Goal: Task Accomplishment & Management: Manage account settings

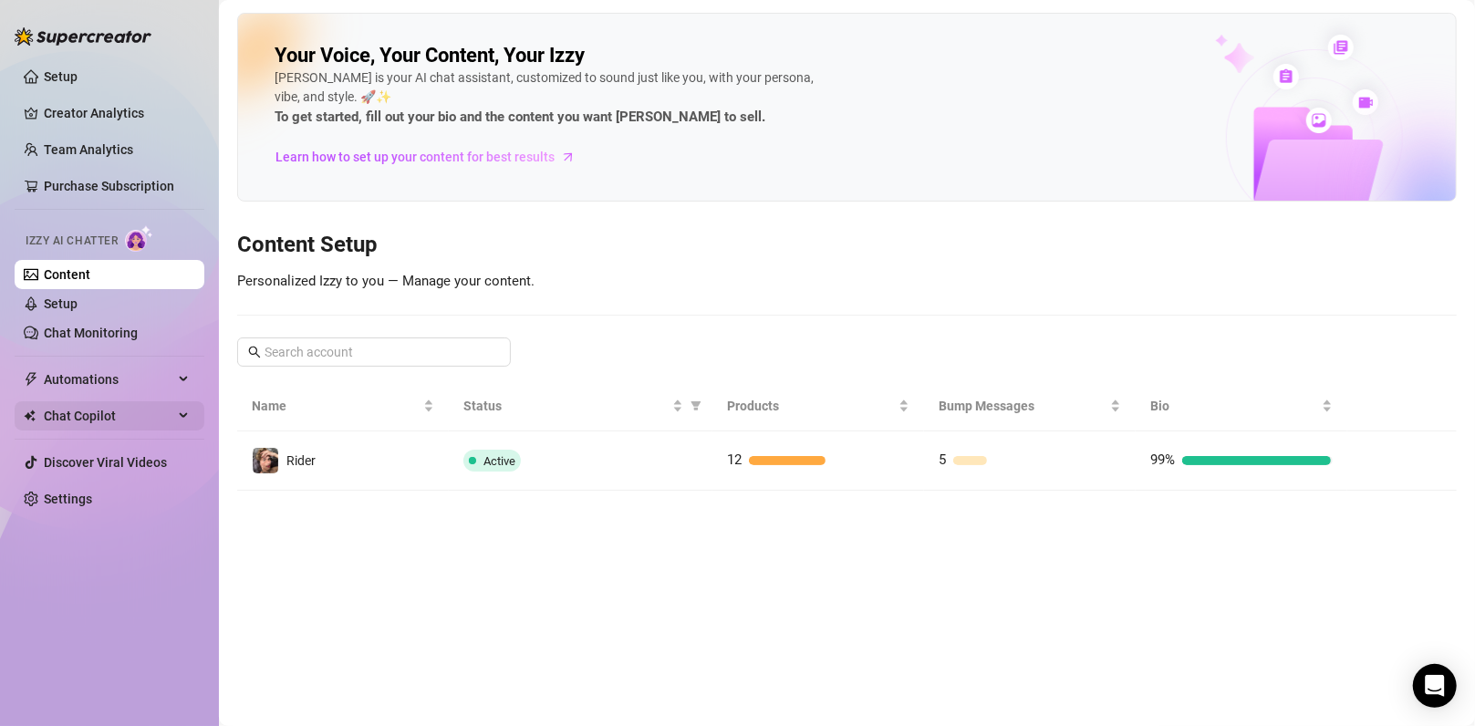
click at [143, 412] on span "Chat Copilot" at bounding box center [108, 415] width 129 height 29
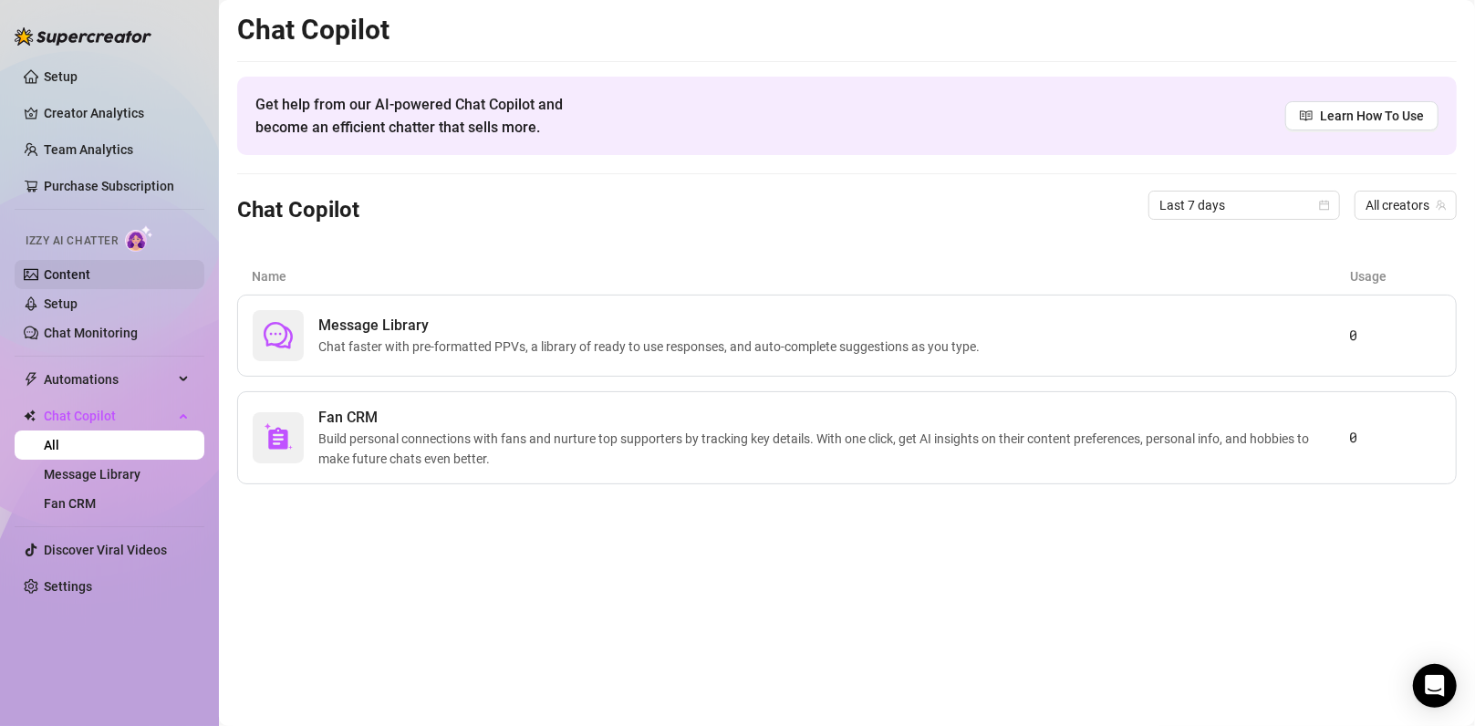
click at [90, 282] on link "Content" at bounding box center [67, 274] width 47 height 15
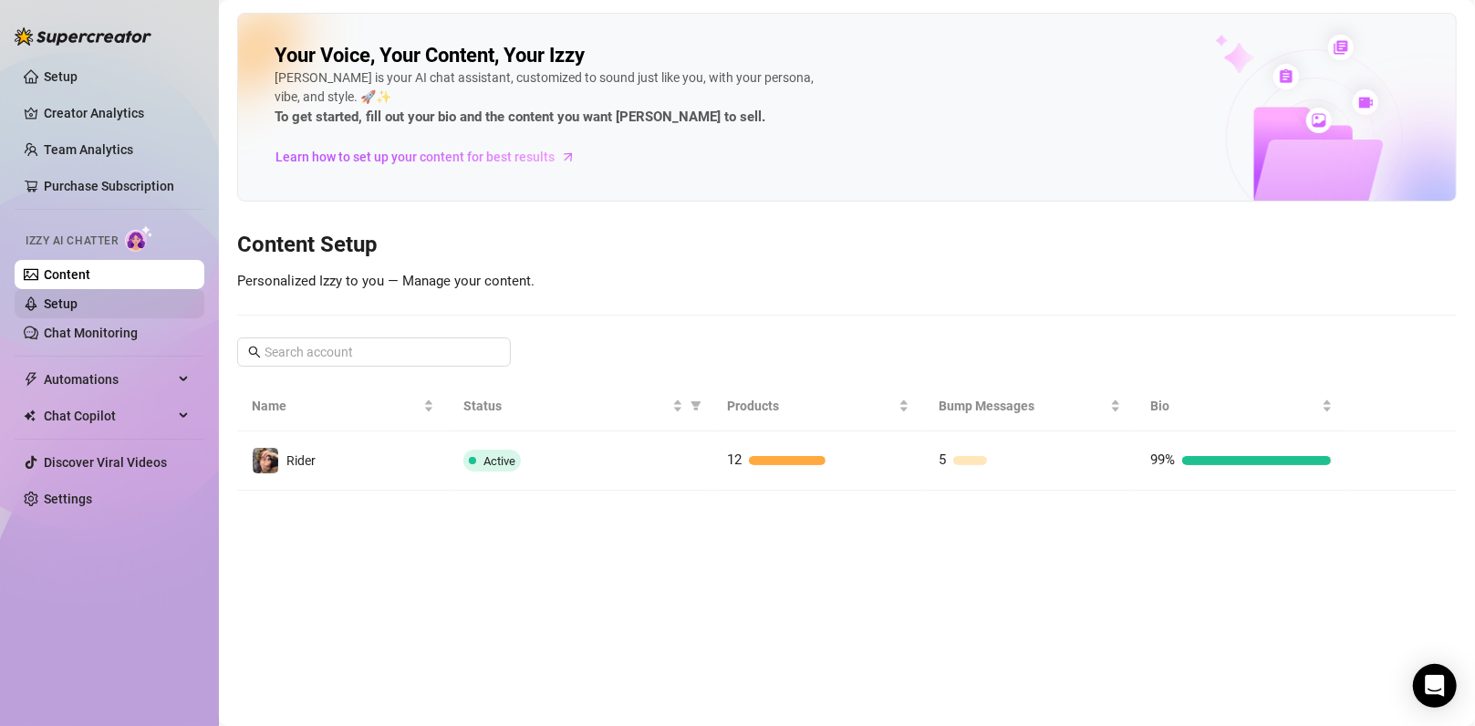
click at [78, 301] on link "Setup" at bounding box center [61, 303] width 34 height 15
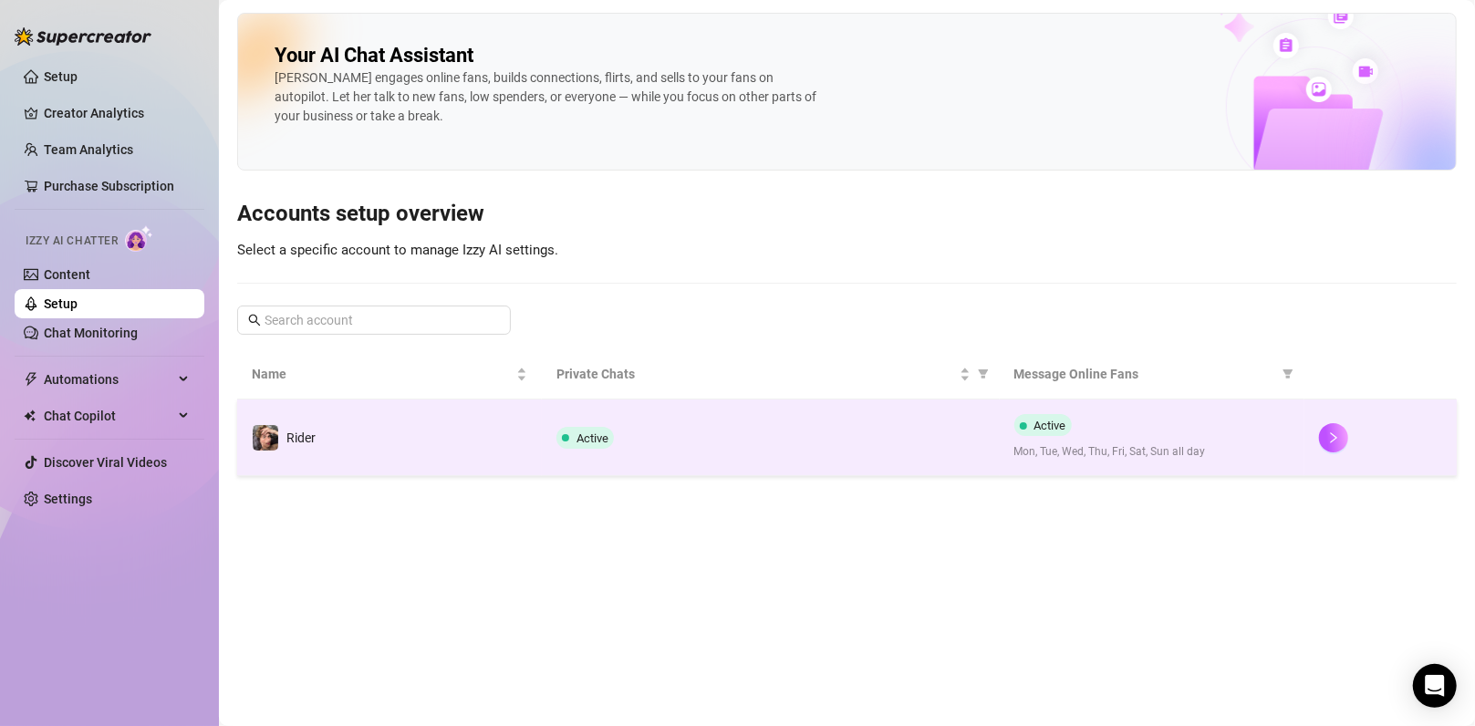
click at [685, 442] on div "Active" at bounding box center [770, 438] width 428 height 22
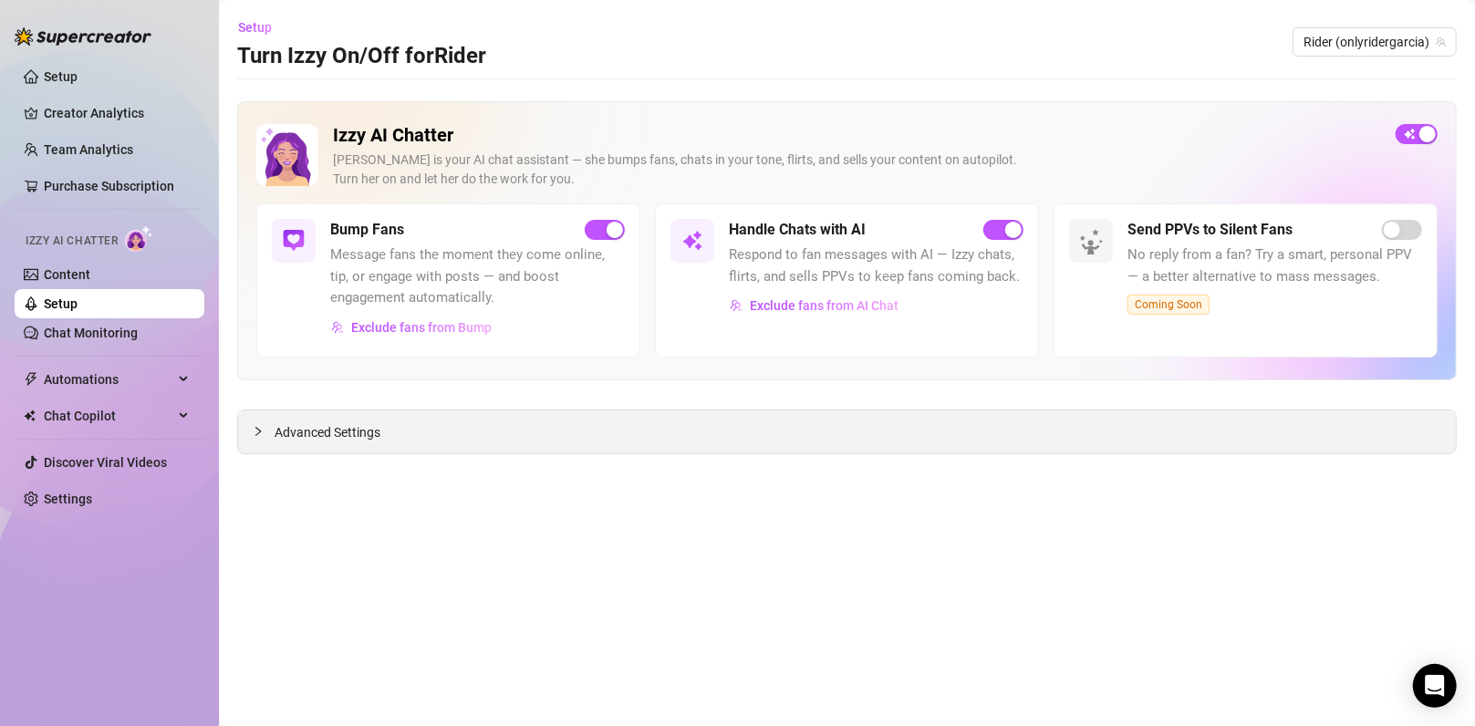
click at [829, 436] on div "Advanced Settings" at bounding box center [846, 431] width 1217 height 43
click at [265, 429] on div at bounding box center [264, 431] width 22 height 20
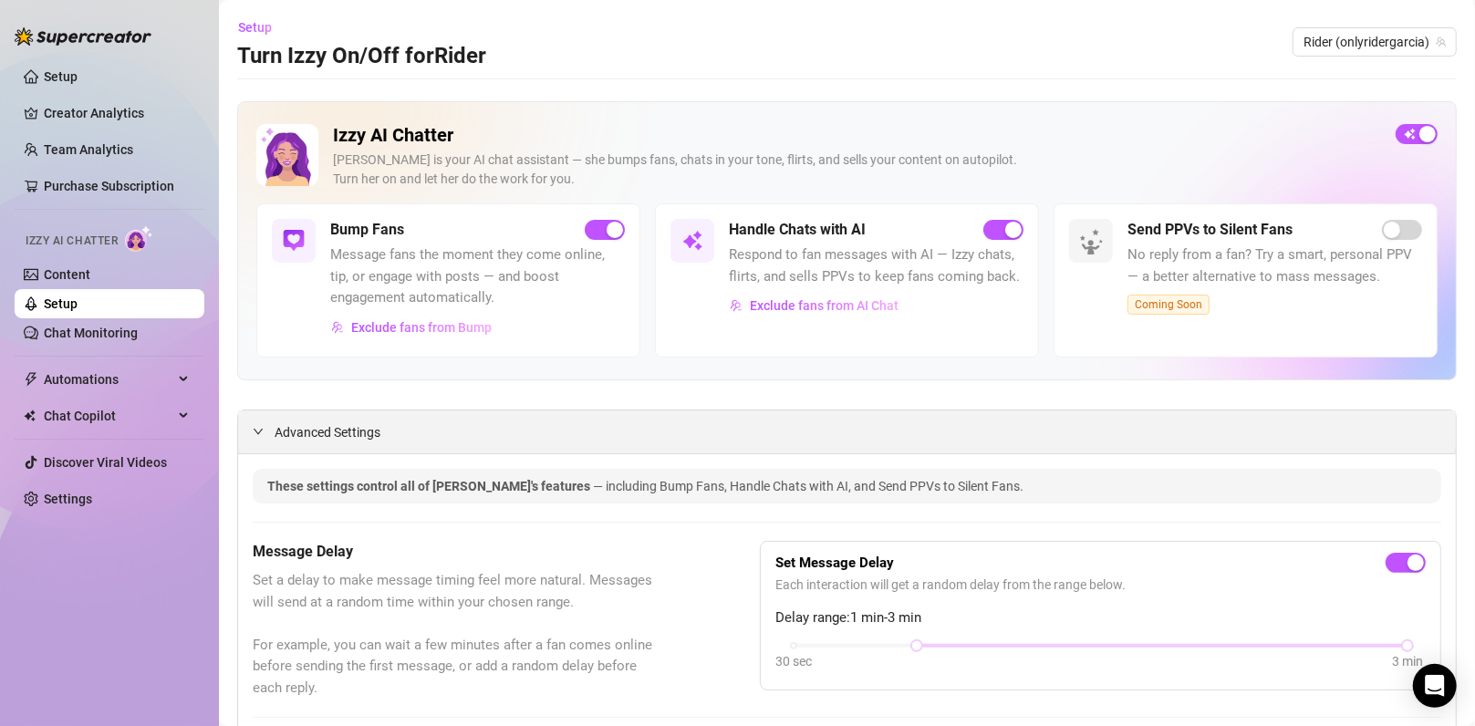
click at [253, 436] on div at bounding box center [264, 431] width 22 height 20
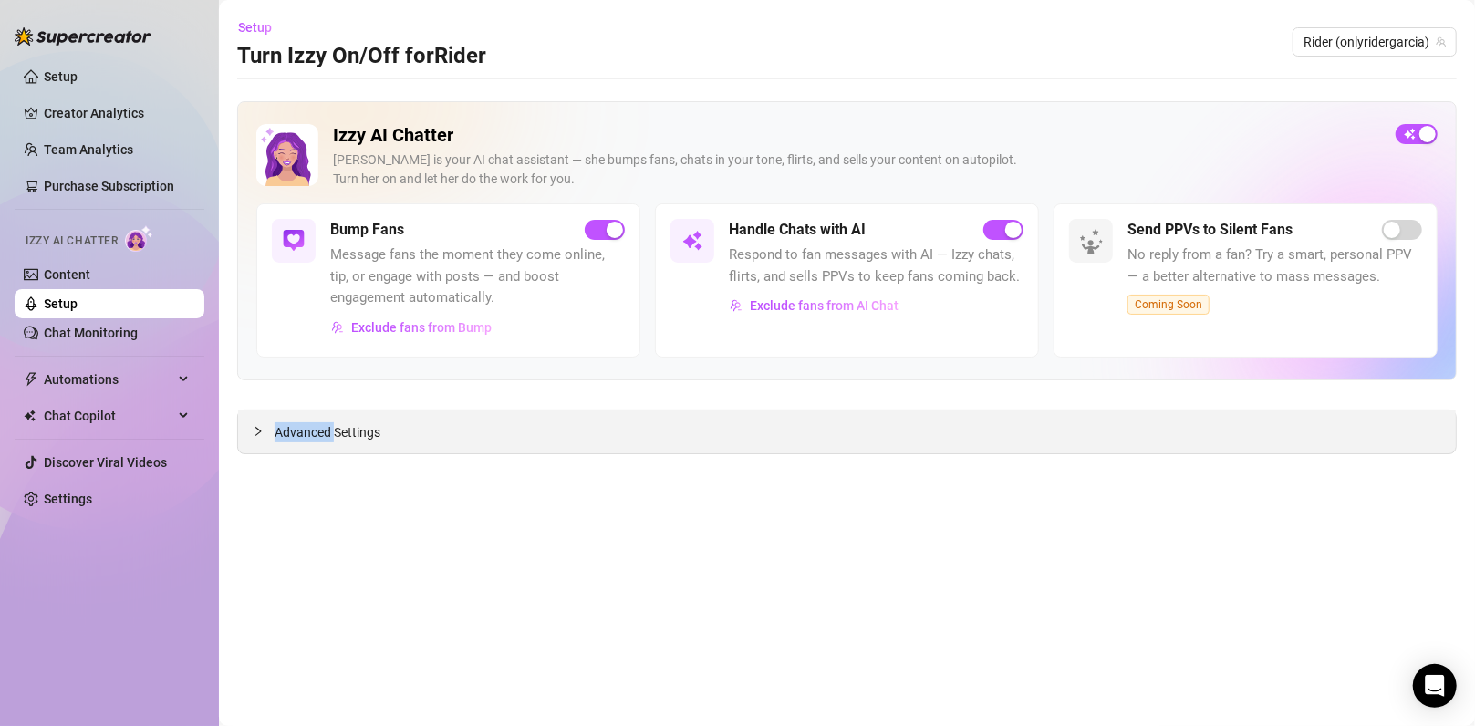
click at [253, 436] on div at bounding box center [264, 431] width 22 height 20
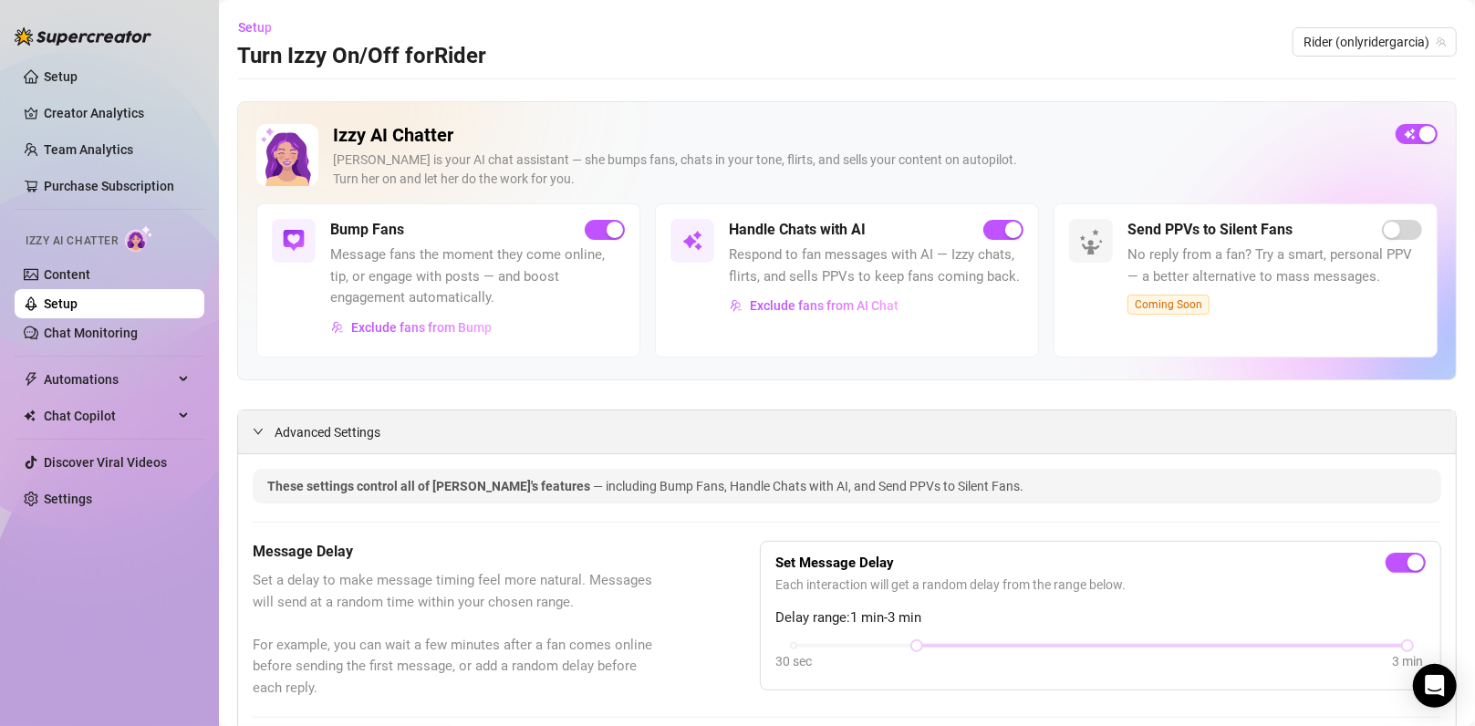
click at [377, 432] on span "Advanced Settings" at bounding box center [327, 432] width 106 height 20
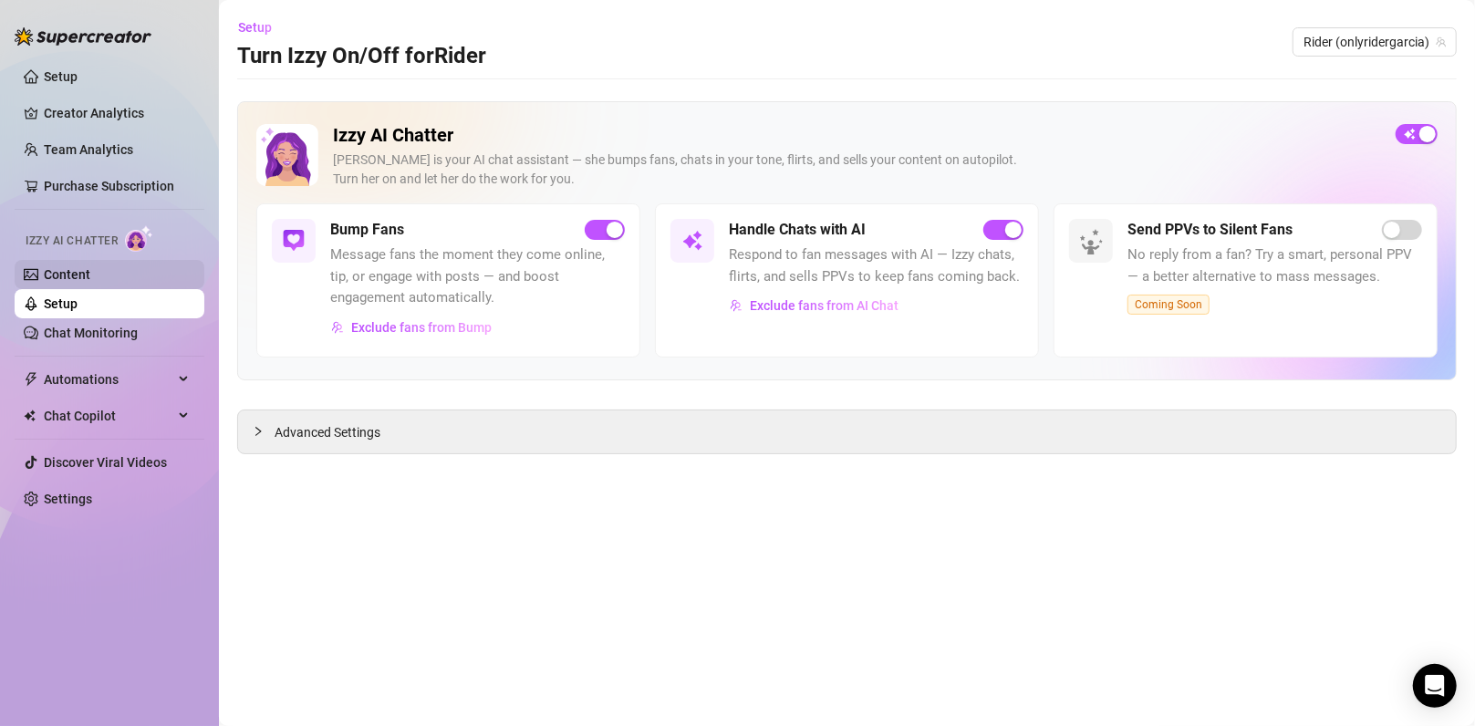
click at [90, 275] on link "Content" at bounding box center [67, 274] width 47 height 15
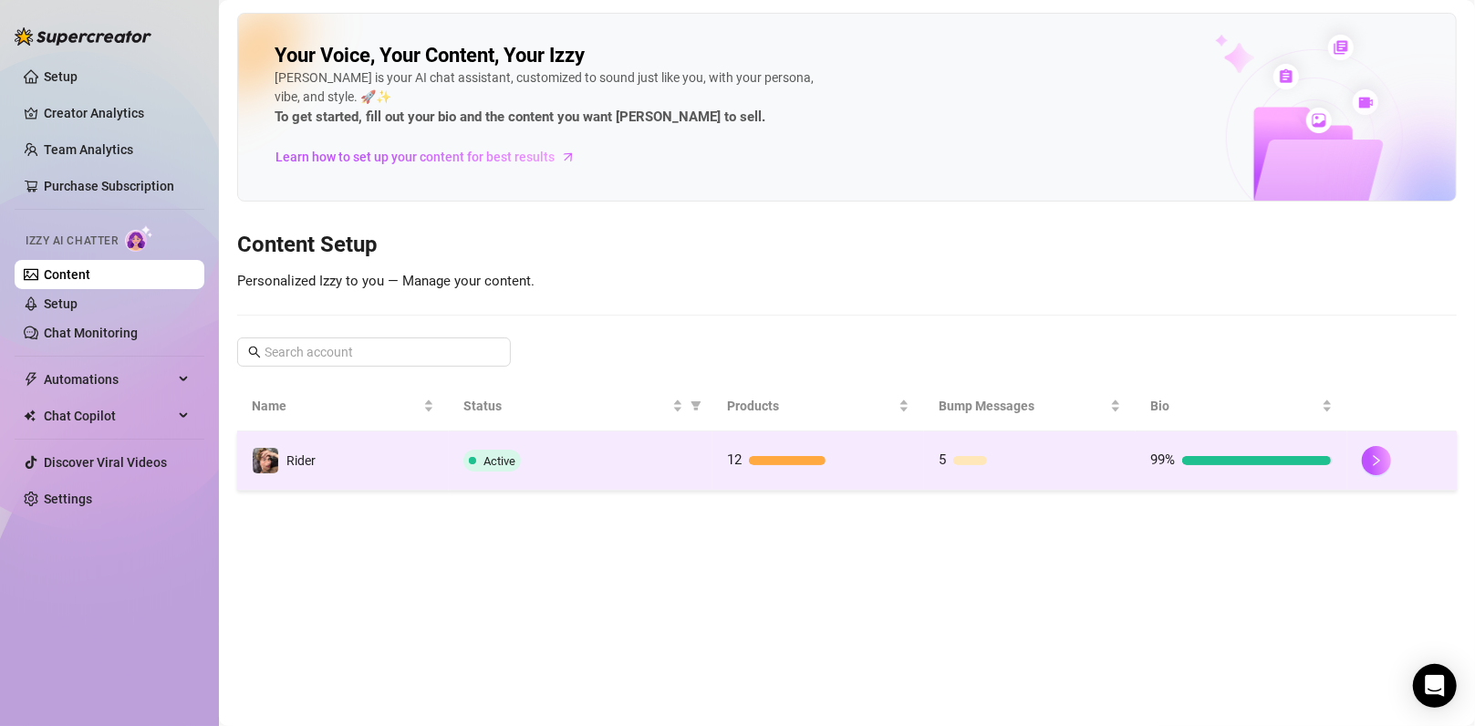
click at [448, 458] on td "Rider" at bounding box center [343, 460] width 212 height 59
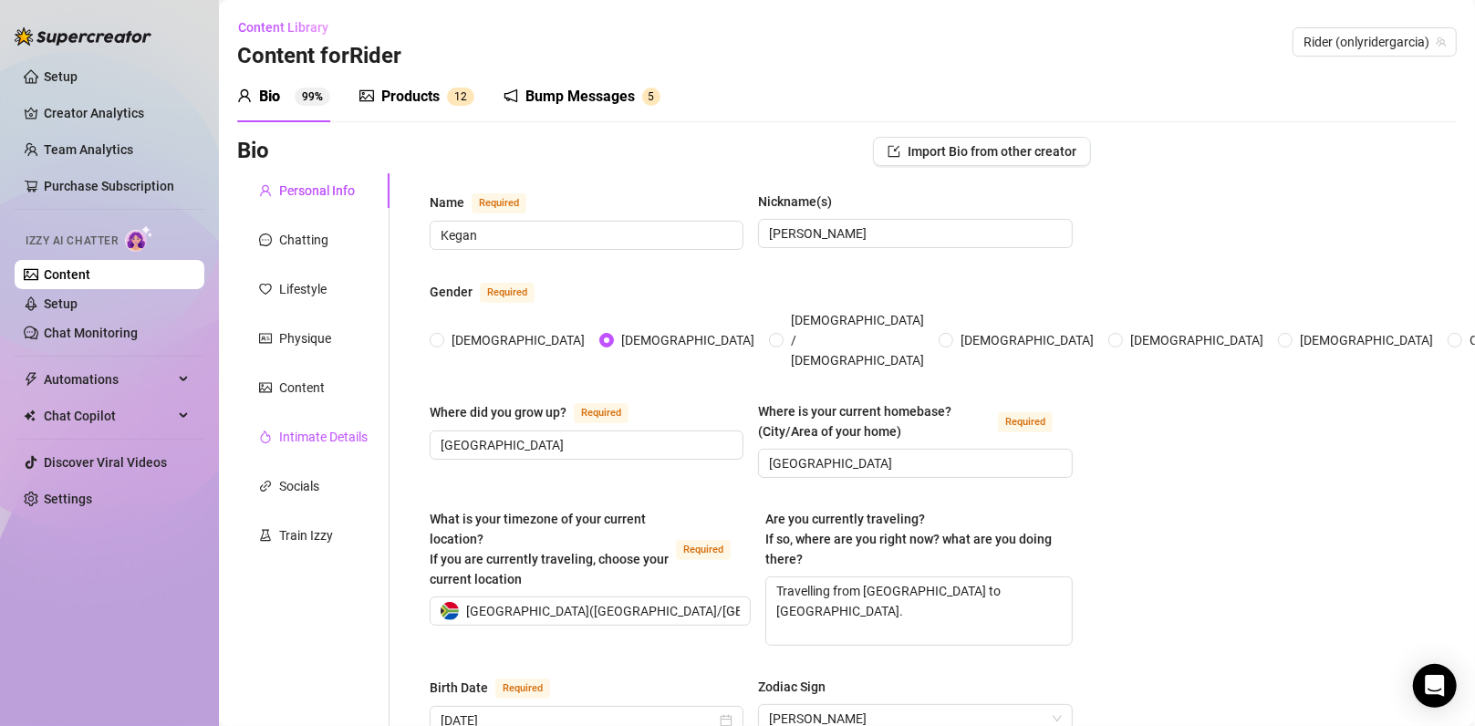
click at [330, 444] on div "Intimate Details" at bounding box center [323, 437] width 88 height 20
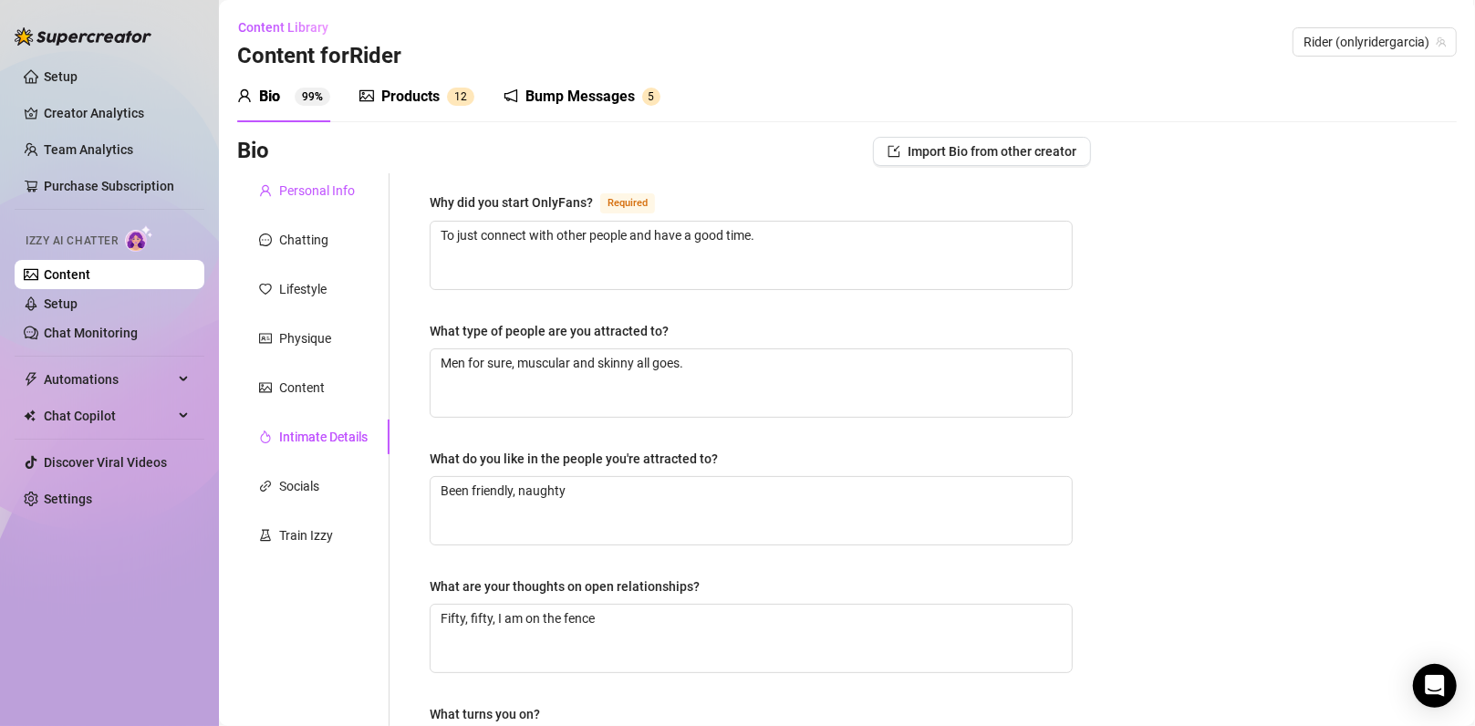
click at [287, 189] on div "Personal Info" at bounding box center [317, 191] width 76 height 20
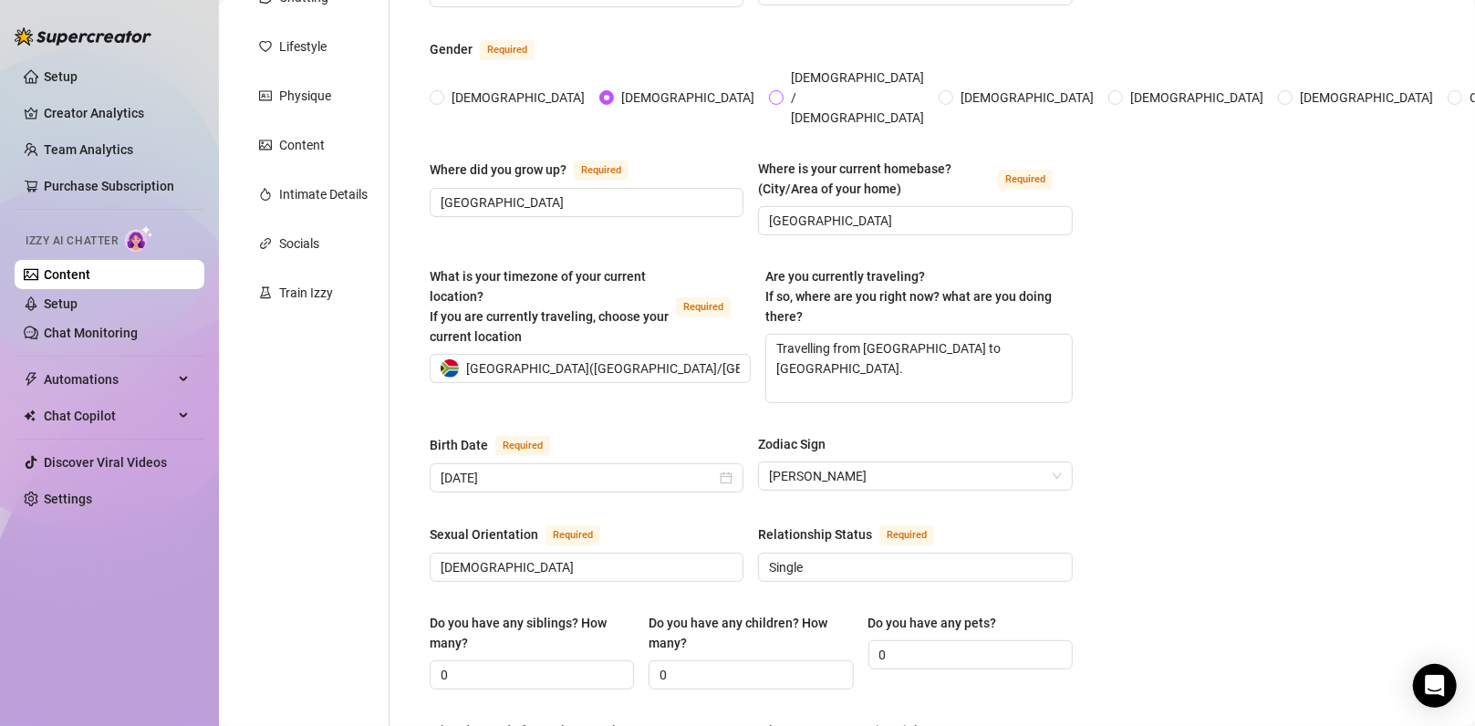
scroll to position [486, 0]
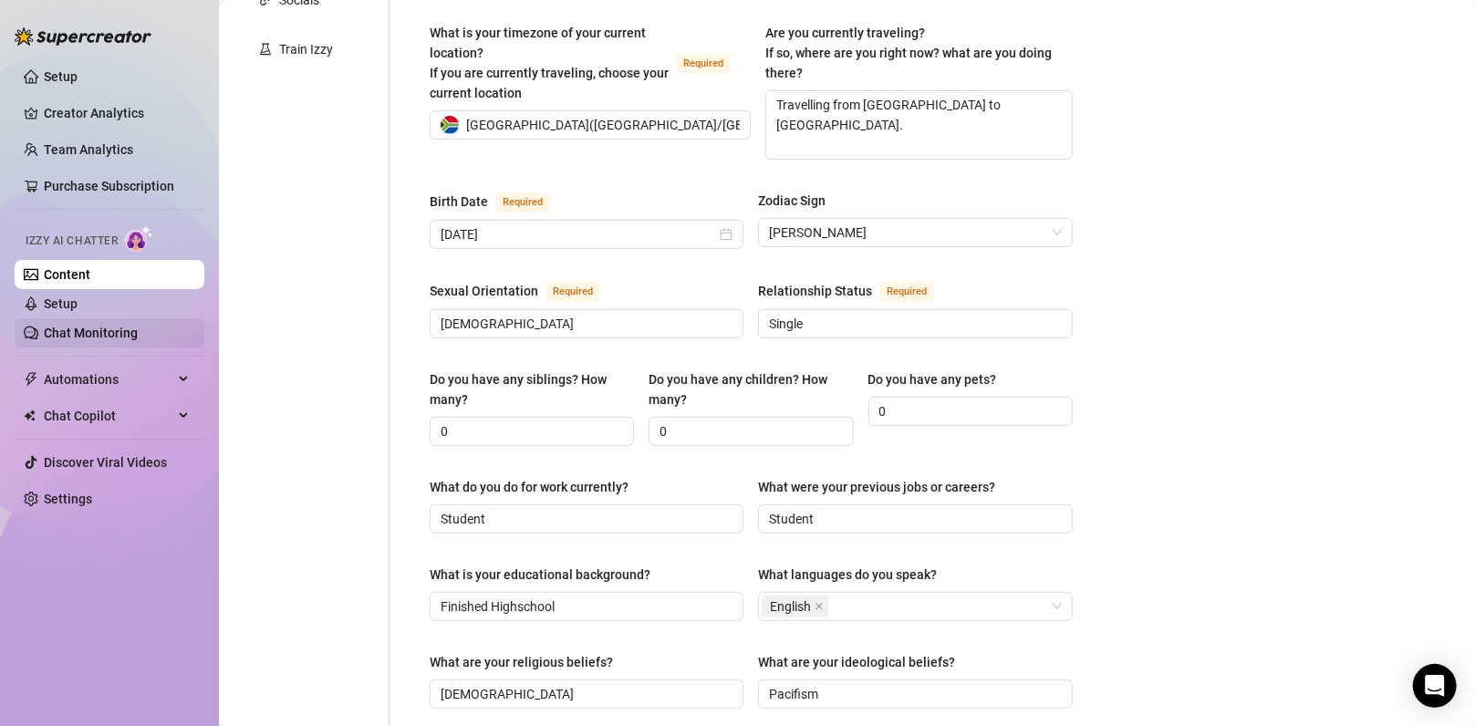
click at [101, 326] on link "Chat Monitoring" at bounding box center [91, 333] width 94 height 15
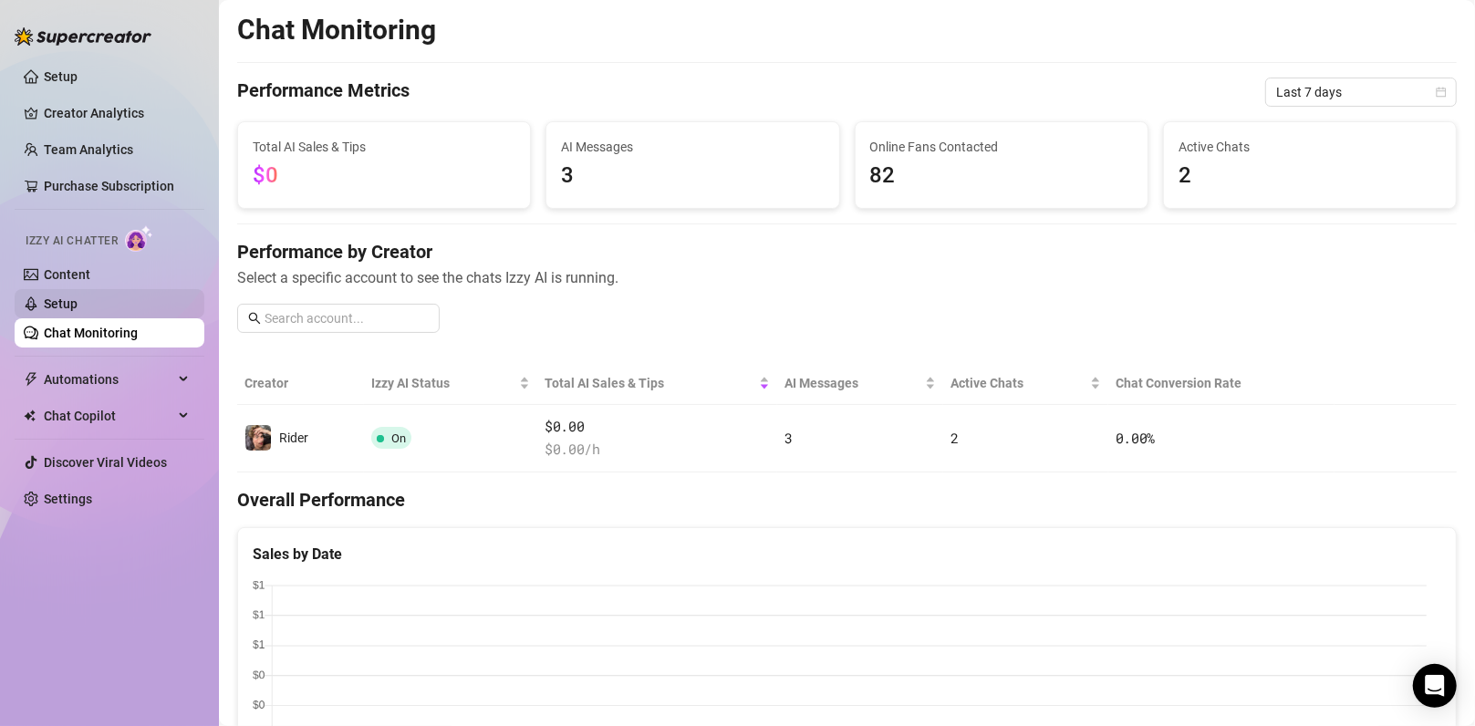
click at [78, 311] on link "Setup" at bounding box center [61, 303] width 34 height 15
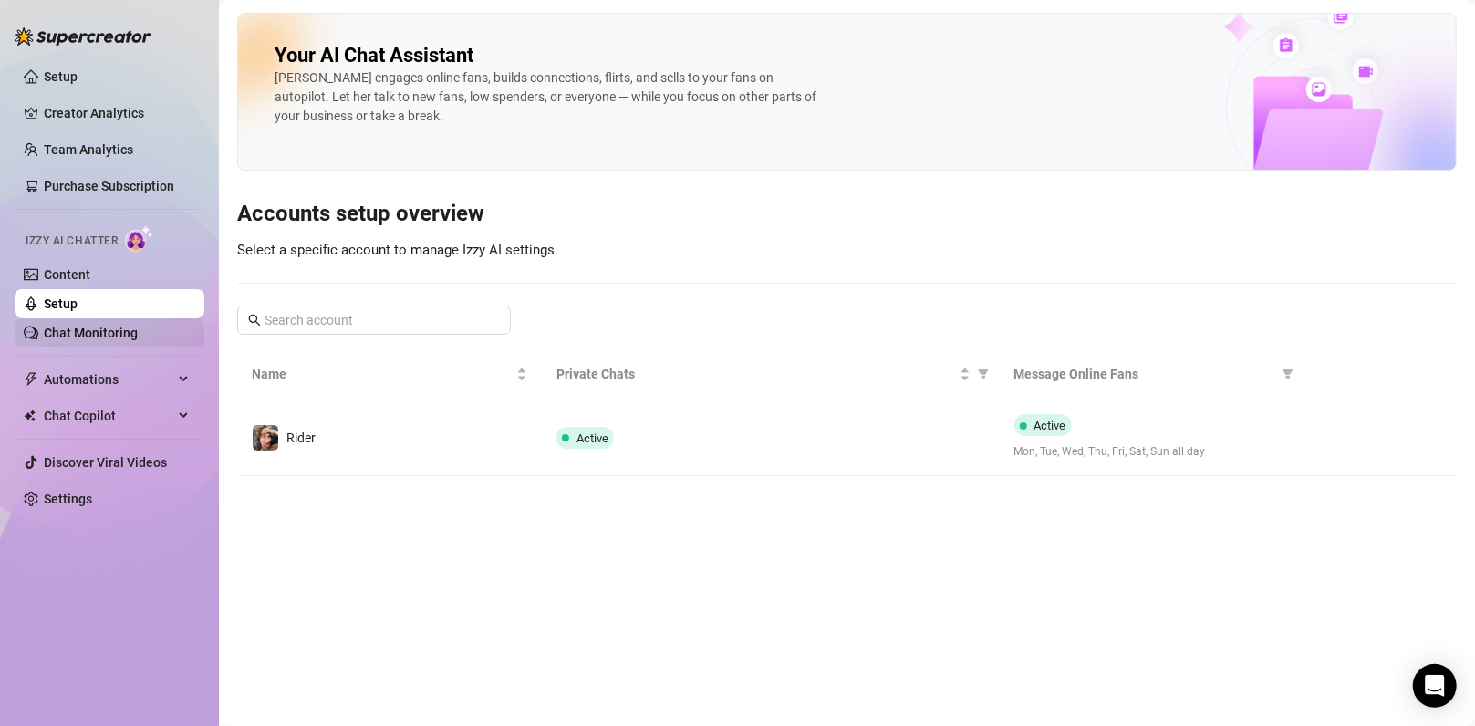
click at [121, 331] on link "Chat Monitoring" at bounding box center [91, 333] width 94 height 15
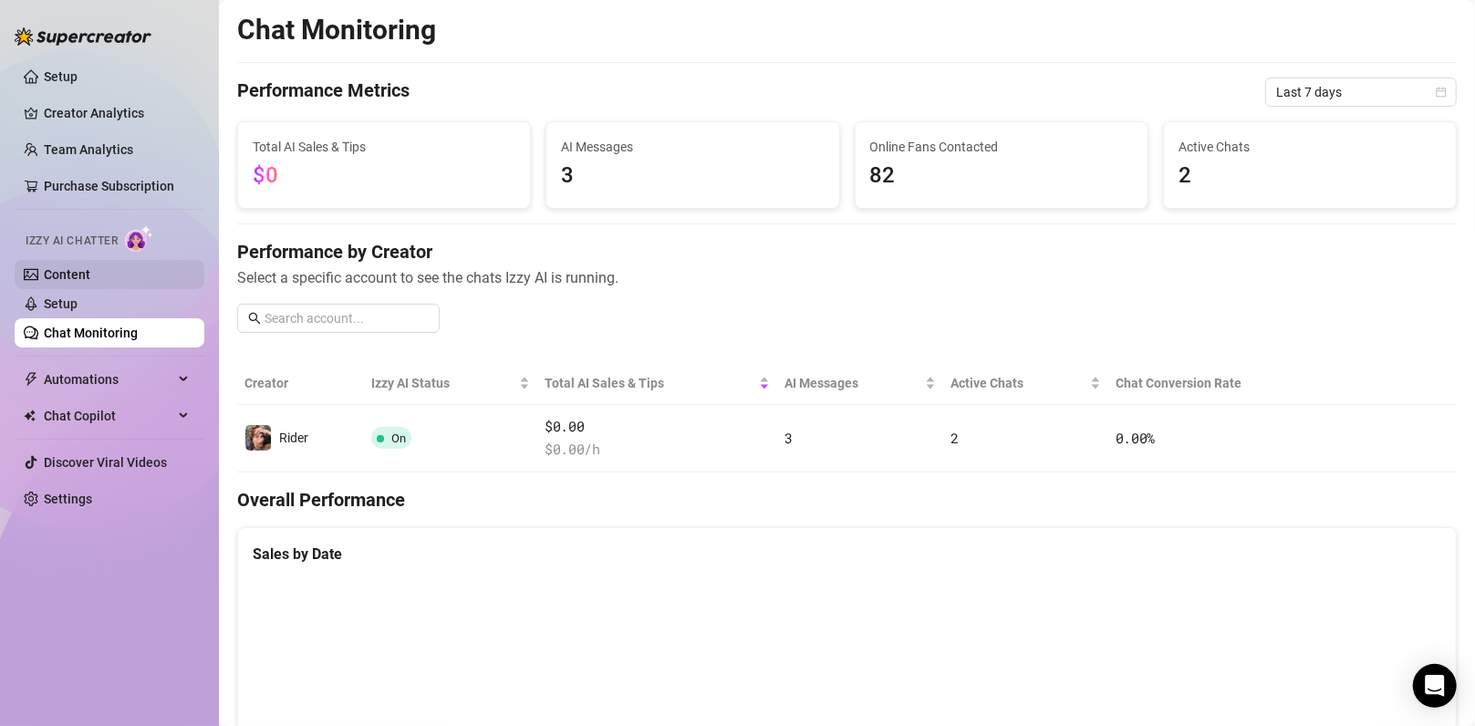
click at [78, 296] on link "Setup" at bounding box center [61, 303] width 34 height 15
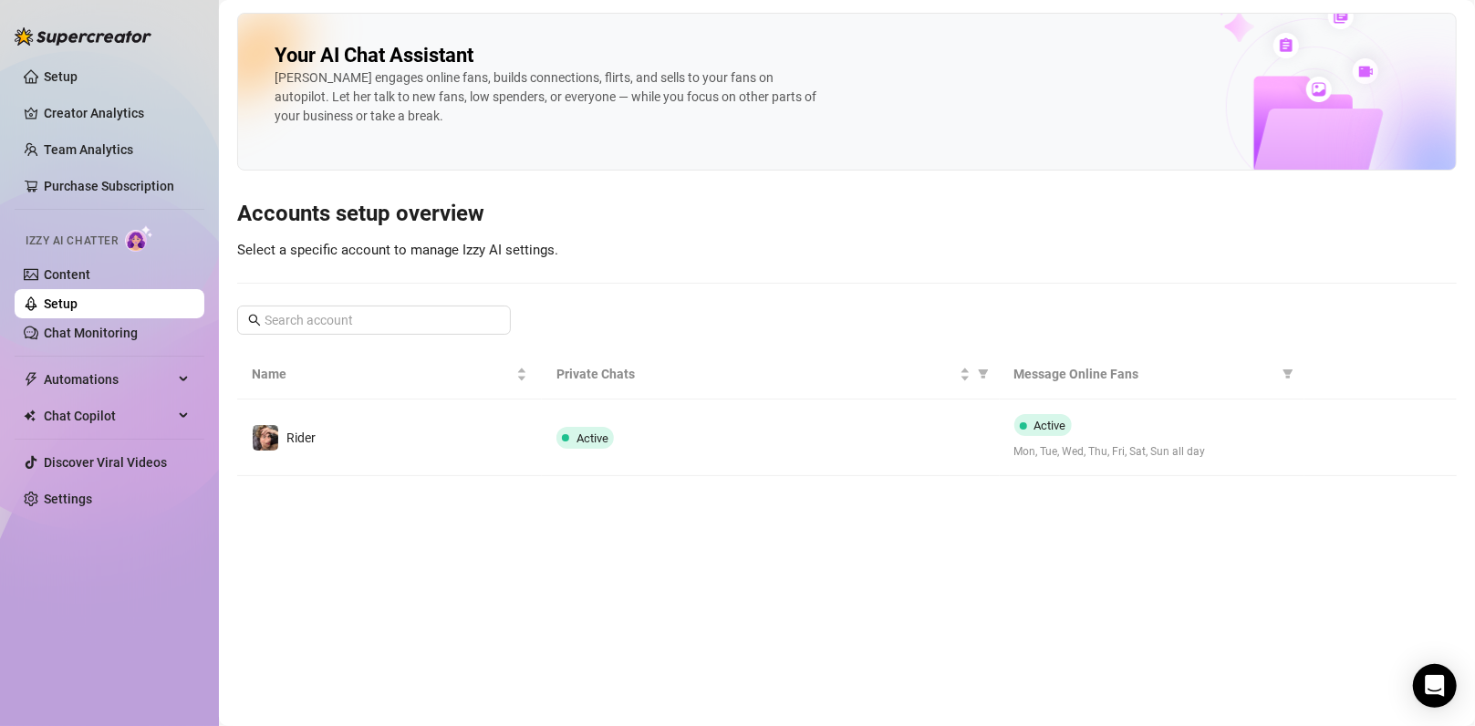
click at [122, 256] on div "Izzy AI Chatter" at bounding box center [107, 238] width 193 height 41
click at [511, 476] on main "Your AI Chat Assistant Izzy engages online fans, builds connections, flirts, an…" at bounding box center [847, 363] width 1256 height 726
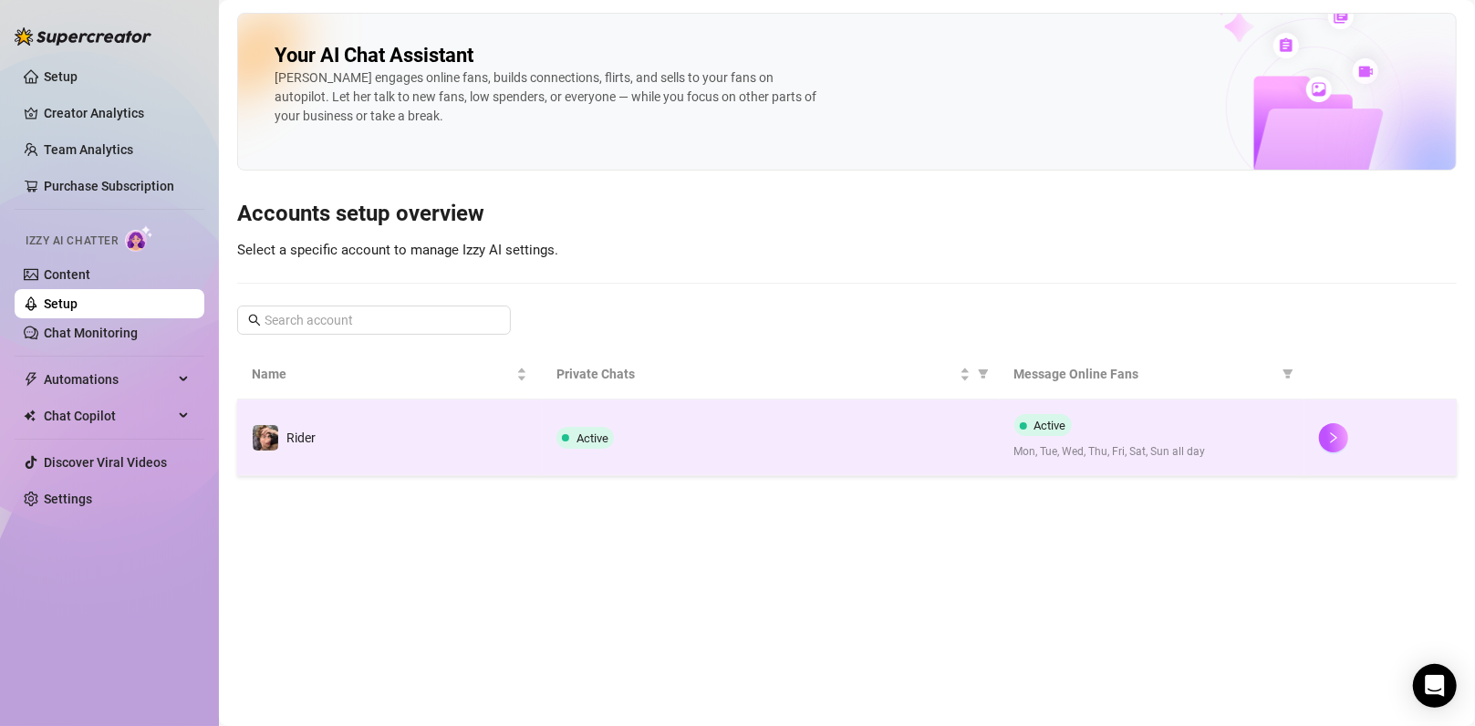
click at [511, 449] on td "Rider" at bounding box center [389, 437] width 305 height 77
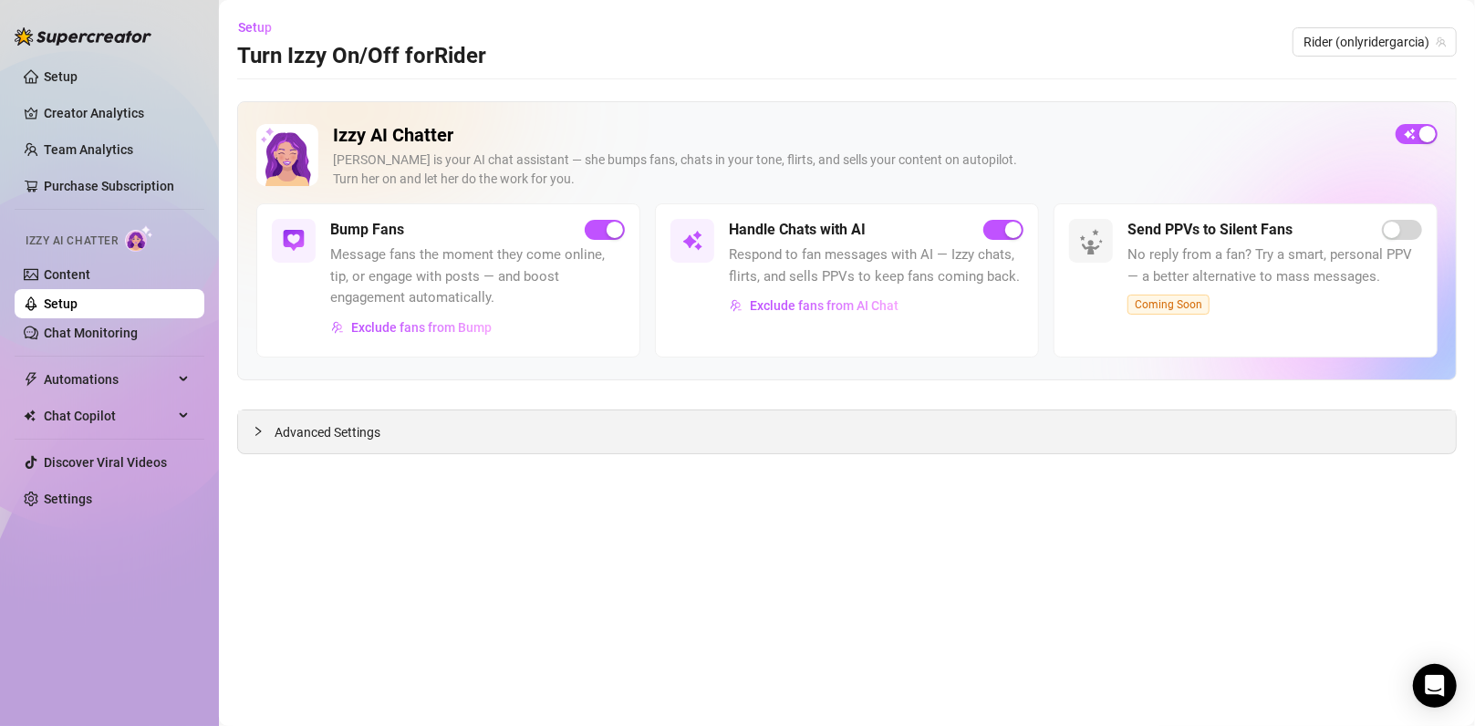
click at [438, 430] on div "Advanced Settings" at bounding box center [846, 431] width 1217 height 43
click at [263, 429] on icon "collapsed" at bounding box center [258, 431] width 11 height 11
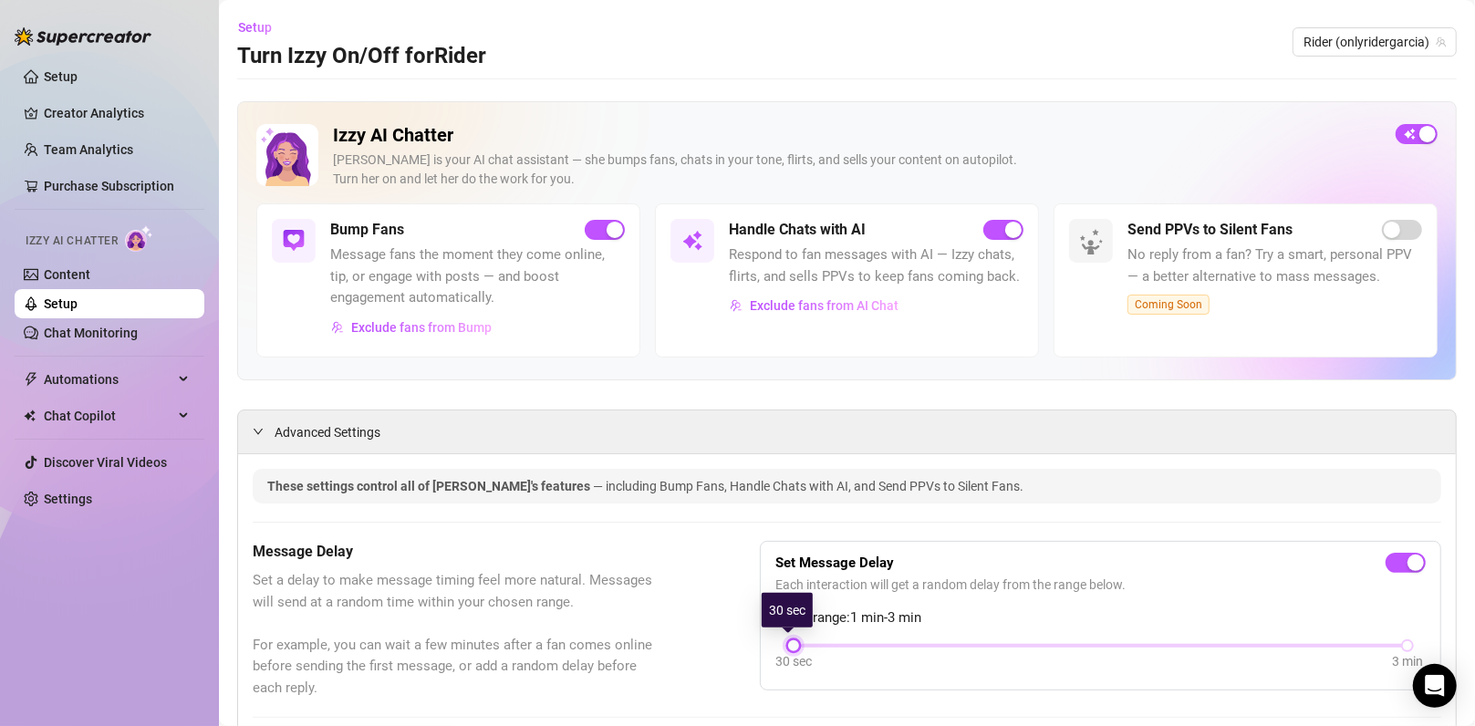
drag, startPoint x: 905, startPoint y: 639, endPoint x: 732, endPoint y: 641, distance: 172.4
click at [732, 641] on div "Message Delay Set a delay to make message timing feel more natural. Messages wi…" at bounding box center [847, 620] width 1188 height 158
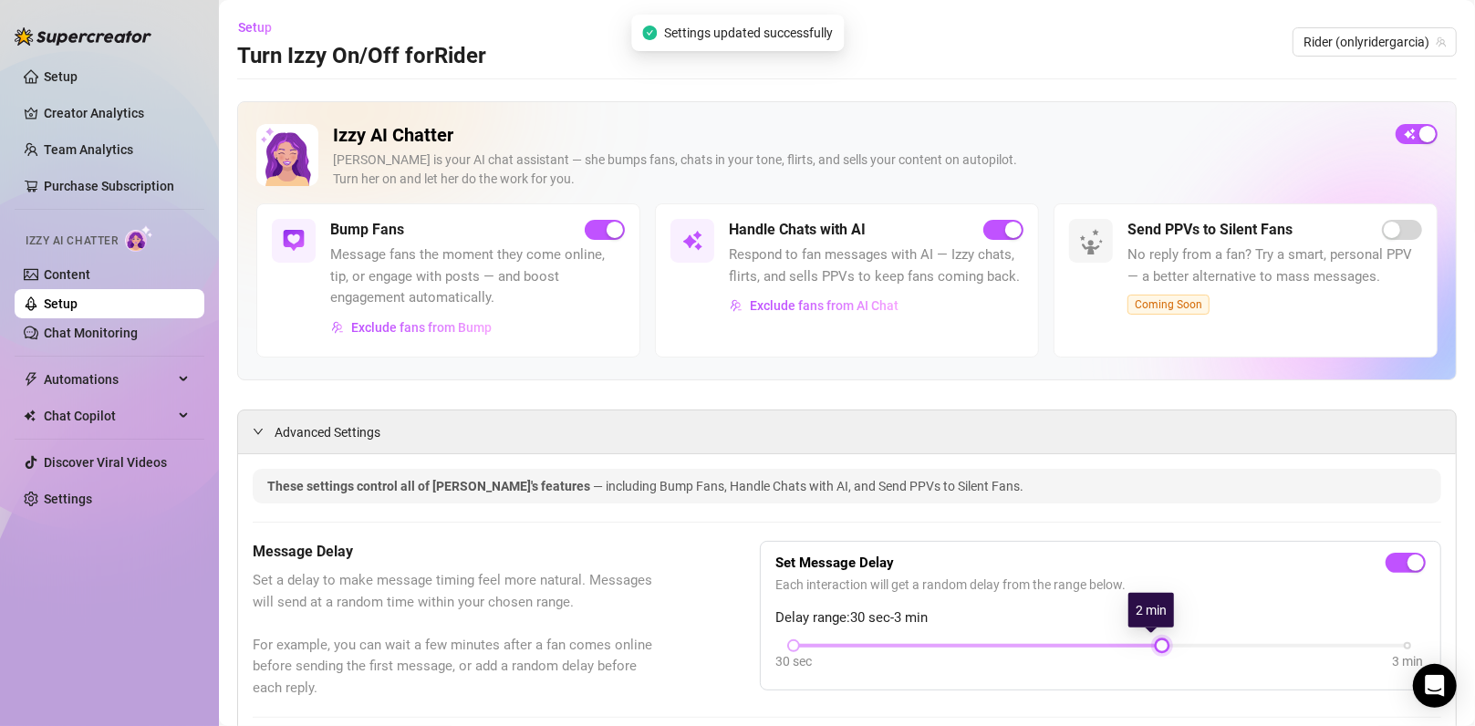
drag, startPoint x: 1396, startPoint y: 640, endPoint x: 1187, endPoint y: 642, distance: 208.8
click at [1187, 642] on div "30 sec 3 min" at bounding box center [1100, 643] width 614 height 7
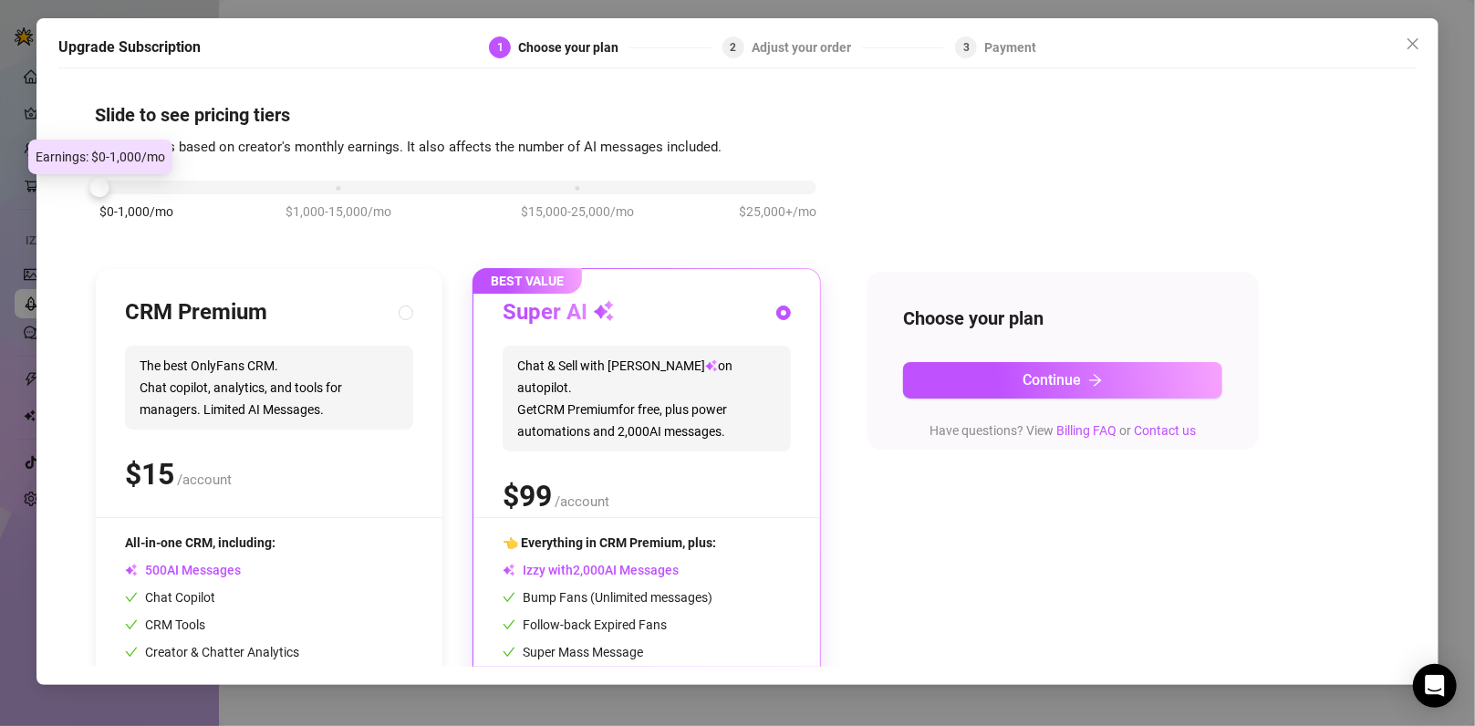
drag, startPoint x: 337, startPoint y: 182, endPoint x: 71, endPoint y: 204, distance: 266.3
click at [71, 204] on div "Slide to see pricing tiers Our pricing is based on creator's monthly earnings. …" at bounding box center [736, 372] width 1357 height 589
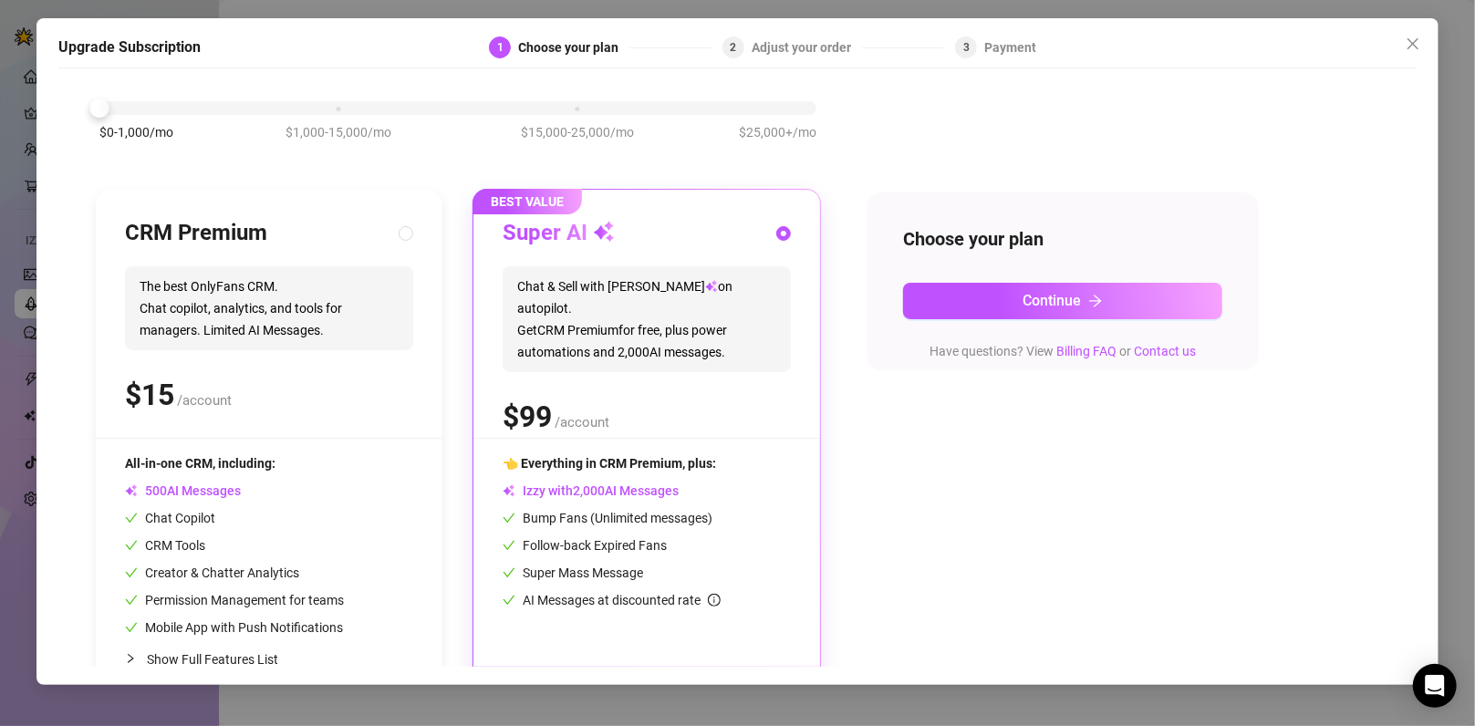
scroll to position [80, 0]
click at [1417, 37] on icon "close" at bounding box center [1412, 43] width 15 height 15
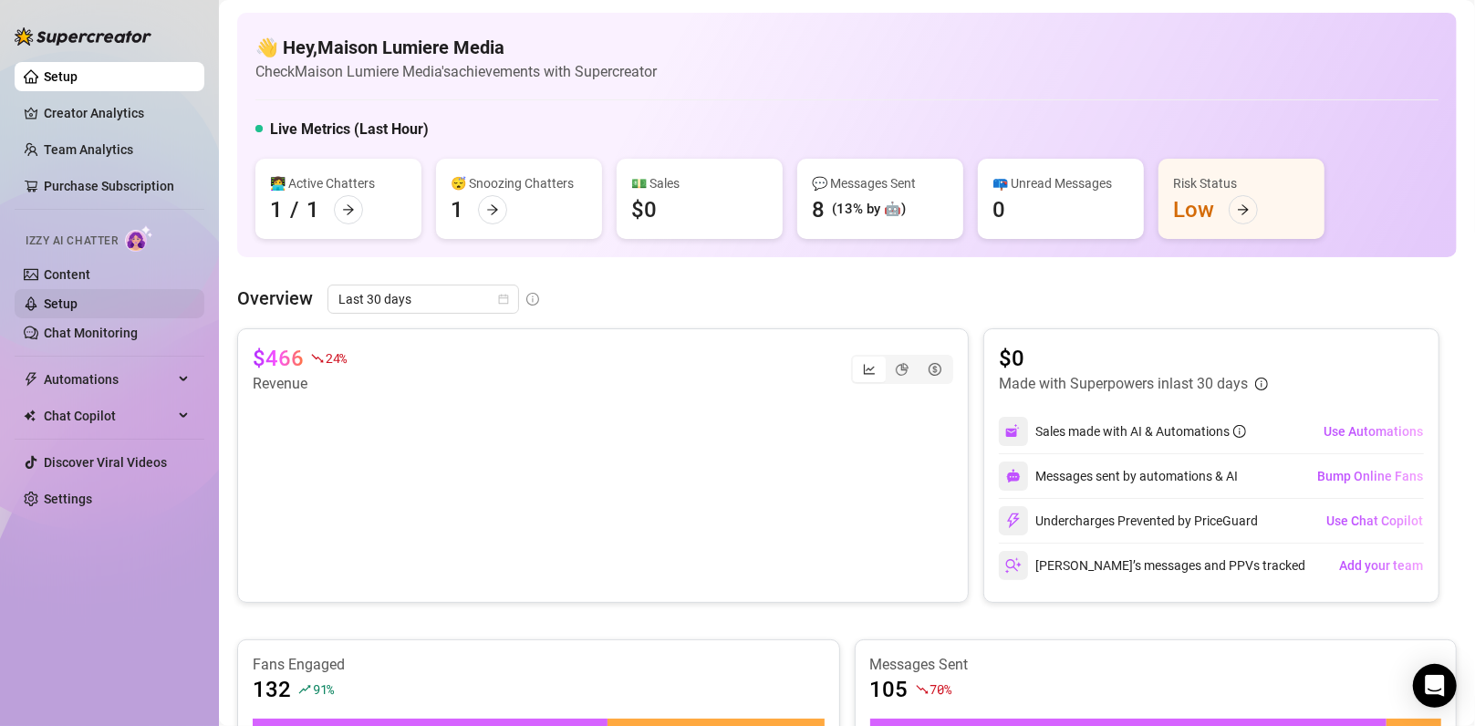
click at [78, 304] on link "Setup" at bounding box center [61, 303] width 34 height 15
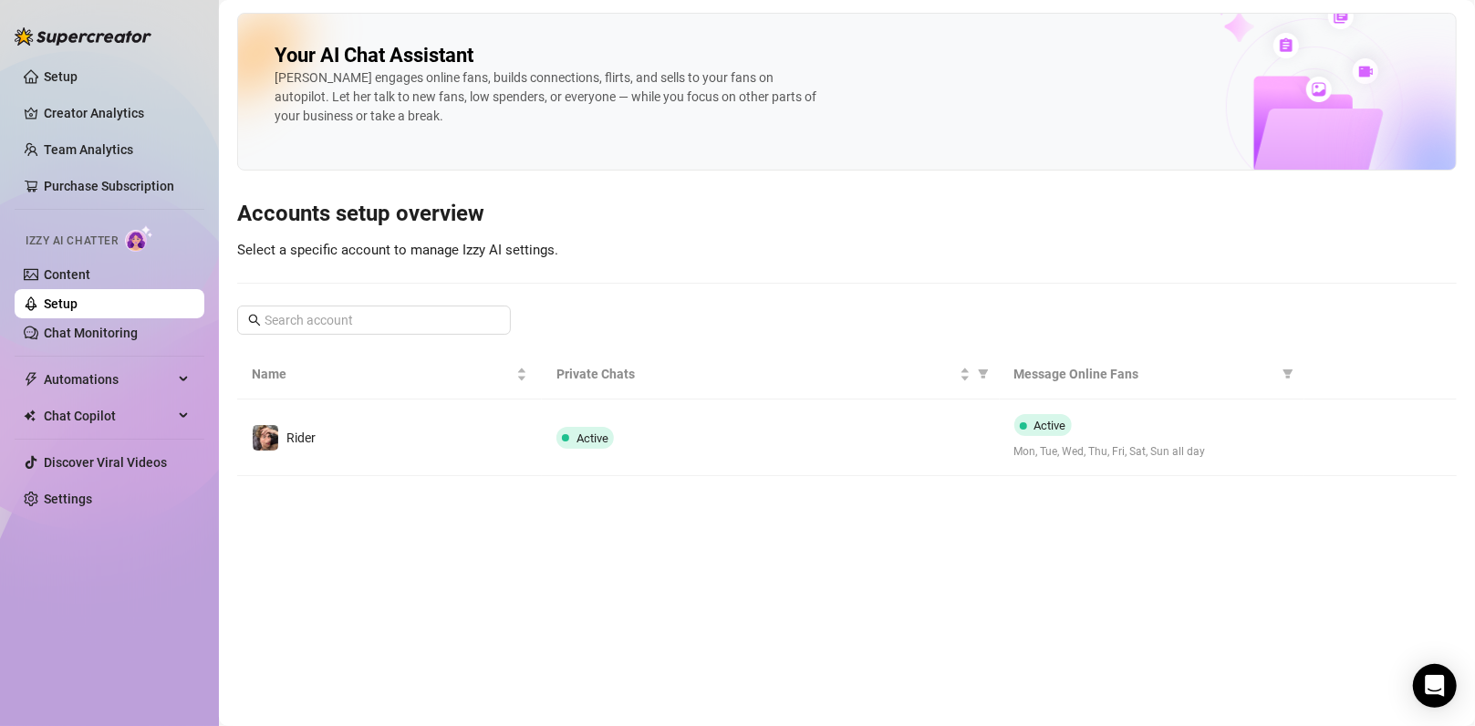
click at [81, 249] on span "Izzy AI Chatter" at bounding box center [72, 241] width 92 height 17
click at [103, 242] on span "Izzy AI Chatter" at bounding box center [72, 241] width 92 height 17
click at [84, 267] on link "Content" at bounding box center [67, 274] width 47 height 15
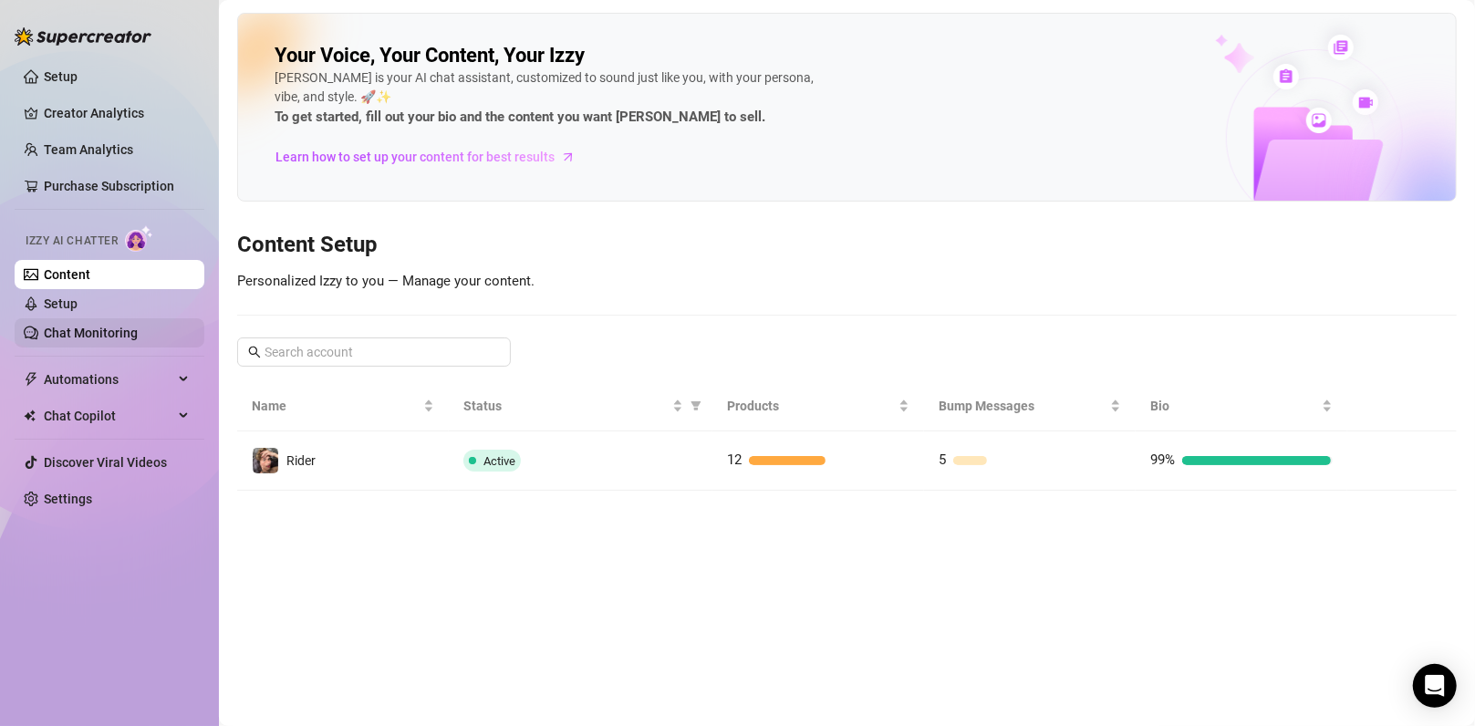
click at [114, 332] on link "Chat Monitoring" at bounding box center [91, 333] width 94 height 15
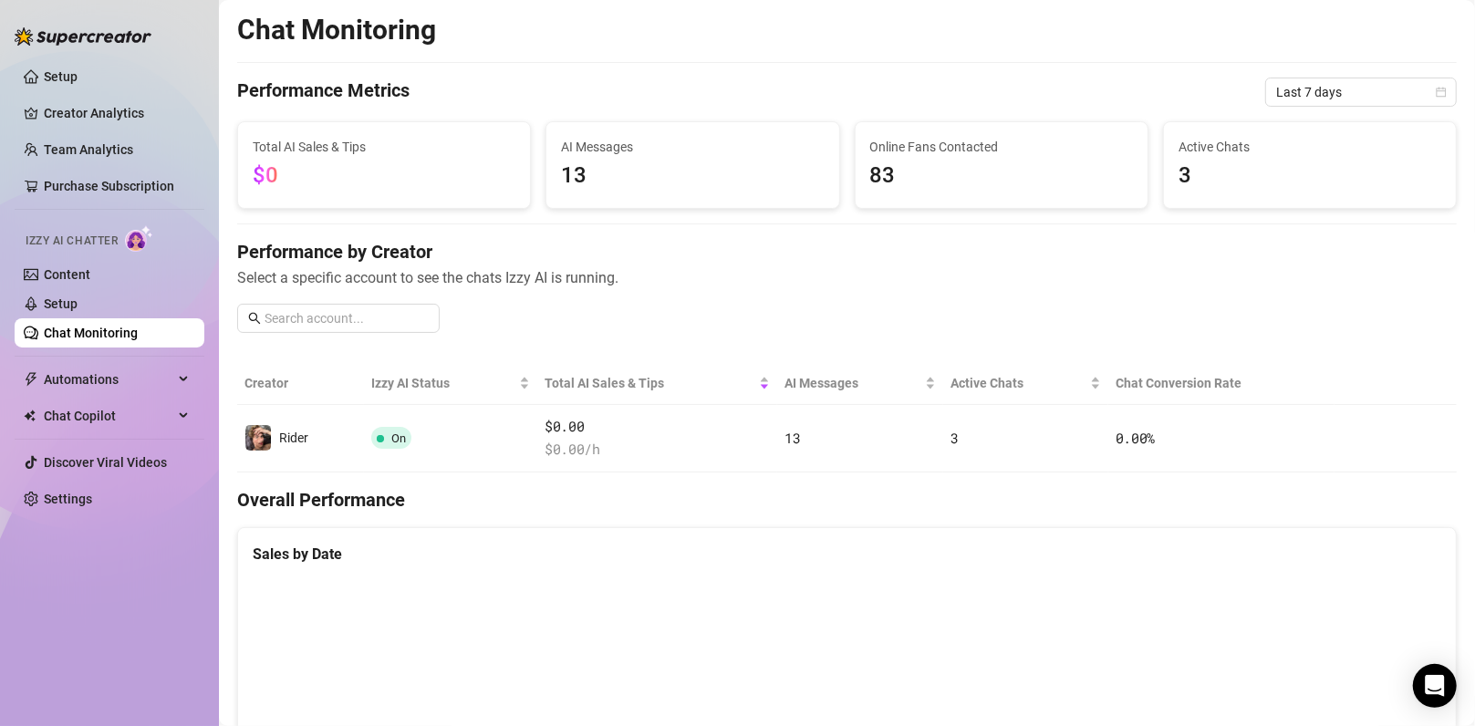
scroll to position [569, 0]
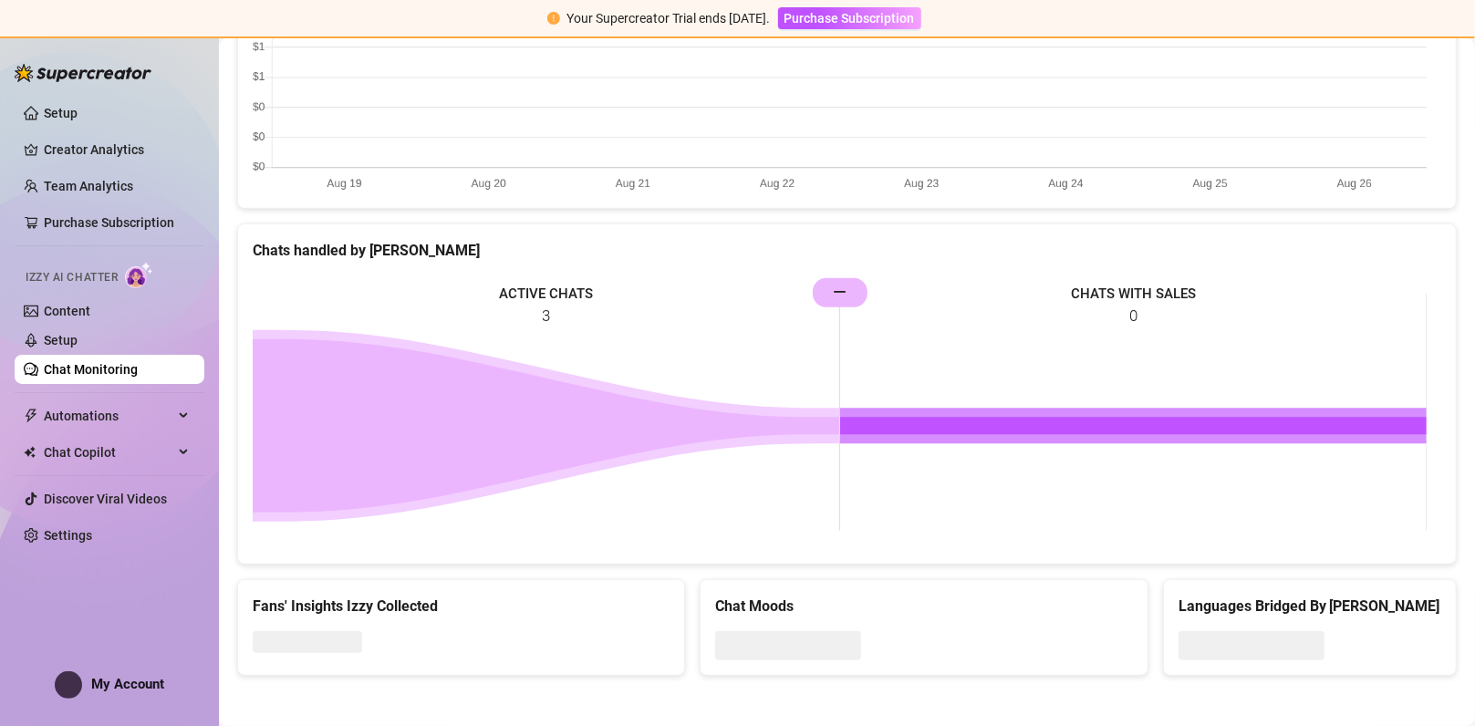
scroll to position [607, 0]
drag, startPoint x: 855, startPoint y: 291, endPoint x: 1004, endPoint y: 307, distance: 150.5
click at [1004, 307] on rect at bounding box center [840, 411] width 1174 height 274
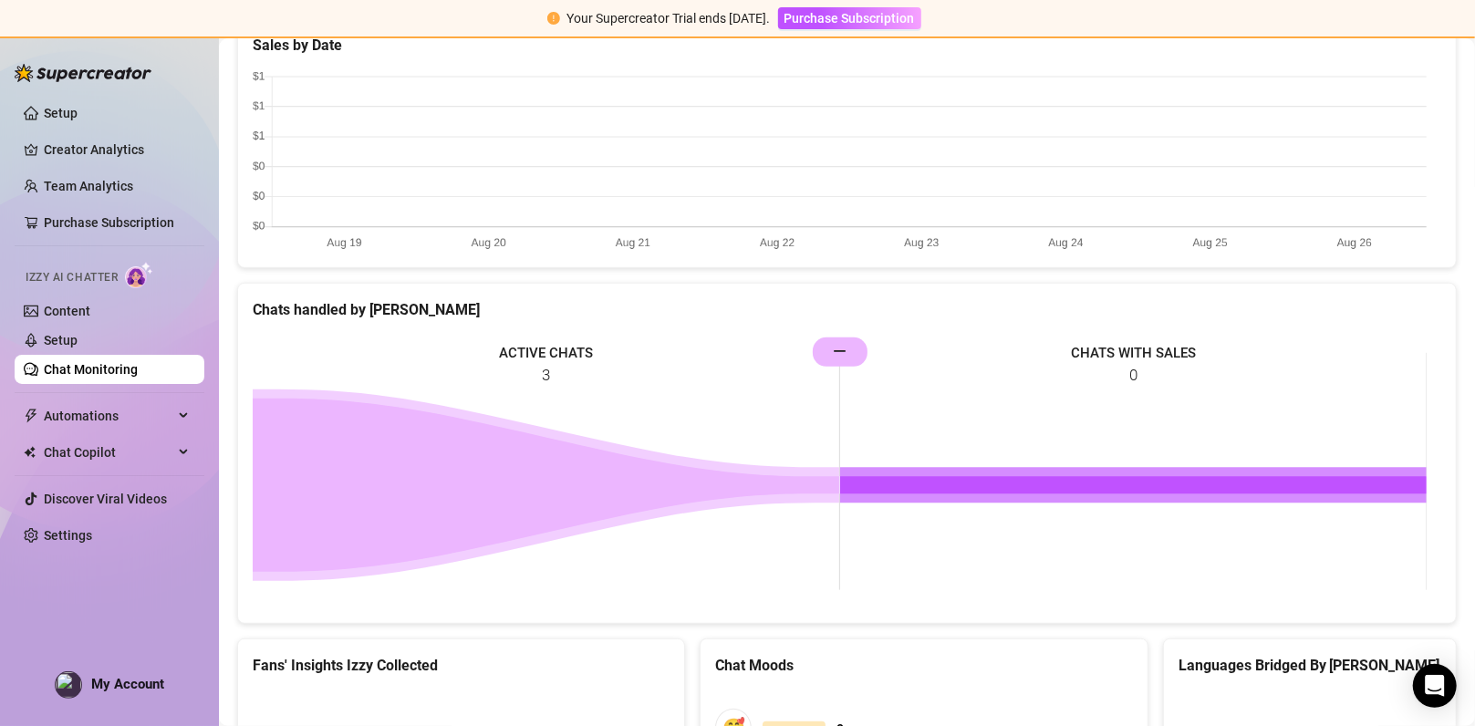
scroll to position [0, 0]
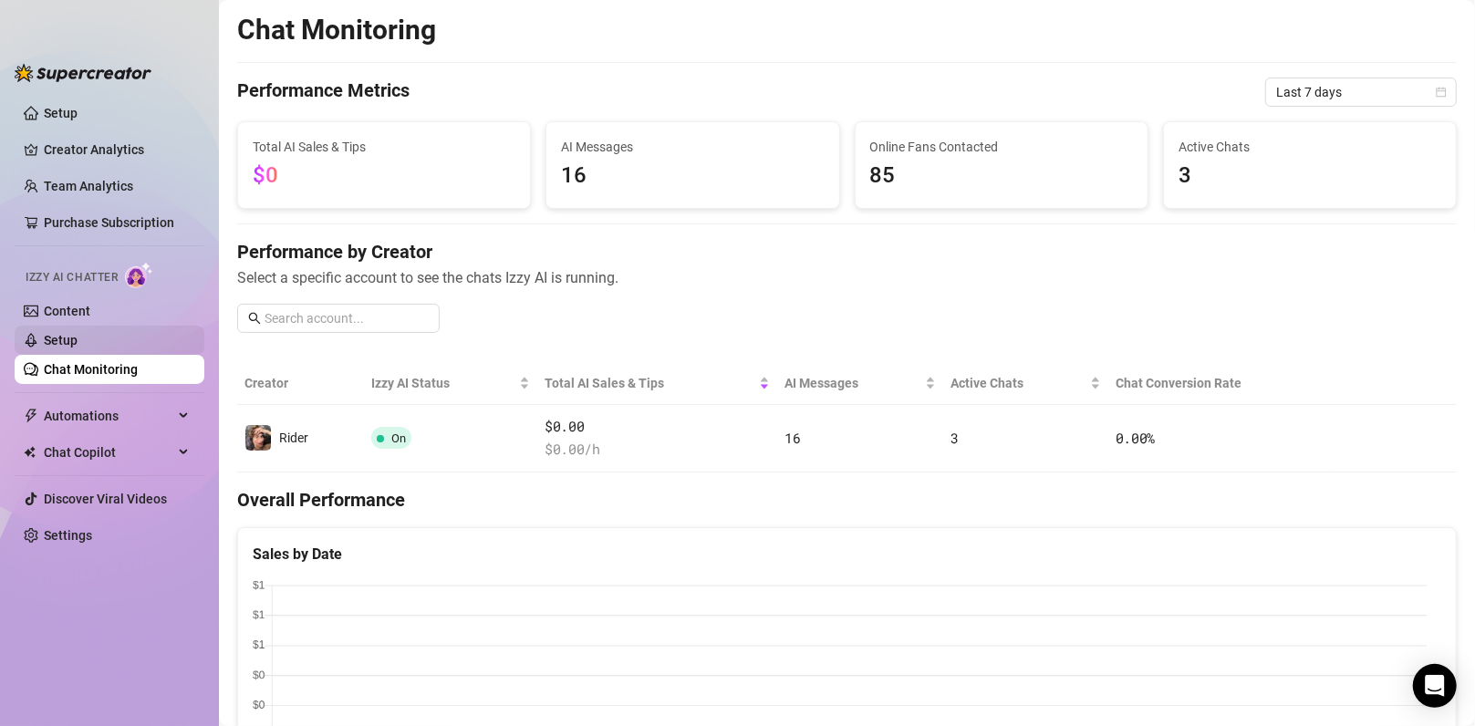
click at [78, 340] on link "Setup" at bounding box center [61, 340] width 34 height 15
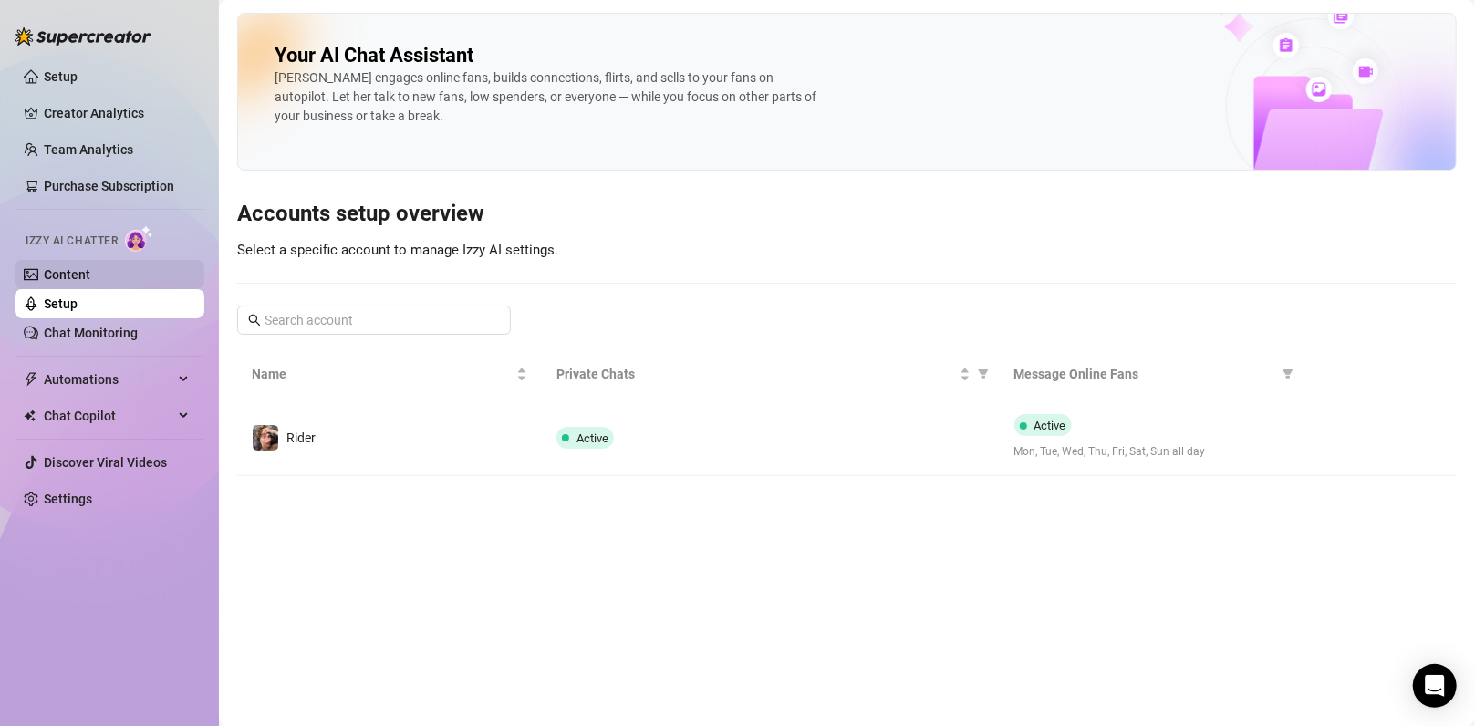
click at [90, 280] on link "Content" at bounding box center [67, 274] width 47 height 15
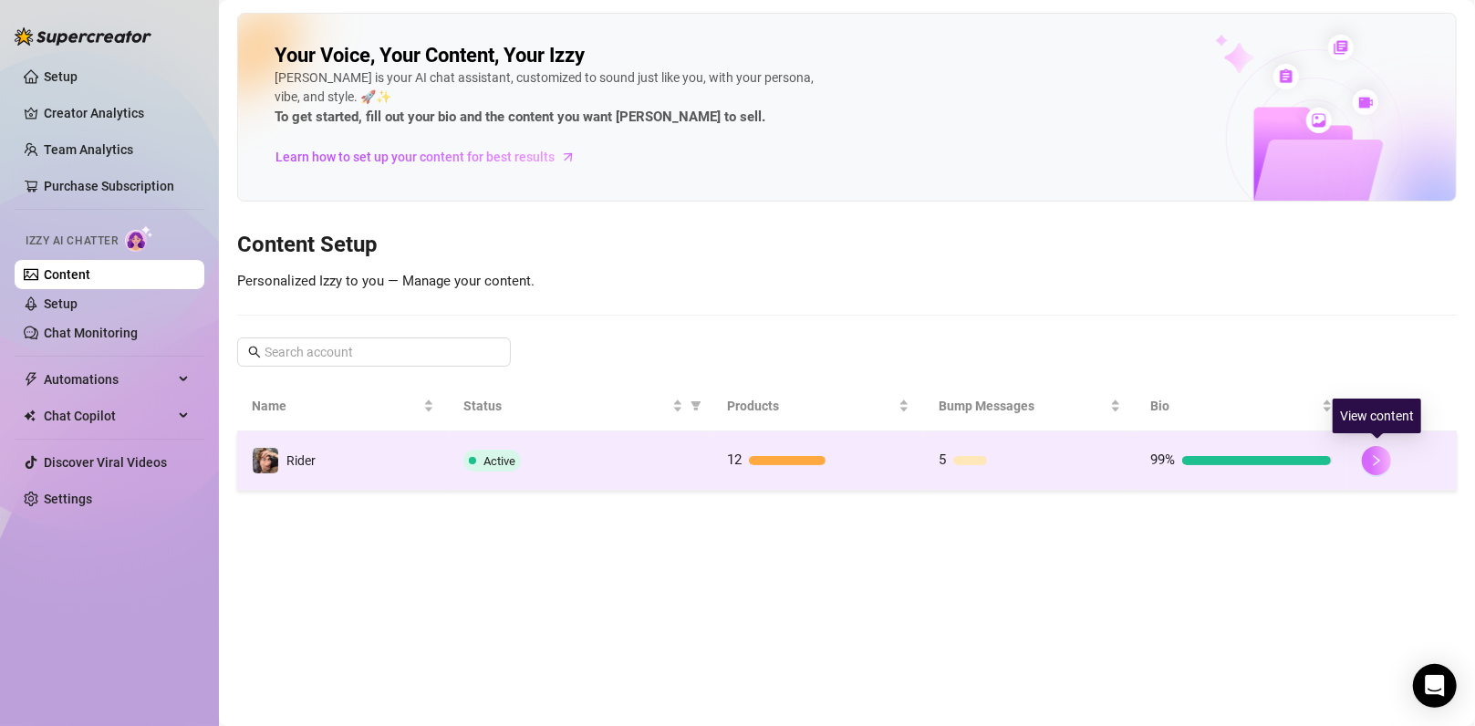
click at [1370, 460] on icon "right" at bounding box center [1376, 460] width 13 height 13
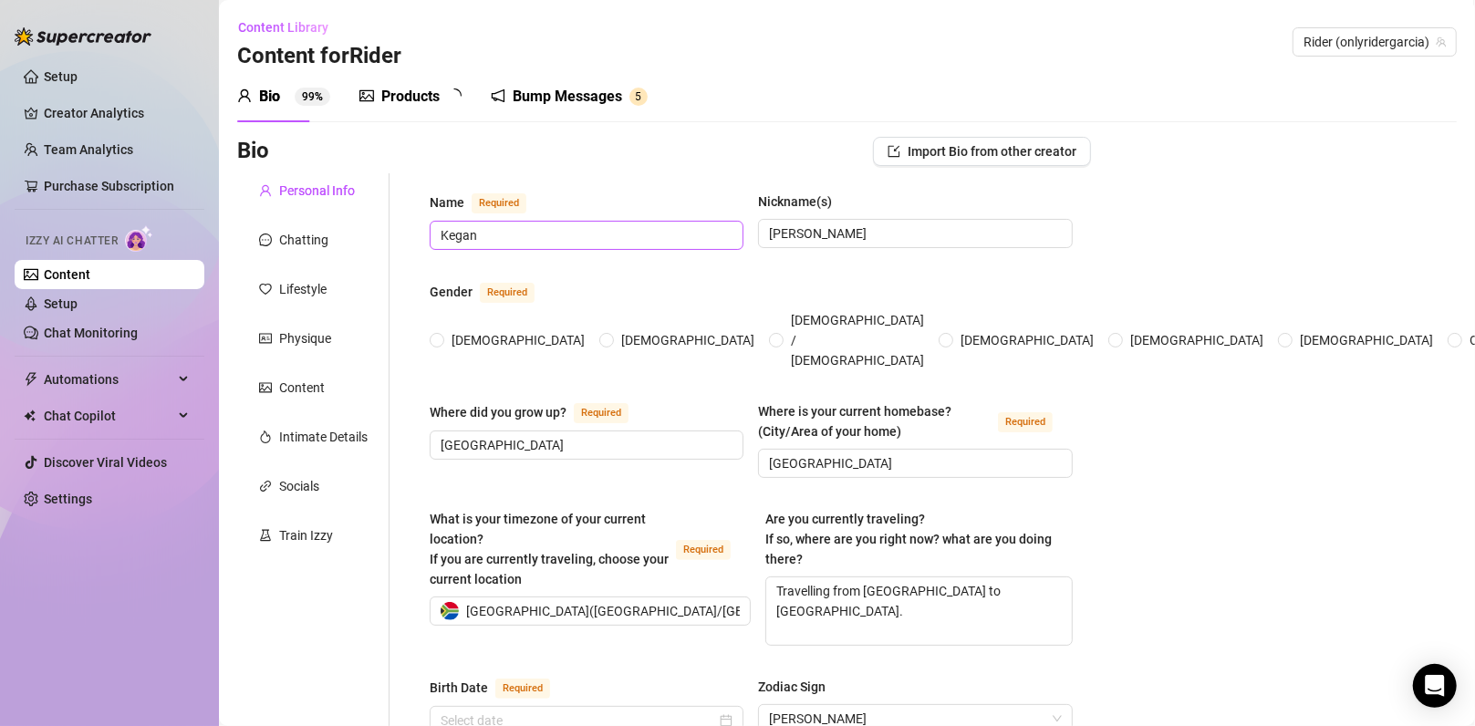
radio input "true"
type input "[DATE]"
drag, startPoint x: 440, startPoint y: 124, endPoint x: 415, endPoint y: 91, distance: 41.6
click at [415, 91] on div "Products" at bounding box center [410, 97] width 58 height 22
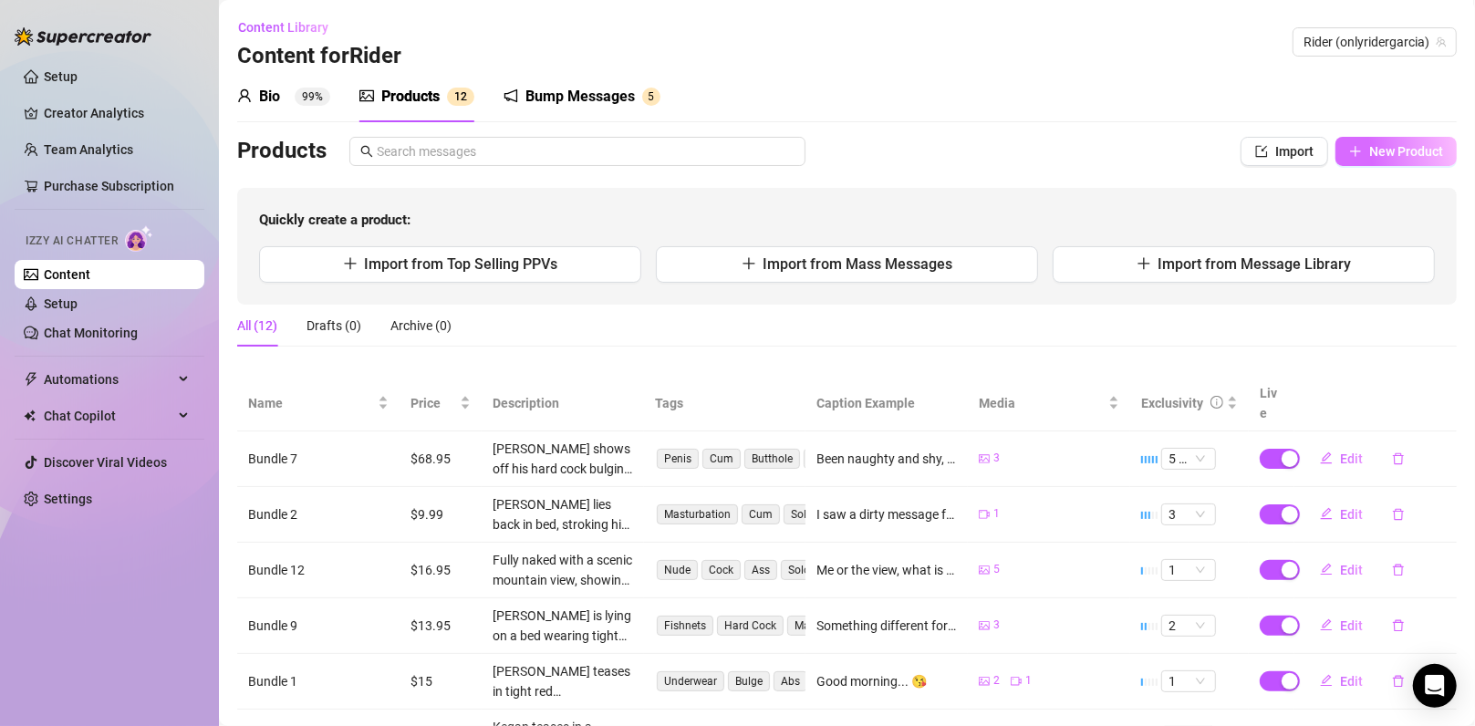
click at [1372, 165] on button "New Product" at bounding box center [1395, 151] width 121 height 29
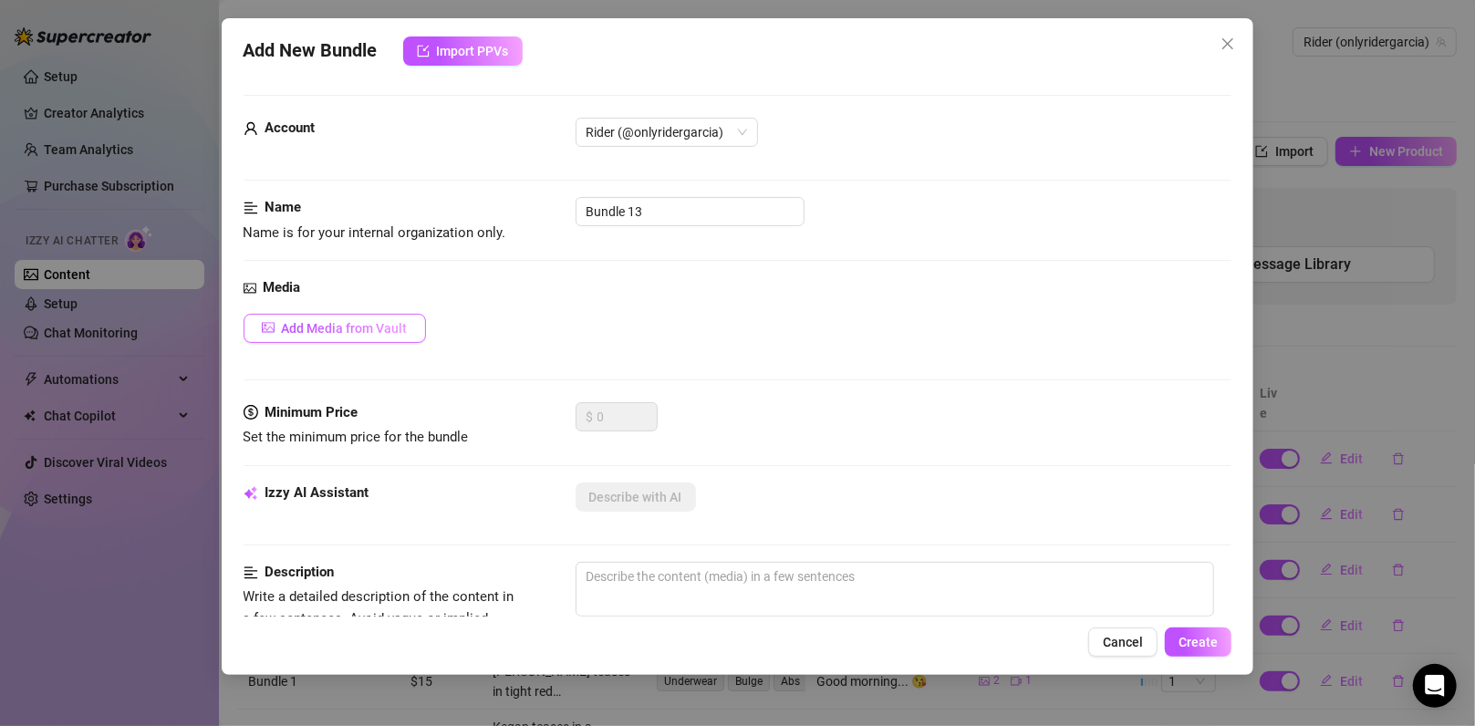
click at [287, 327] on span "Add Media from Vault" at bounding box center [345, 328] width 126 height 15
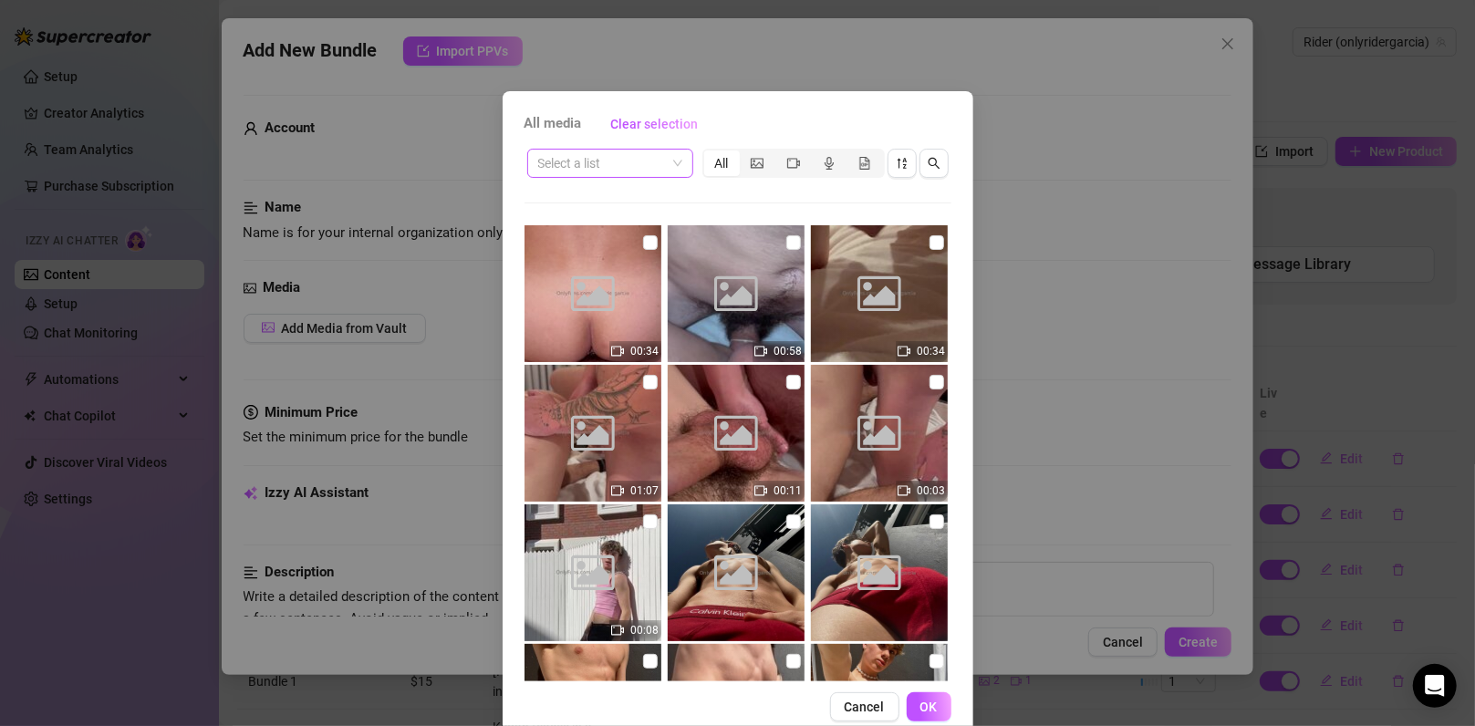
click at [645, 168] on input "search" at bounding box center [602, 163] width 128 height 27
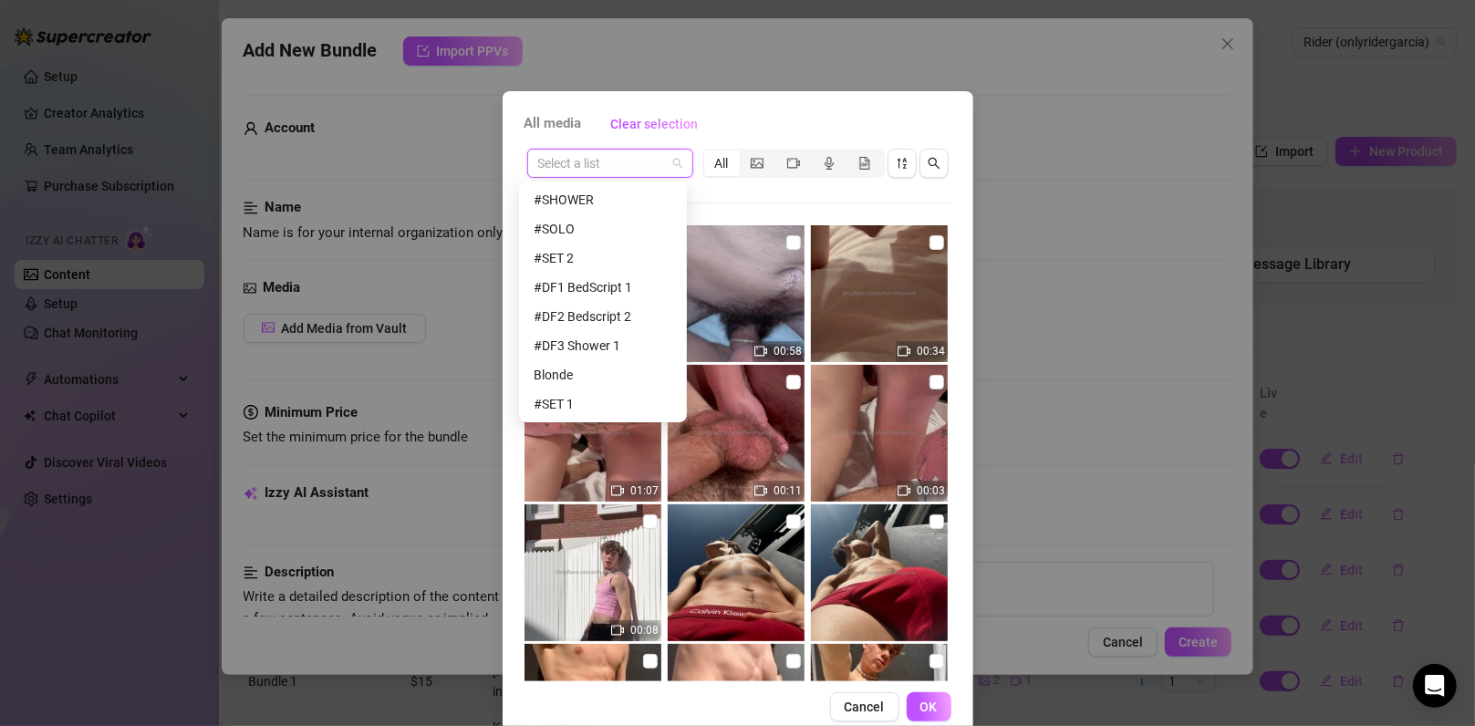
scroll to position [263, 0]
click at [597, 373] on div "Rider x [PERSON_NAME]" at bounding box center [602, 375] width 139 height 20
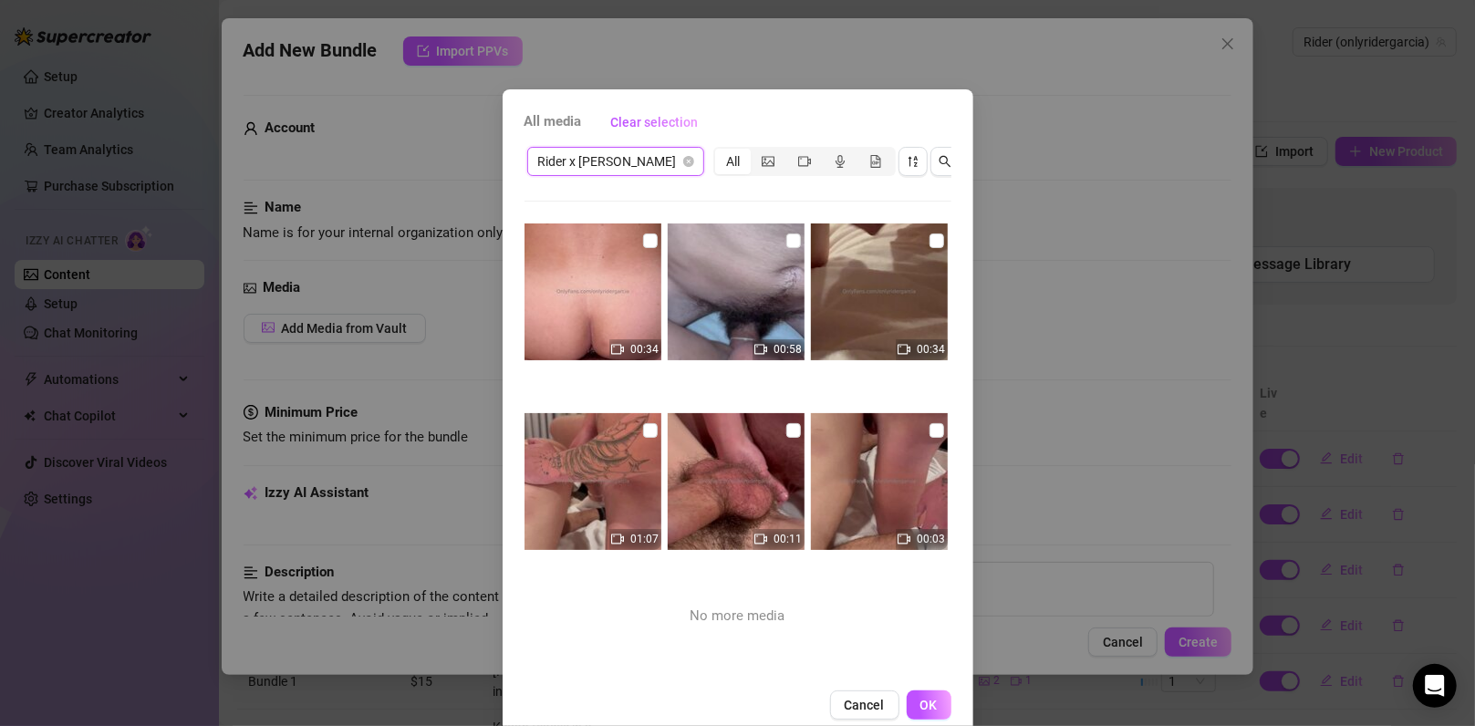
scroll to position [0, 0]
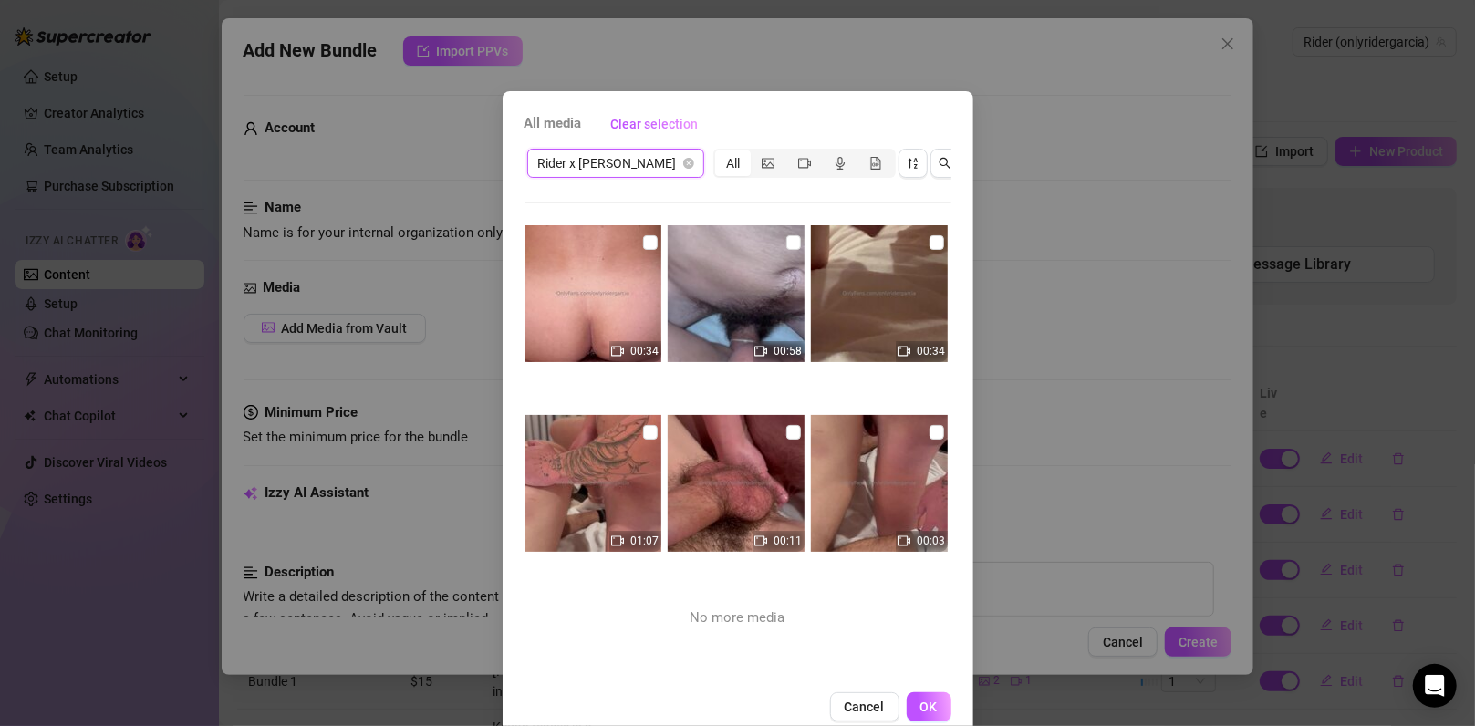
click at [982, 263] on div "All media Clear selection Rider x [PERSON_NAME] x [PERSON_NAME] All 00:34 00:58…" at bounding box center [737, 363] width 1475 height 726
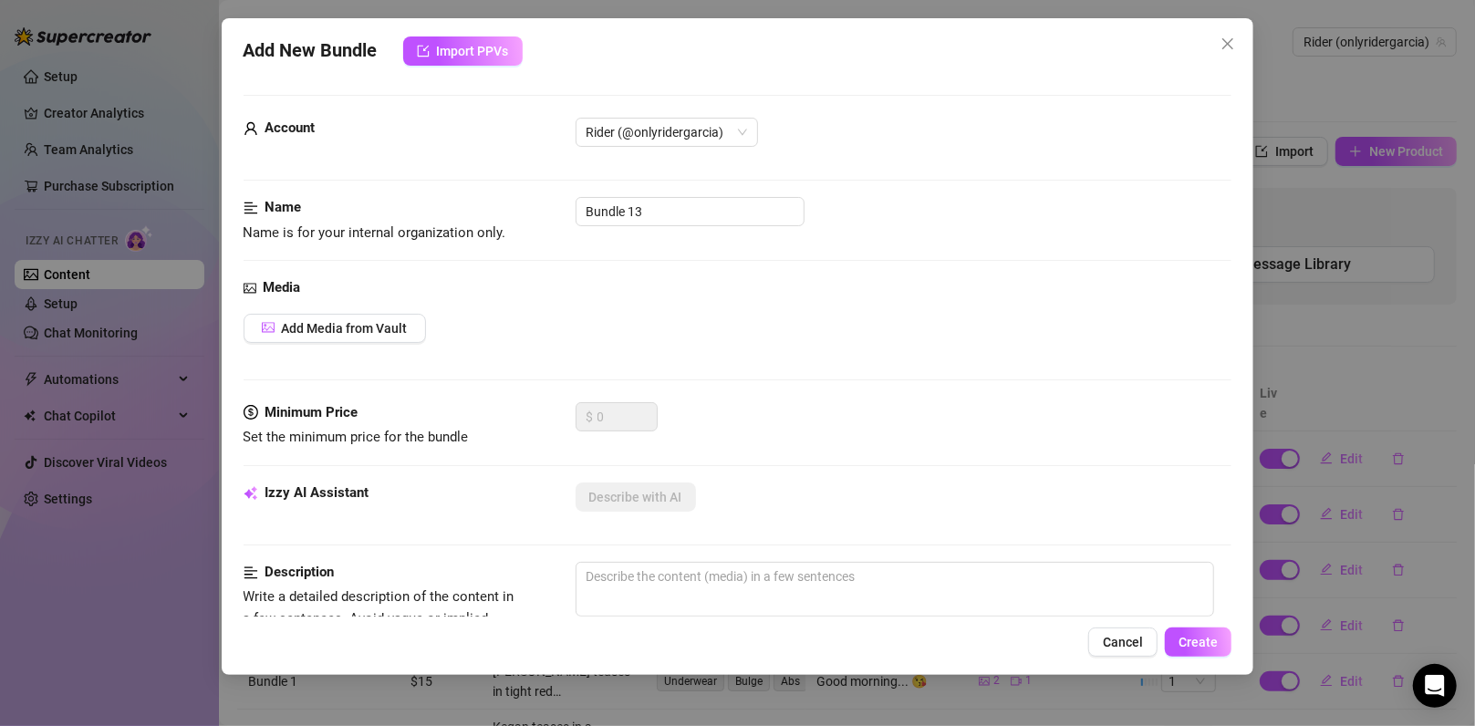
click at [1283, 279] on div "Add New Bundle Import PPVs Account Rider (@onlyridergarcia) Name Name is for yo…" at bounding box center [737, 363] width 1475 height 726
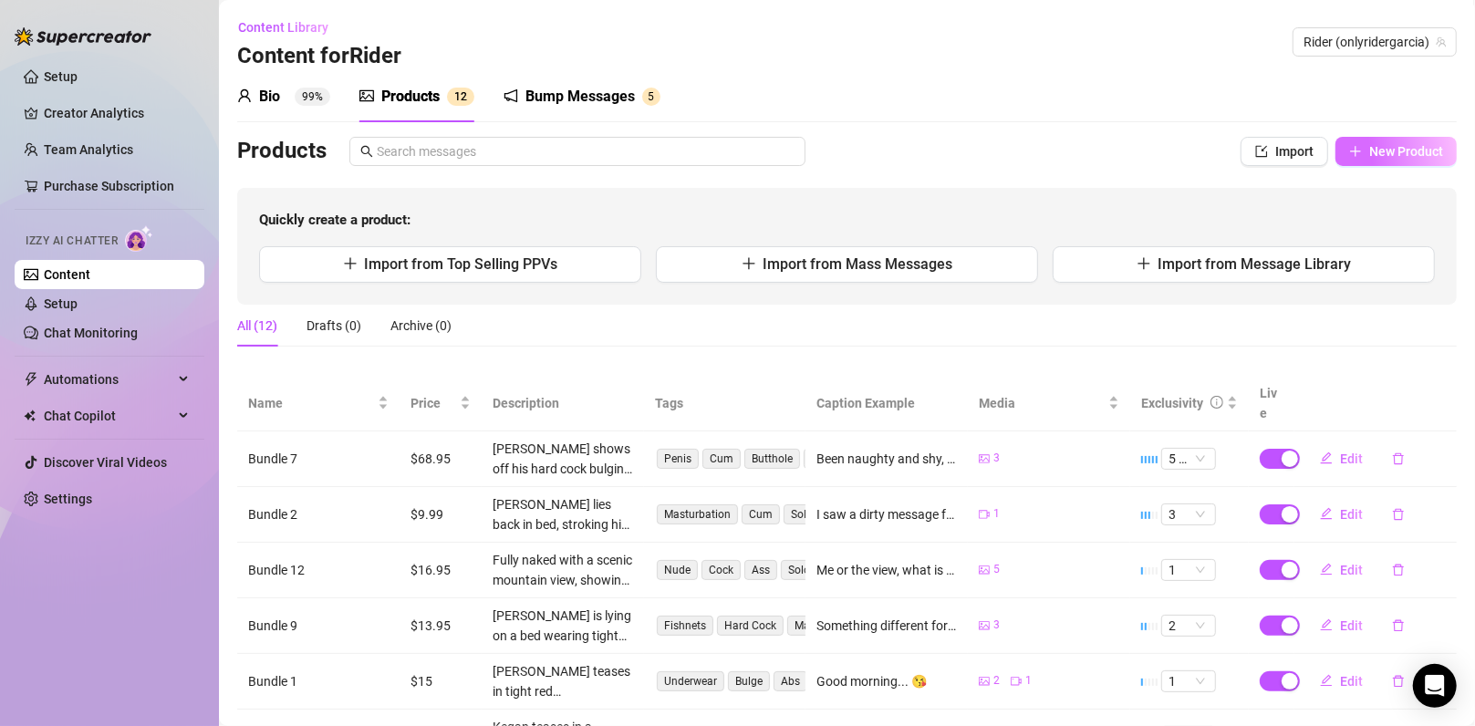
click at [1372, 144] on span "New Product" at bounding box center [1406, 151] width 74 height 15
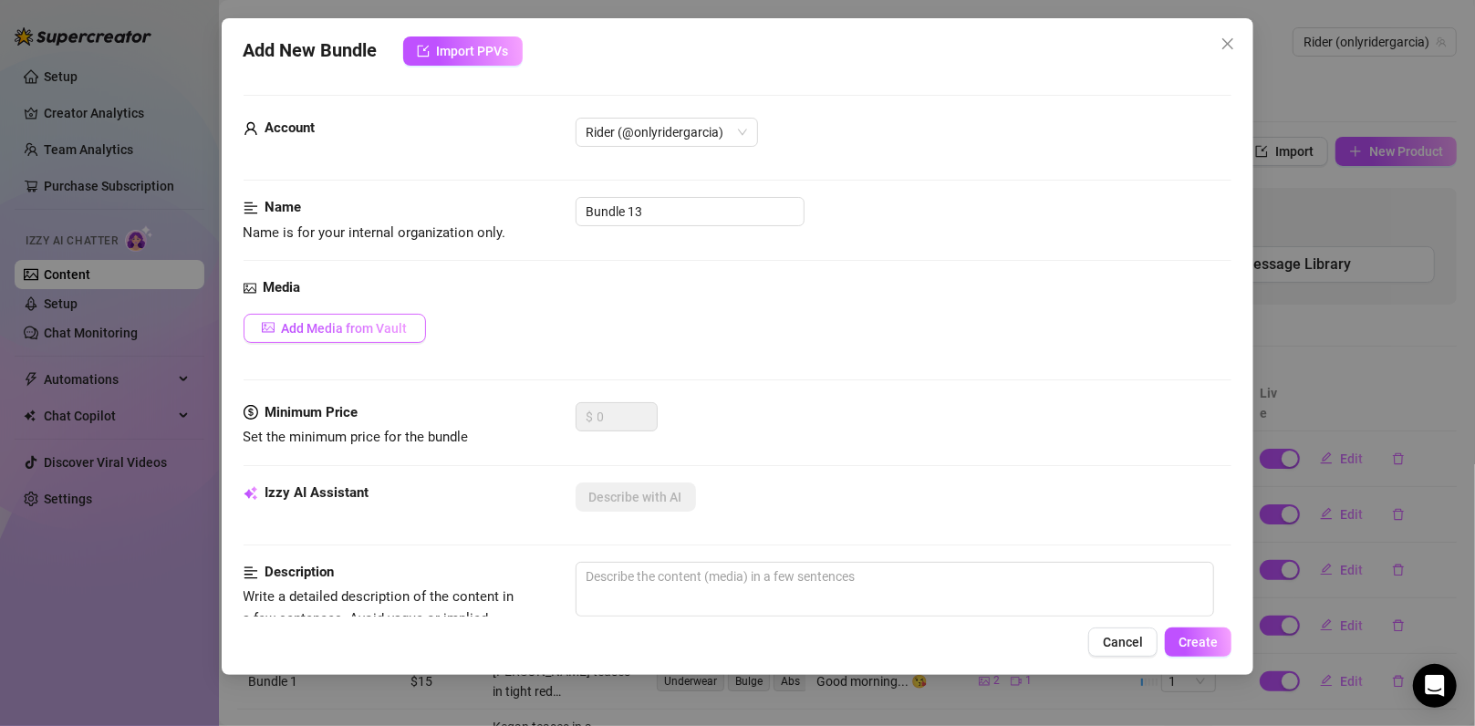
click at [359, 321] on span "Add Media from Vault" at bounding box center [345, 328] width 126 height 15
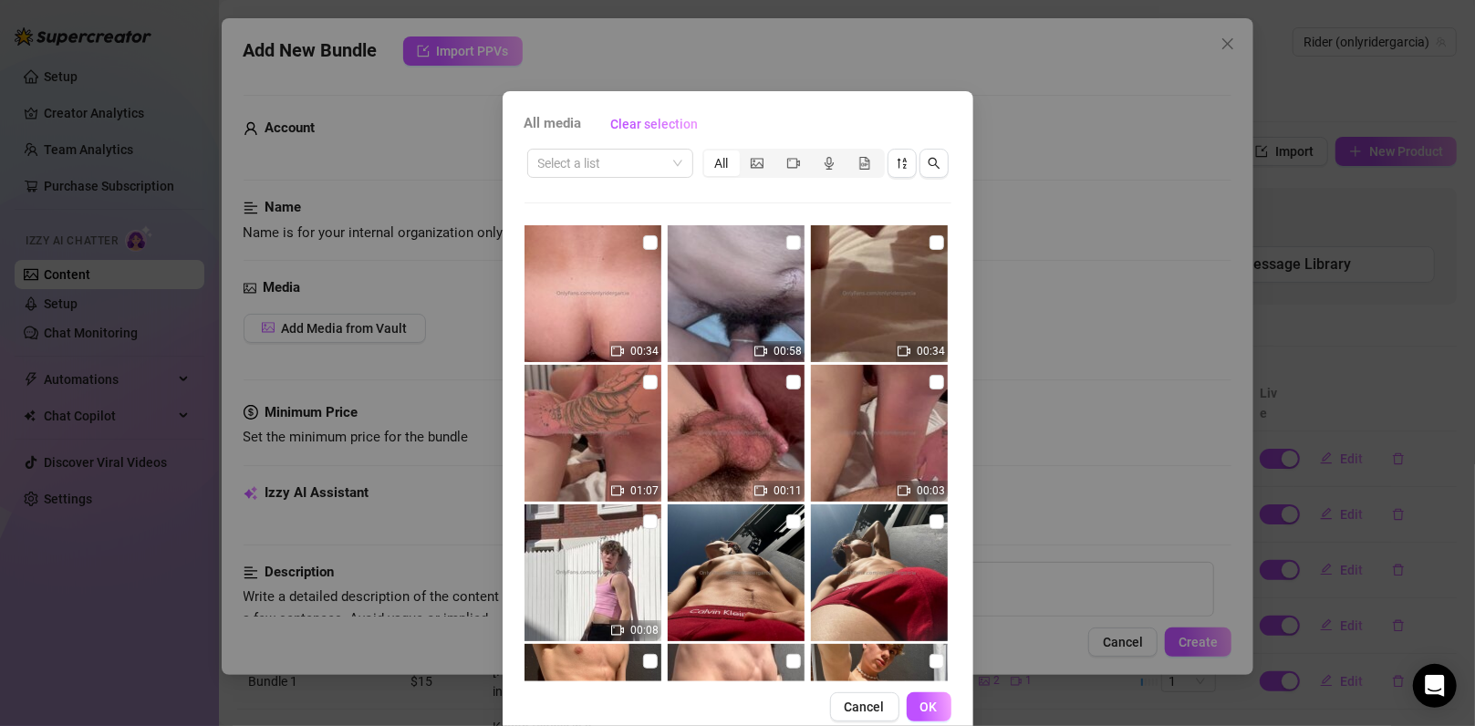
click at [1111, 393] on div "All media Clear selection Select a list All 00:34 00:58 00:34 01:07 00:11 00:03…" at bounding box center [737, 363] width 1475 height 726
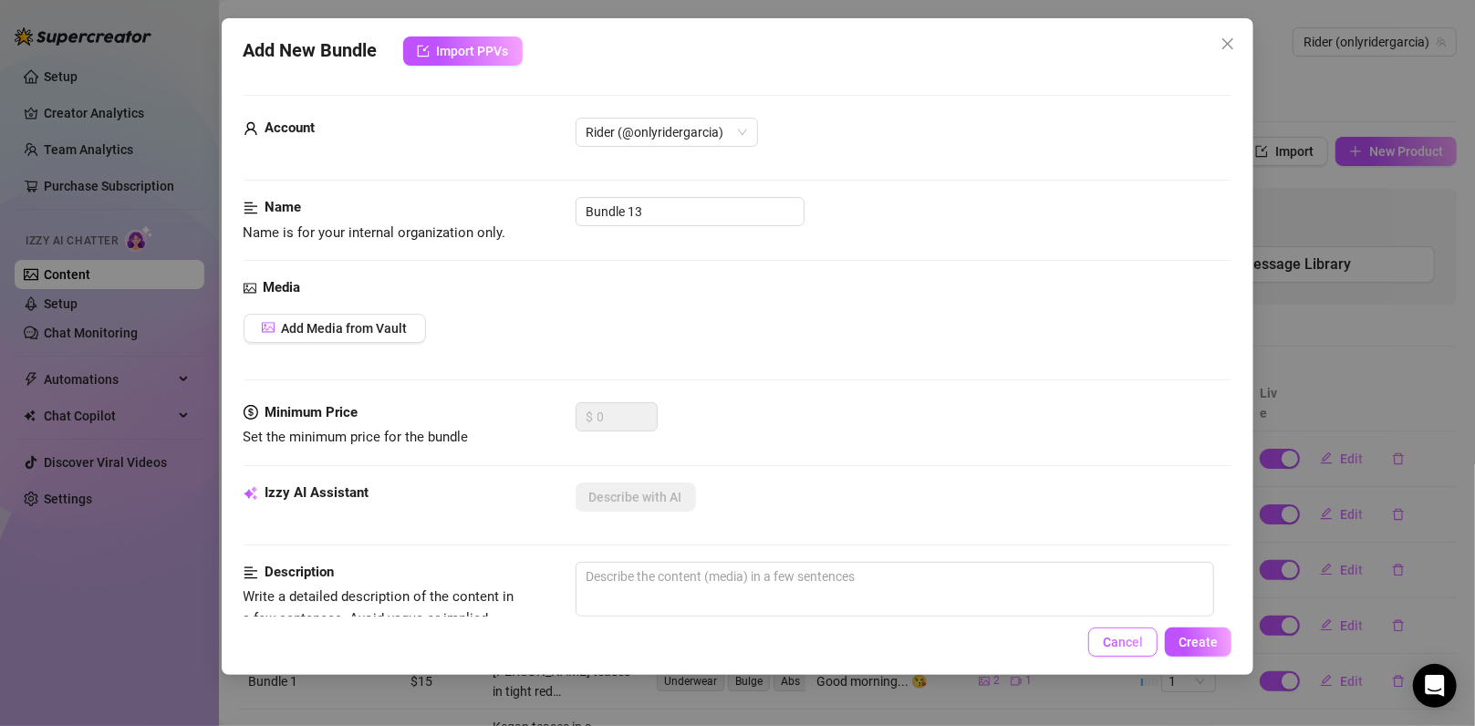
click at [1117, 635] on span "Cancel" at bounding box center [1123, 642] width 40 height 15
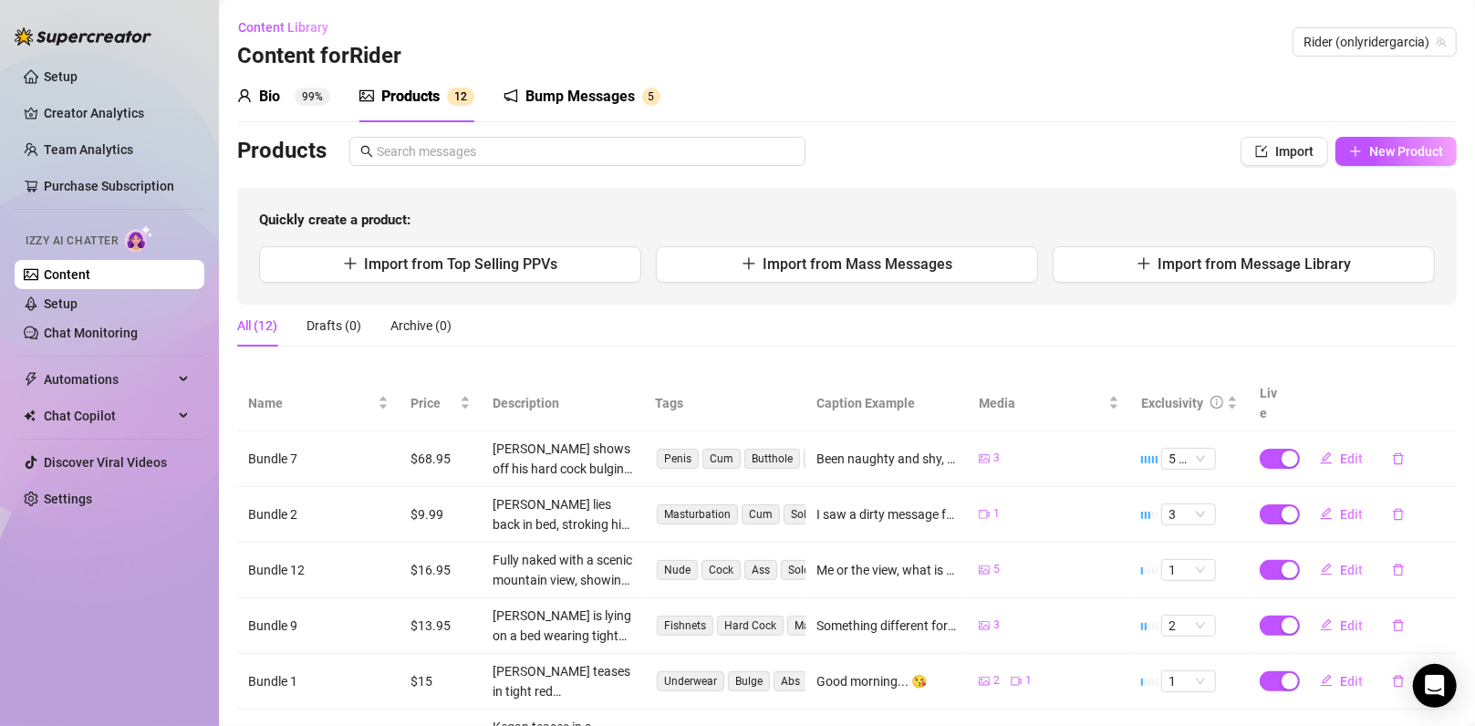
click at [1363, 135] on div "Bio 99% Products 1 2 Bump Messages 5 Bio Import Bio from other creator Personal…" at bounding box center [846, 555] width 1219 height 968
click at [1363, 139] on button "New Product" at bounding box center [1395, 151] width 121 height 29
type textarea "Type your message here..."
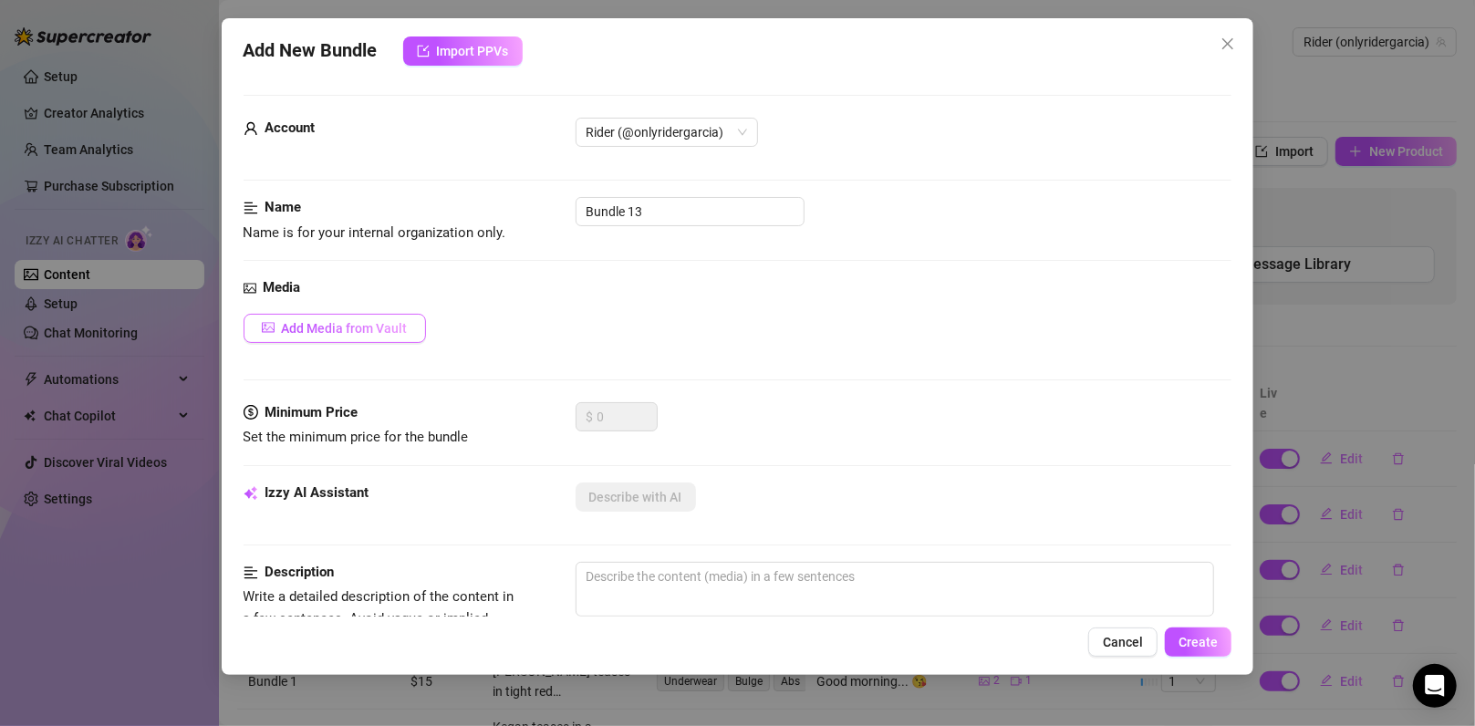
click at [357, 323] on span "Add Media from Vault" at bounding box center [345, 328] width 126 height 15
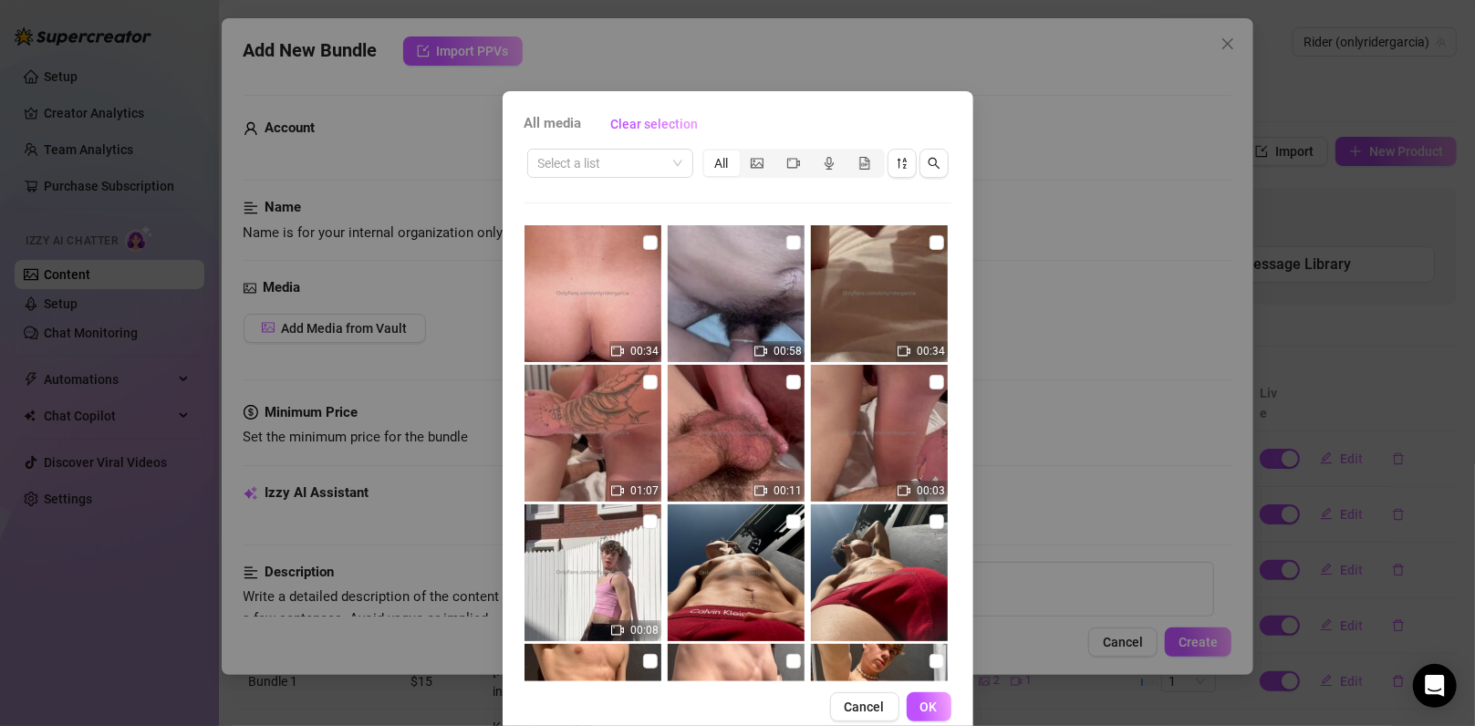
click at [1015, 416] on div "All media Clear selection Select a list All 00:34 00:58 00:34 01:07 00:11 00:03…" at bounding box center [737, 363] width 1475 height 726
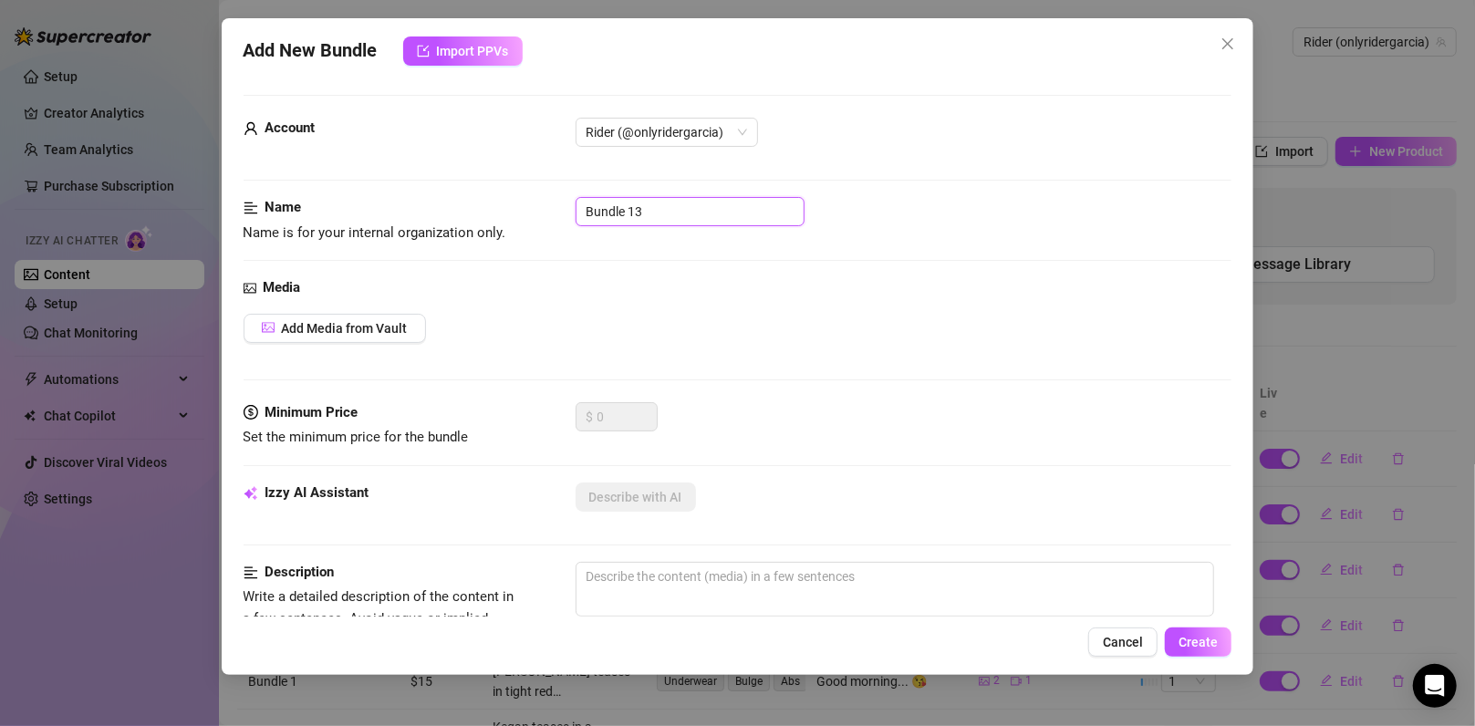
drag, startPoint x: 696, startPoint y: 204, endPoint x: 403, endPoint y: 212, distance: 292.9
click at [403, 212] on div "Name Name is for your internal organization only. Bundle 13" at bounding box center [737, 220] width 989 height 47
click at [807, 316] on div "Add Media from Vault" at bounding box center [737, 328] width 989 height 29
click at [645, 212] on input "Bundle 13" at bounding box center [689, 211] width 229 height 29
type input "Collab Bundle 1"
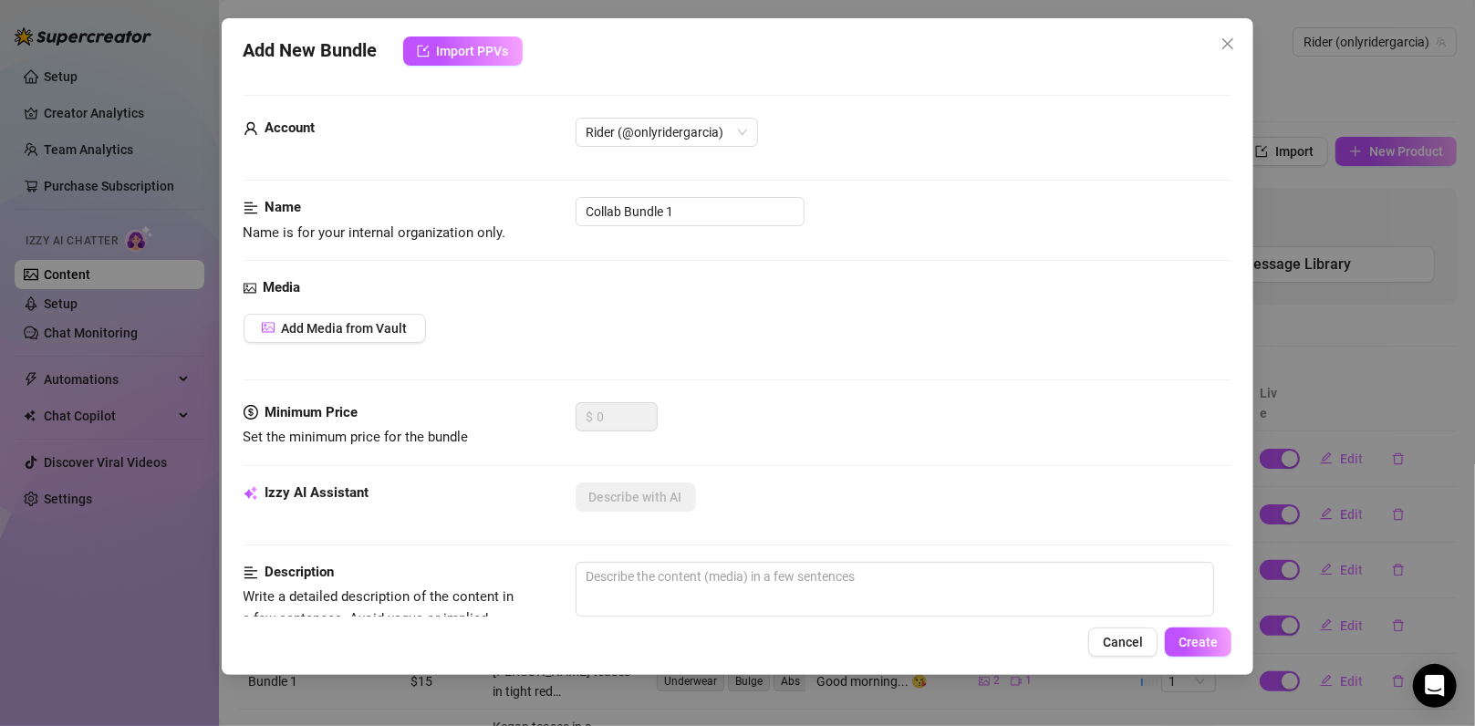
click at [783, 295] on div "Media" at bounding box center [737, 288] width 989 height 22
click at [406, 329] on span "Add Media from Vault" at bounding box center [345, 328] width 126 height 15
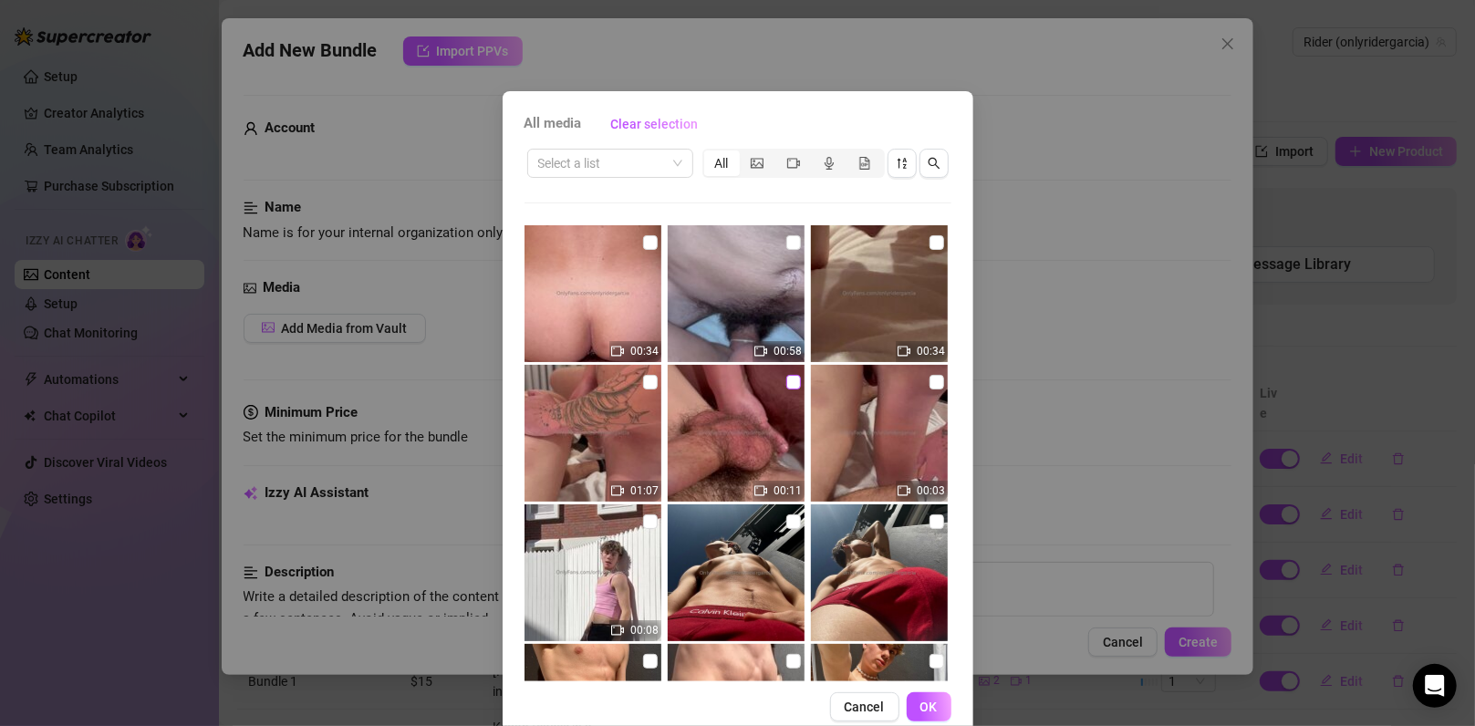
click at [786, 377] on input "checkbox" at bounding box center [793, 382] width 15 height 15
checkbox input "true"
click at [929, 379] on input "checkbox" at bounding box center [936, 382] width 15 height 15
checkbox input "true"
click at [922, 711] on span "OK" at bounding box center [928, 706] width 17 height 15
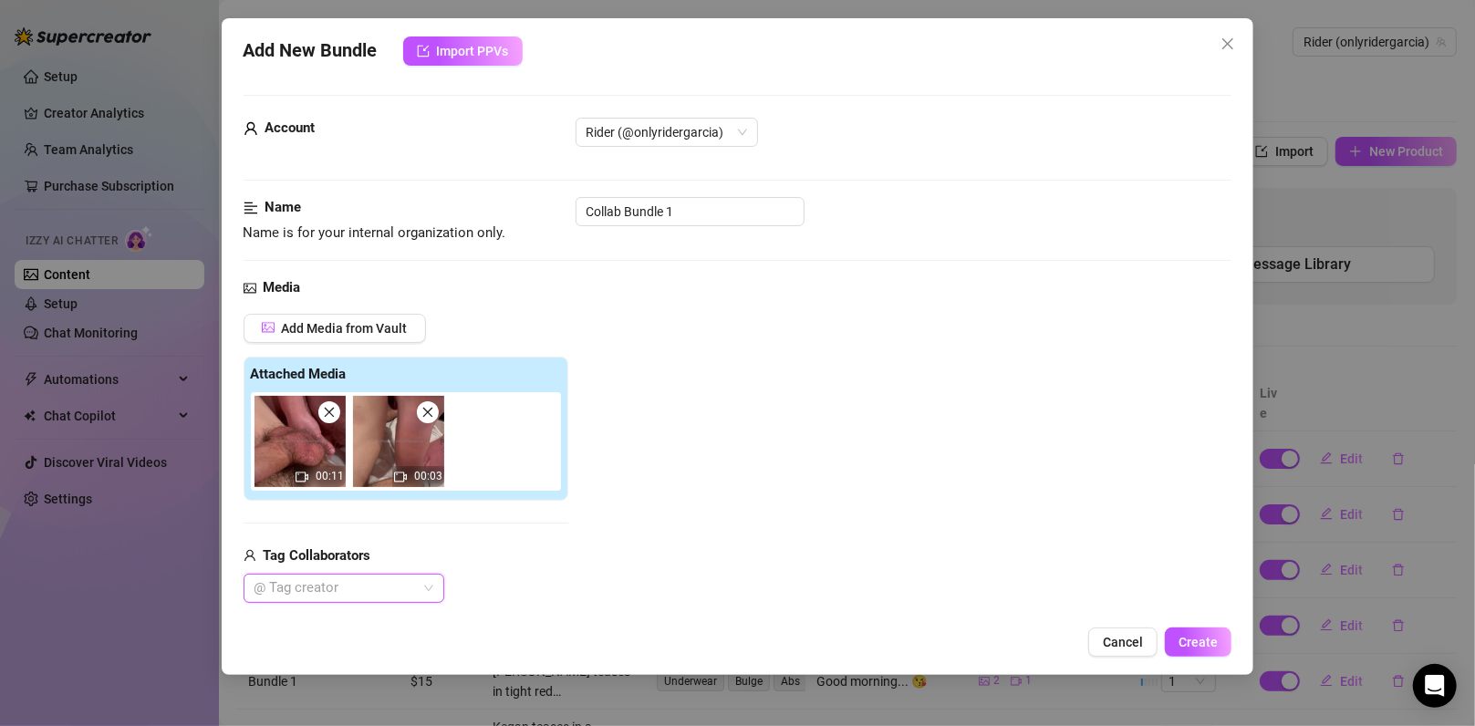
scroll to position [243, 0]
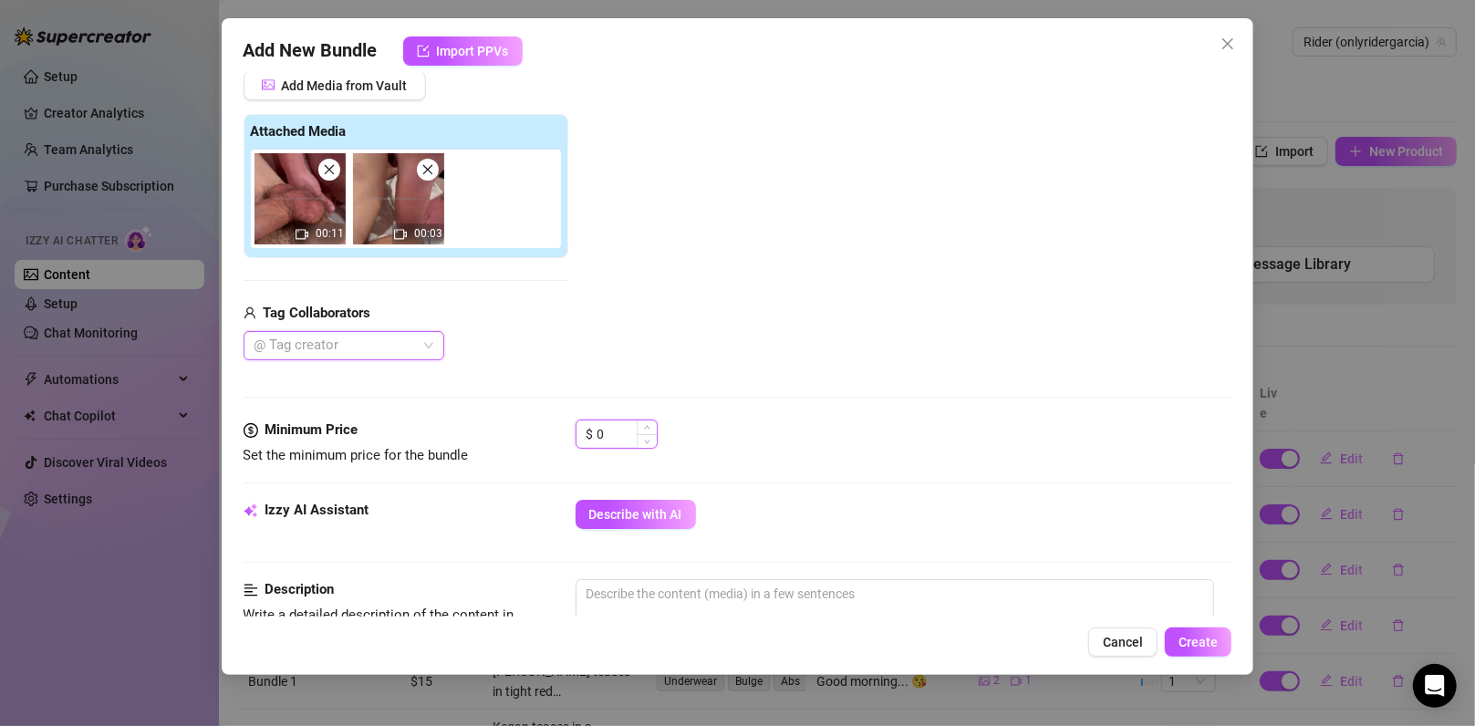
click at [631, 427] on input "0" at bounding box center [626, 433] width 59 height 27
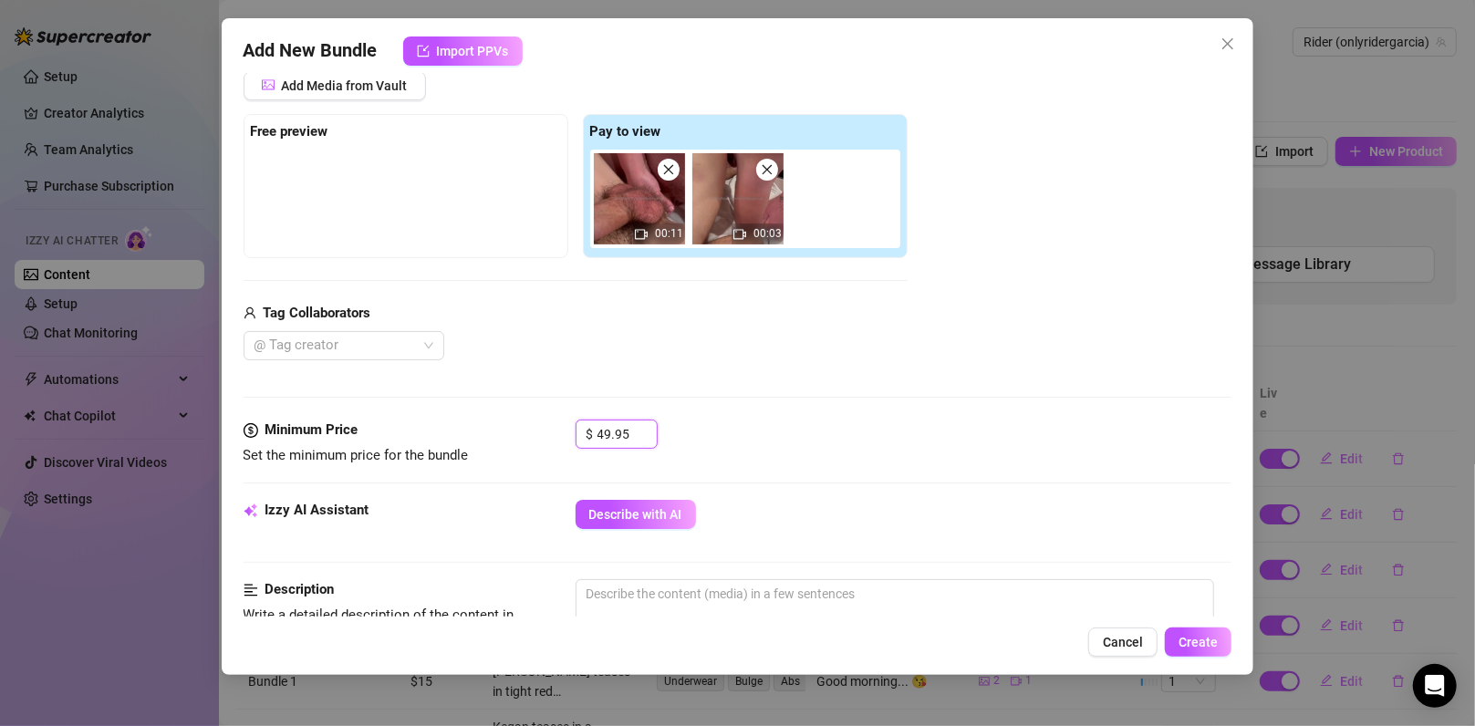
type input "49.95"
click at [827, 409] on div "Media Add Media from Vault Free preview Pay to view 00:11 00:03 Tag Collaborato…" at bounding box center [737, 227] width 989 height 385
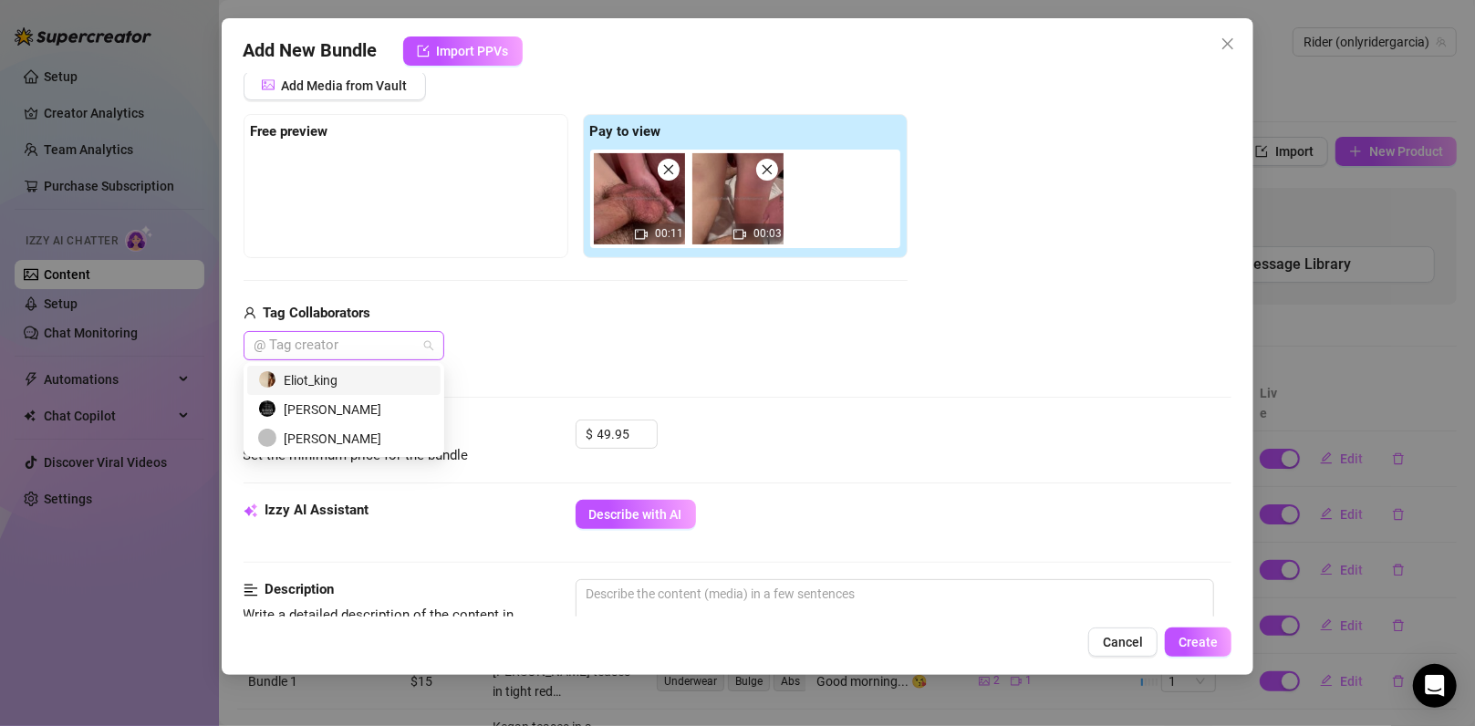
click at [386, 337] on div at bounding box center [334, 346] width 174 height 26
click at [378, 378] on div "Eliot_king" at bounding box center [343, 380] width 171 height 20
click at [343, 436] on div "[PERSON_NAME]" at bounding box center [343, 439] width 171 height 20
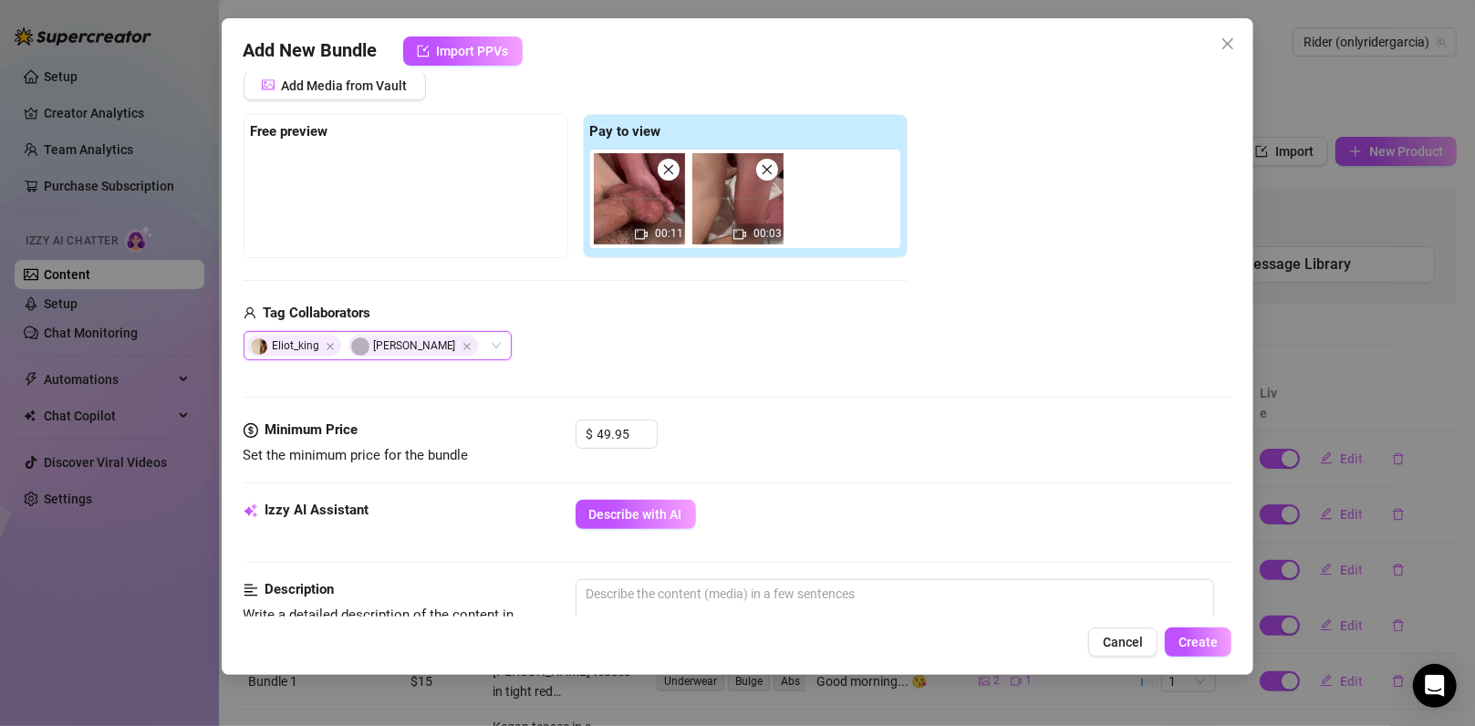
click at [794, 382] on div "Media Add Media from Vault Free preview Pay to view 00:11 00:03 Tag Collaborato…" at bounding box center [737, 227] width 989 height 385
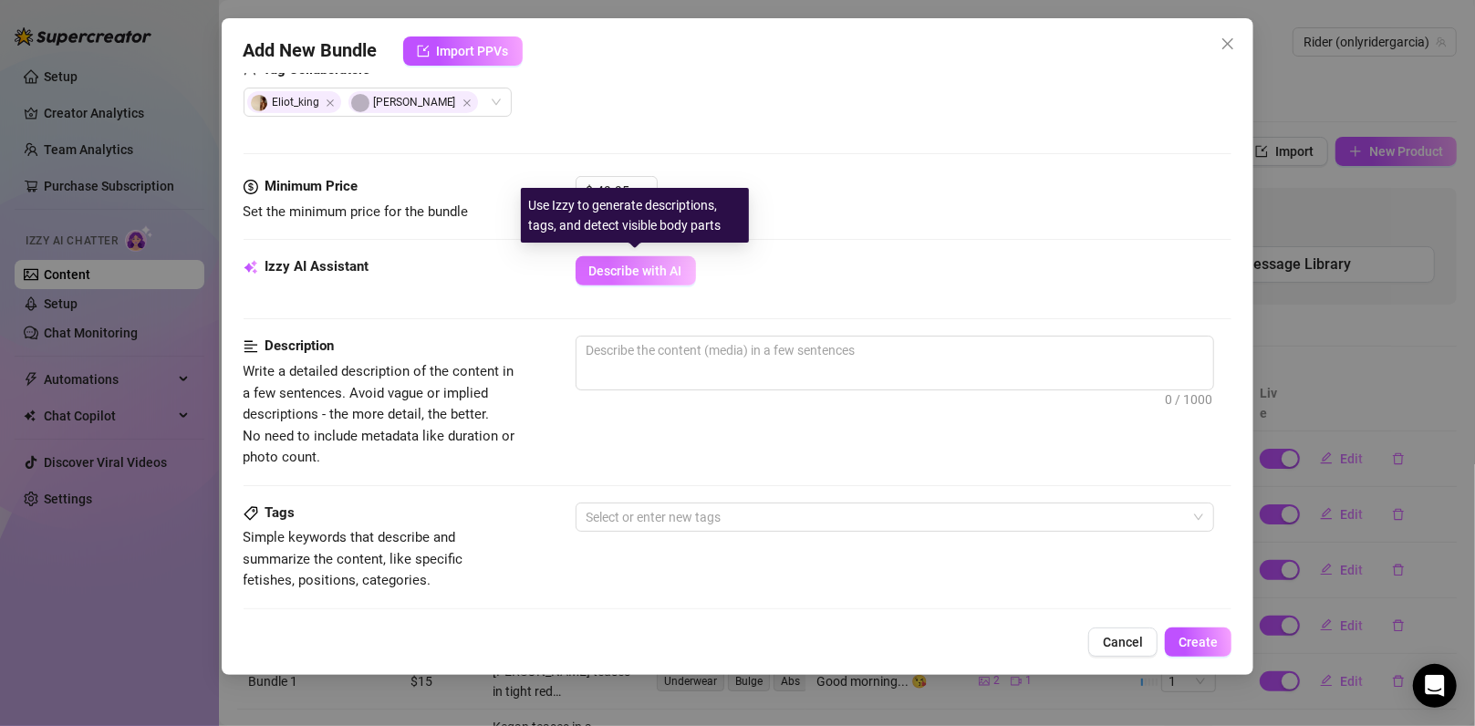
click at [671, 268] on span "Describe with AI" at bounding box center [635, 271] width 93 height 15
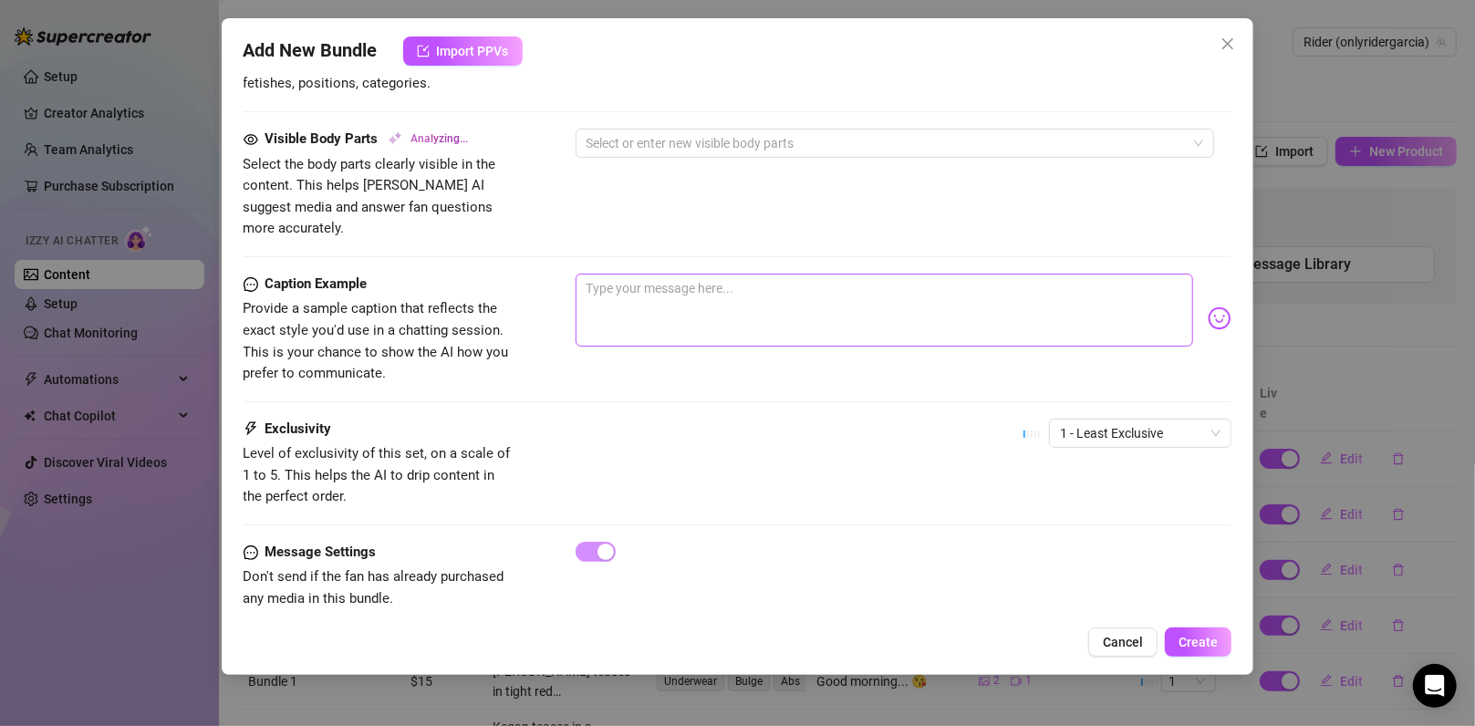
scroll to position [984, 0]
click at [1104, 419] on span "1 - Least Exclusive" at bounding box center [1140, 432] width 161 height 27
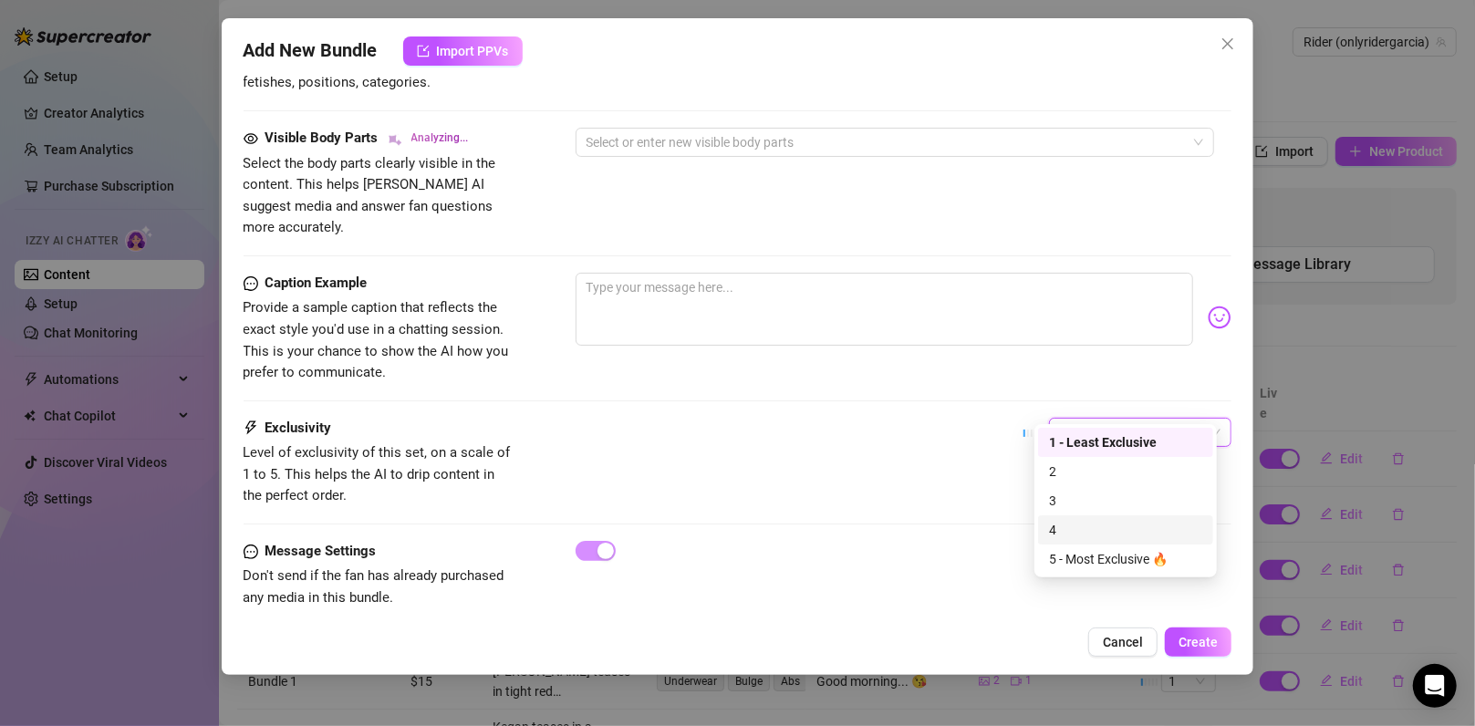
click at [1086, 528] on div "4" at bounding box center [1125, 530] width 153 height 20
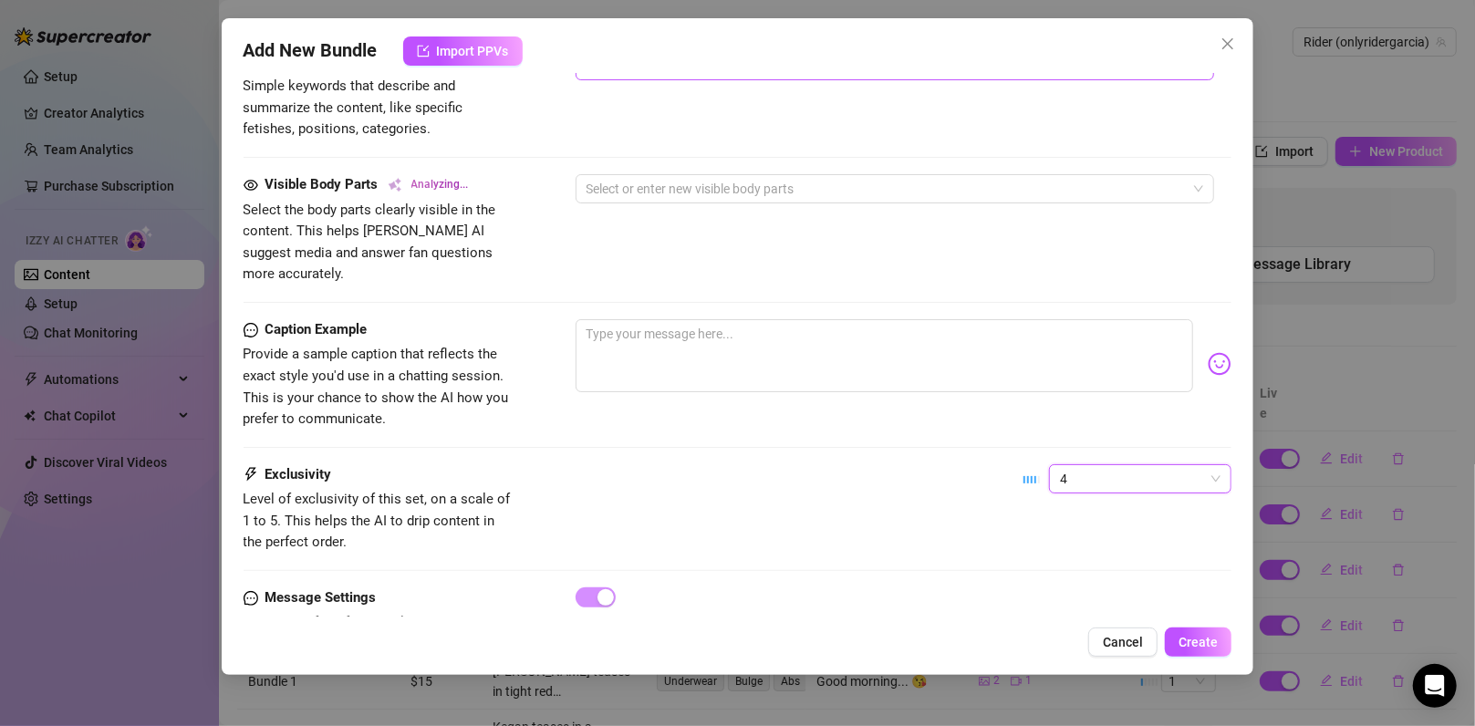
scroll to position [972, 0]
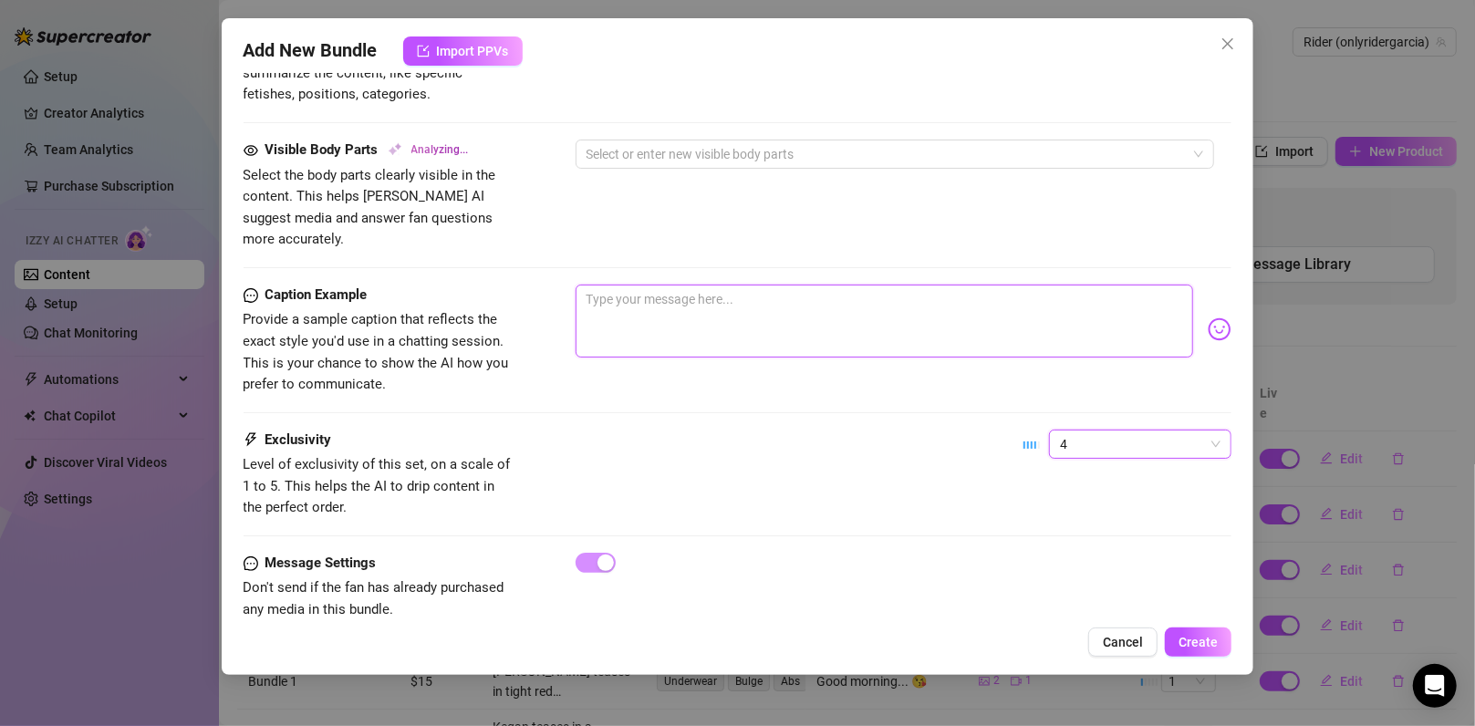
click at [671, 294] on textarea at bounding box center [884, 321] width 618 height 73
type textarea "Kegan"
type textarea "Kegan is"
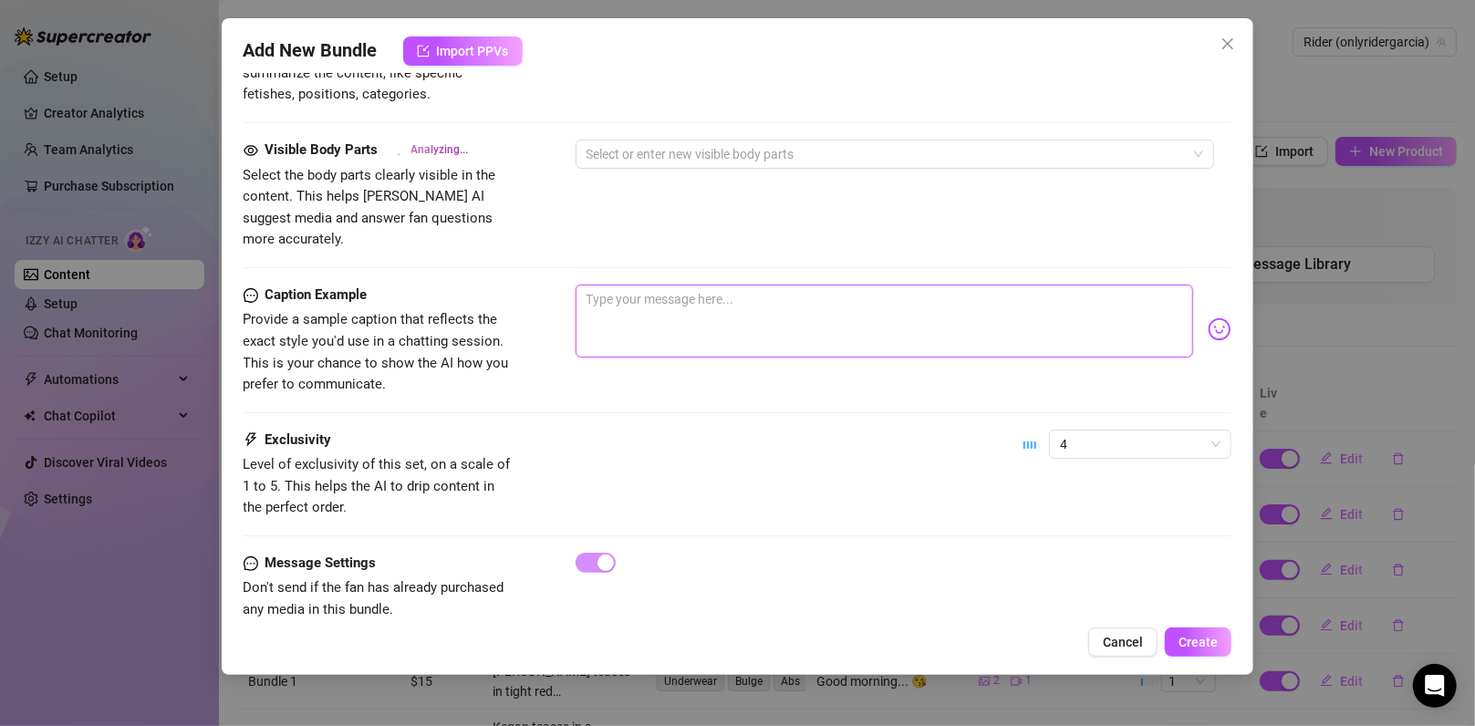
type textarea "Kegan is fully"
type textarea "Kegan is fully naked,"
type textarea "Kegan is fully naked, kneeling"
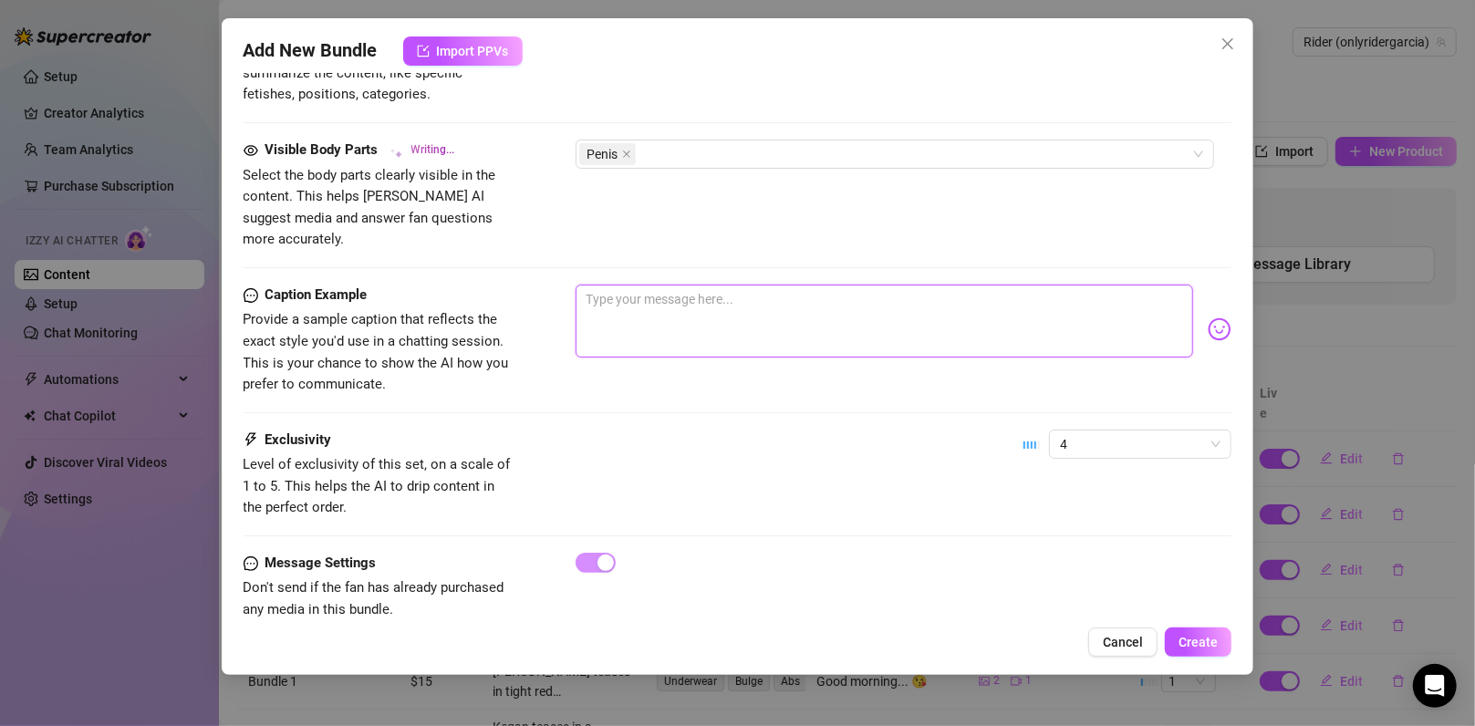
type textarea "Kegan is fully naked, kneeling"
type textarea "Kegan is fully naked, kneeling over"
type textarea "Kegan is fully naked, kneeling over another"
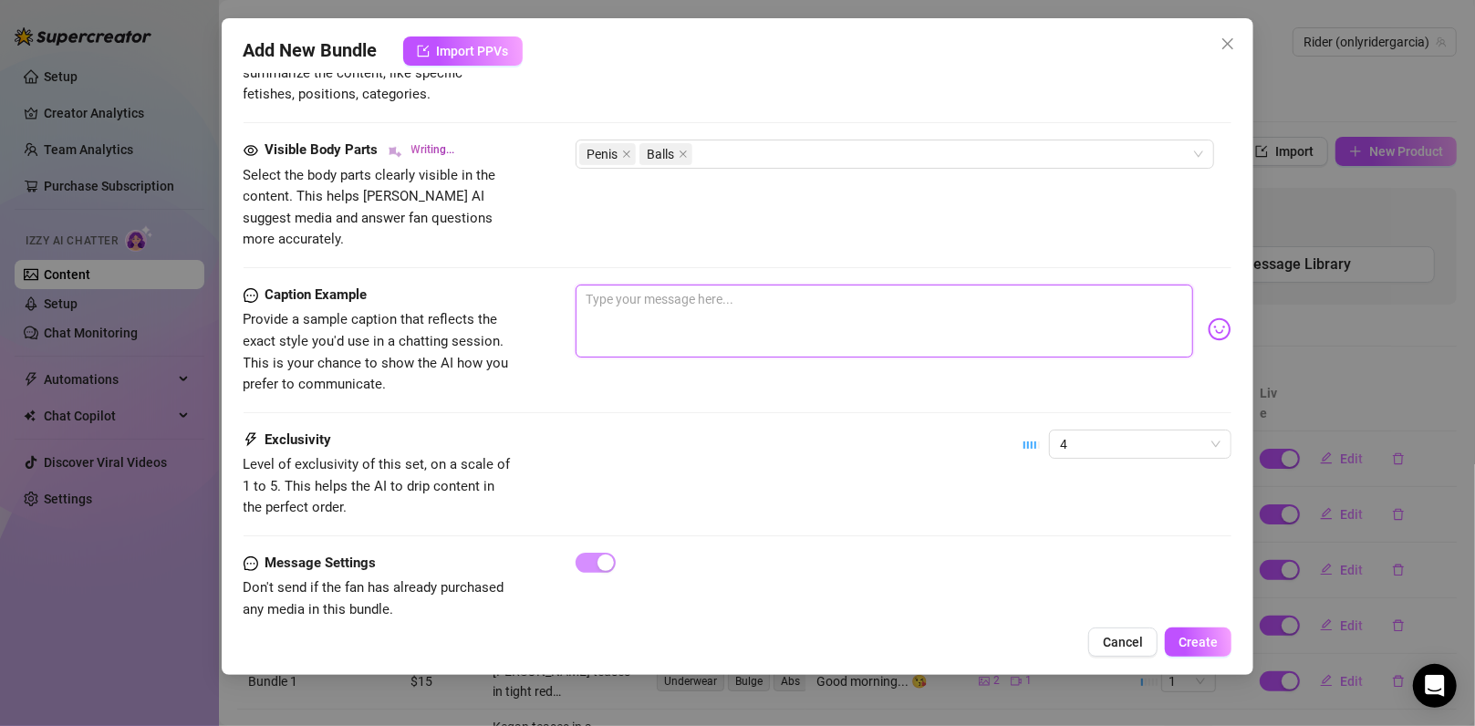
type textarea "Kegan is fully naked, kneeling over another man"
type textarea "Kegan is fully naked, kneeling over another man while"
type textarea "Kegan is fully naked, kneeling over another man while stroking"
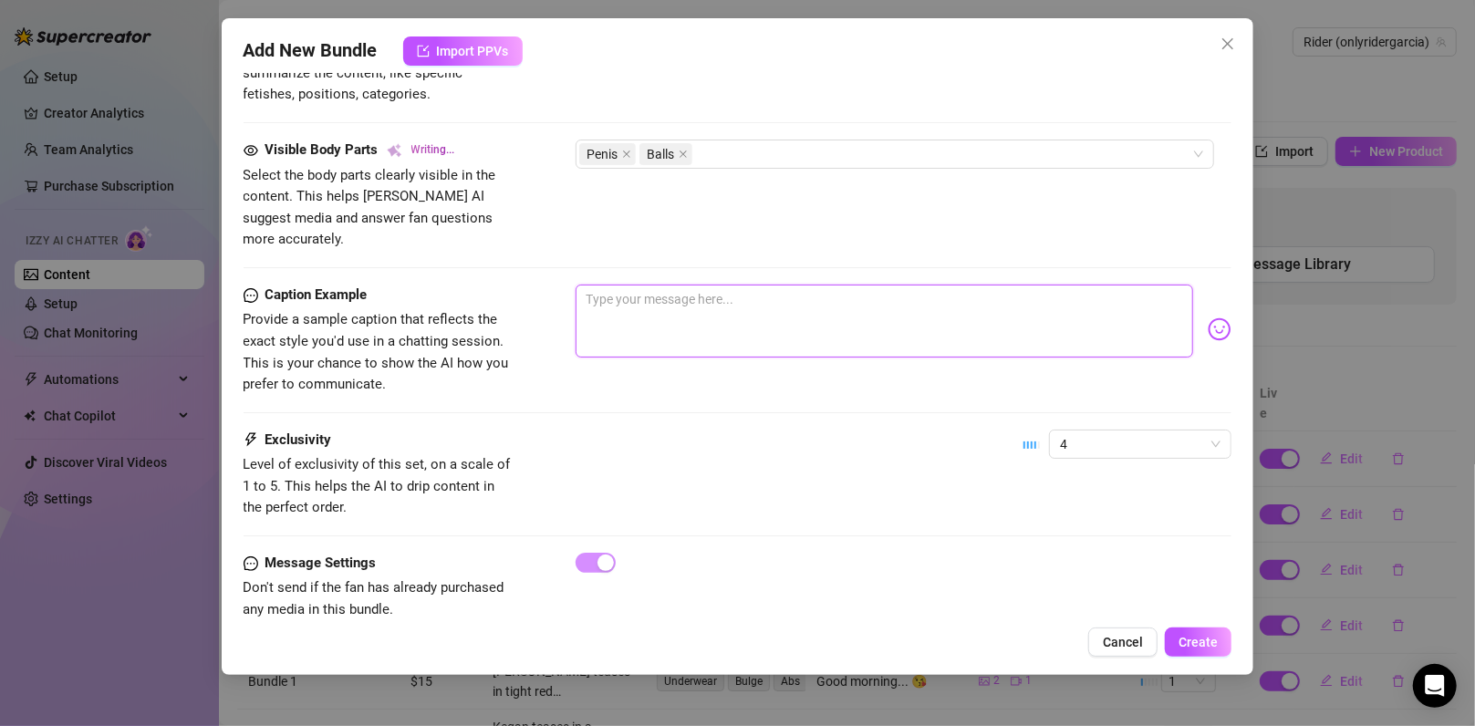
type textarea "Kegan is fully naked, kneeling over another man while stroking"
type textarea "[PERSON_NAME] is fully naked, kneeling over another man while stroking his"
type textarea "[PERSON_NAME] is fully naked, kneeling over another man while stroking his thick"
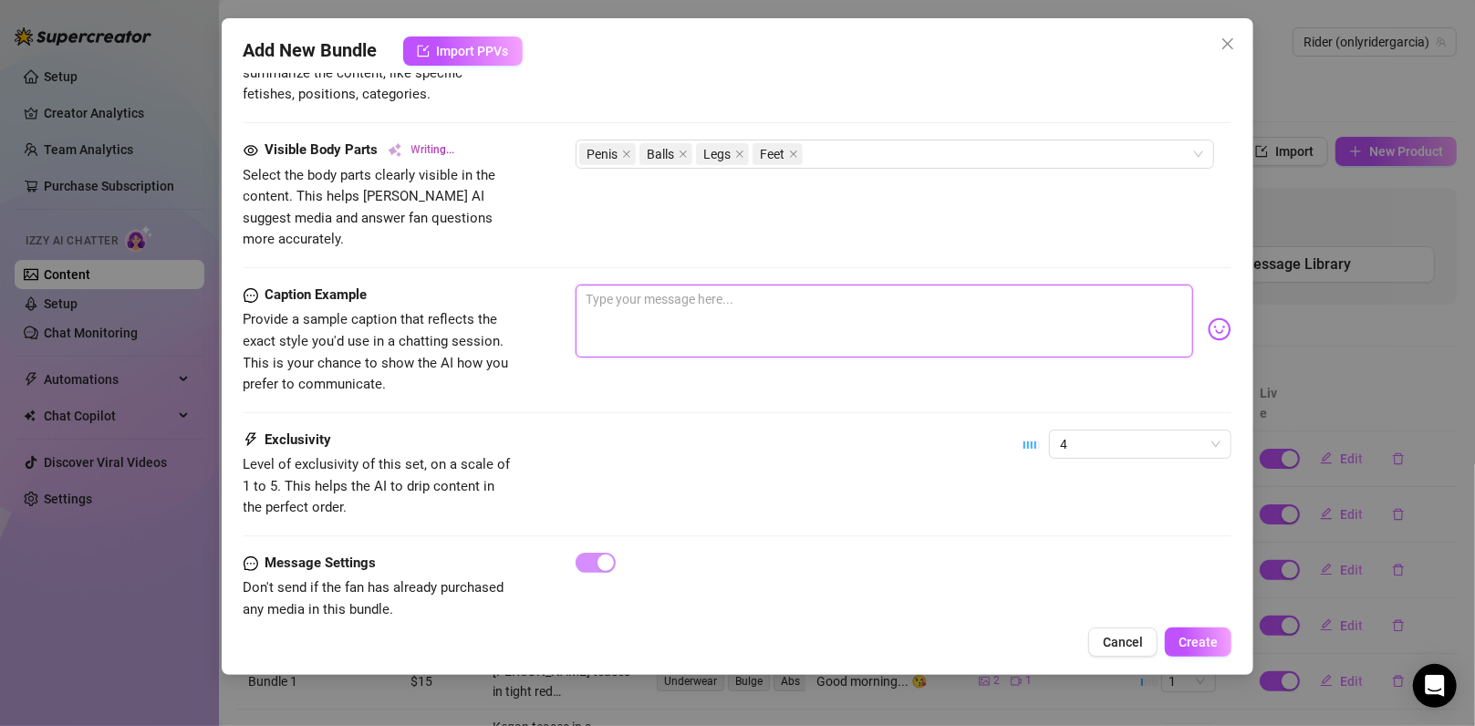
type textarea "[PERSON_NAME] is fully naked, kneeling over another man while stroking his thic…"
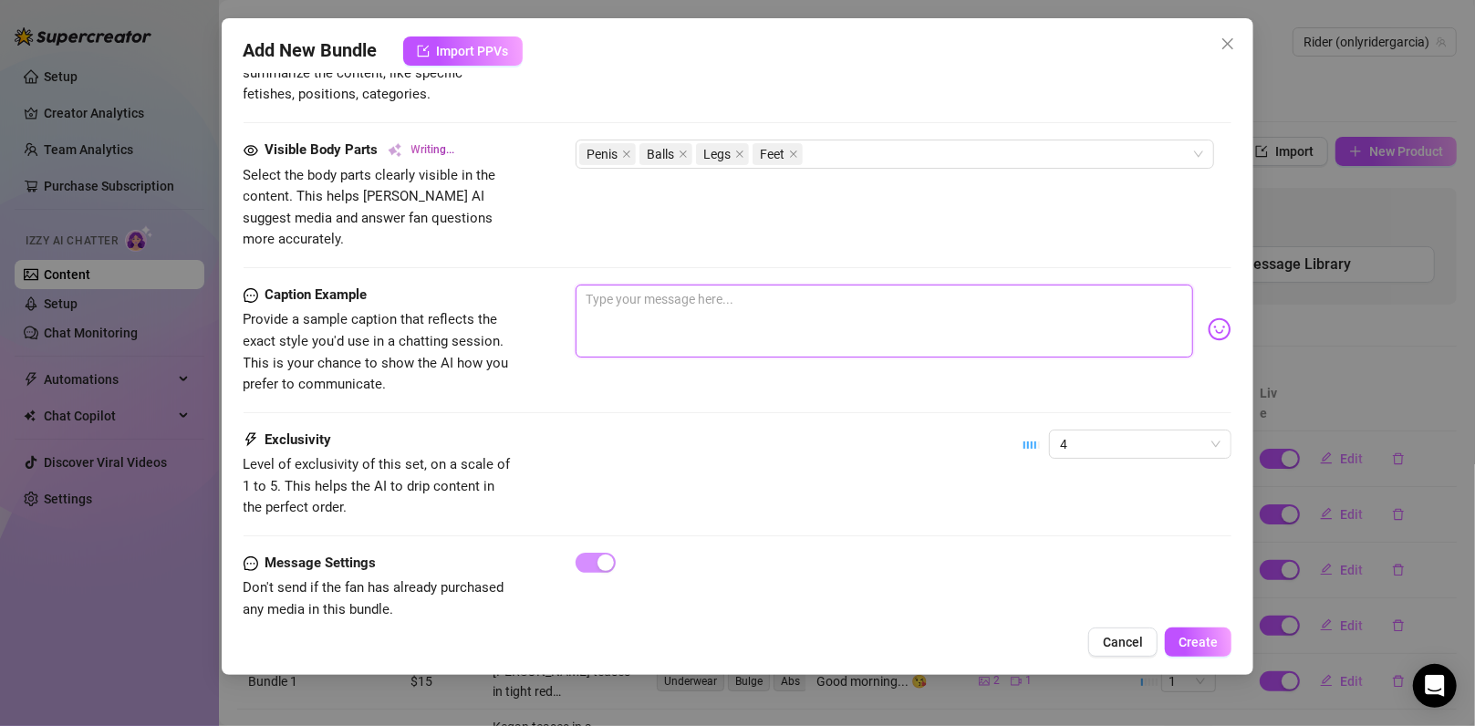
type textarea "[PERSON_NAME] is fully naked, kneeling over another man while stroking his thic…"
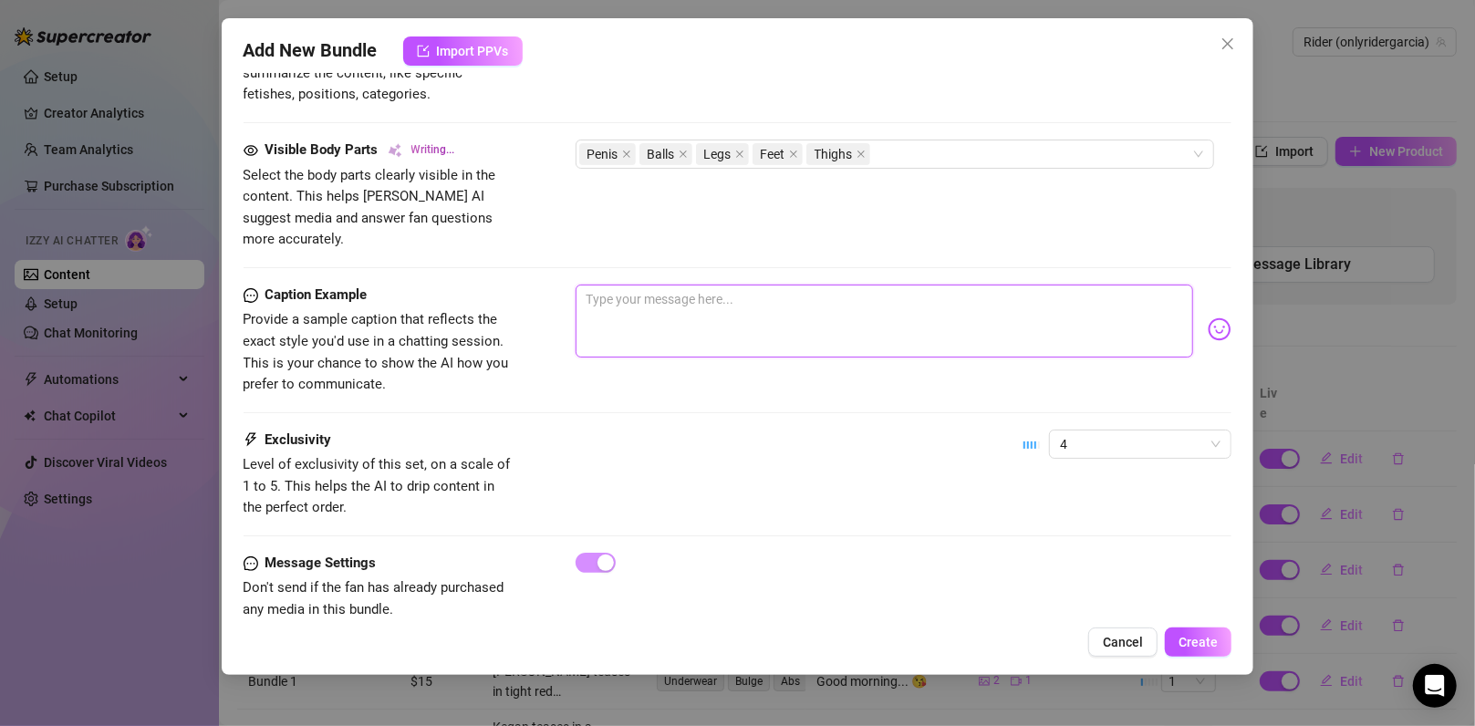
type textarea "[PERSON_NAME] is fully naked, kneeling over another man while stroking his thic…"
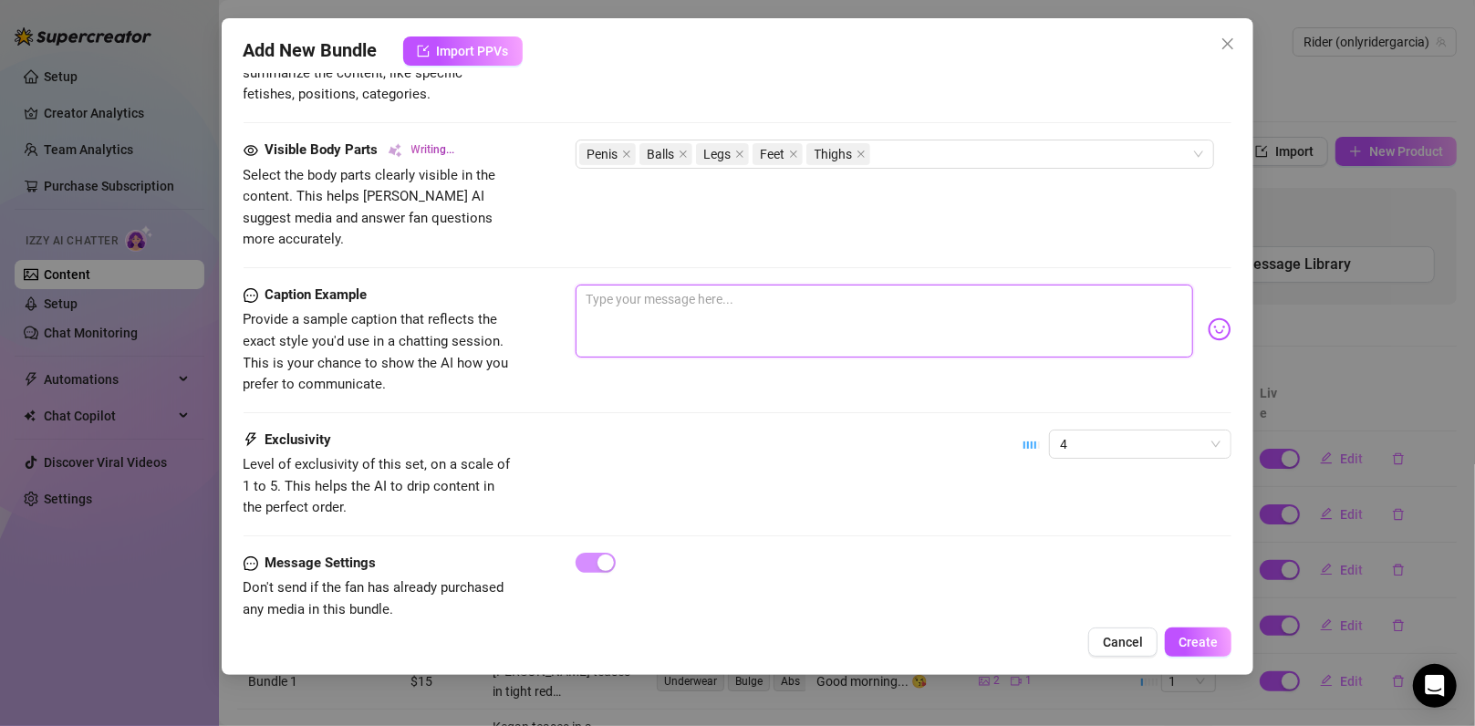
type textarea "[PERSON_NAME] is fully naked, kneeling over another man while stroking his thic…"
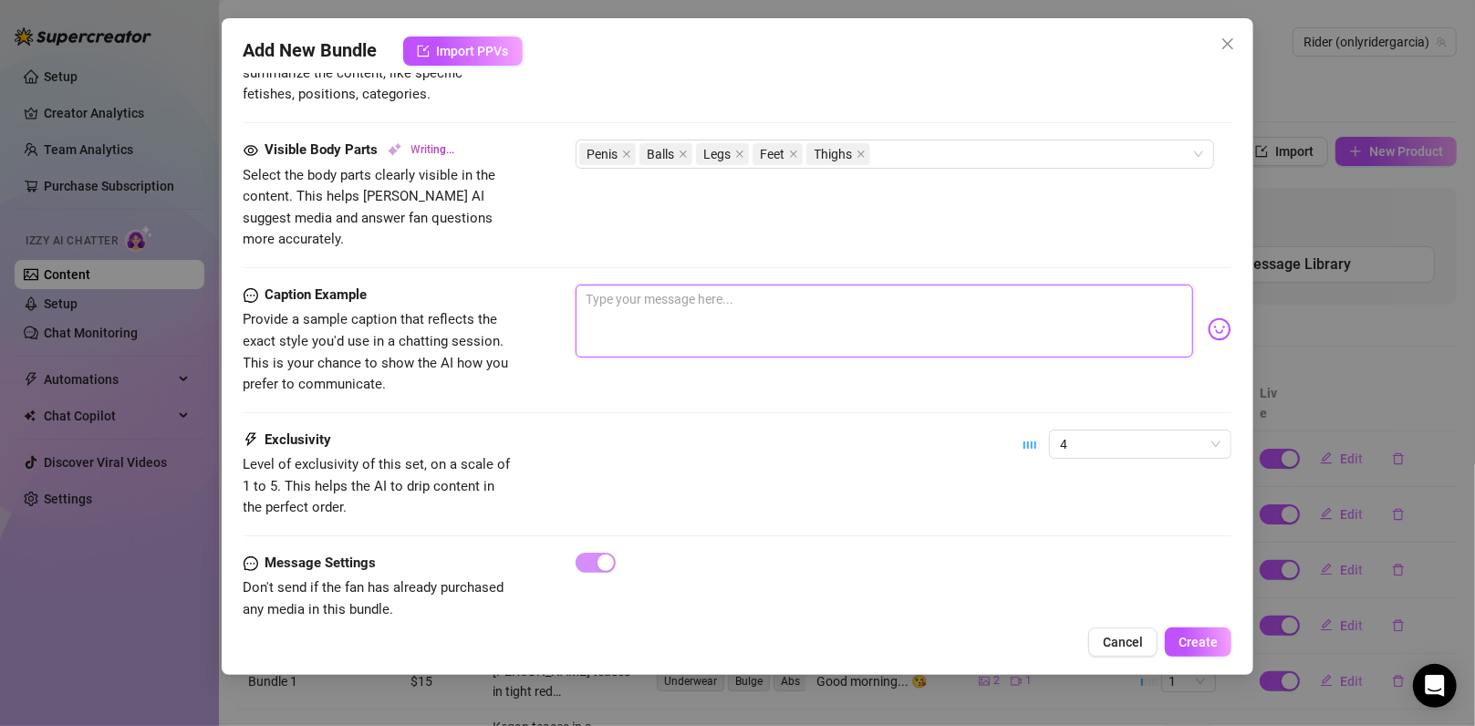
type textarea "[PERSON_NAME] is fully naked, kneeling over another man while stroking his thic…"
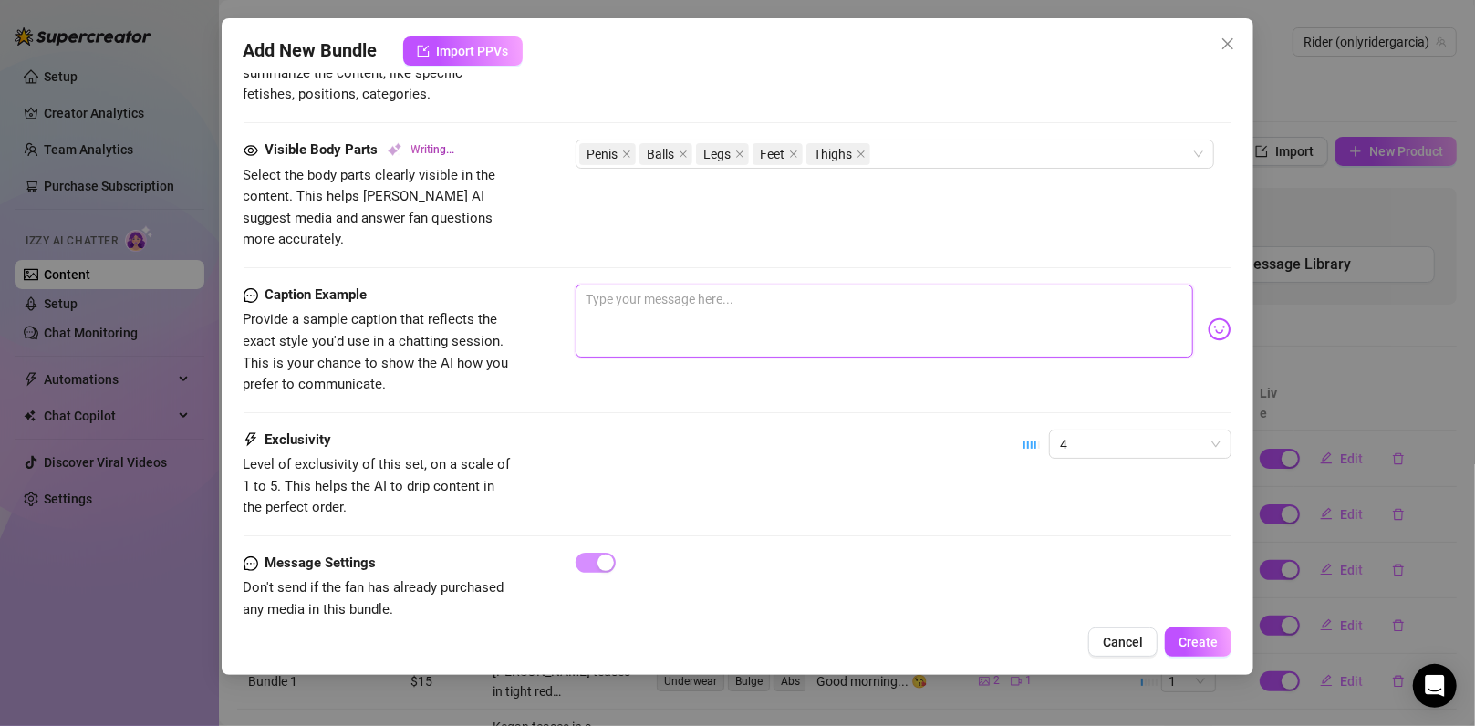
type textarea "[PERSON_NAME] is fully naked, kneeling over another man while stroking his thic…"
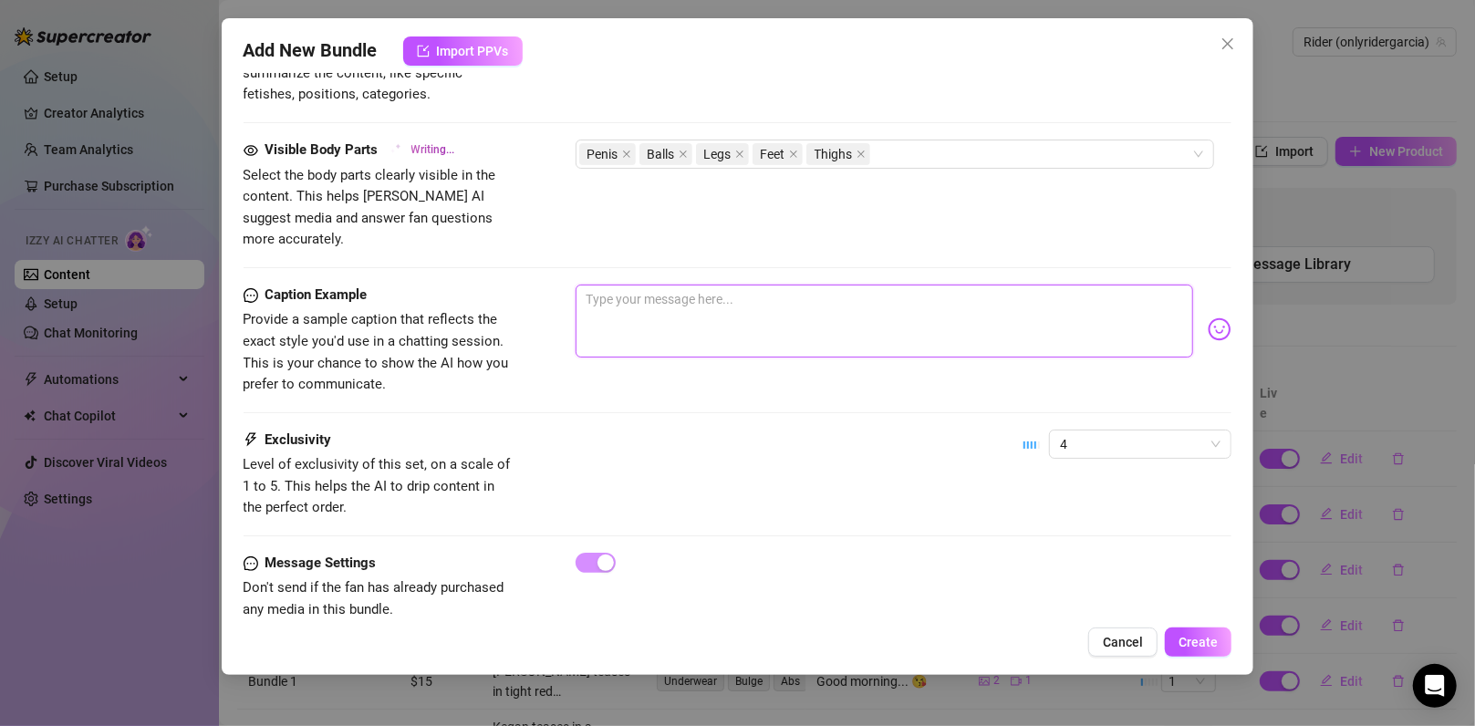
type textarea "[PERSON_NAME] is fully naked, kneeling over another man while stroking his thic…"
type textarea "J"
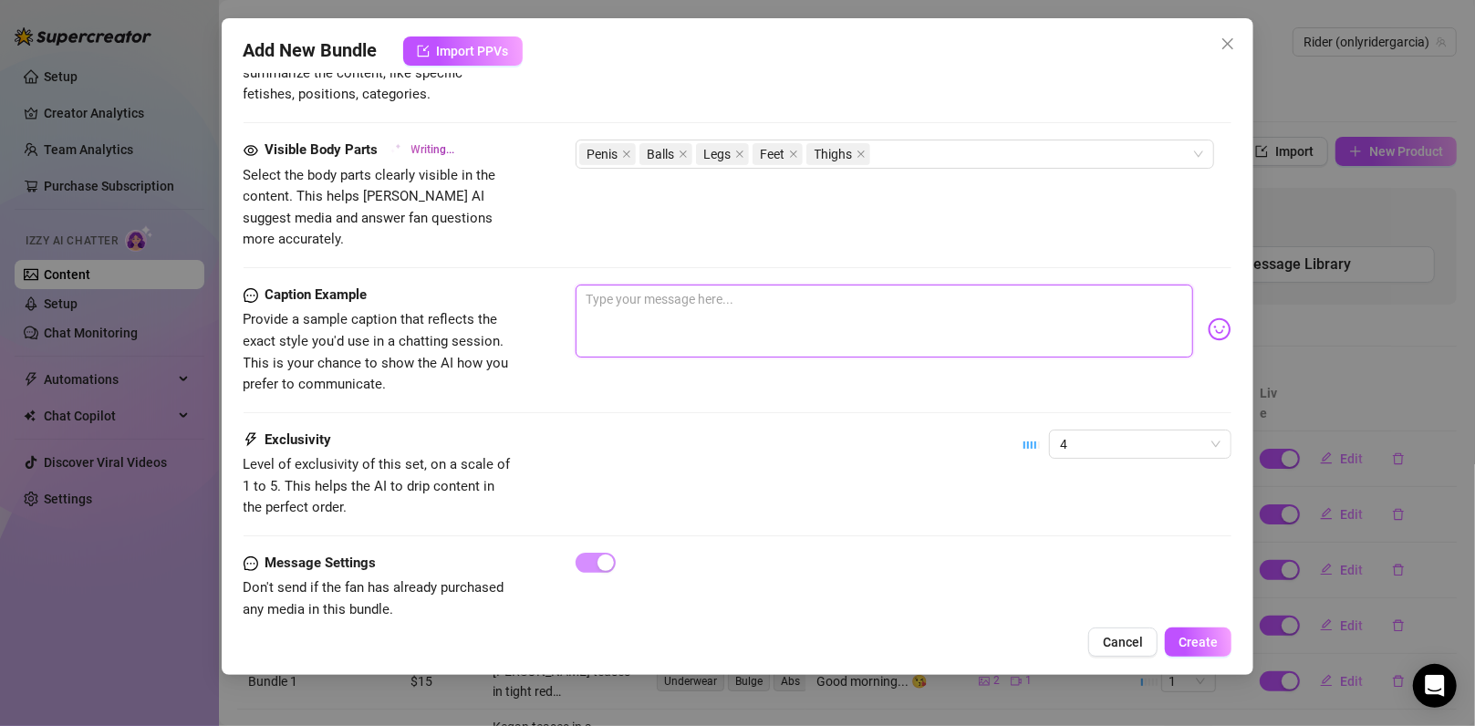
type textarea "J"
type textarea "[PERSON_NAME] is fully naked, kneeling over another man while stroking his thic…"
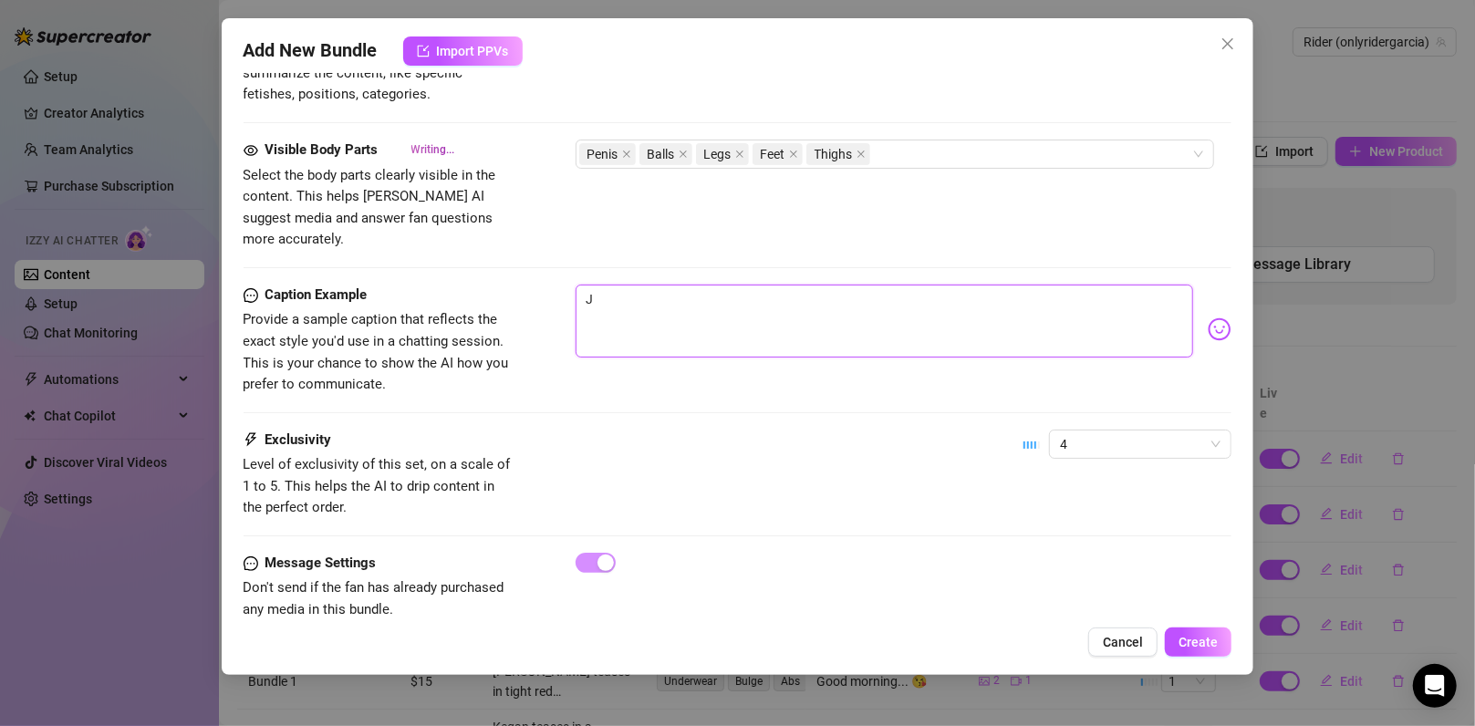
type textarea "[PERSON_NAME] is fully naked, kneeling over another man while stroking his thic…"
type textarea "Ju"
type textarea "[PERSON_NAME] is fully naked, kneeling over another man while stroking his thic…"
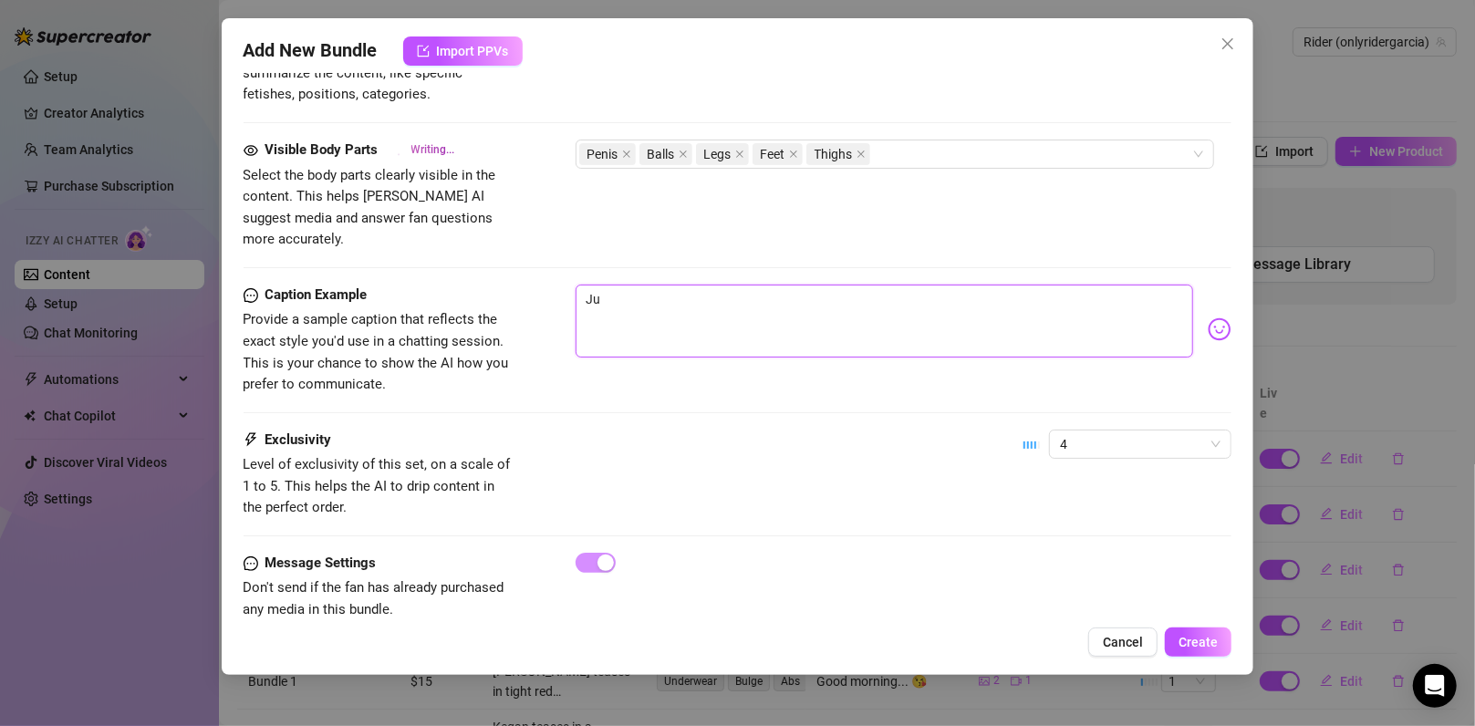
type textarea "[PERSON_NAME] is fully naked, kneeling over another man while stroking his thic…"
type textarea "[DEMOGRAPHIC_DATA]"
type textarea "[PERSON_NAME] is fully naked, kneeling over another man while stroking his thic…"
type textarea "[DEMOGRAPHIC_DATA]"
type textarea "[PERSON_NAME] is fully naked, kneeling over another man while stroking his thic…"
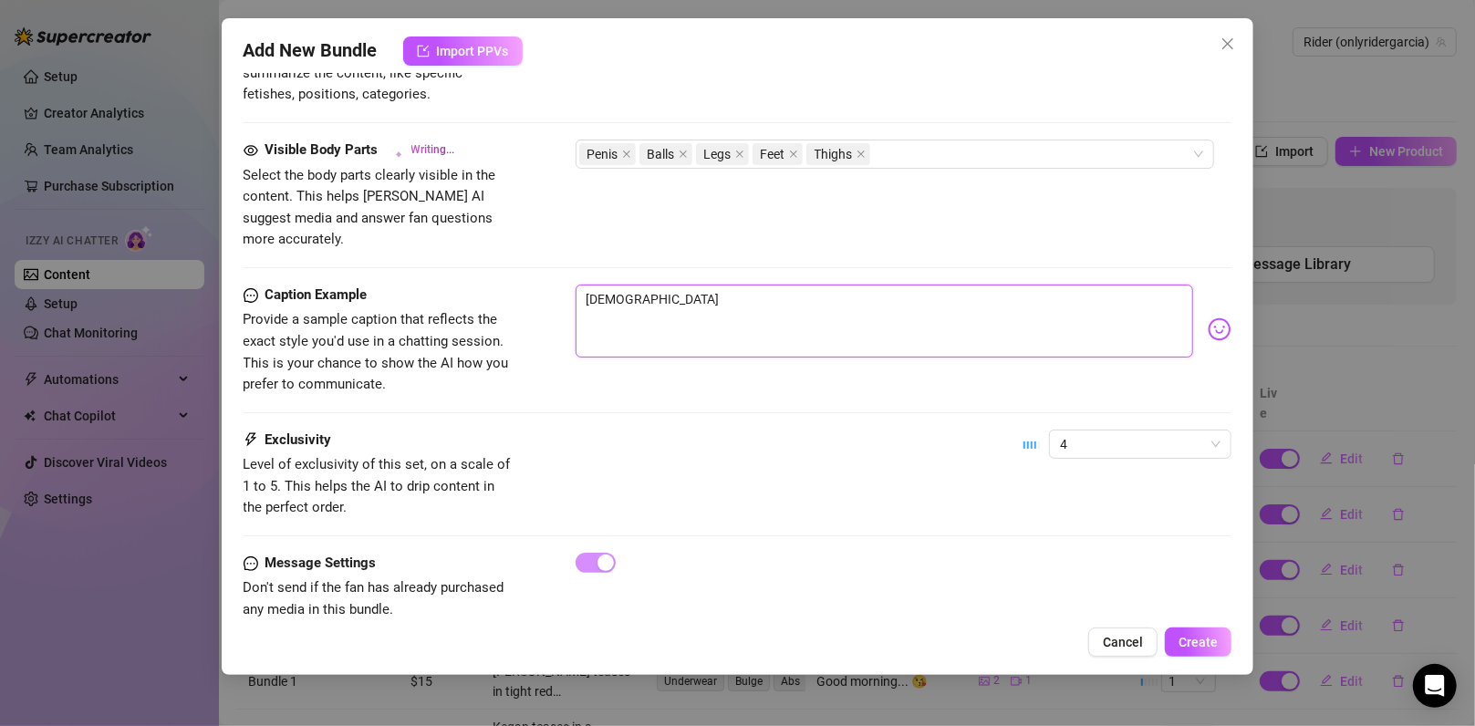
type textarea "[PERSON_NAME] is fully naked, kneeling over another man while stroking his thic…"
type textarea "Just"
type textarea "[PERSON_NAME] is fully naked, kneeling over another man while stroking his thic…"
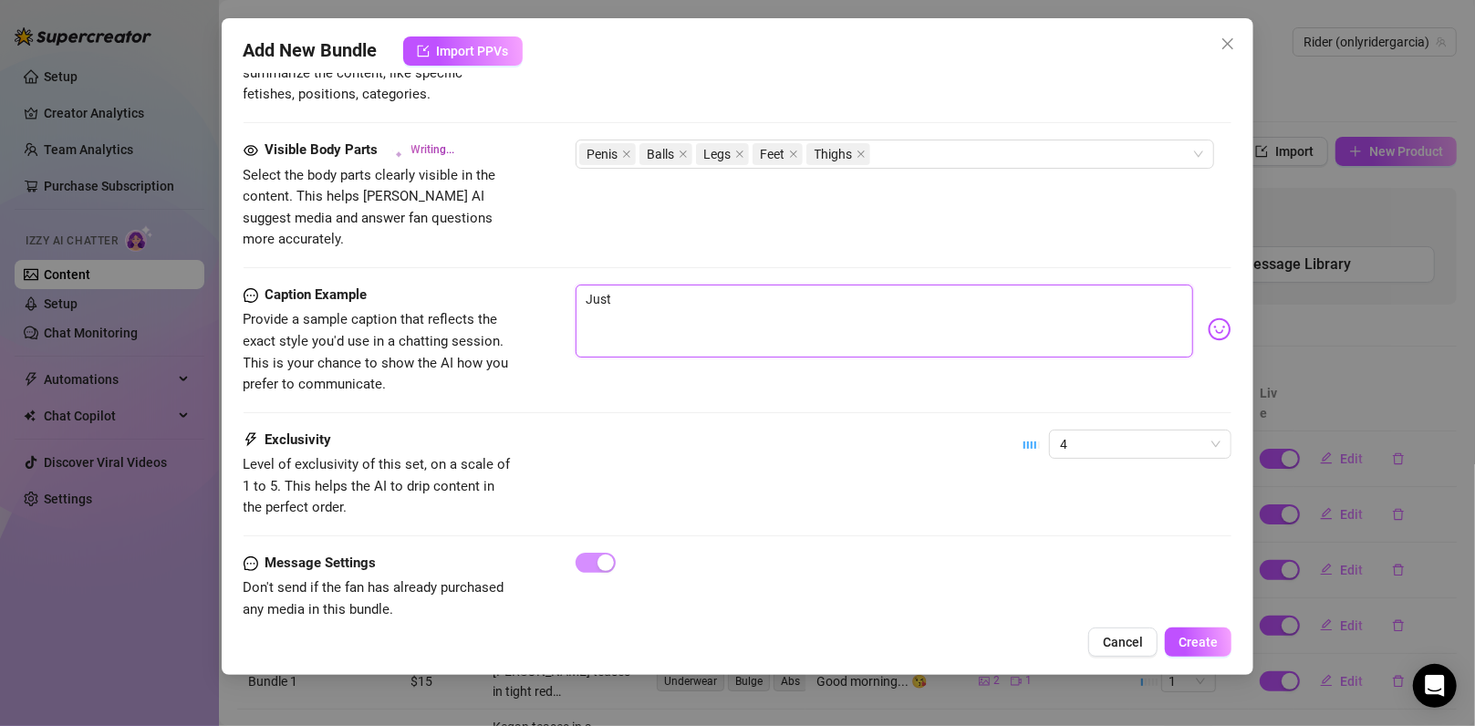
type textarea "[PERSON_NAME] is fully naked, kneeling over another man while stroking his thic…"
type textarea "Just"
type textarea "[PERSON_NAME] is fully naked, kneeling over another man while stroking his thic…"
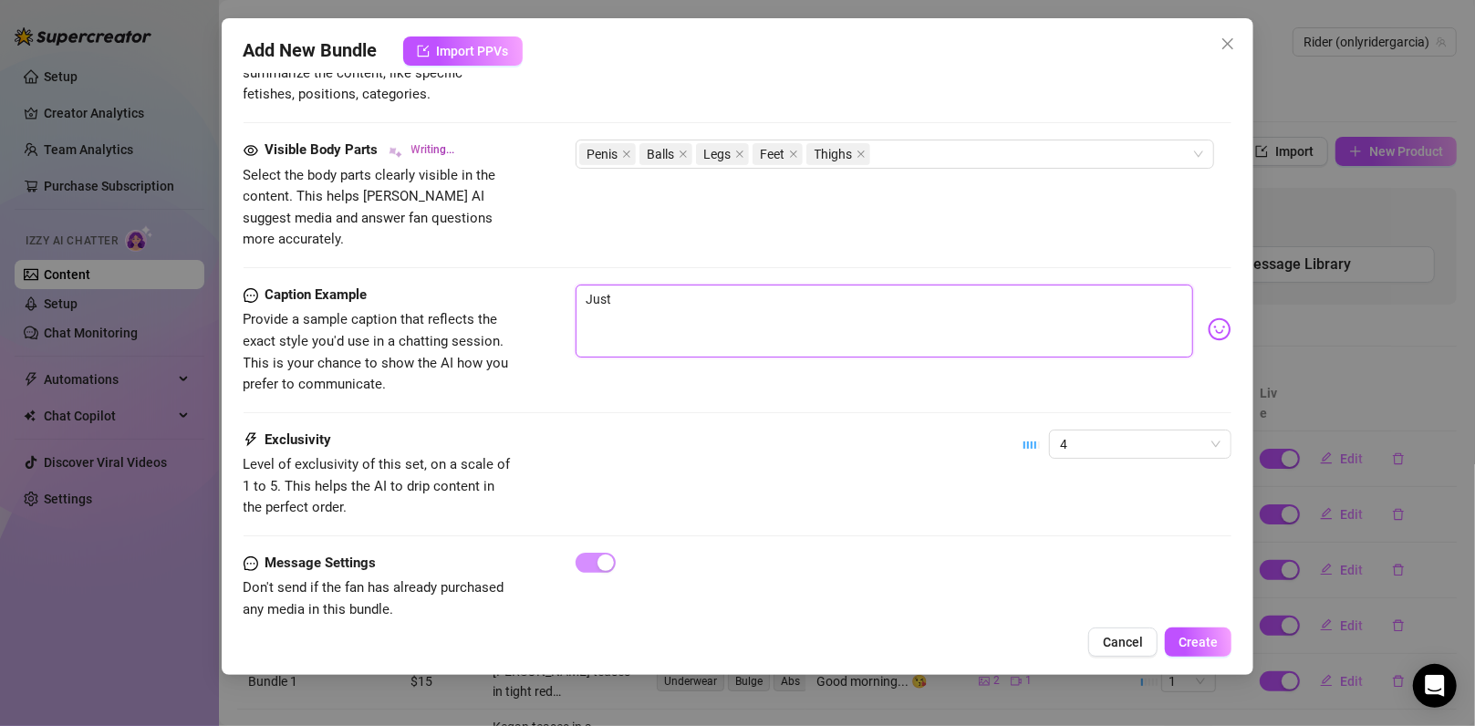
type textarea "[PERSON_NAME] is fully naked, kneeling over another man while stroking his thic…"
type textarea "Just f"
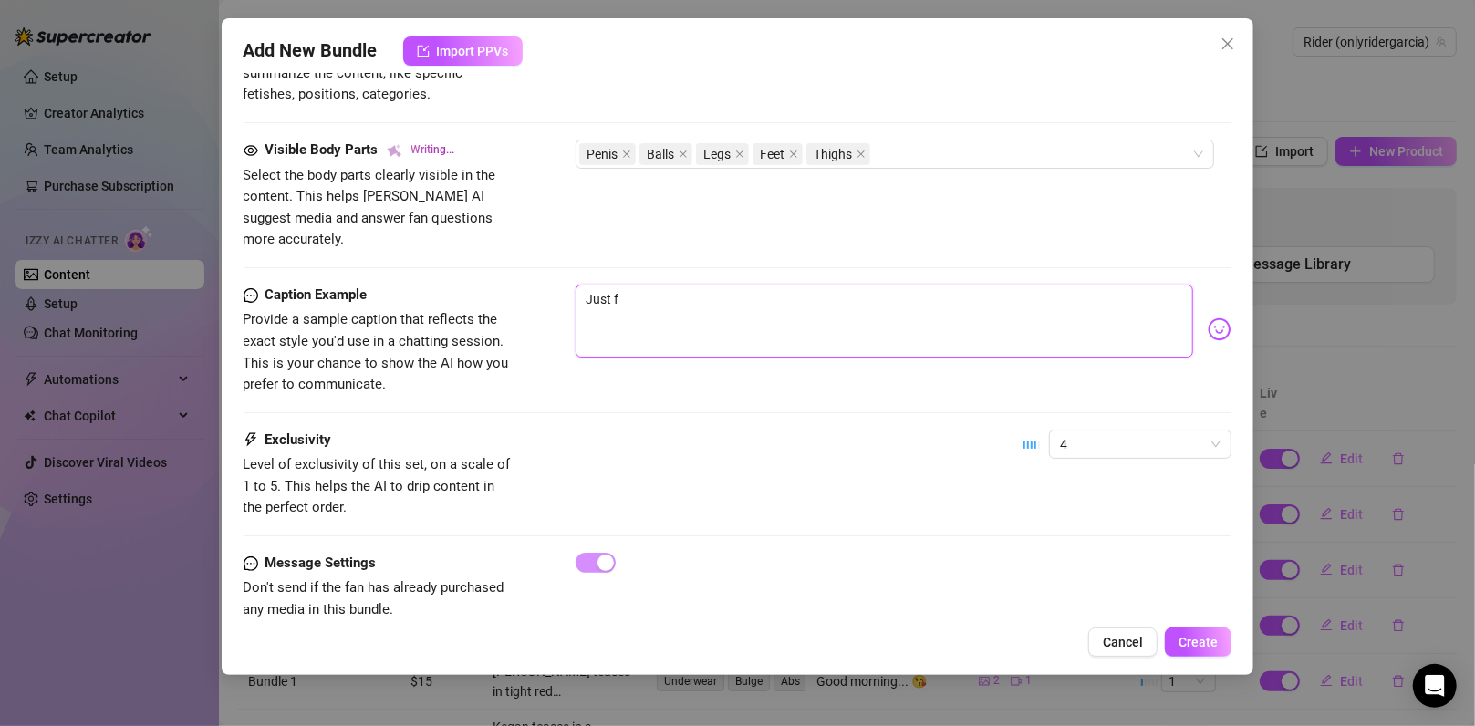
type textarea "[PERSON_NAME] is fully naked, kneeling over another man while stroking his thic…"
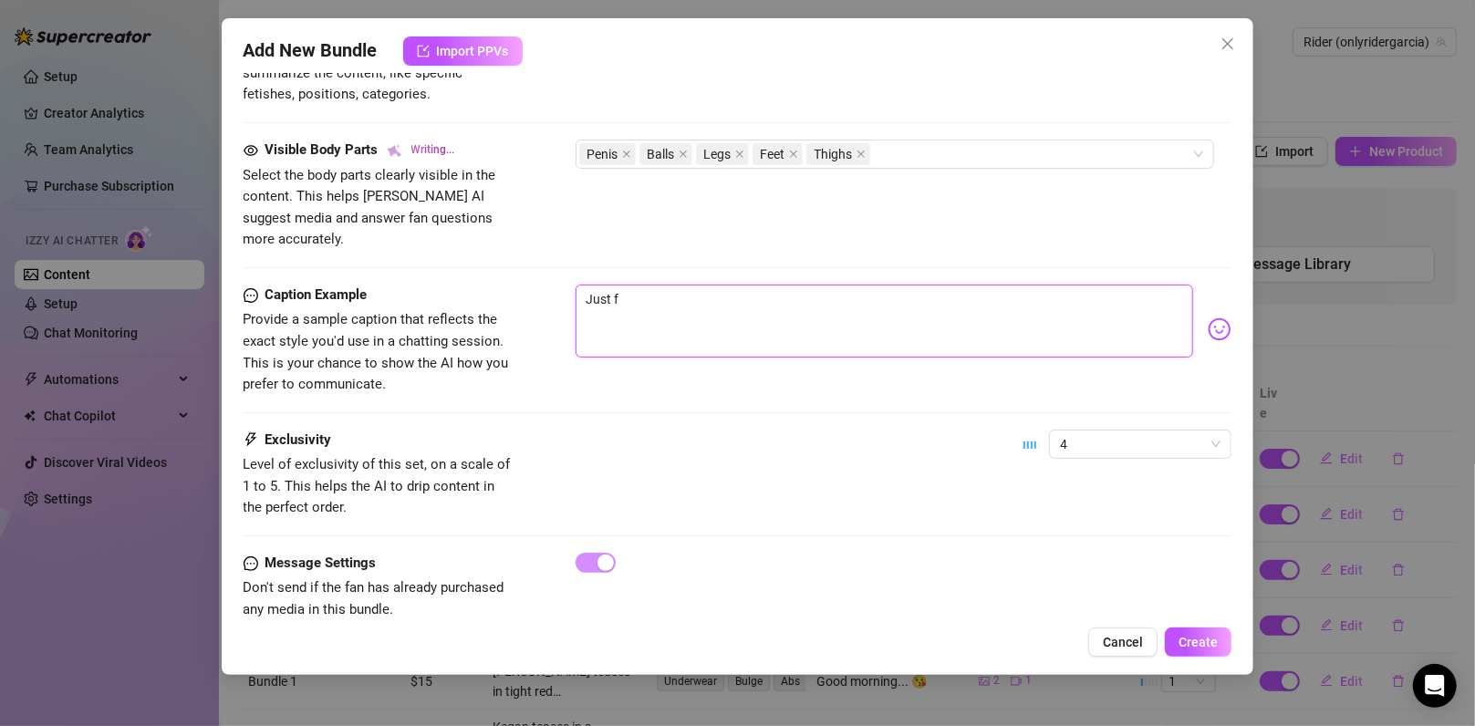
type textarea "[PERSON_NAME] is fully naked, kneeling over another man while stroking his thic…"
type textarea "Just fi"
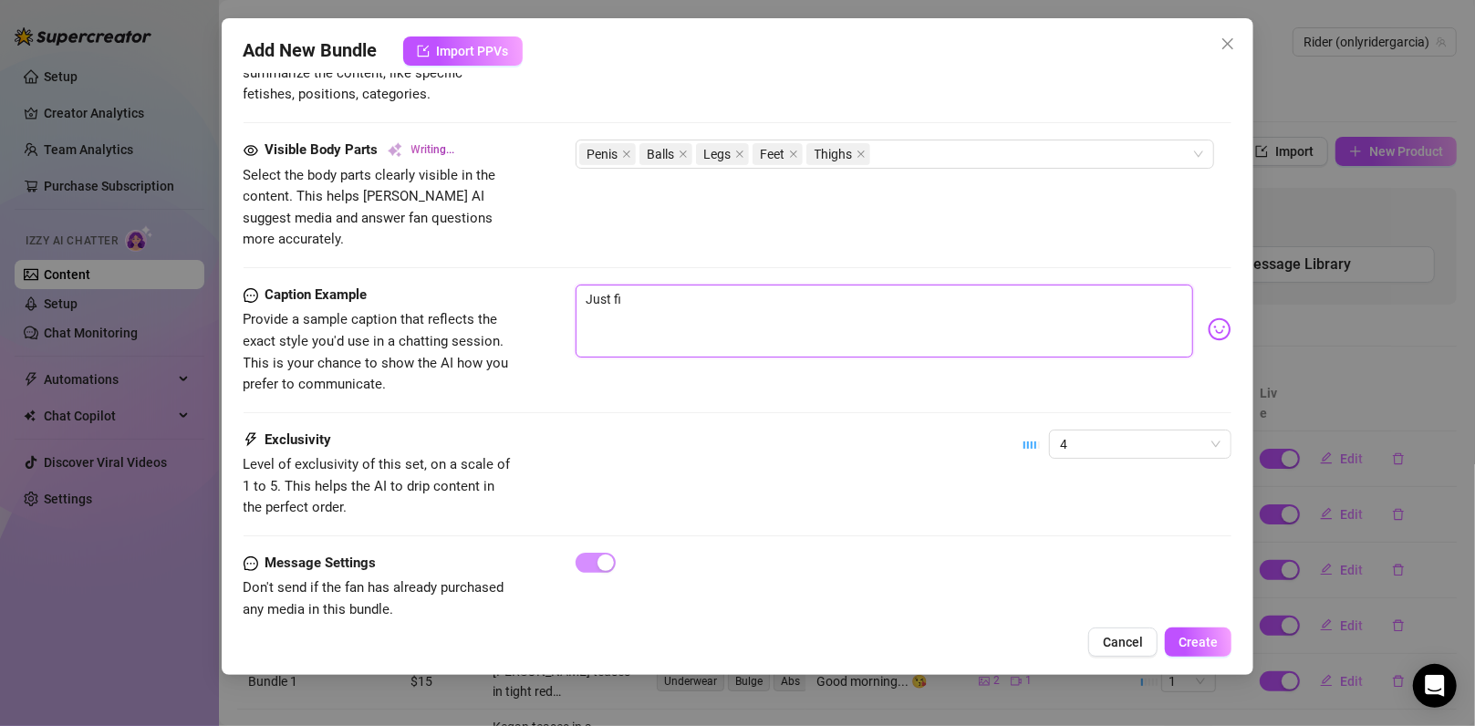
type textarea "[PERSON_NAME] is fully naked, kneeling over another man while stroking his thic…"
type textarea "Just fil"
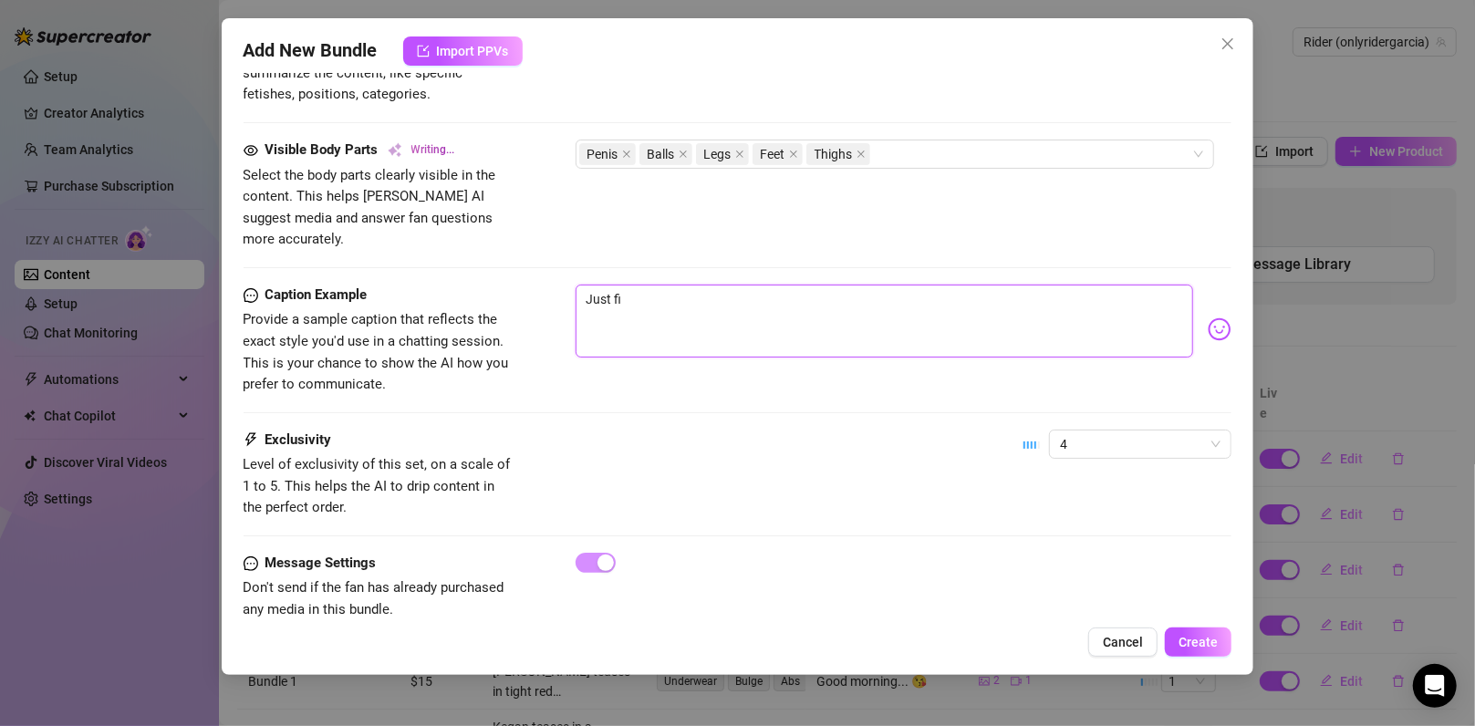
type textarea "Just fil"
type textarea "[PERSON_NAME] is fully naked, kneeling over another man while stroking his thic…"
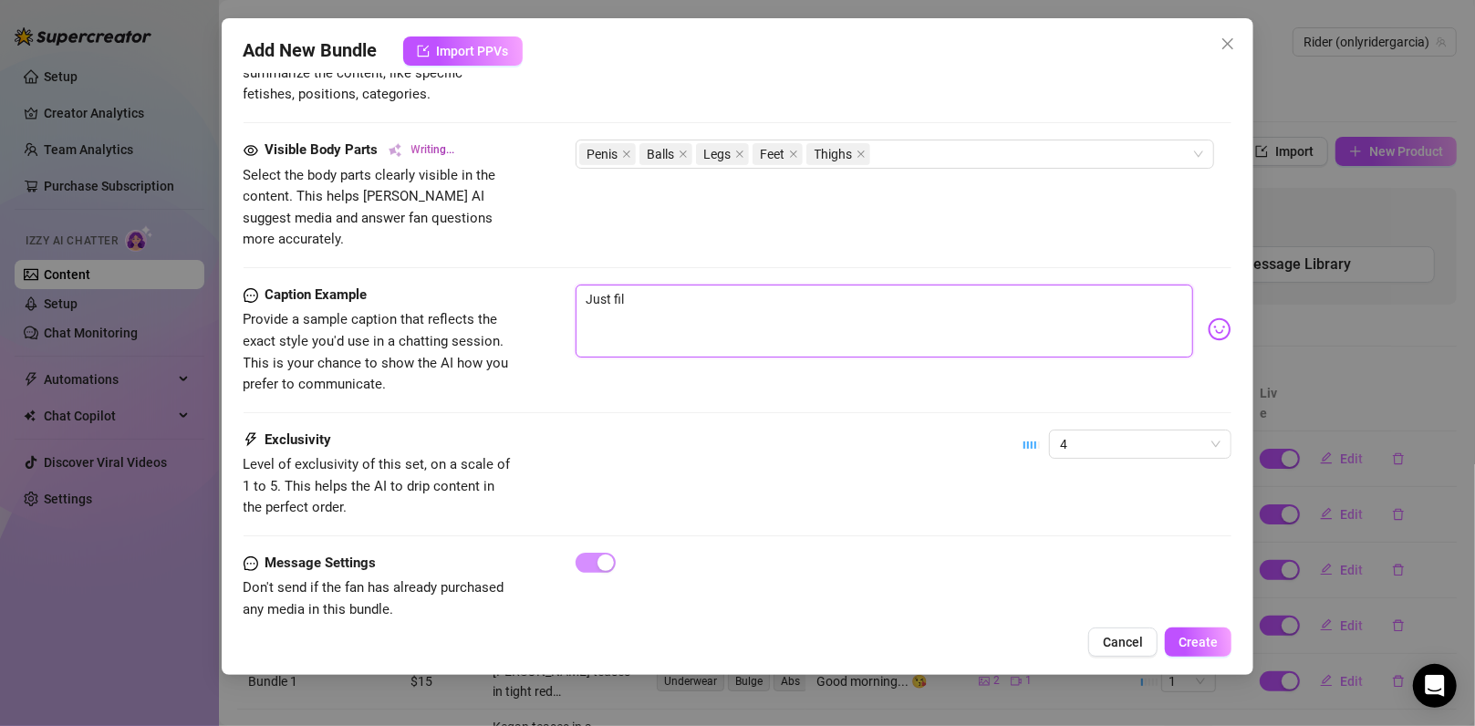
type textarea "Just film"
type textarea "[PERSON_NAME] is fully naked, kneeling over another man while stroking his thic…"
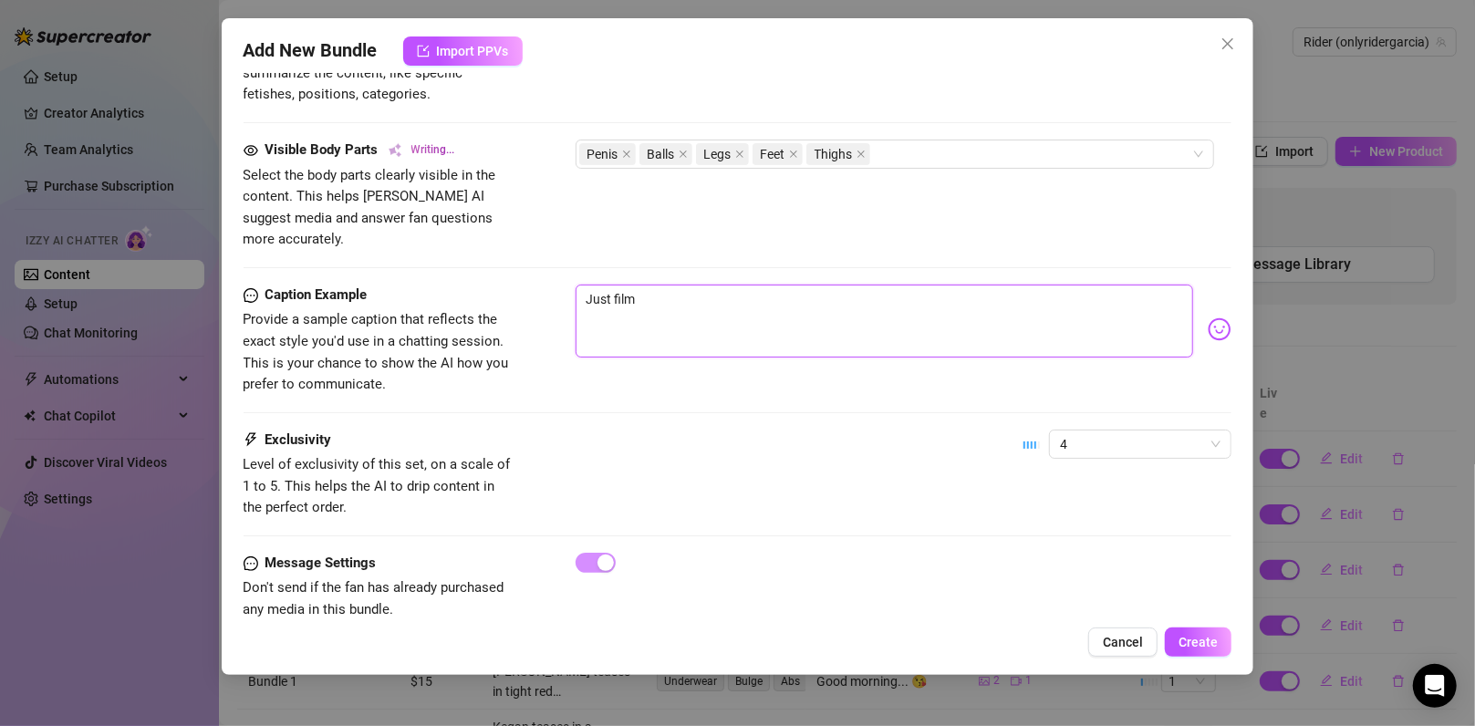
type textarea "[PERSON_NAME] is fully naked, kneeling over another man while stroking his thic…"
type textarea "Just filme"
type textarea "Just filmed"
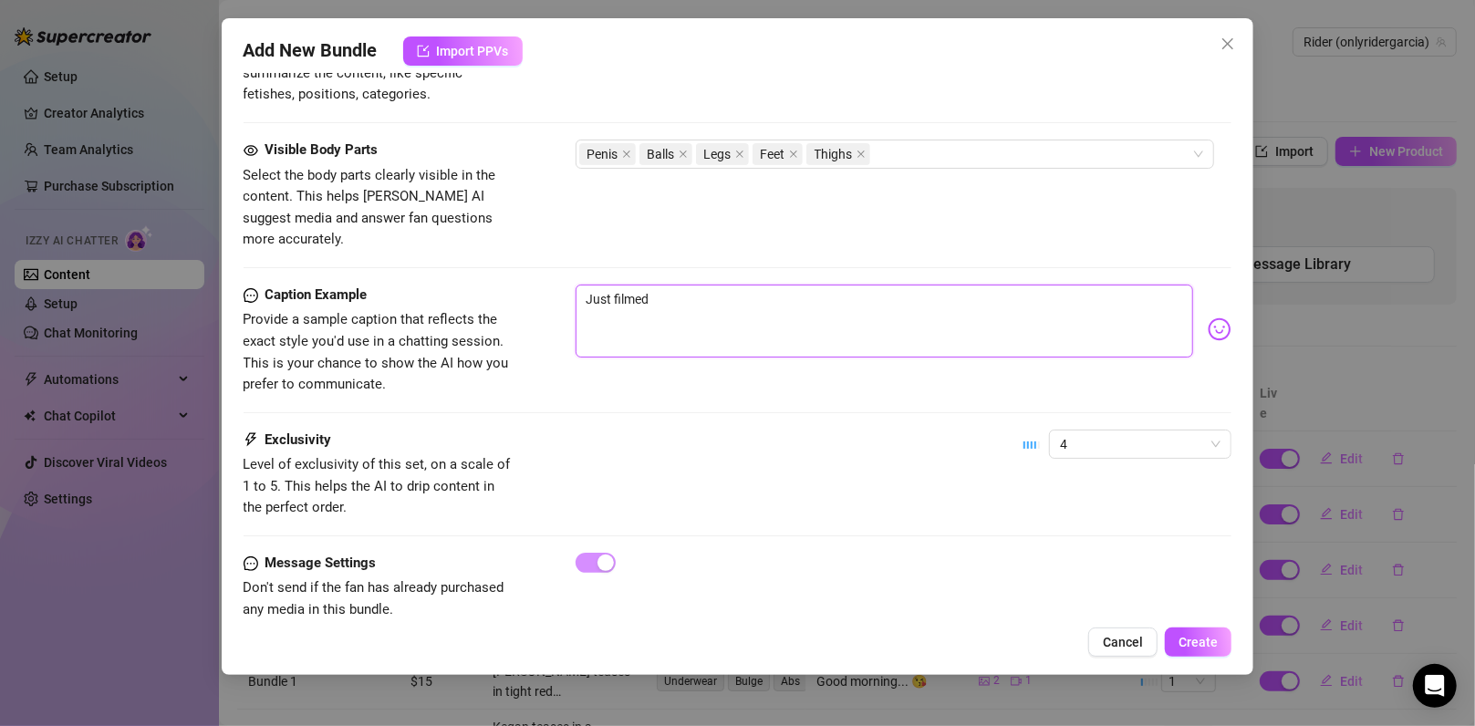
type textarea "Just filmed"
type textarea "Just filmed a"
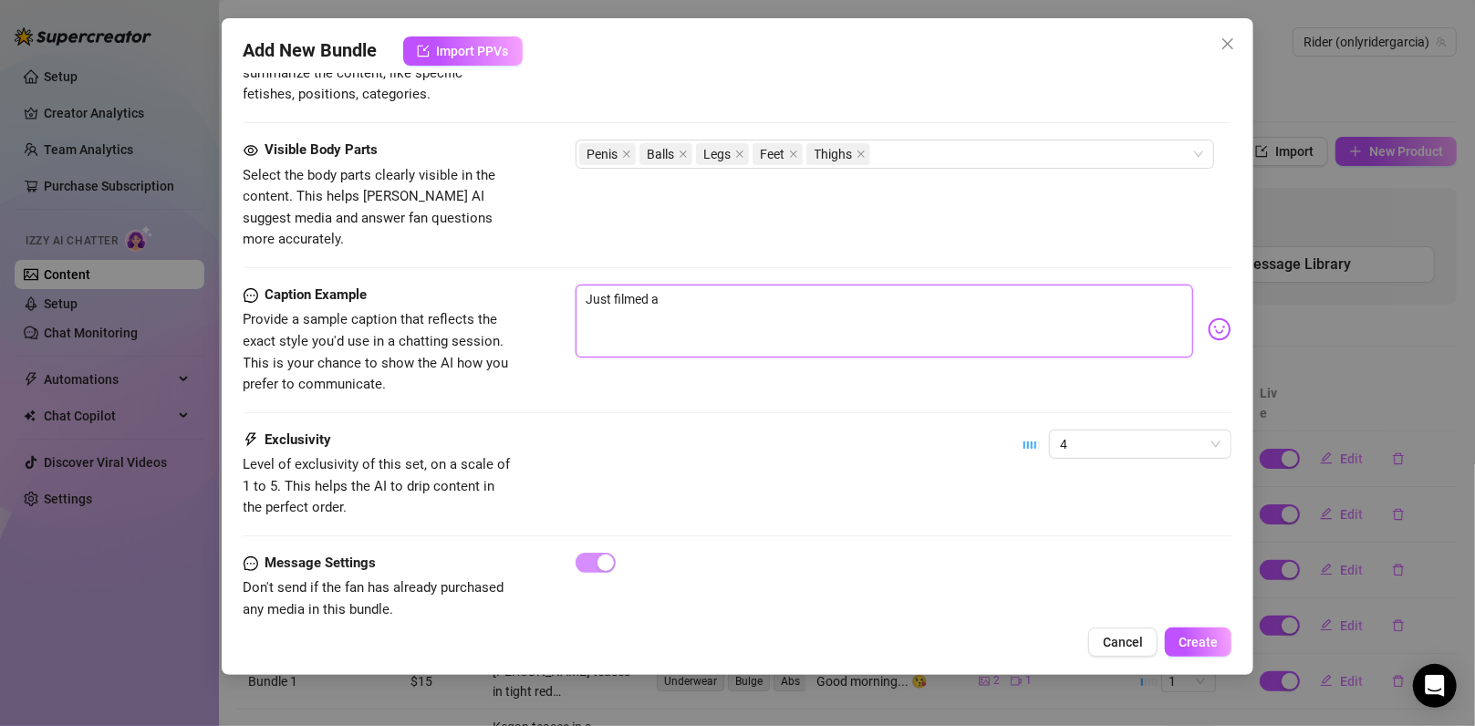
type textarea "Just filmed a"
type textarea "Just filmed a c"
type textarea "Just filmed a co"
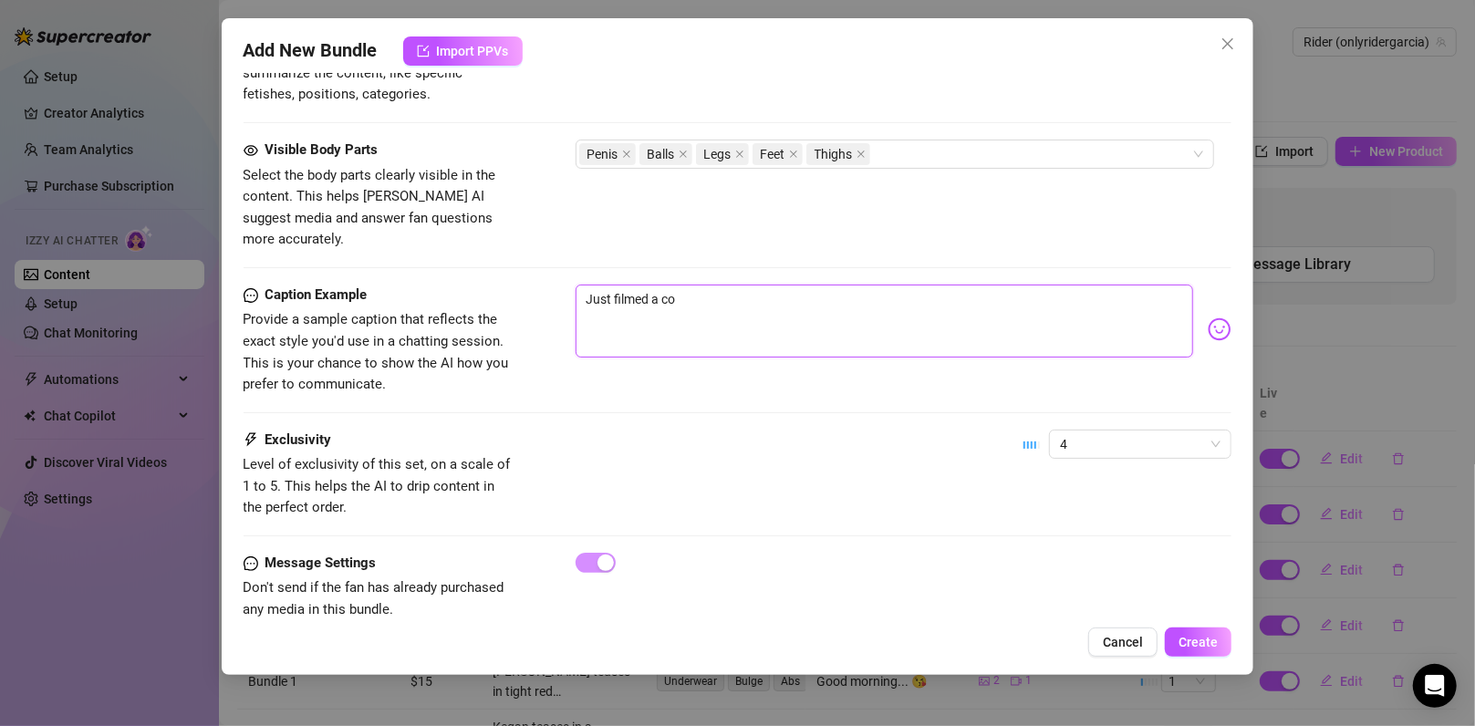
type textarea "Just filmed a col"
type textarea "Just filmed a cola"
type textarea "Just filmed a colab"
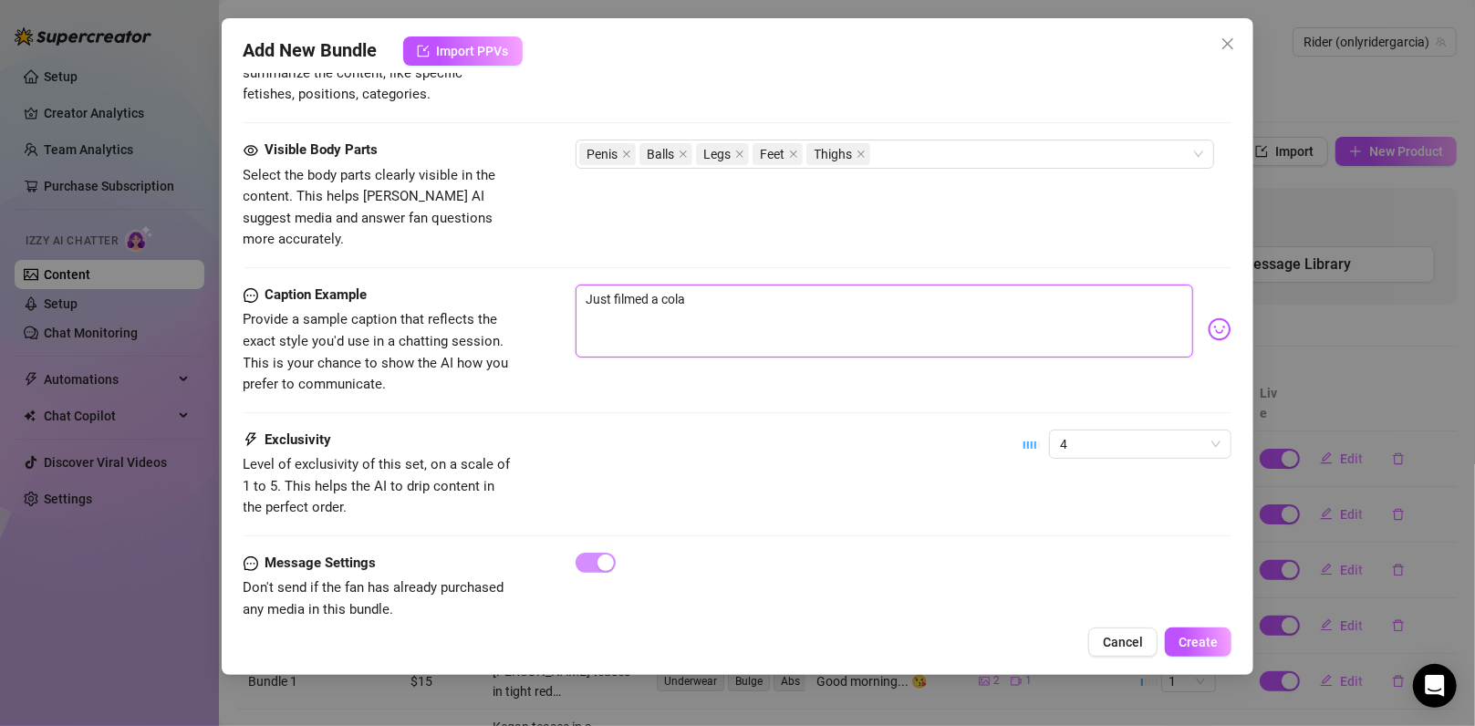
type textarea "Just filmed a colab"
type textarea "Just filmed a colab,"
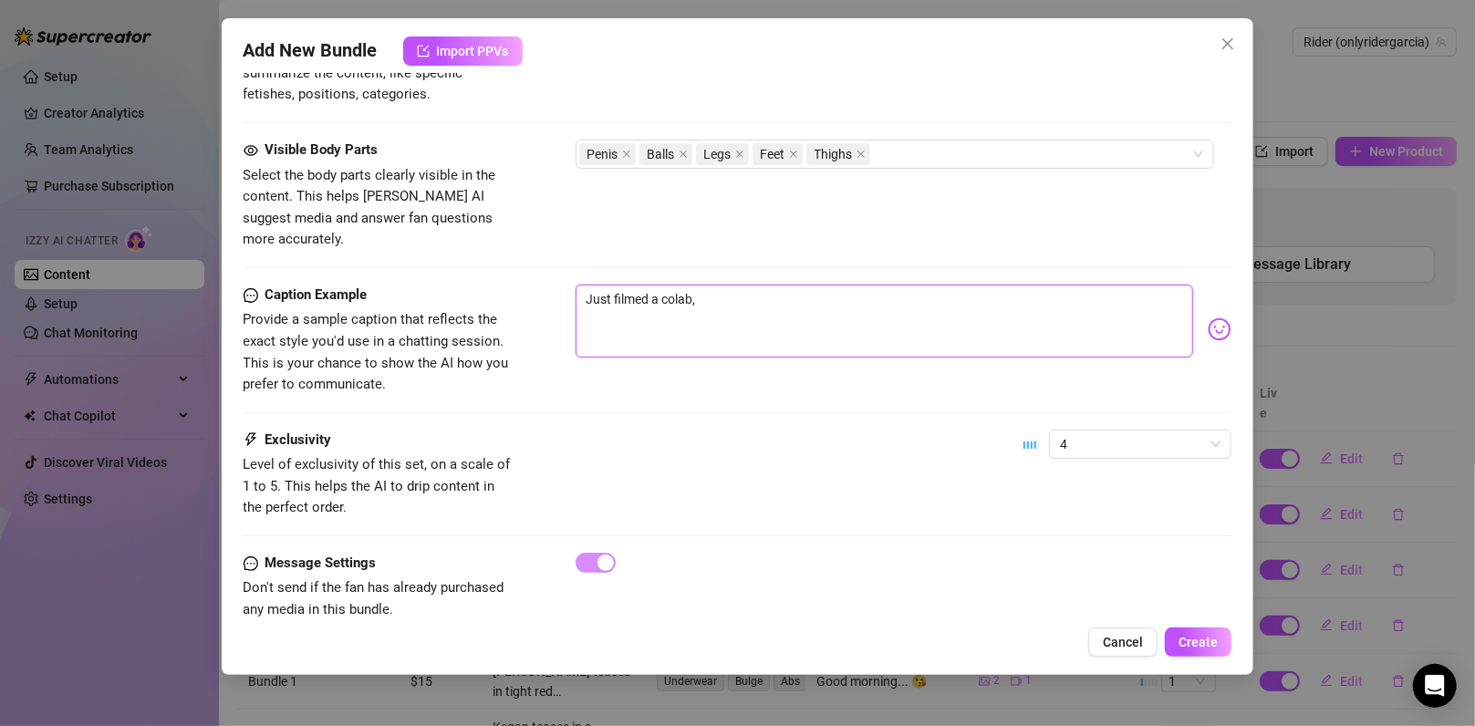
type textarea "Just filmed a colab, t"
type textarea "Just filmed a colab, th"
type textarea "Just filmed a colab, thi"
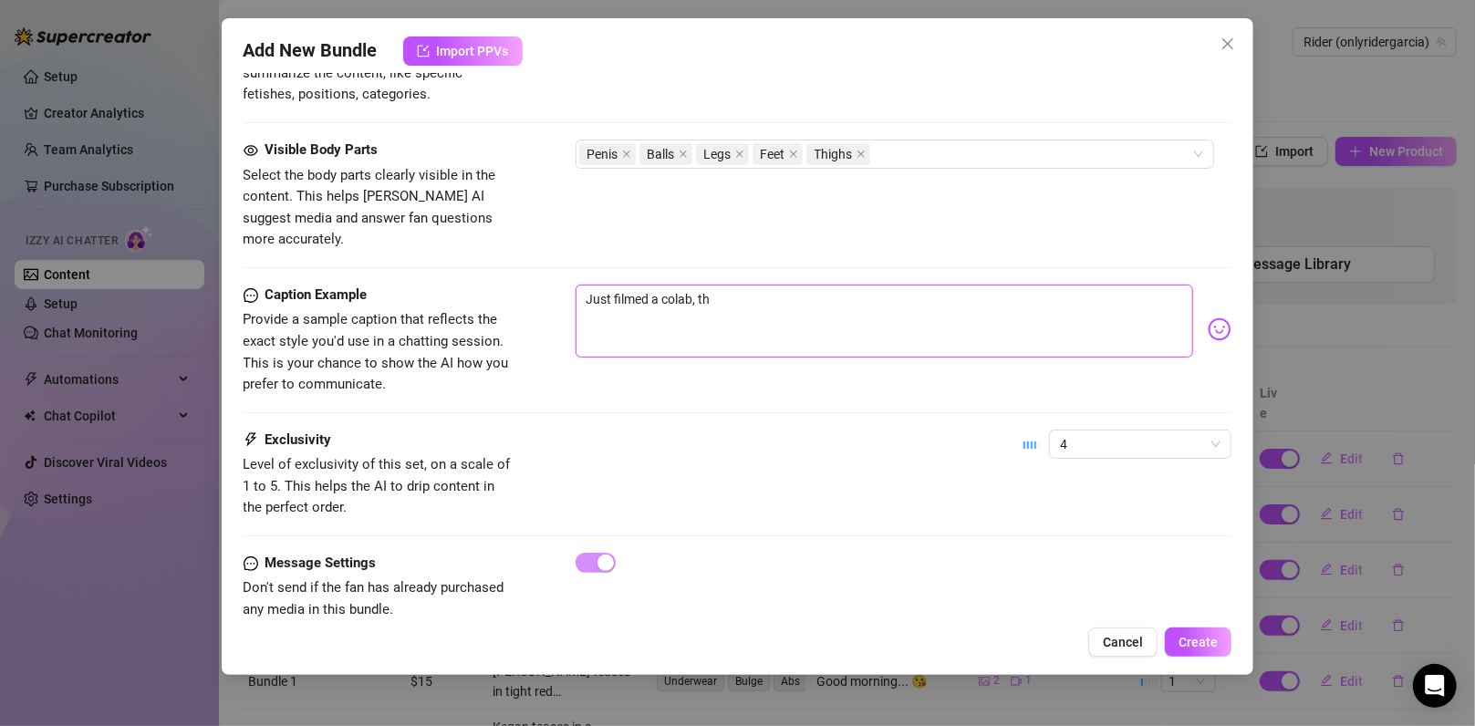
type textarea "Just filmed a colab, thi"
type textarea "Just filmed a colab, this"
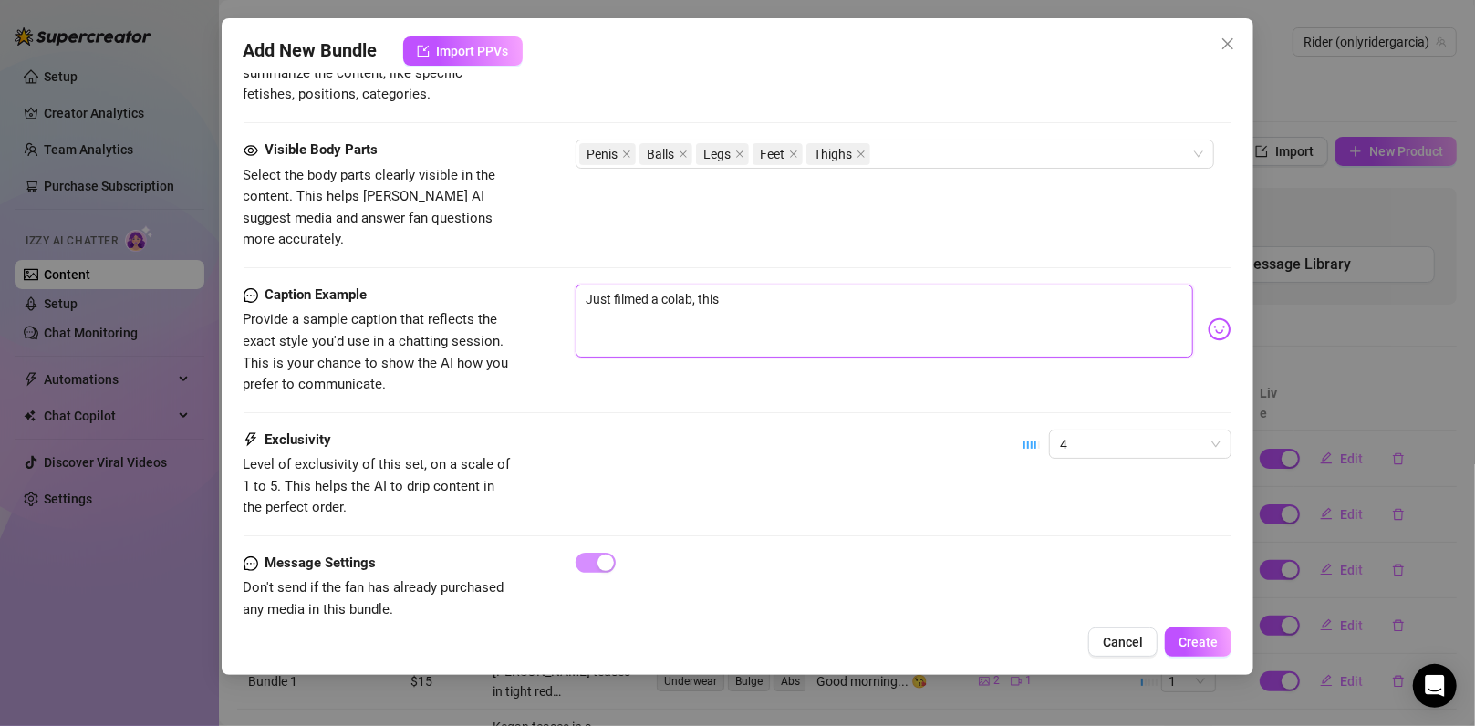
type textarea "Just filmed a colab, this i"
type textarea "Just filmed a colab, this is"
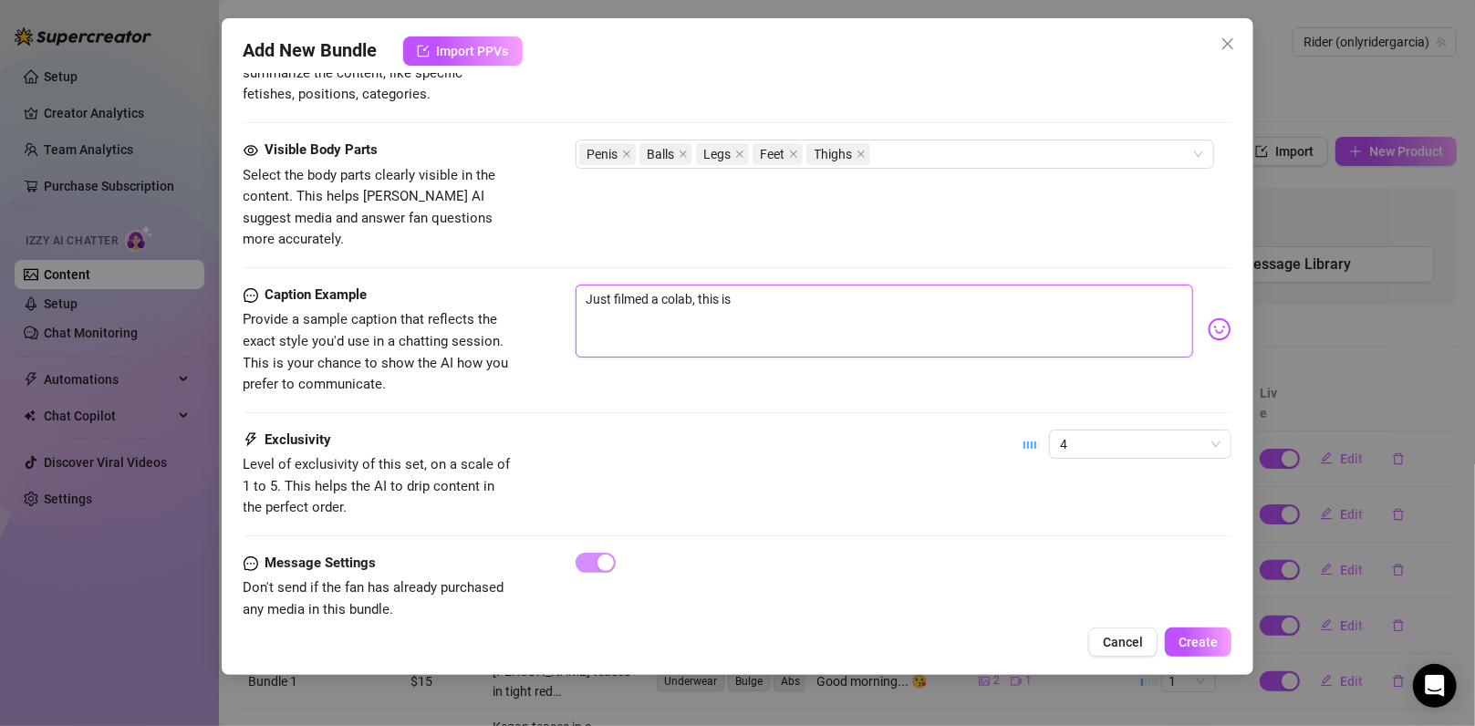
type textarea "Just filmed a colab, this is"
type textarea "Just filmed a colab, this is a"
type textarea "Just filmed a colab, this is ab"
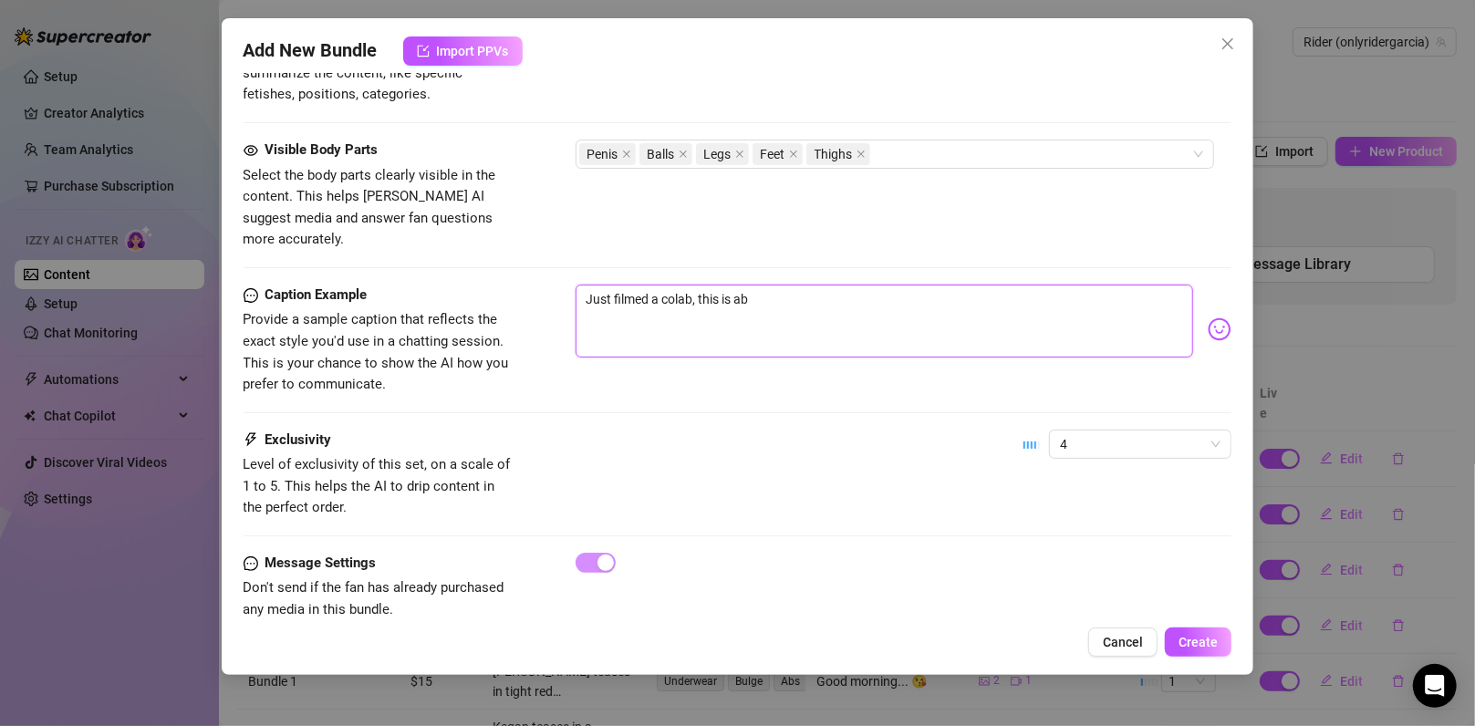
type textarea "Just filmed a colab, this is abs"
type textarea "Just filmed a colab, this is abso"
type textarea "Just filmed a colab, this is absol"
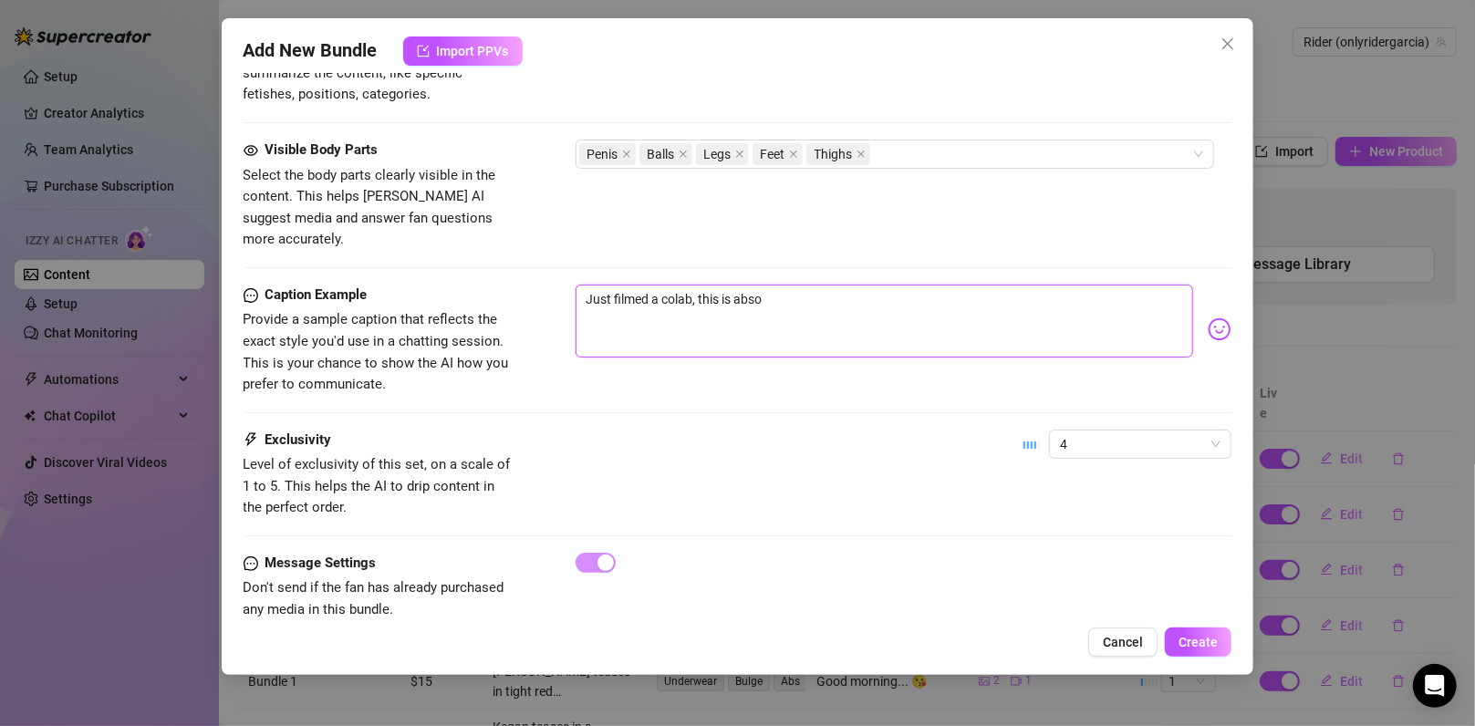
type textarea "Just filmed a colab, this is absol"
type textarea "Just filmed a colab, this is absolu"
type textarea "Just filmed a colab, this is absolut"
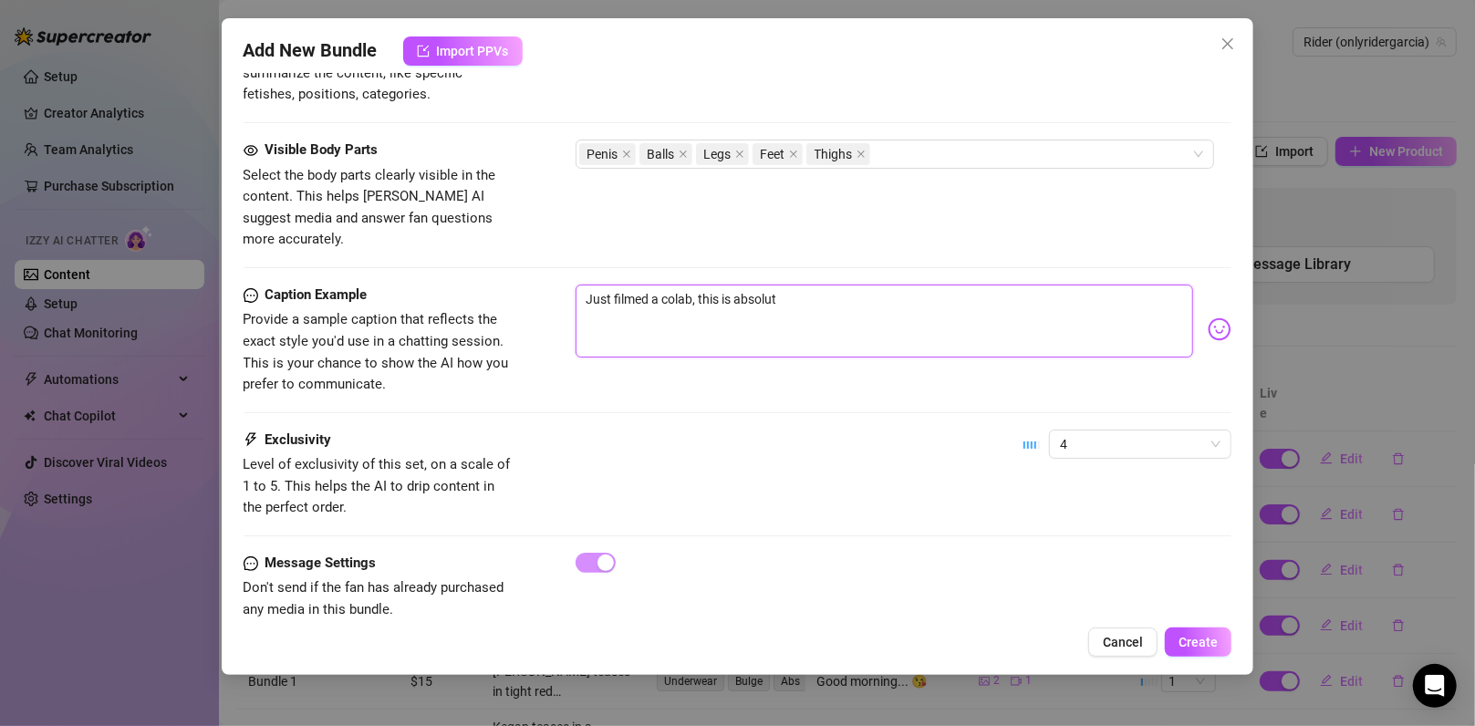
type textarea "Just filmed a colab, this is absolute"
type textarea "Just filmed a colab, this is absolutel"
type textarea "Just filmed a colab, this is absolutely"
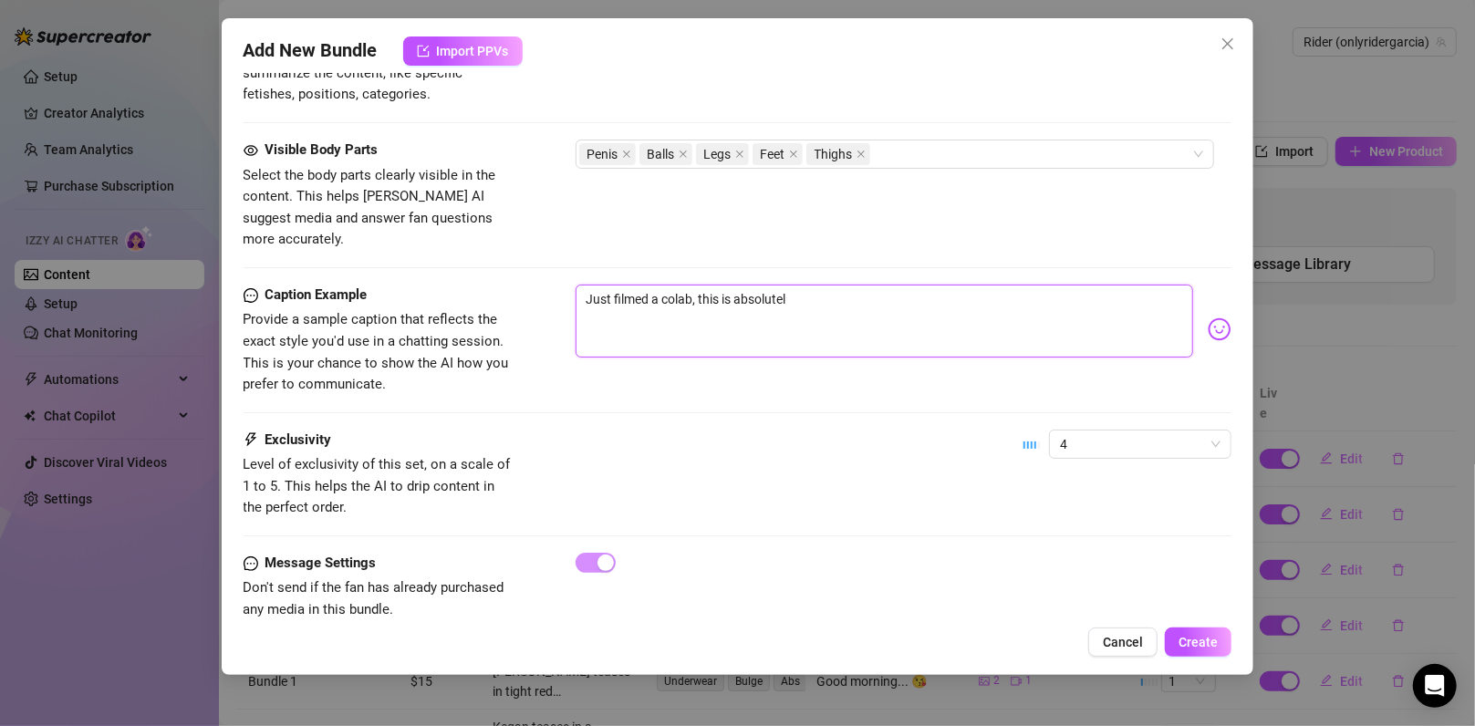
type textarea "Just filmed a colab, this is absolutely"
type textarea "Just filmed a colab, this is absolutely i"
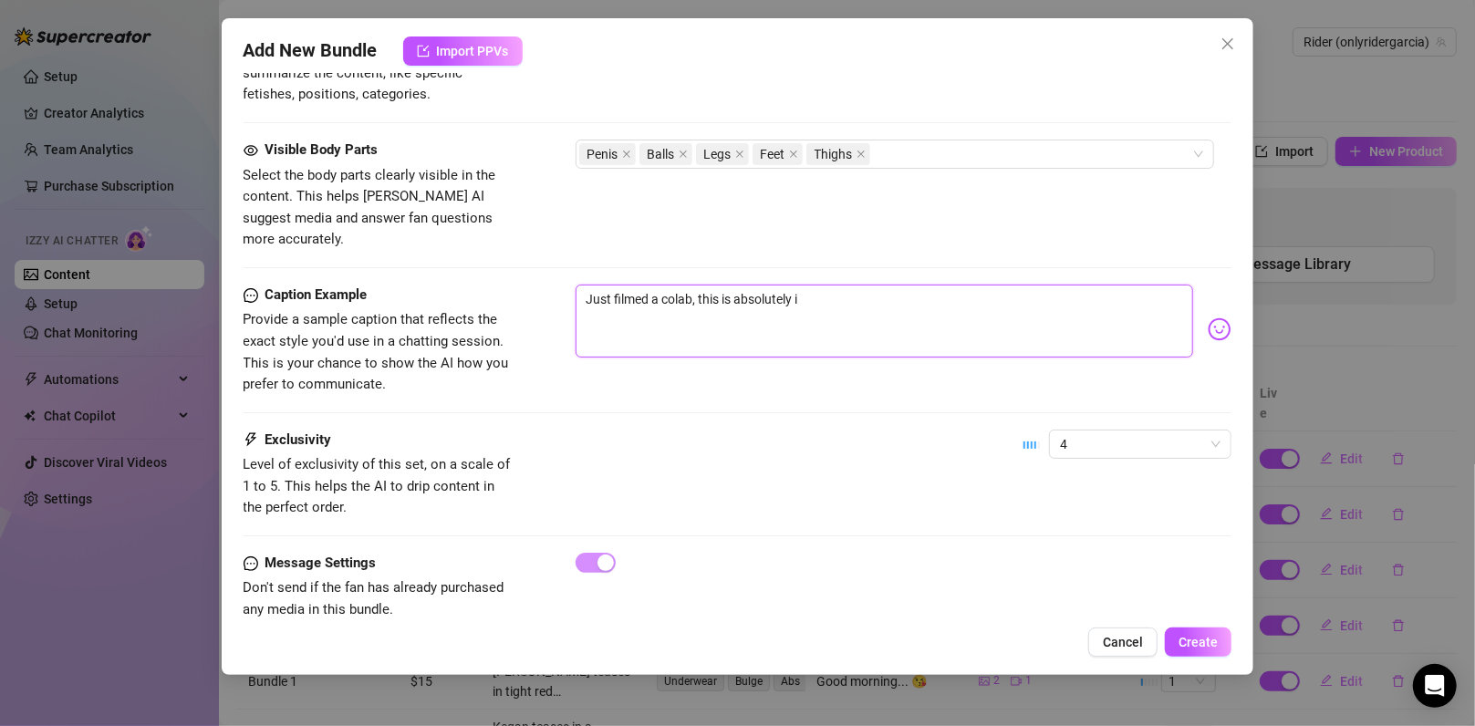
type textarea "Just filmed a colab, this is absolutely in"
type textarea "Just filmed a colab, this is absolutely ins"
type textarea "Just filmed a colab, this is absolutely insa"
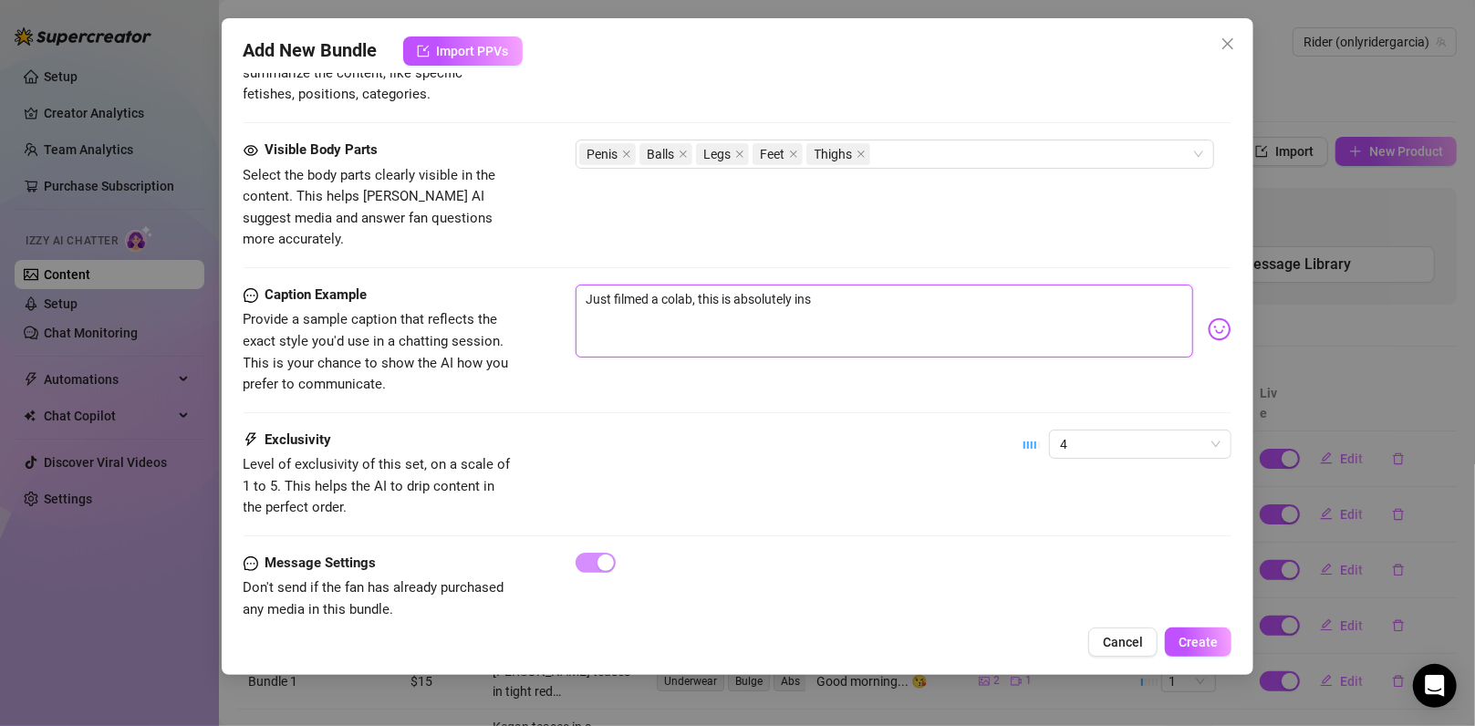
type textarea "Just filmed a colab, this is absolutely insa"
type textarea "Just filmed a colab, this is absolutely insan"
type textarea "Just filmed a colab, this is absolutely insane"
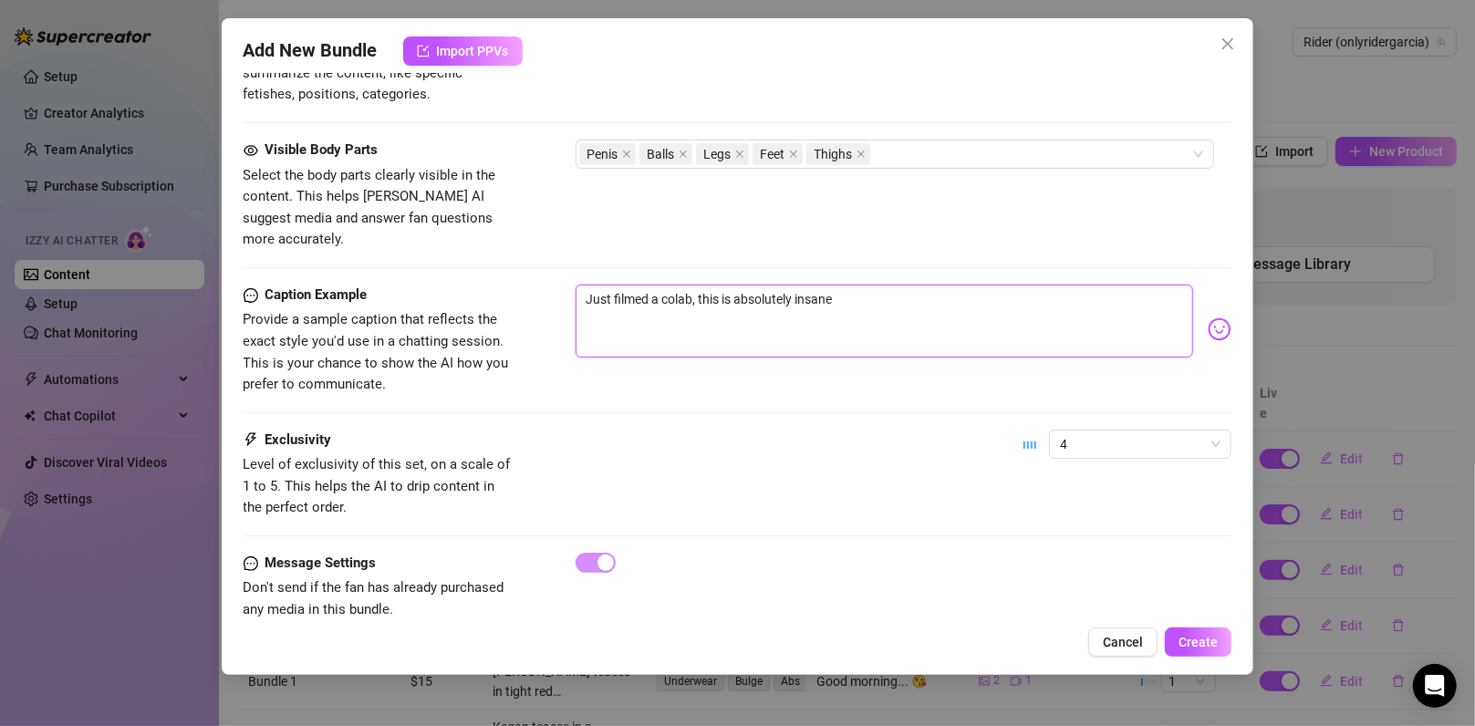
type textarea "Just filmed a colab, this is absolutely insane,"
click at [683, 285] on textarea "Just filmed a colab, this is absolutely insane, nothing staged, nothing scripte…" at bounding box center [884, 321] width 618 height 73
click at [772, 355] on div "Caption Example Provide a sample caption that reflects the exact style you'd us…" at bounding box center [737, 340] width 989 height 111
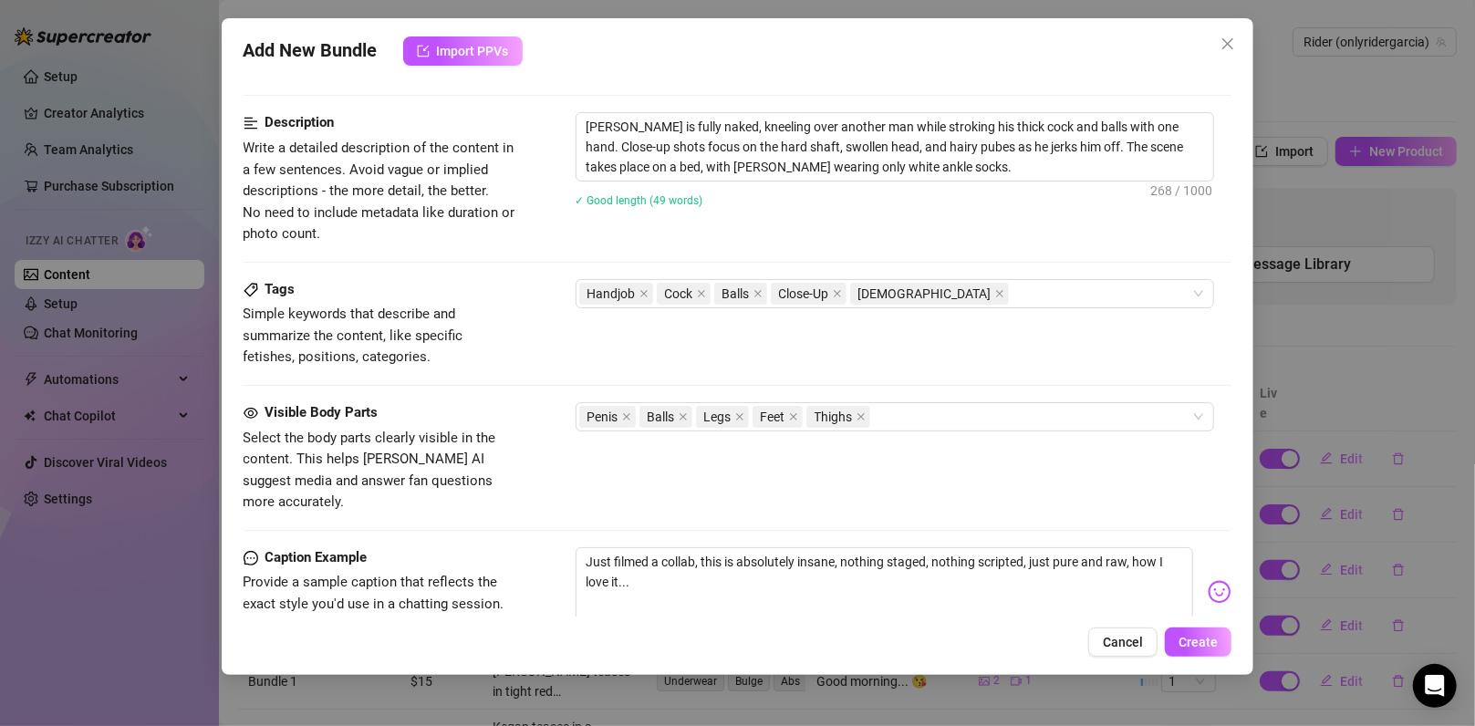
scroll to position [486, 0]
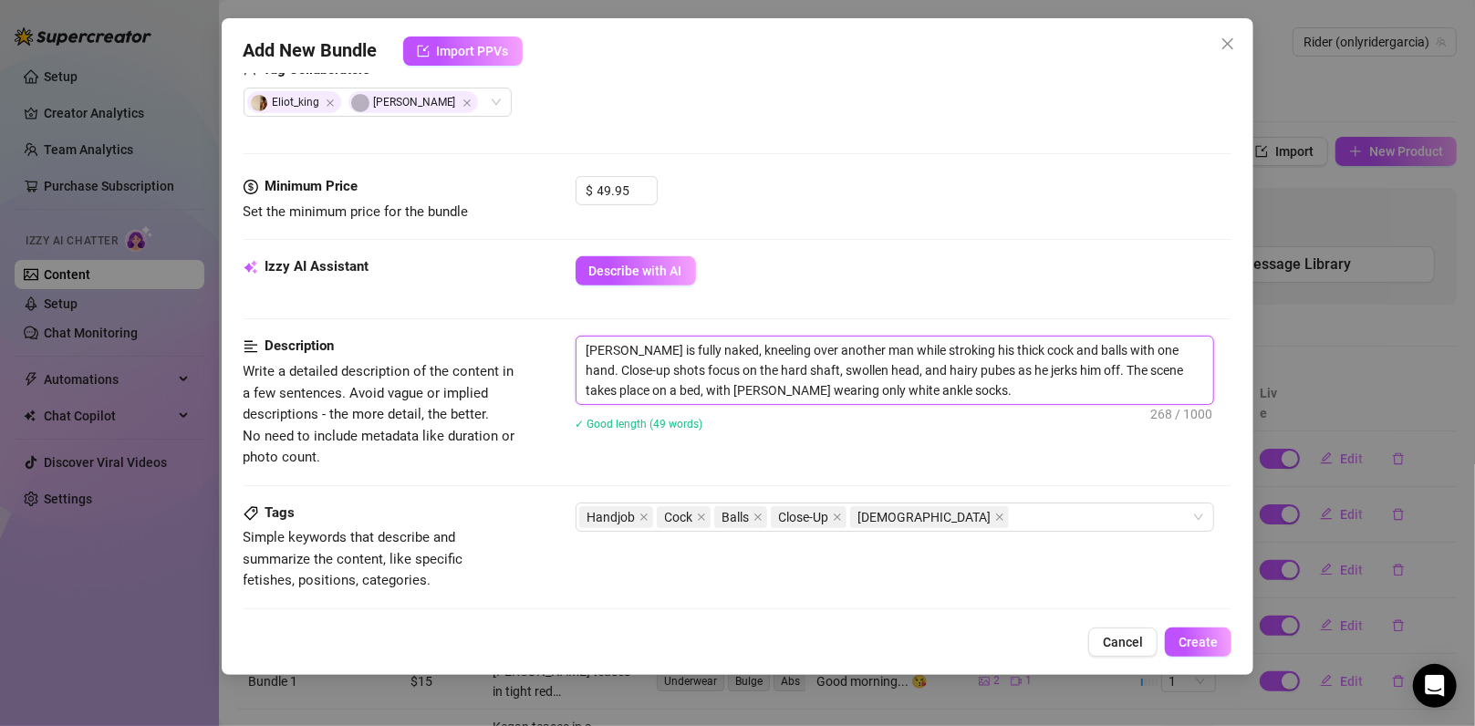
click at [902, 386] on textarea "[PERSON_NAME] is fully naked, kneeling over another man while stroking his thic…" at bounding box center [894, 370] width 637 height 67
click at [1004, 447] on div "[PERSON_NAME] is fully naked, kneeling over another man while stroking his thic…" at bounding box center [903, 395] width 657 height 119
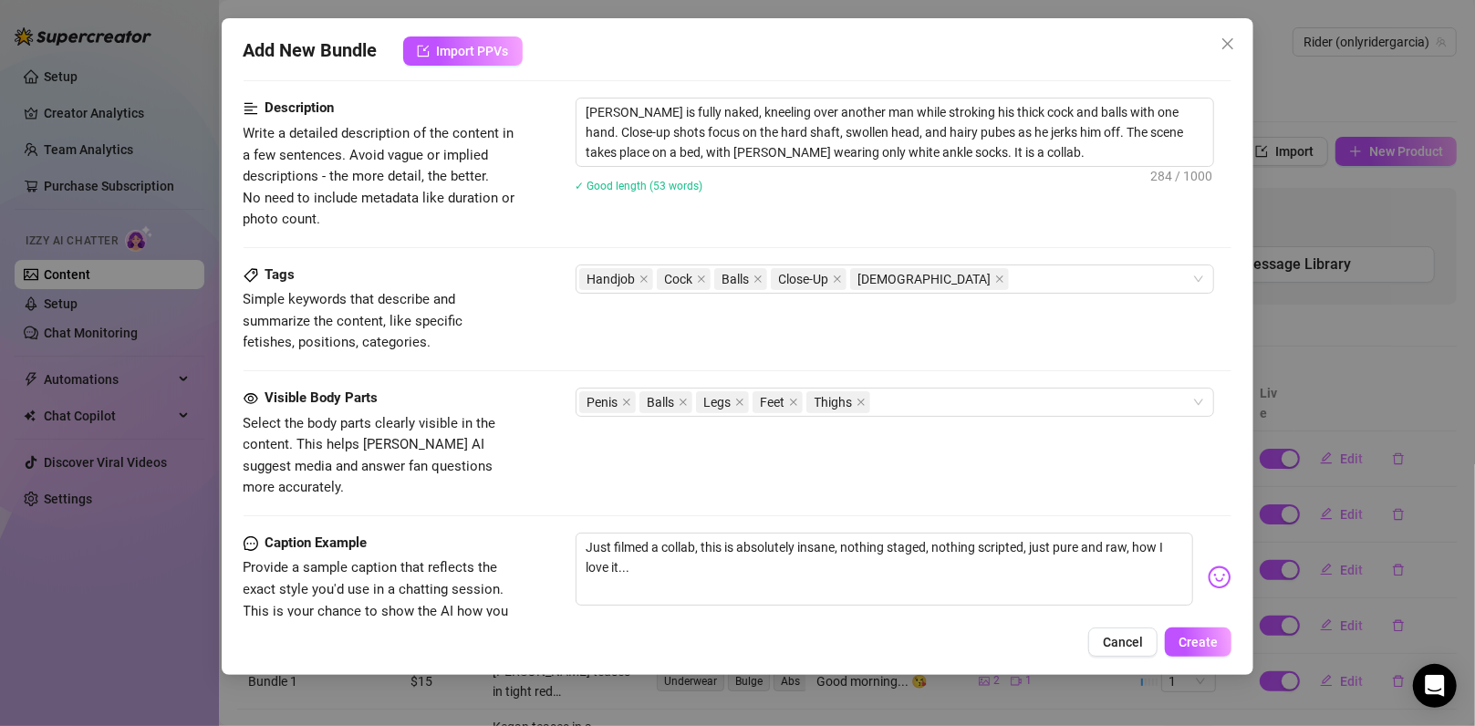
scroll to position [984, 0]
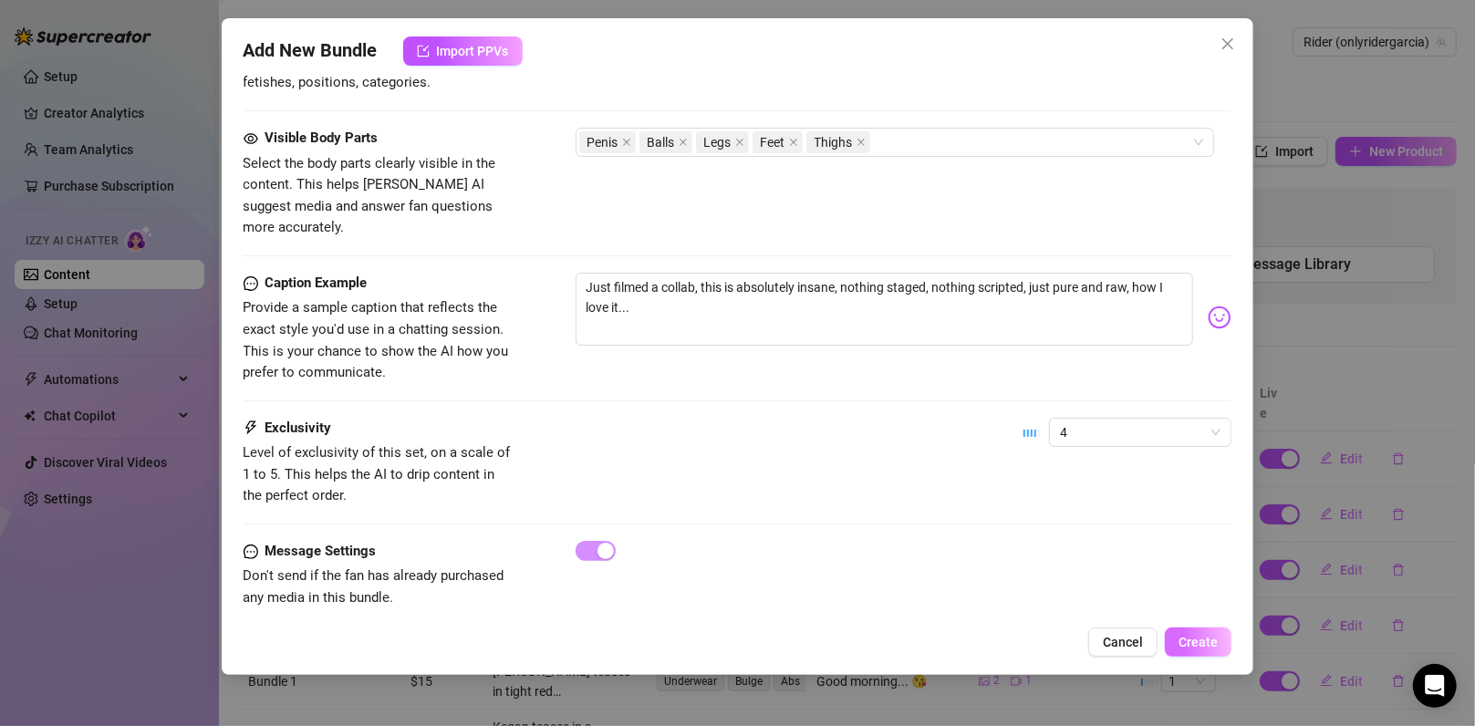
click at [1192, 642] on span "Create" at bounding box center [1197, 642] width 39 height 15
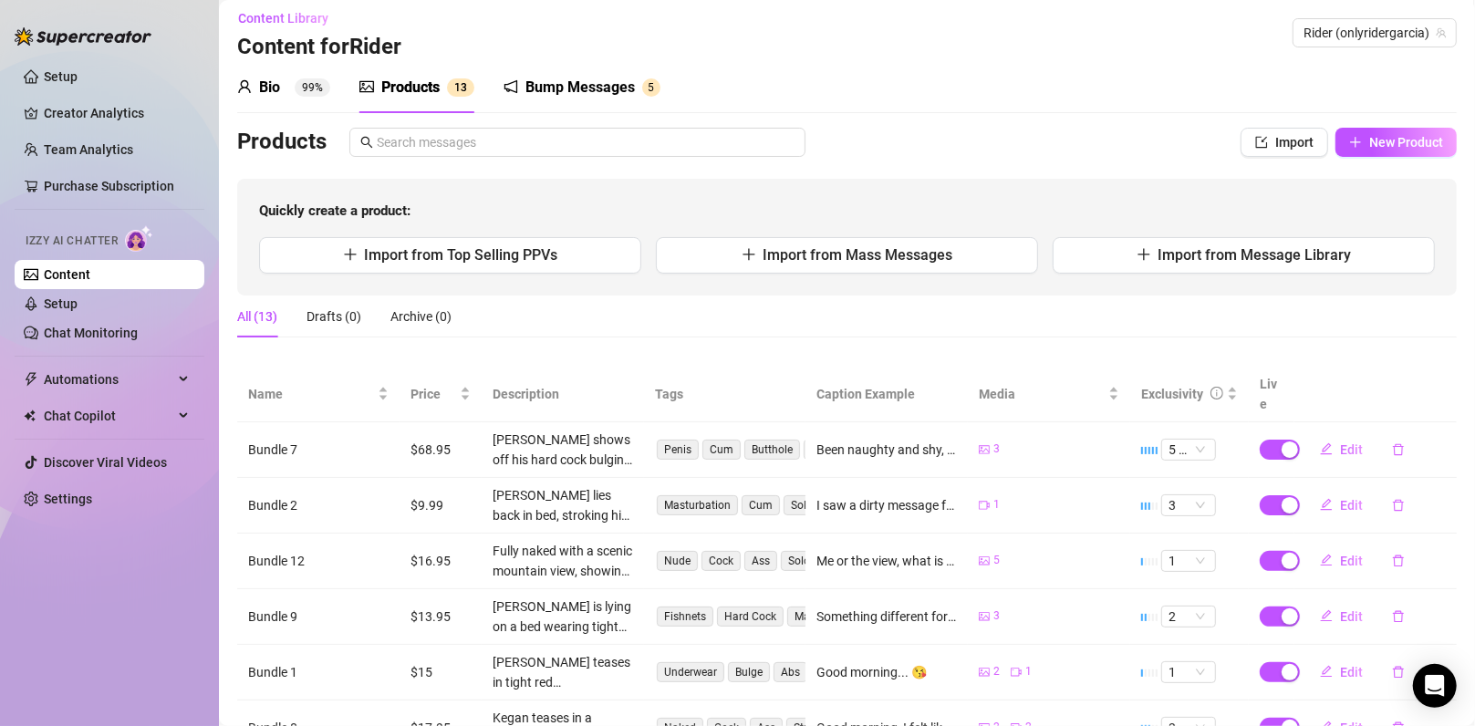
scroll to position [0, 0]
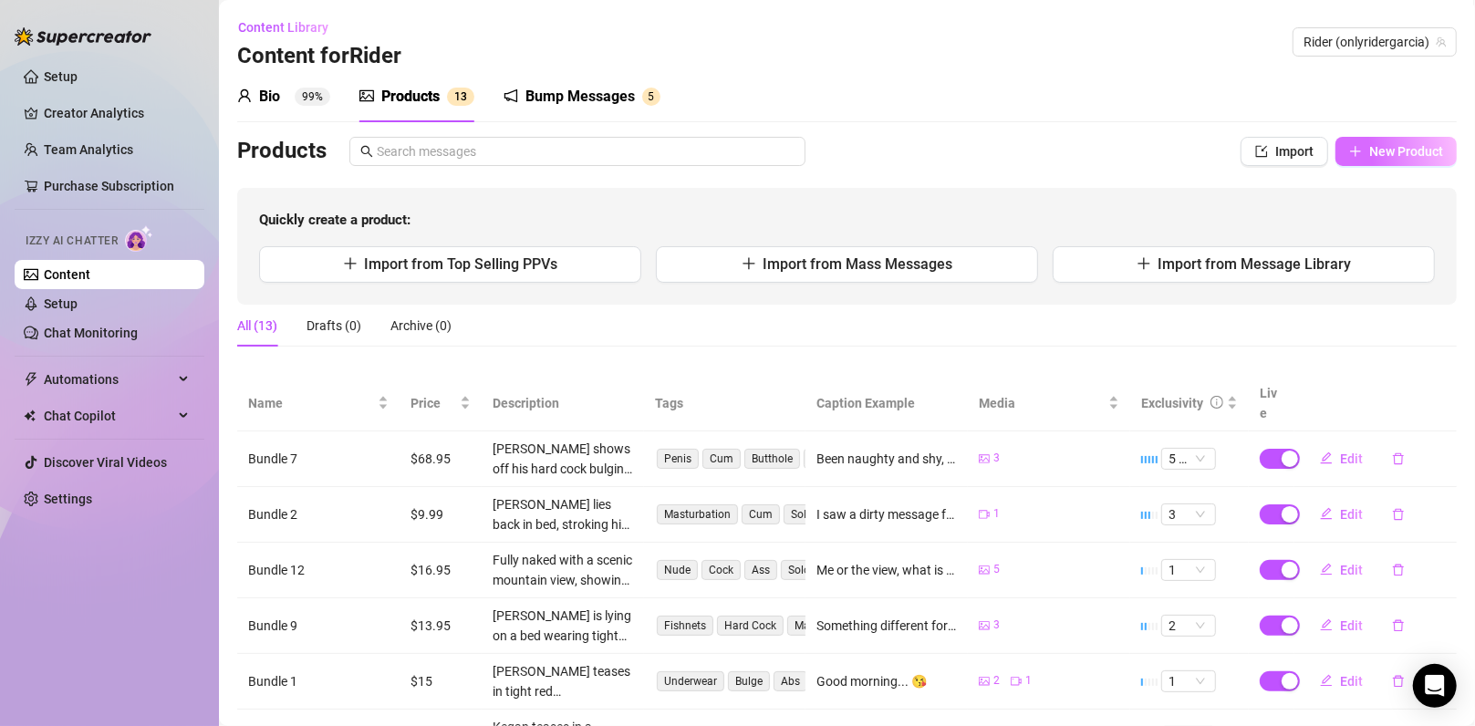
click at [1369, 146] on span "New Product" at bounding box center [1406, 151] width 74 height 15
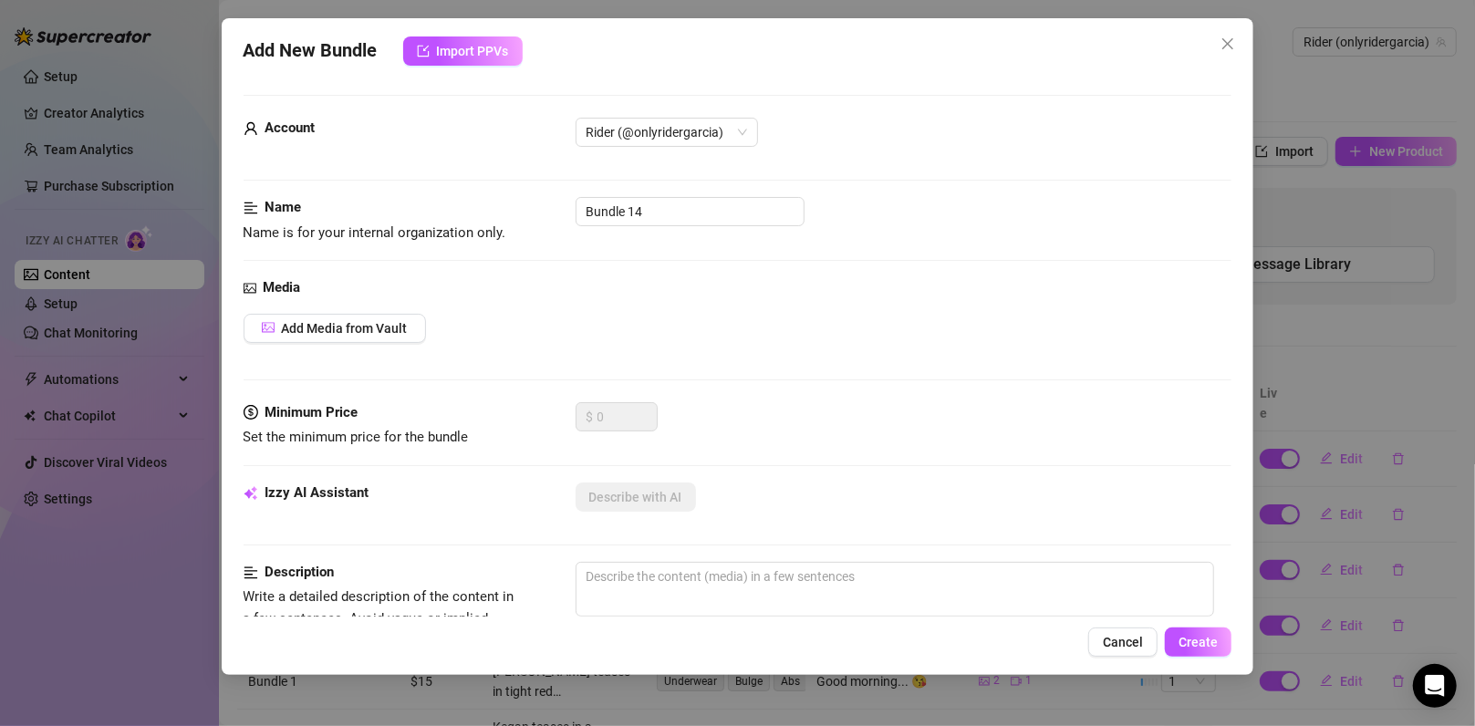
click at [389, 343] on div "Media Add Media from Vault" at bounding box center [737, 339] width 989 height 125
click at [389, 330] on span "Add Media from Vault" at bounding box center [345, 328] width 126 height 15
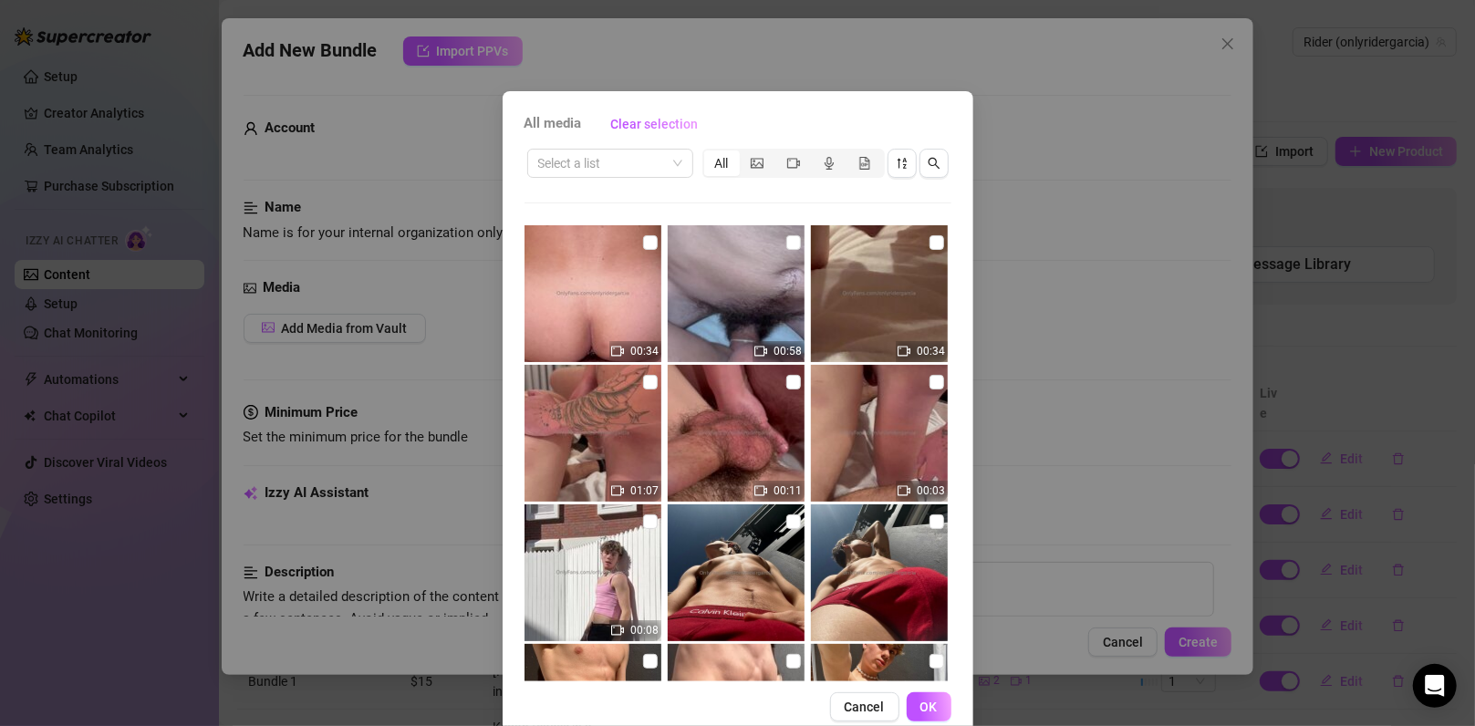
click at [1077, 349] on div "All media Clear selection Select a list All 00:34 00:58 00:34 01:07 00:11 00:03…" at bounding box center [737, 363] width 1475 height 726
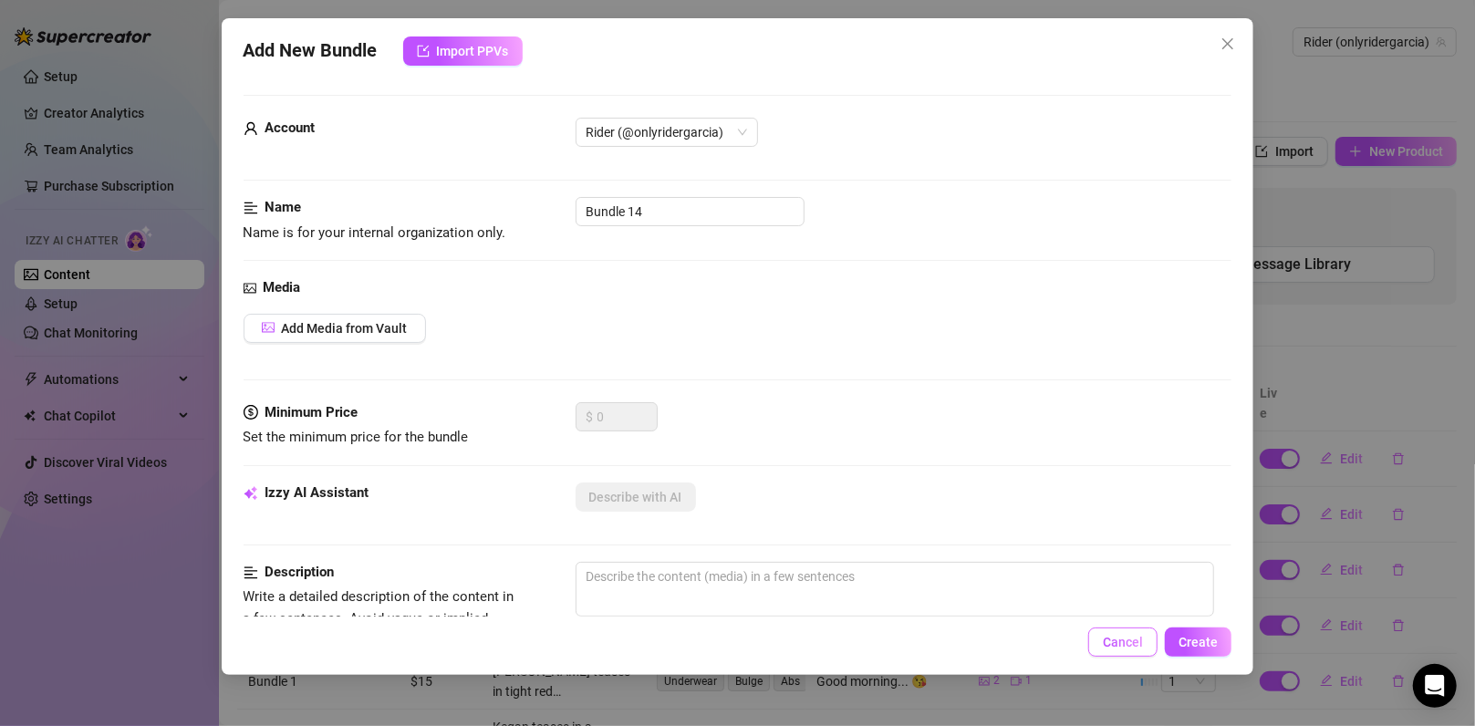
click at [1097, 647] on button "Cancel" at bounding box center [1122, 641] width 69 height 29
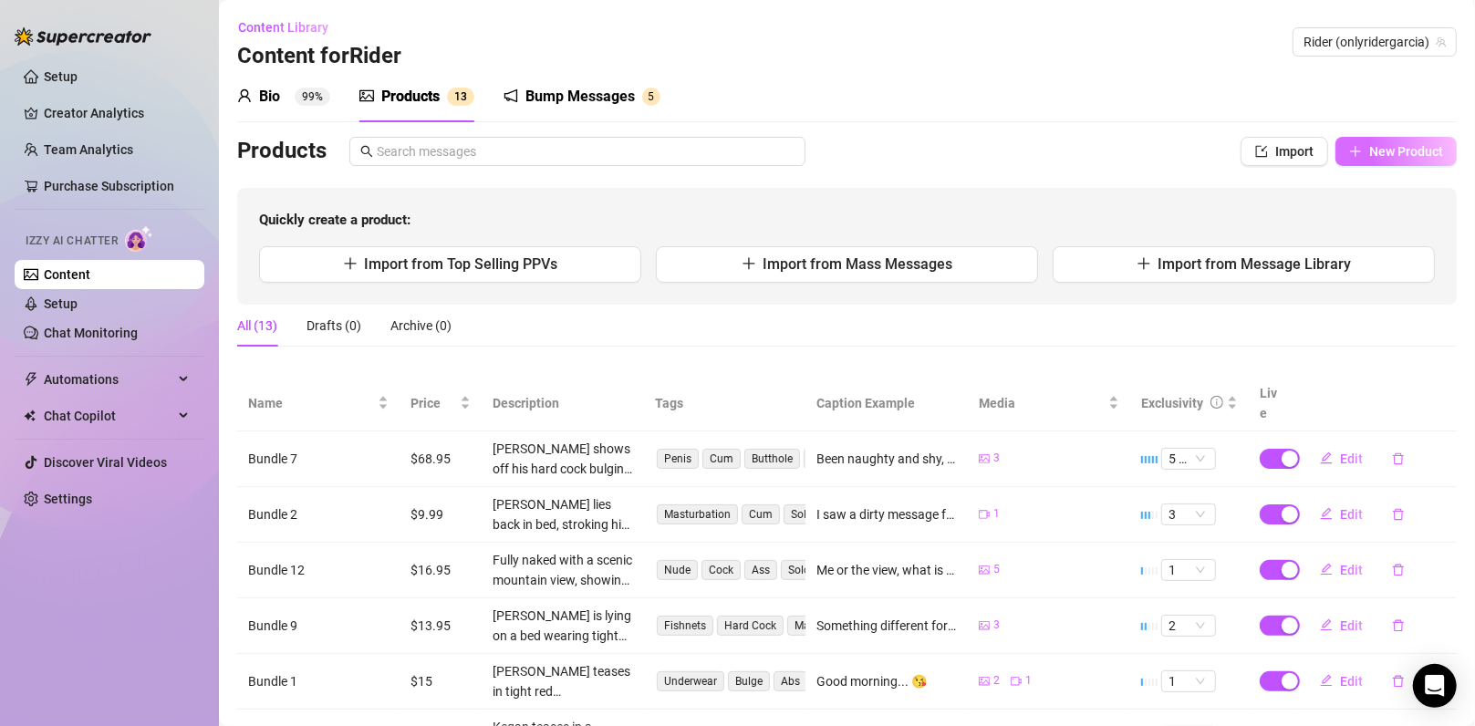
click at [1371, 159] on button "New Product" at bounding box center [1395, 151] width 121 height 29
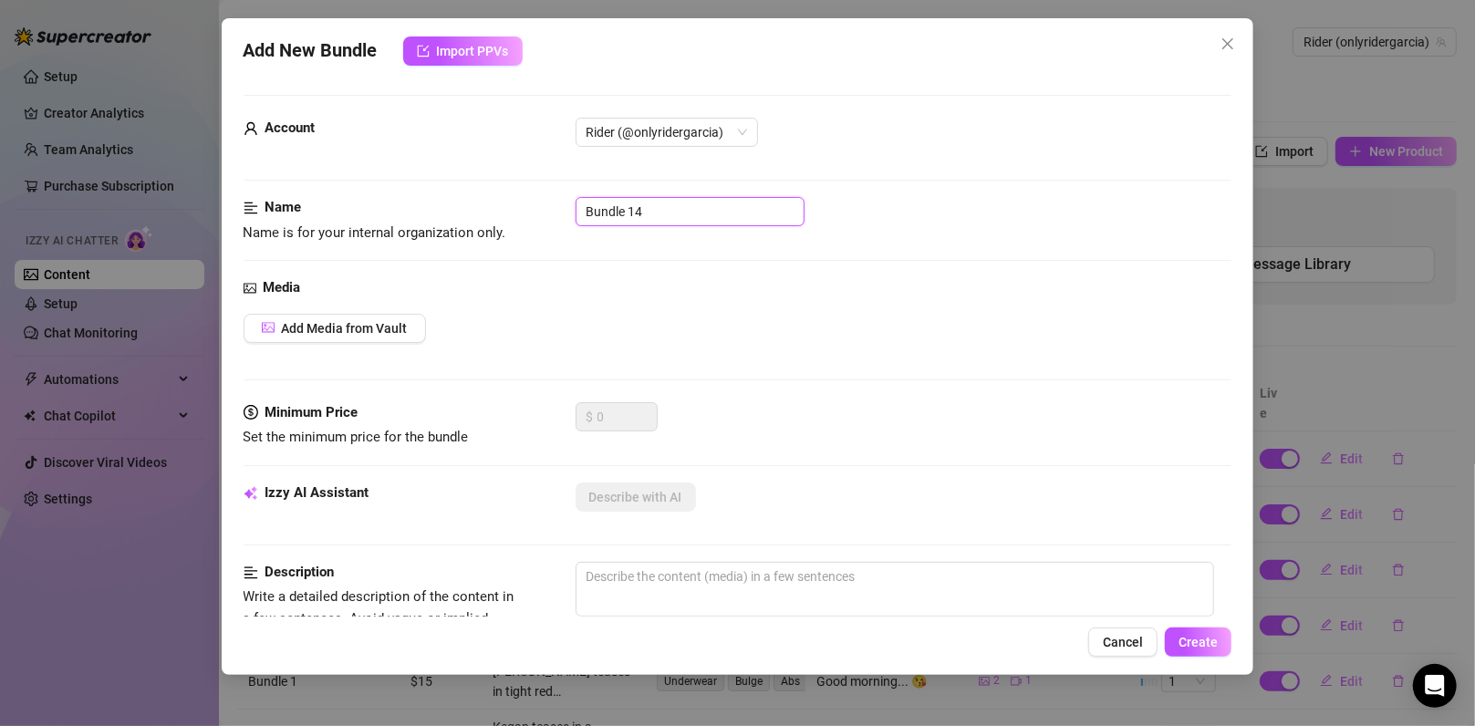
click at [676, 206] on input "Bundle 14" at bounding box center [689, 211] width 229 height 29
click at [371, 322] on span "Add Media from Vault" at bounding box center [345, 328] width 126 height 15
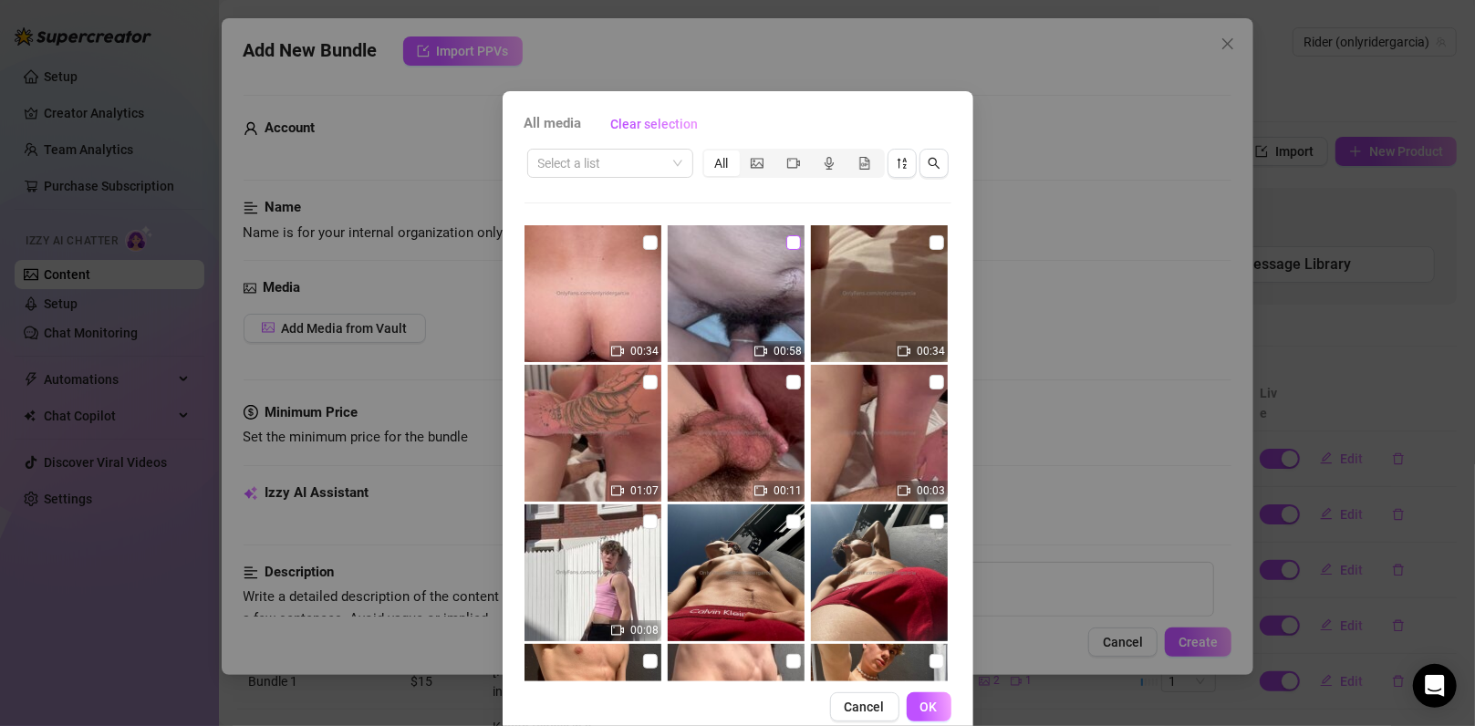
click at [786, 243] on input "checkbox" at bounding box center [793, 242] width 15 height 15
click at [929, 235] on input "checkbox" at bounding box center [936, 242] width 15 height 15
click at [936, 710] on button "OK" at bounding box center [928, 706] width 45 height 29
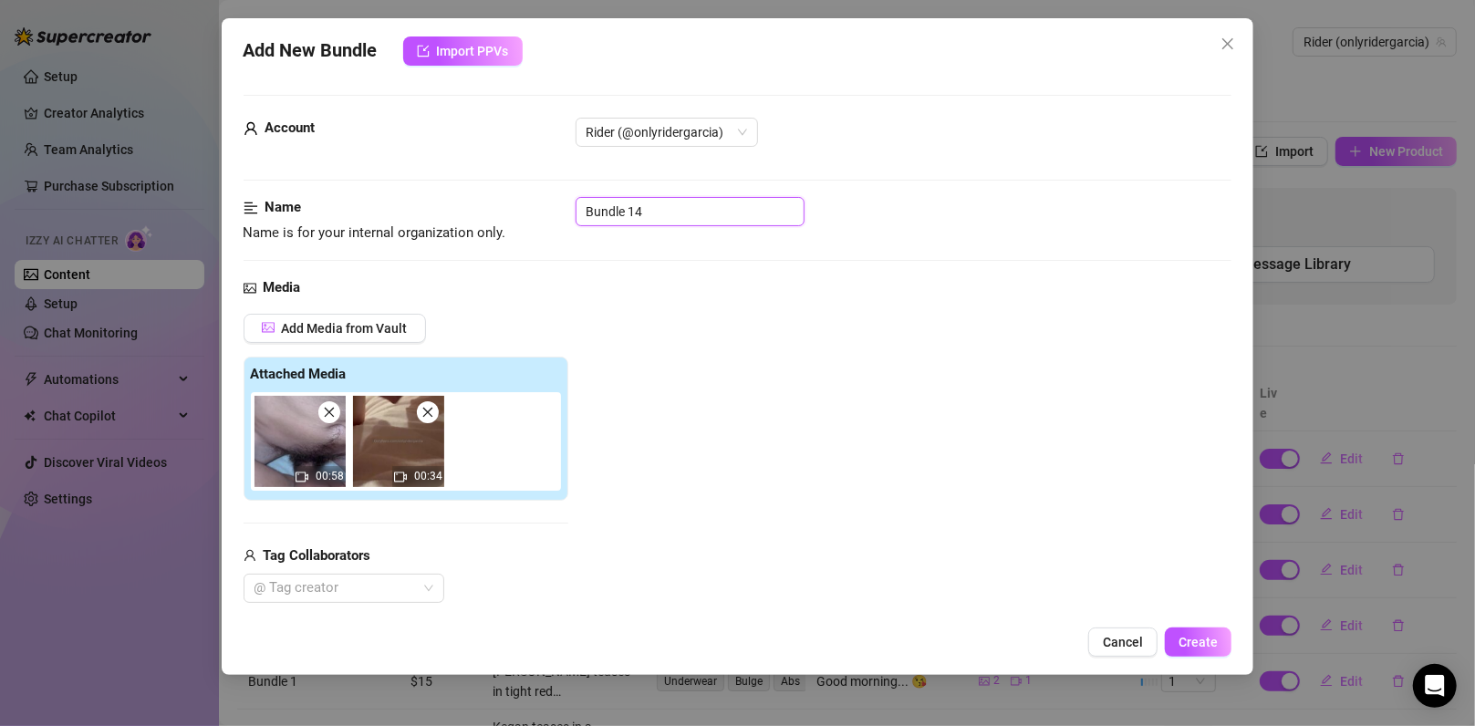
drag, startPoint x: 663, startPoint y: 206, endPoint x: 488, endPoint y: 199, distance: 175.2
click at [488, 199] on div "Name Name is for your internal organization only. Bundle 14" at bounding box center [737, 220] width 989 height 47
click at [829, 394] on div "Add Media from Vault Attached Media 00:58 00:34 Tag Collaborators @ Tag creator" at bounding box center [737, 459] width 989 height 290
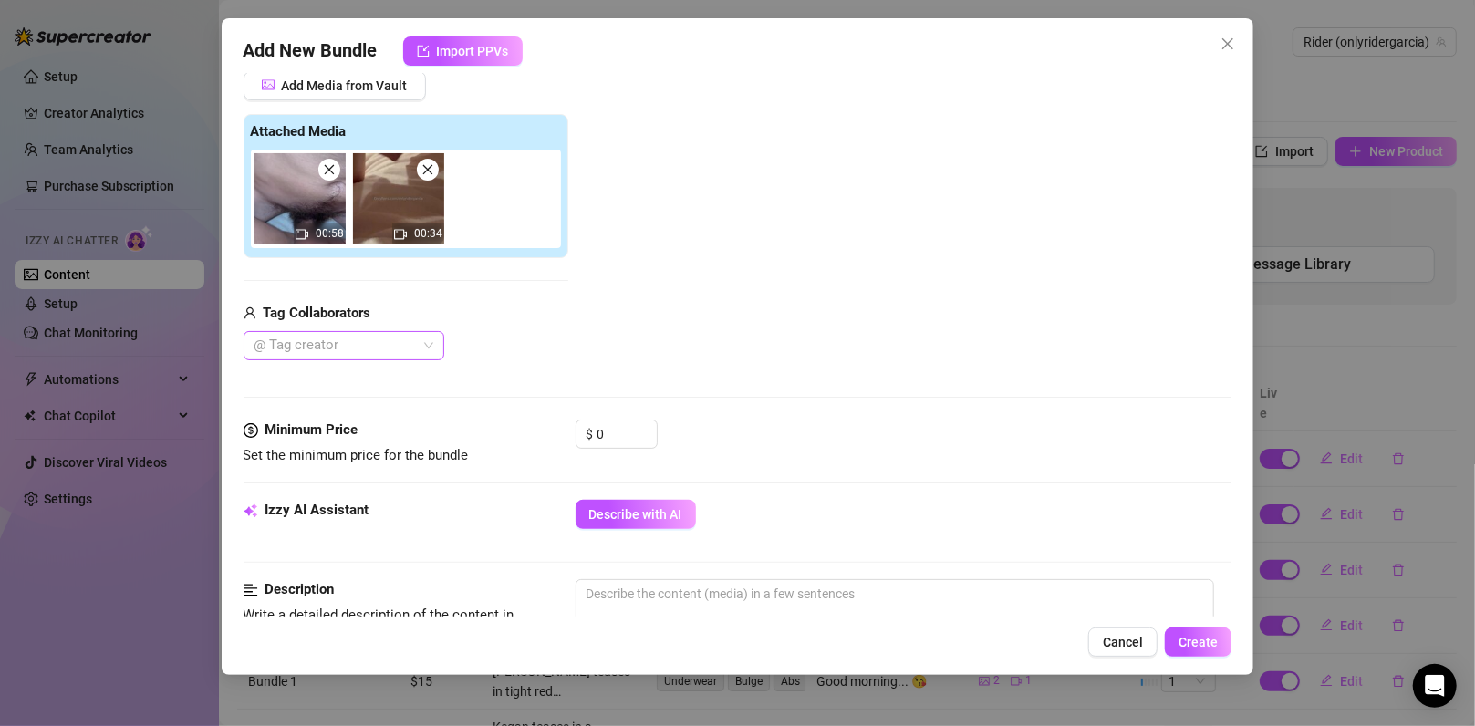
click at [399, 343] on div at bounding box center [334, 346] width 174 height 26
click at [391, 379] on div "Eliot_king" at bounding box center [343, 380] width 171 height 20
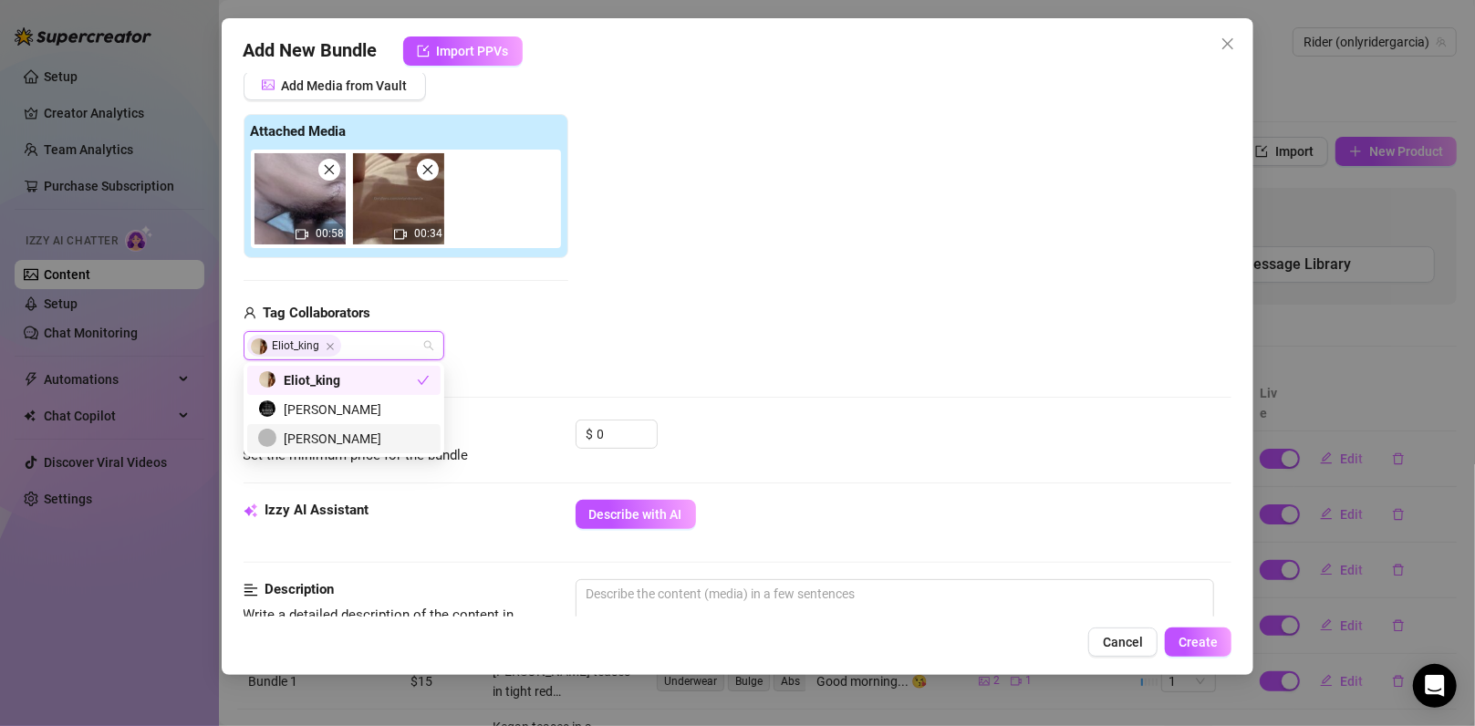
click at [365, 435] on div "[PERSON_NAME]" at bounding box center [343, 439] width 171 height 20
click at [723, 358] on div "Media Add Media from Vault Attached Media 00:58 00:34 Tag Collaborators [PERSON…" at bounding box center [737, 227] width 989 height 385
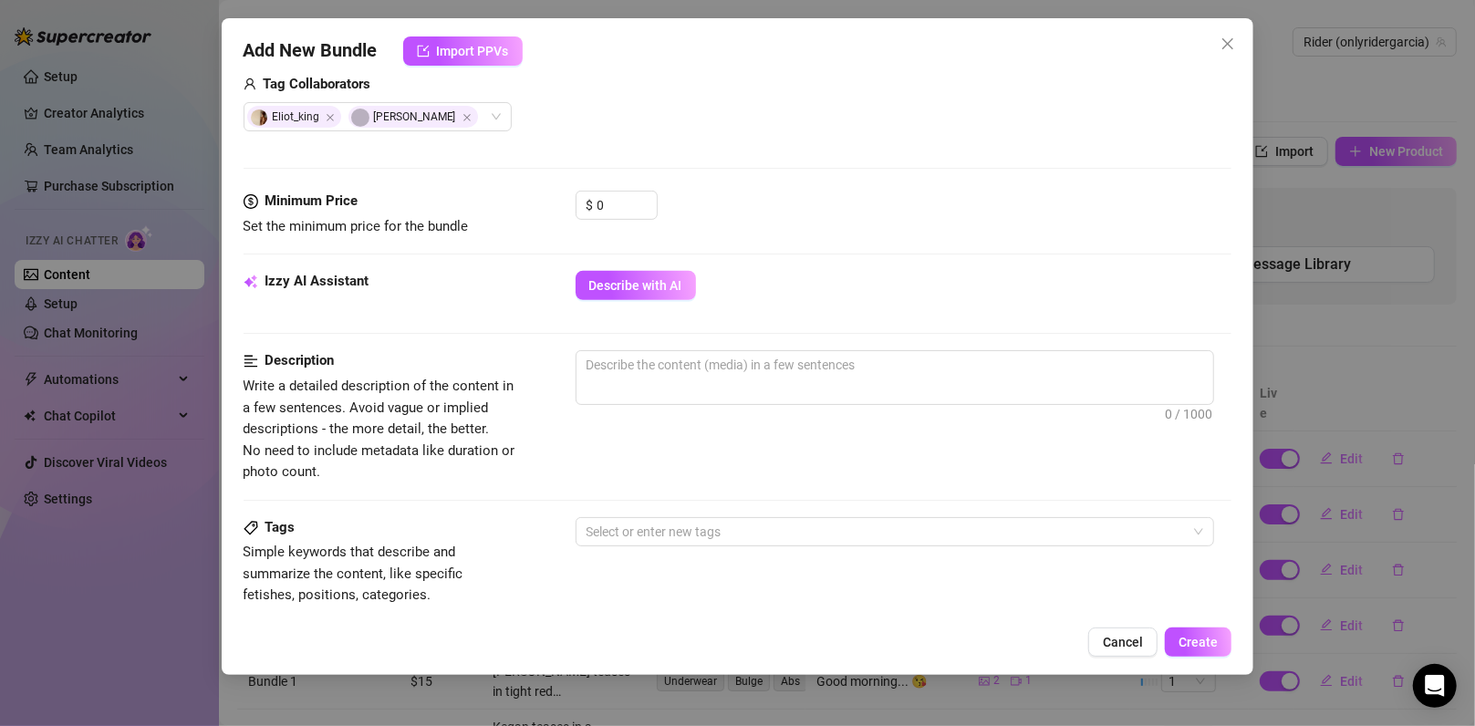
scroll to position [486, 0]
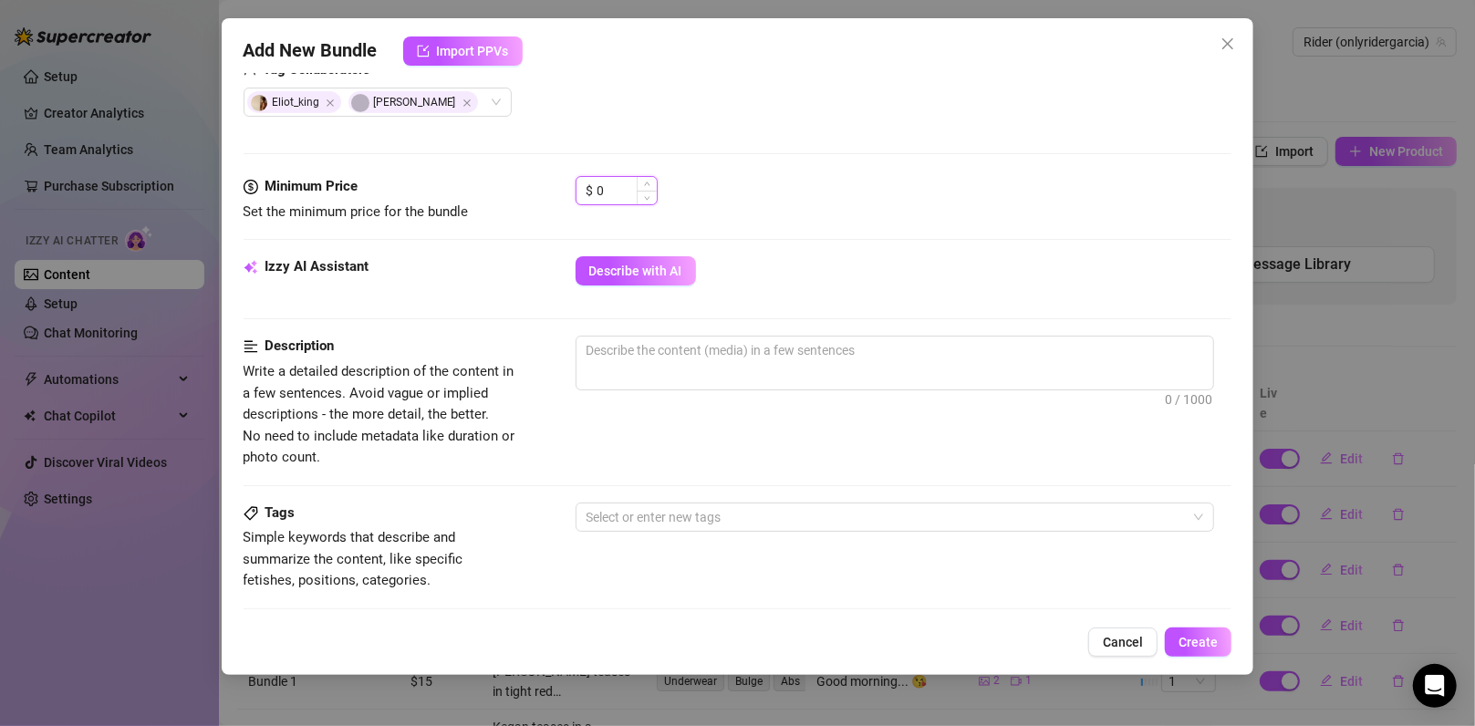
click at [634, 196] on input "0" at bounding box center [626, 190] width 59 height 27
click at [814, 223] on div "Minimum Price Set the minimum price for the bundle $ 65.95" at bounding box center [737, 216] width 989 height 80
click at [613, 287] on div "Izzy AI Assistant Describe with AI" at bounding box center [737, 279] width 989 height 46
click at [623, 274] on span "Describe with AI" at bounding box center [635, 271] width 93 height 15
click at [603, 186] on input "65.95" at bounding box center [626, 190] width 59 height 27
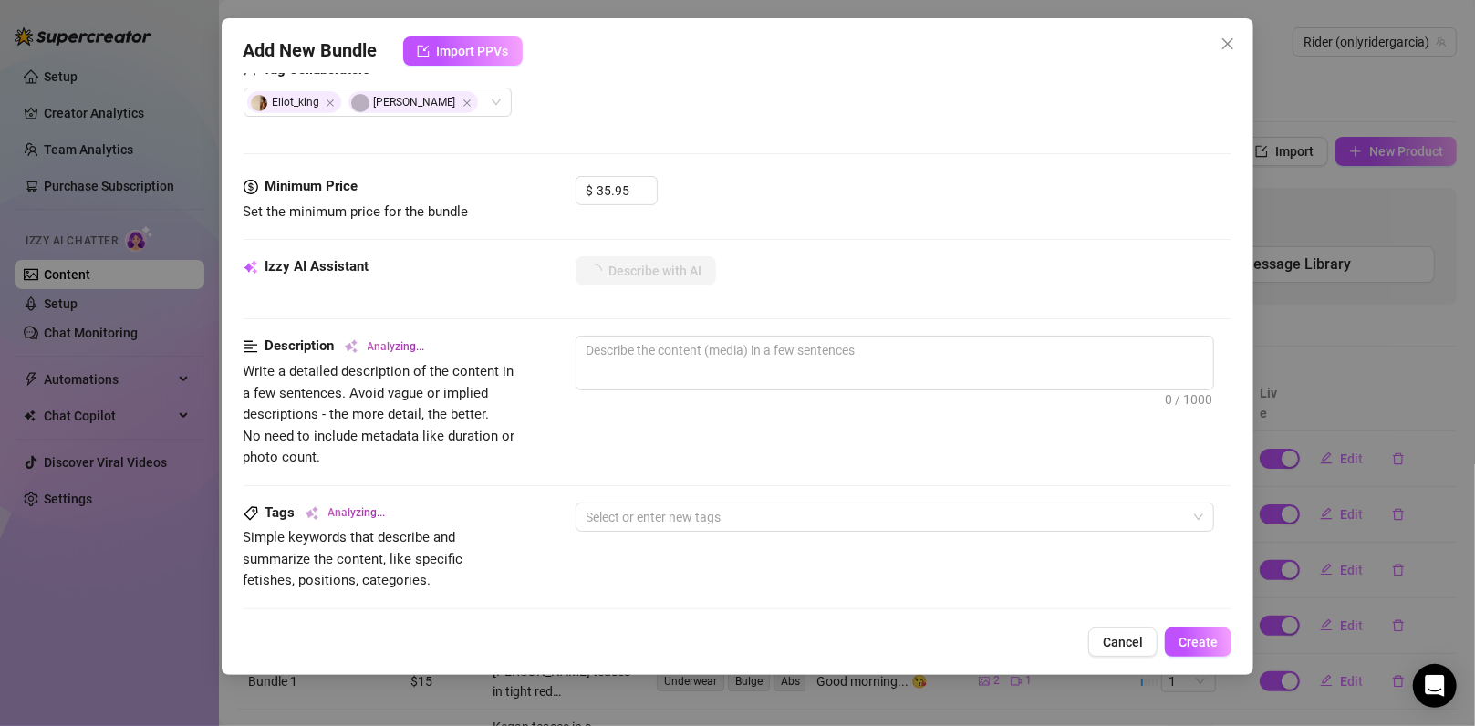
click at [802, 239] on div at bounding box center [737, 239] width 989 height 1
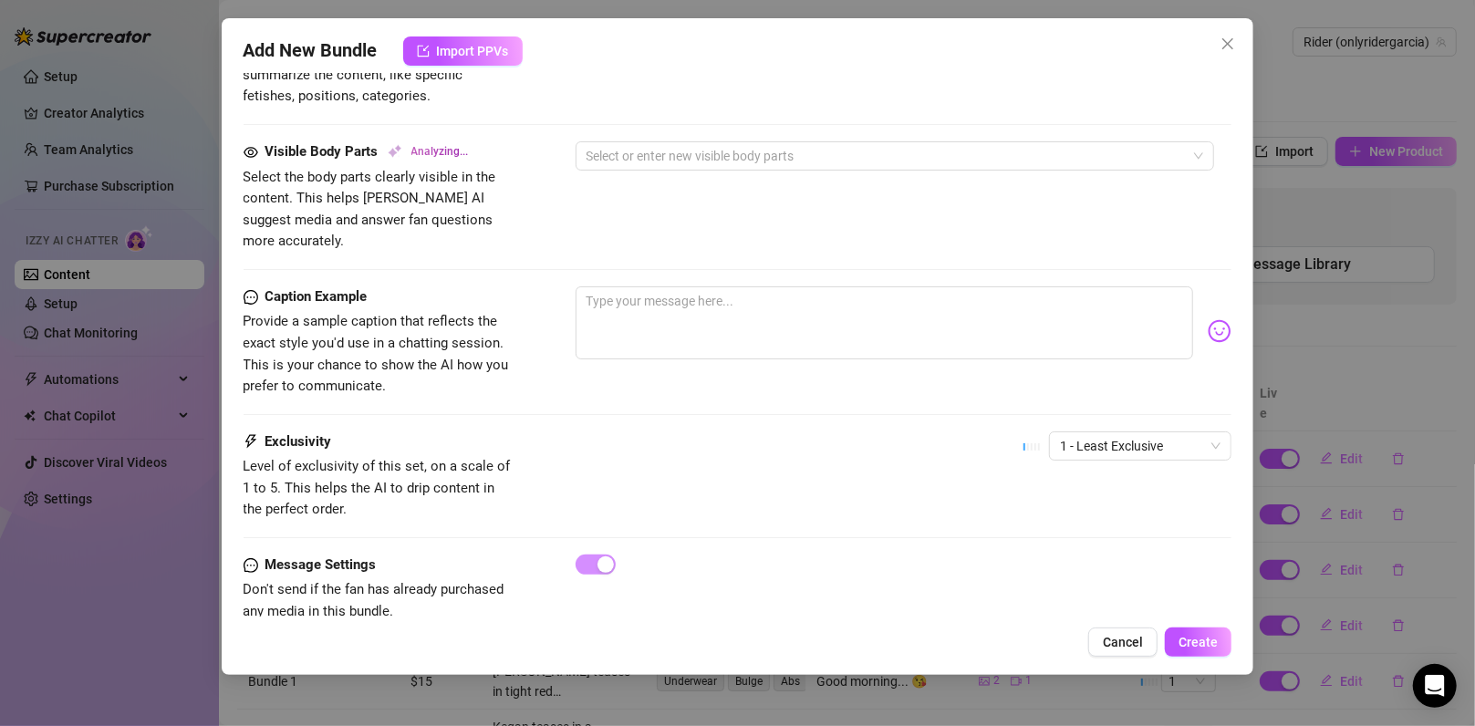
scroll to position [972, 0]
click at [1088, 430] on span "1 - Least Exclusive" at bounding box center [1140, 443] width 161 height 27
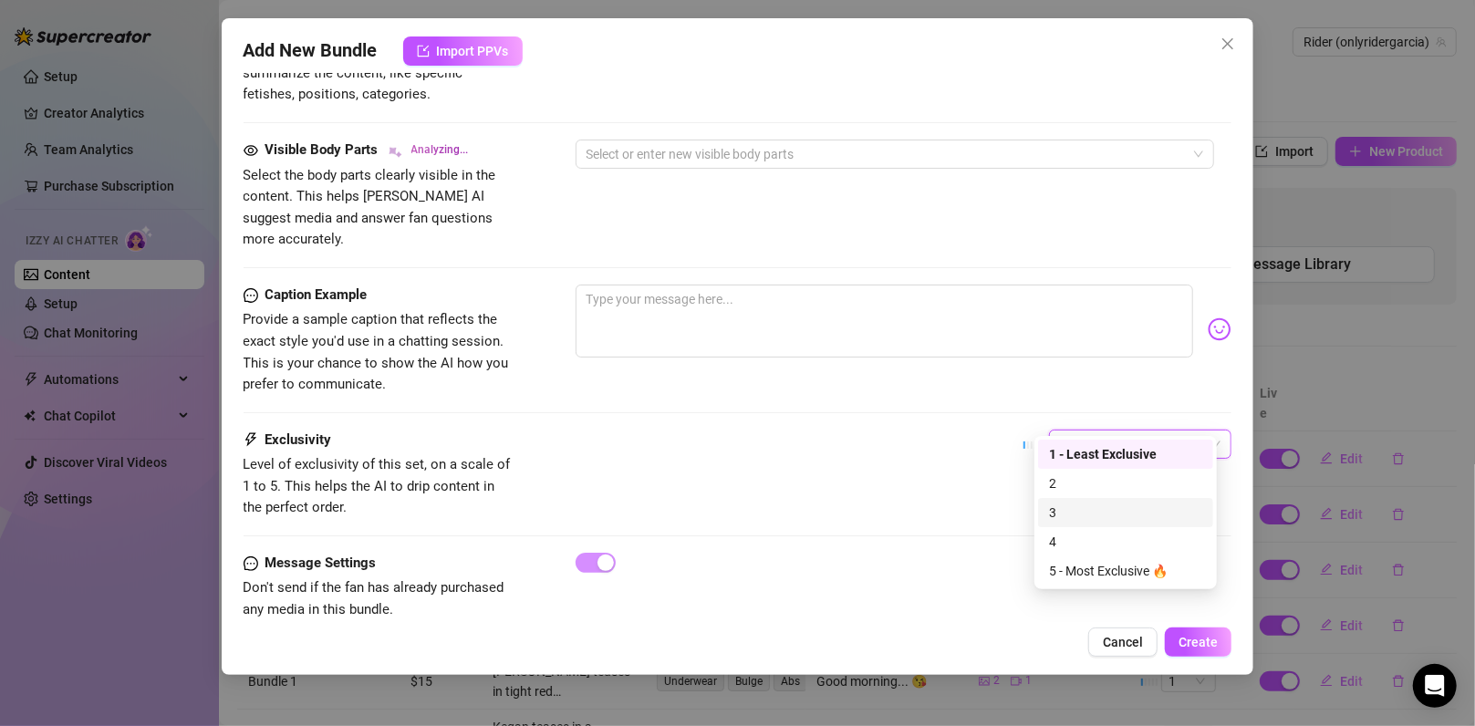
click at [1103, 504] on div "3" at bounding box center [1125, 512] width 153 height 20
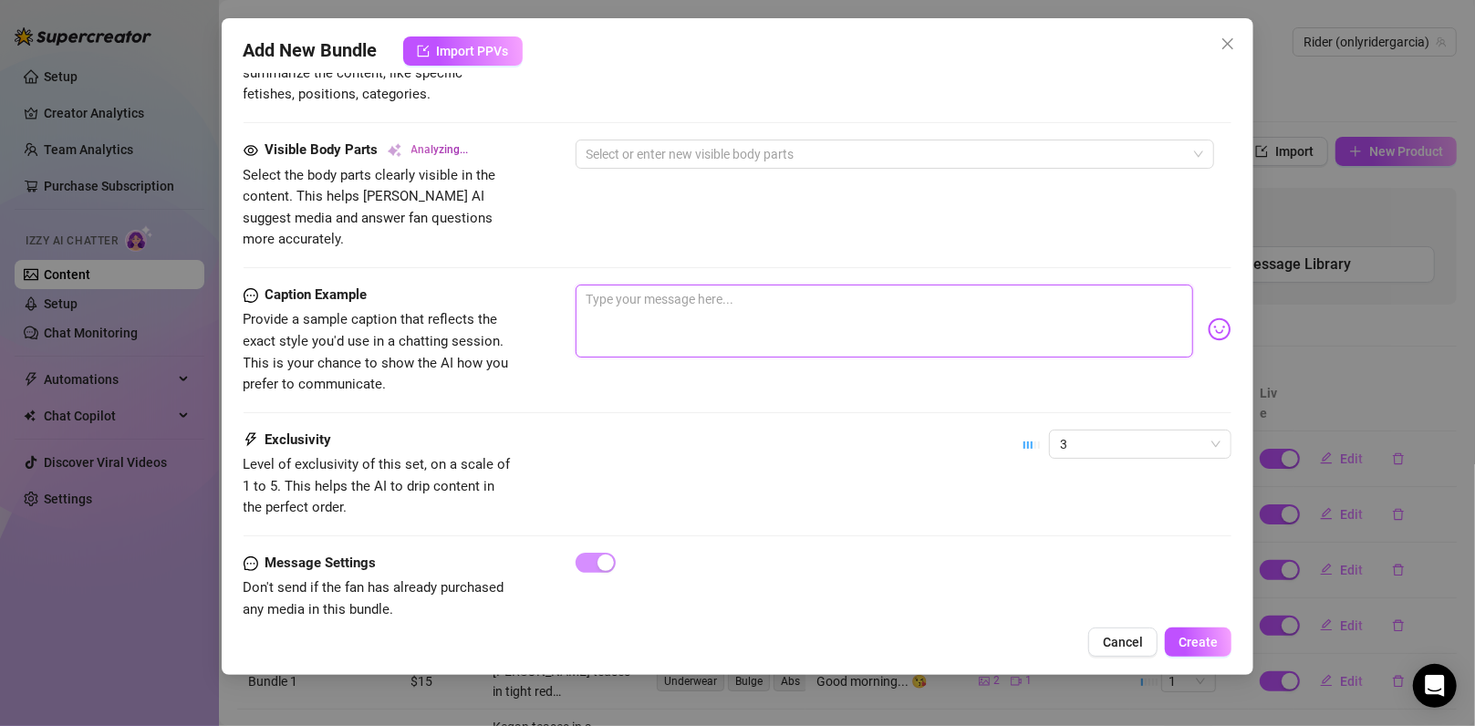
click at [801, 288] on textarea at bounding box center [884, 321] width 618 height 73
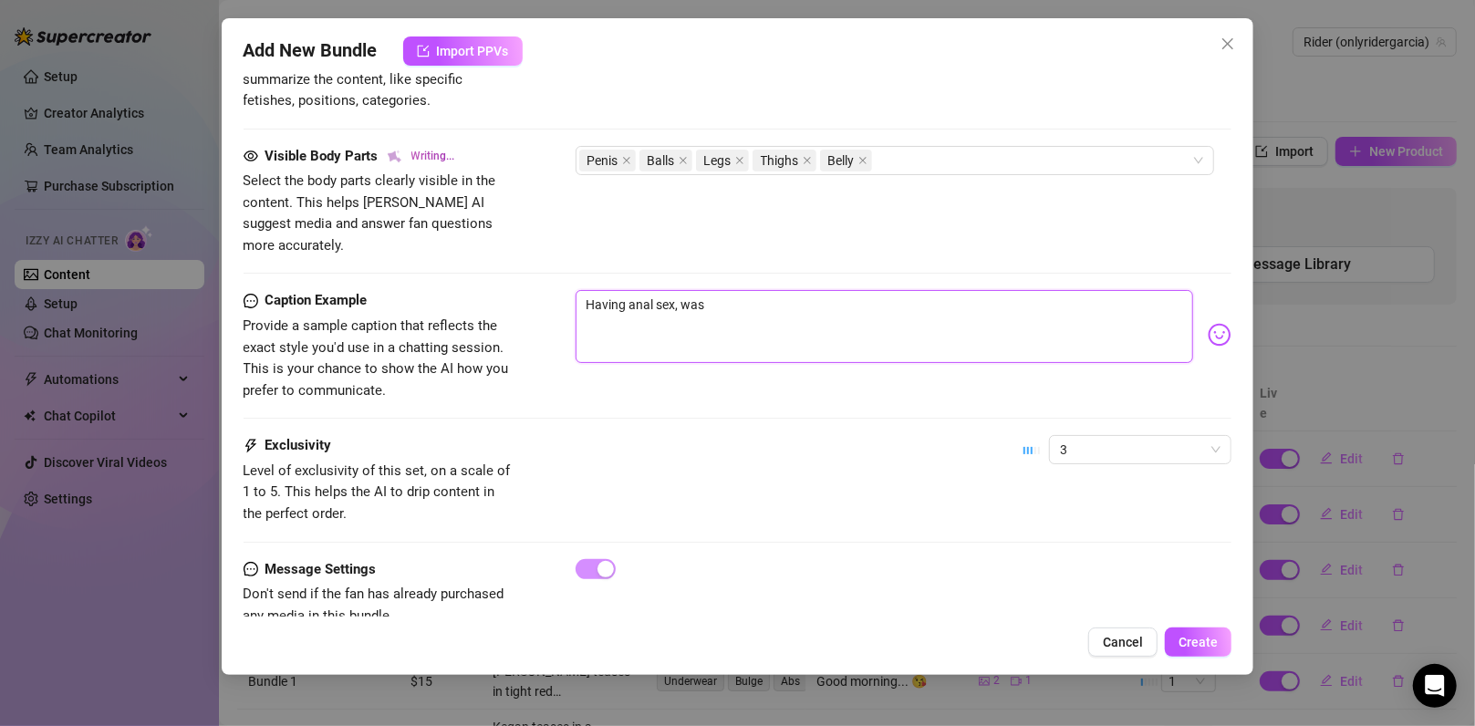
scroll to position [978, 0]
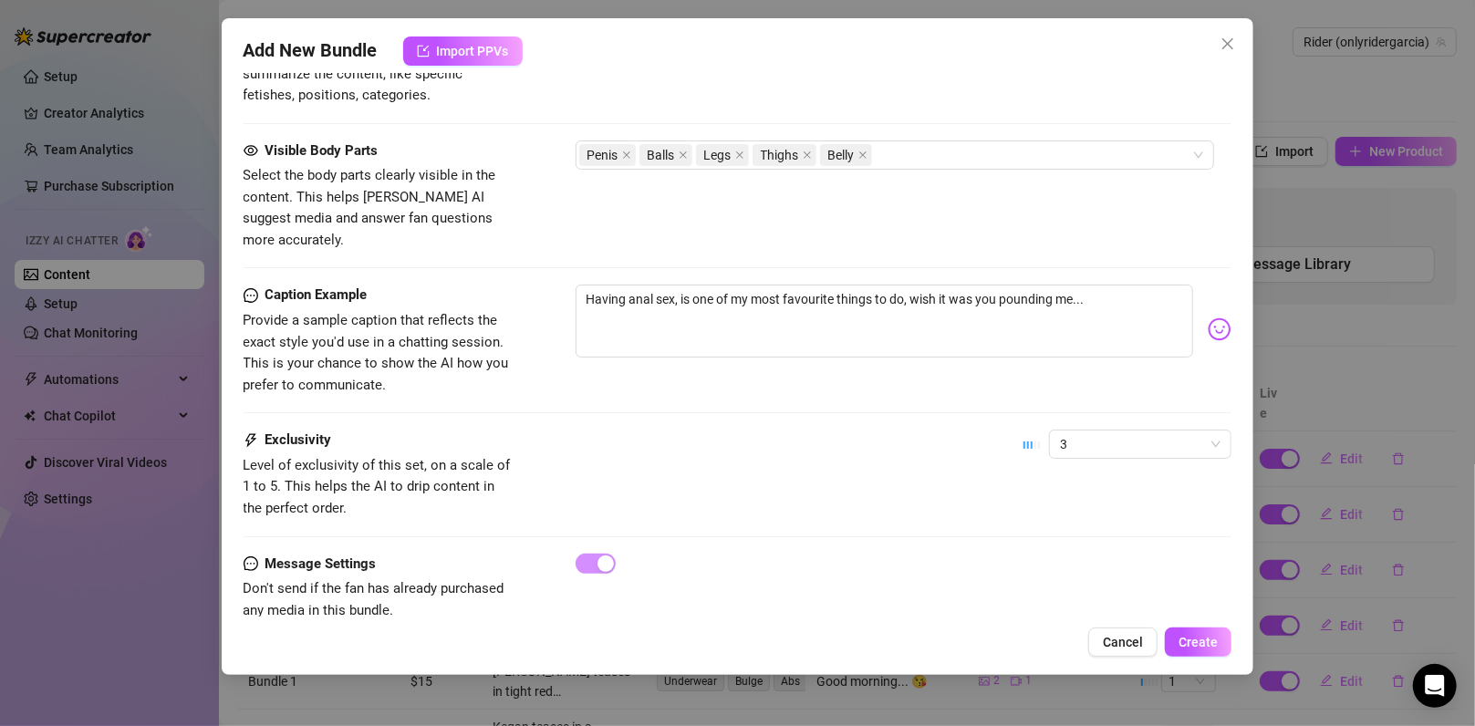
click at [814, 243] on div "Visible Body Parts Select the body parts clearly visible in the content. This h…" at bounding box center [737, 212] width 989 height 145
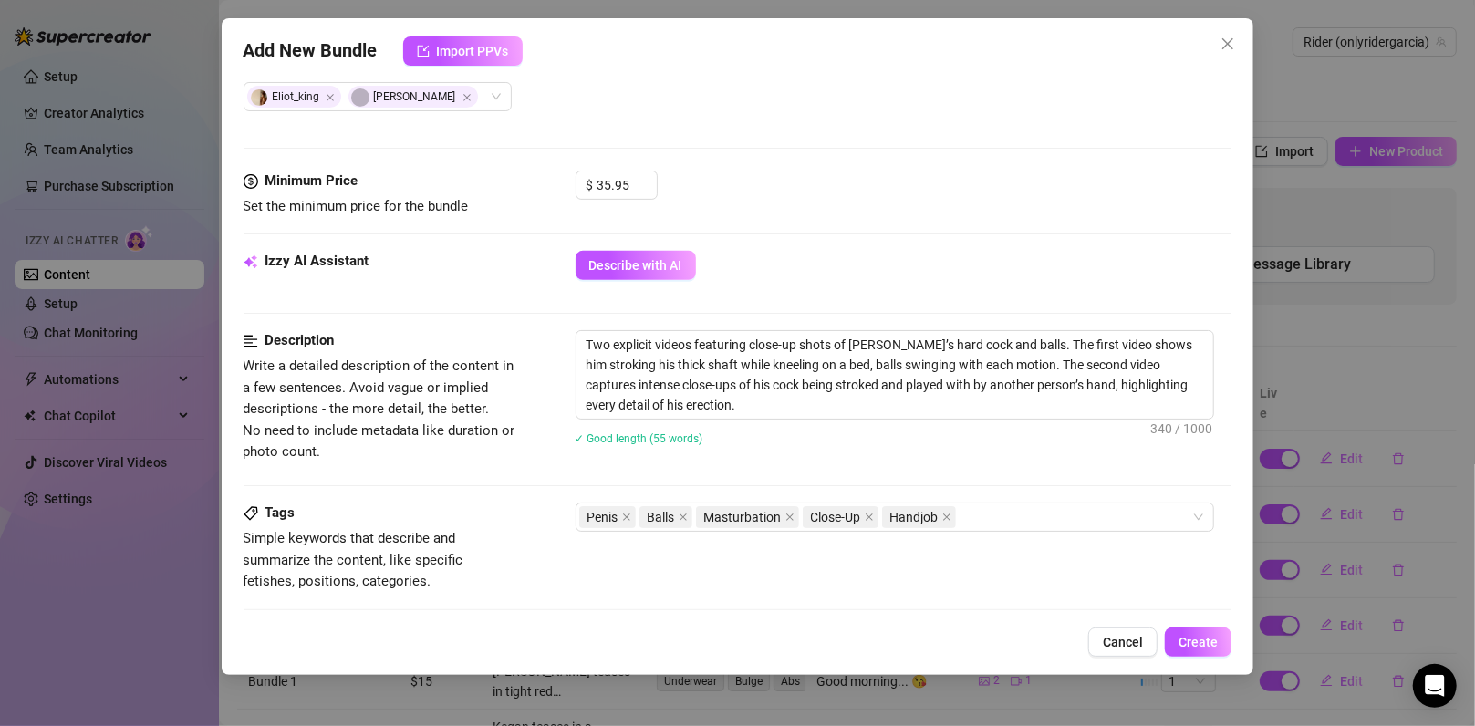
scroll to position [989, 0]
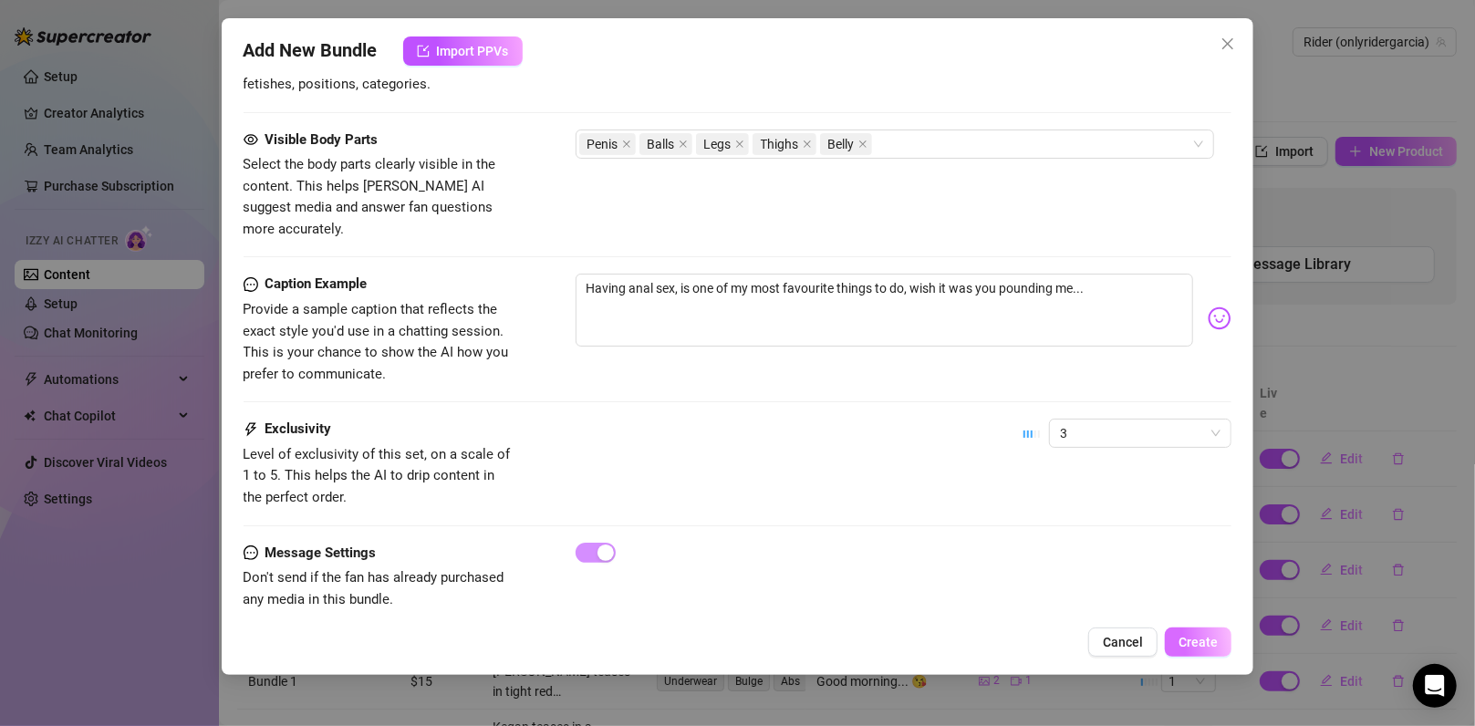
click at [1217, 647] on span "Create" at bounding box center [1197, 642] width 39 height 15
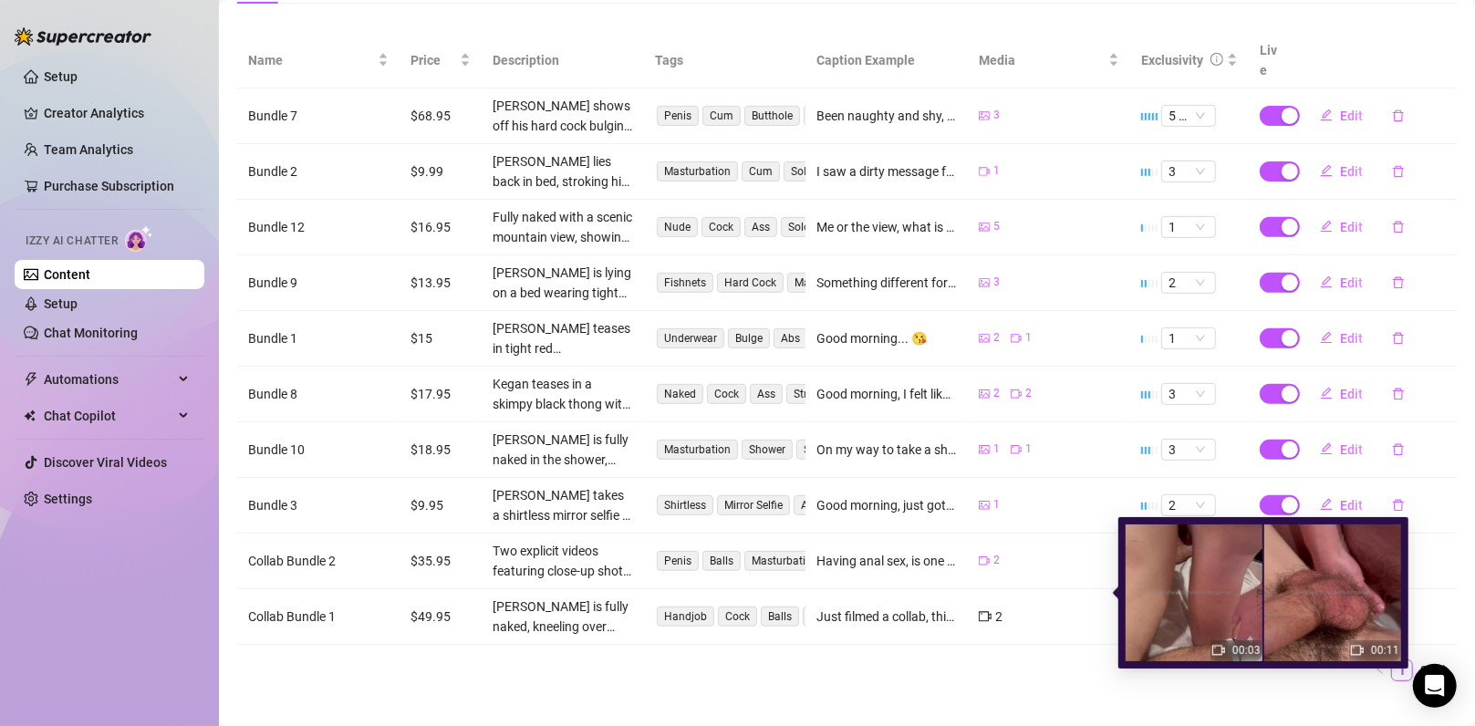
scroll to position [0, 0]
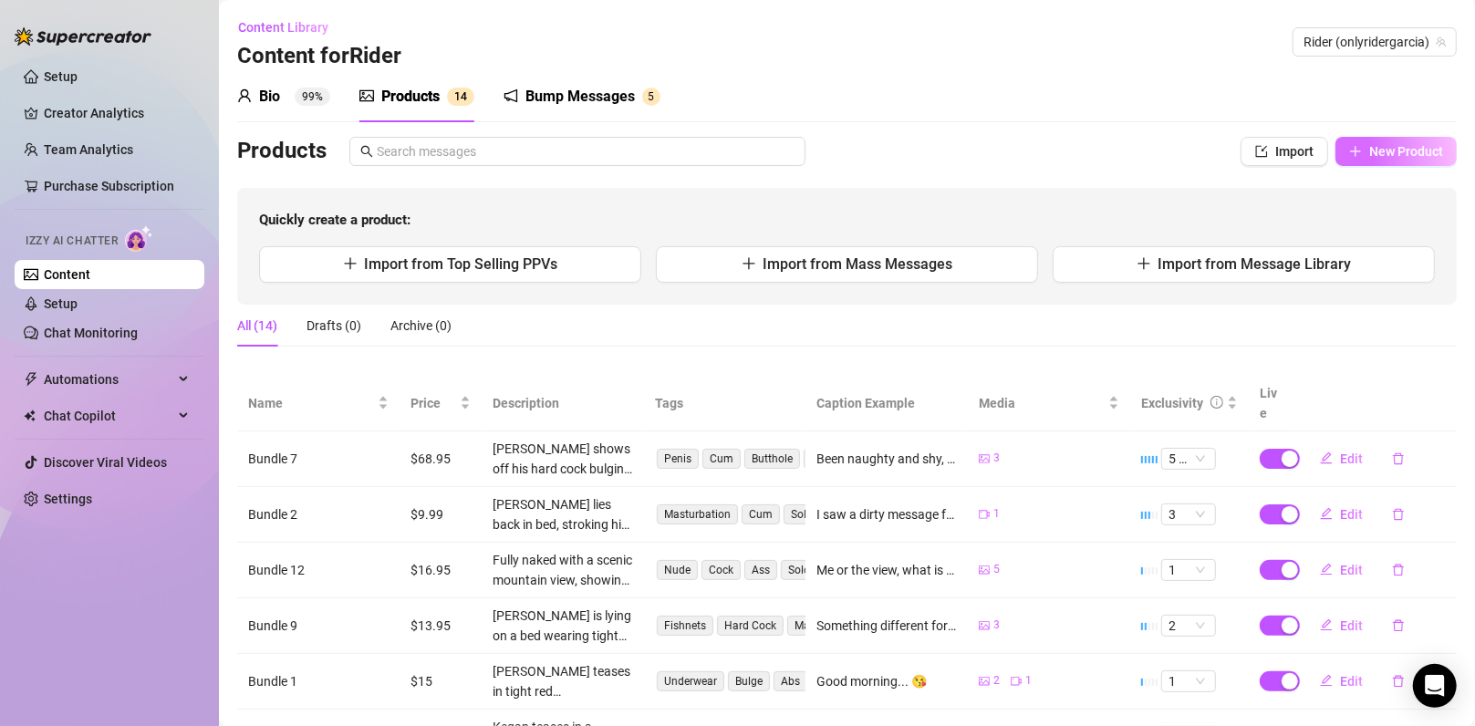
click at [1369, 147] on span "New Product" at bounding box center [1406, 151] width 74 height 15
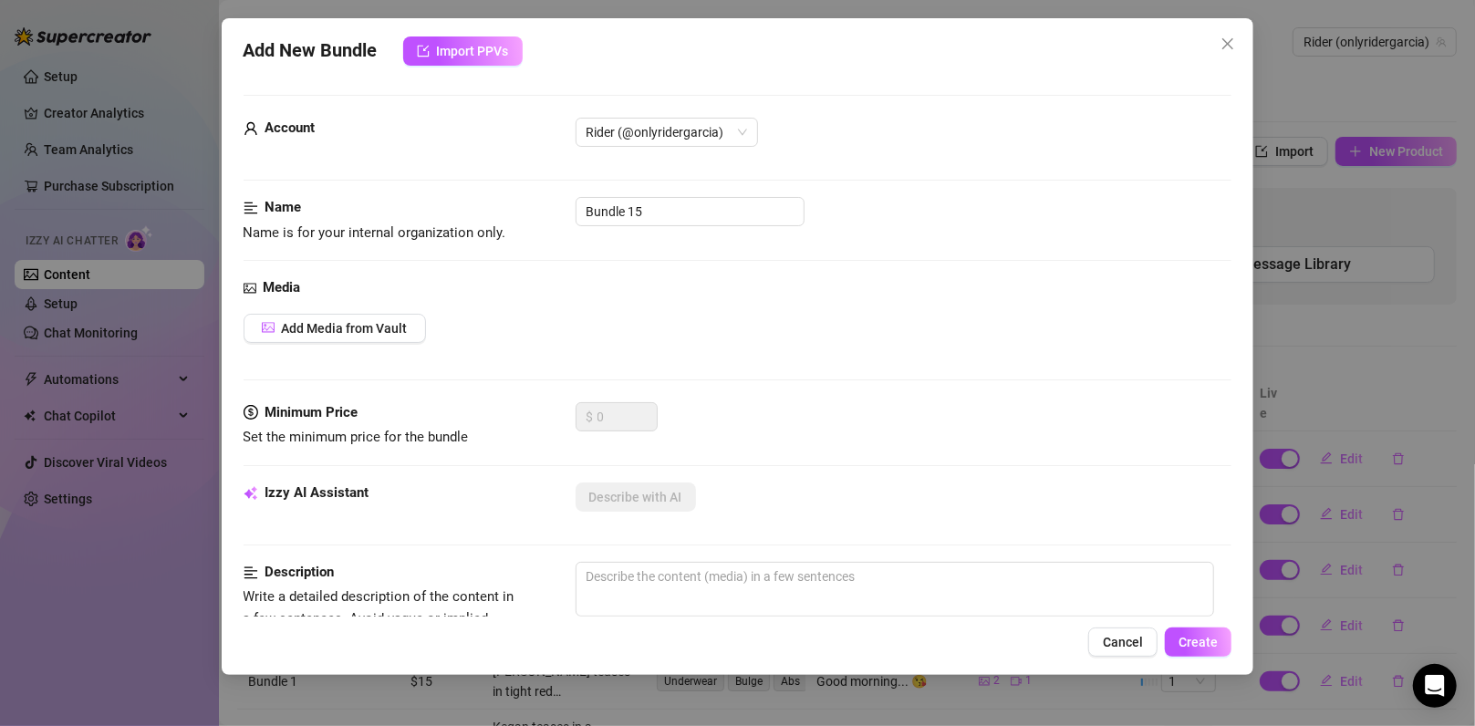
click at [1263, 211] on div "Add New Bundle Import PPVs Account Rider (@onlyridergarcia) Name Name is for yo…" at bounding box center [737, 363] width 1475 height 726
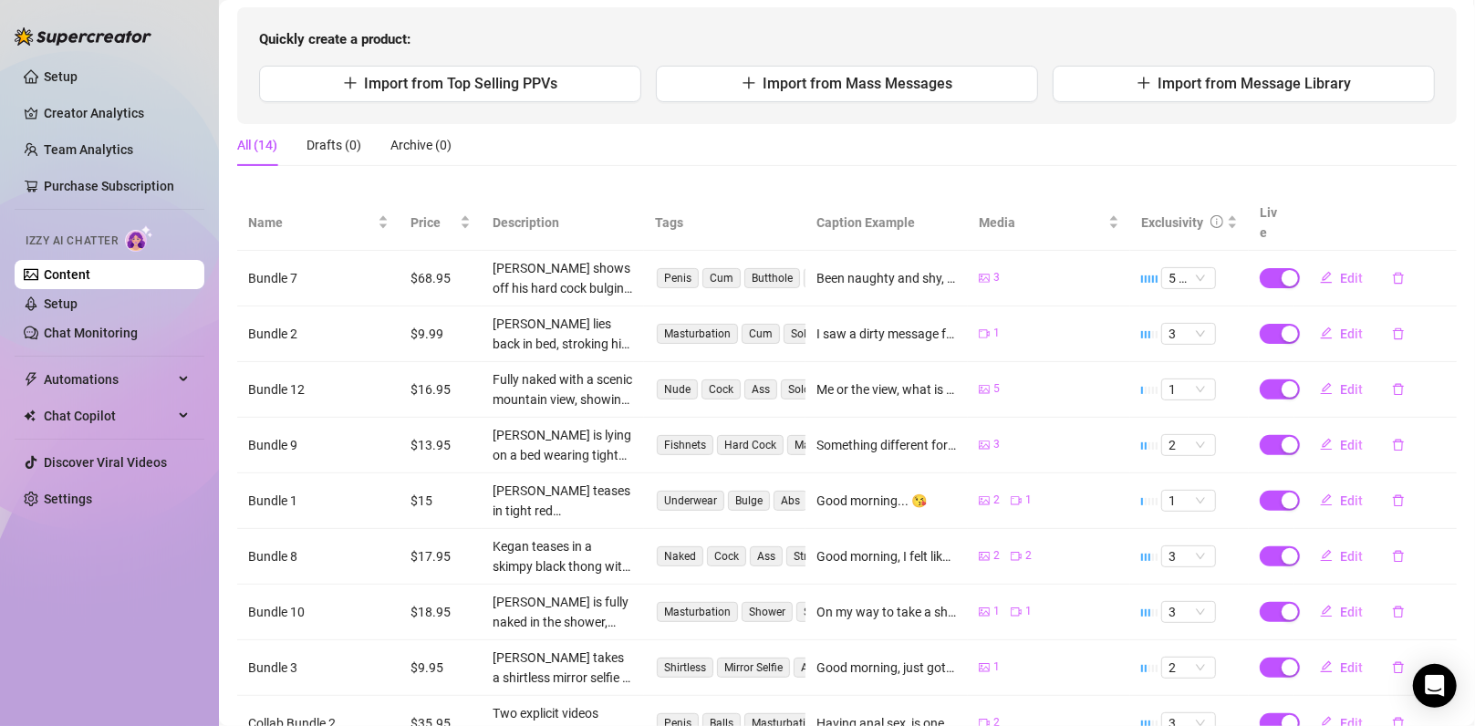
scroll to position [343, 0]
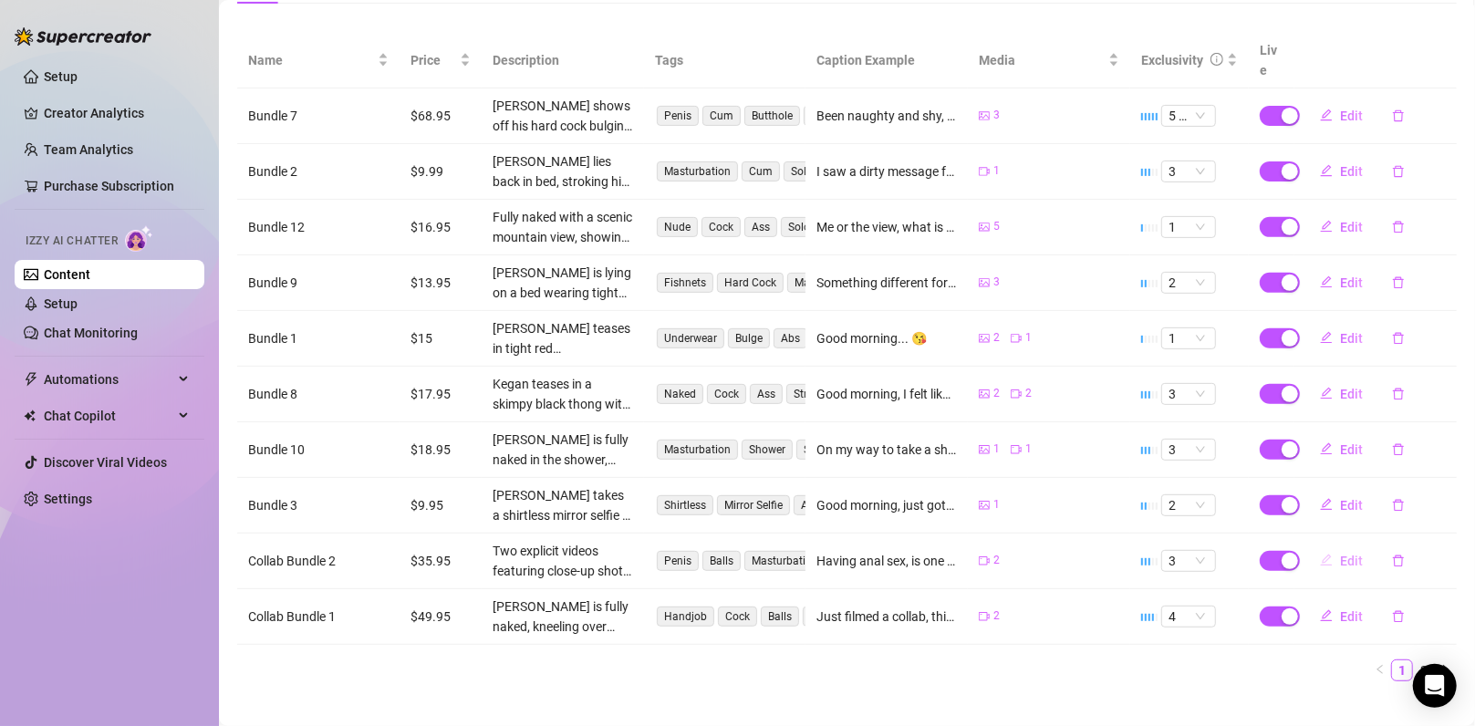
click at [1325, 546] on button "Edit" at bounding box center [1341, 560] width 72 height 29
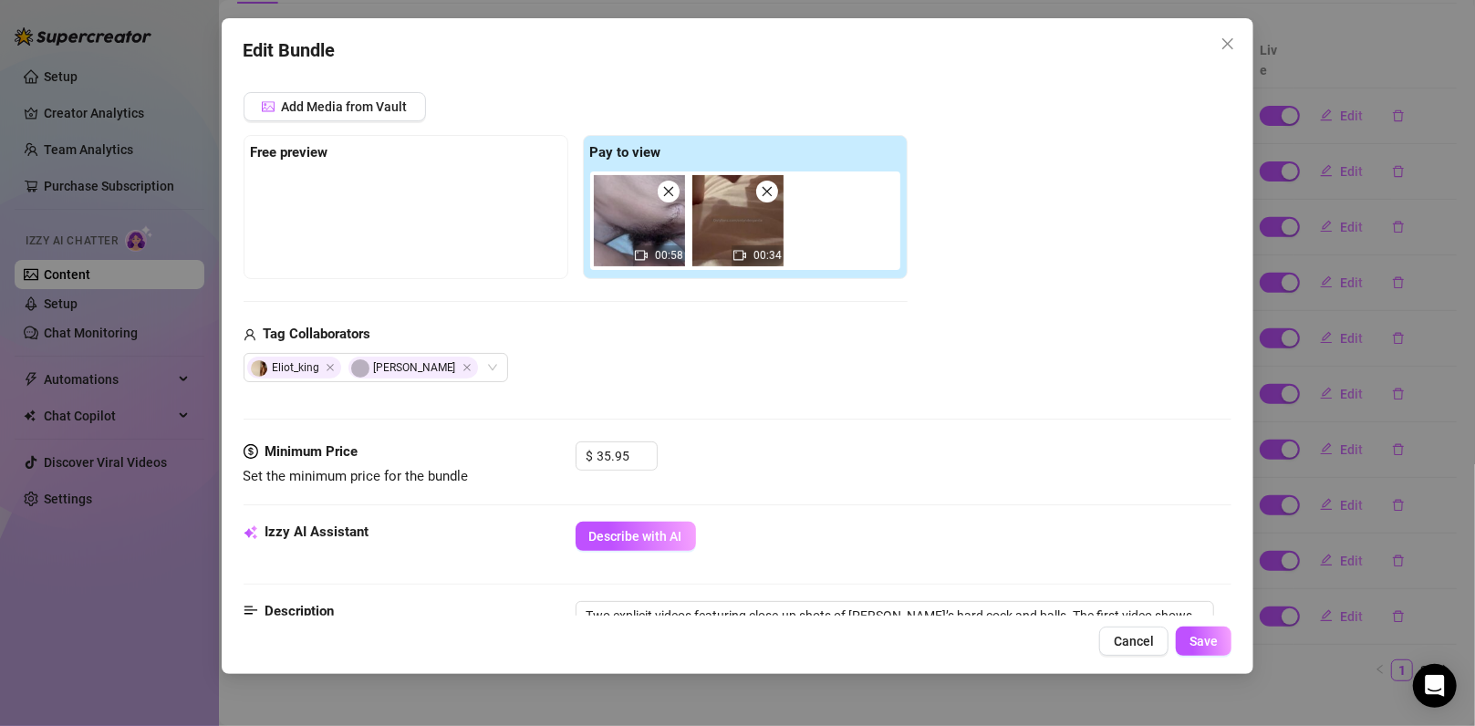
scroll to position [486, 0]
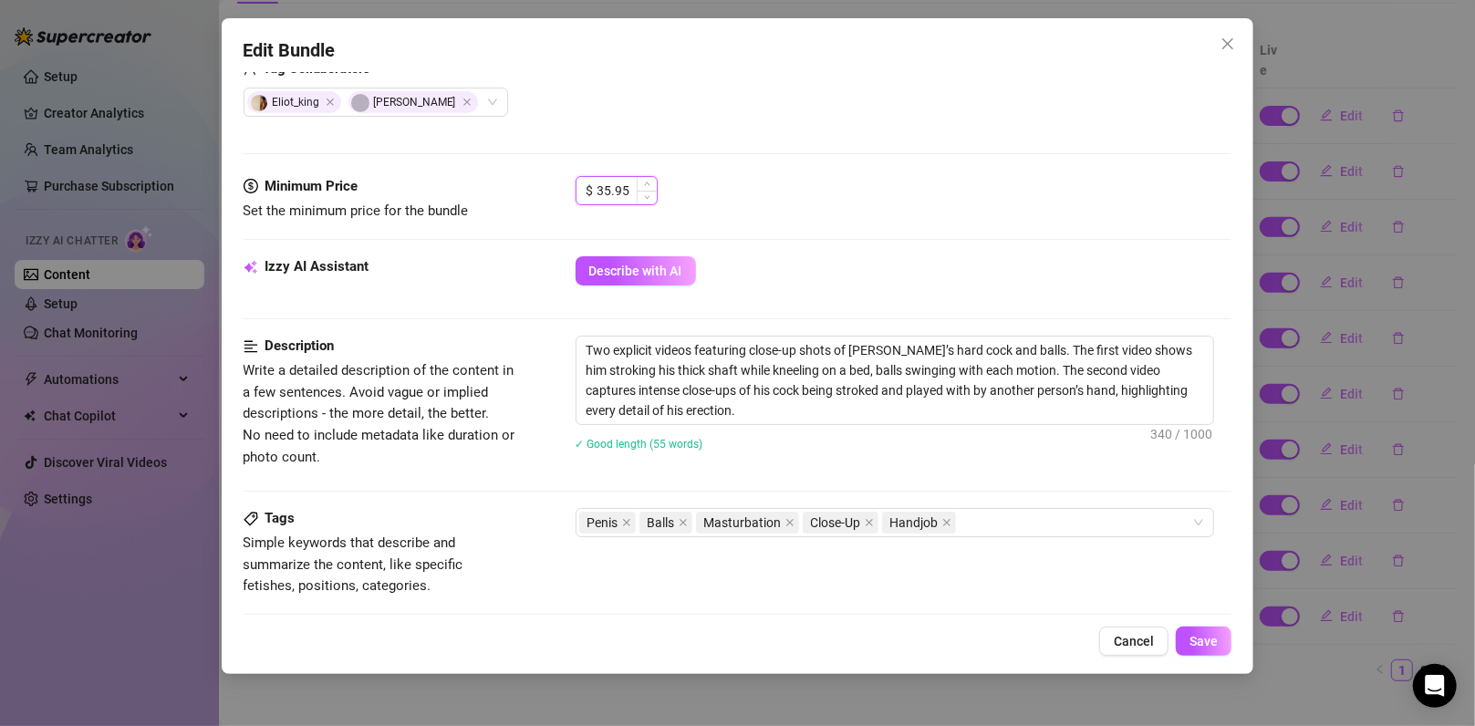
drag, startPoint x: 610, startPoint y: 188, endPoint x: 682, endPoint y: 216, distance: 77.4
click at [610, 187] on input "35.95" at bounding box center [626, 190] width 59 height 27
click at [1187, 646] on button "Save" at bounding box center [1204, 641] width 56 height 29
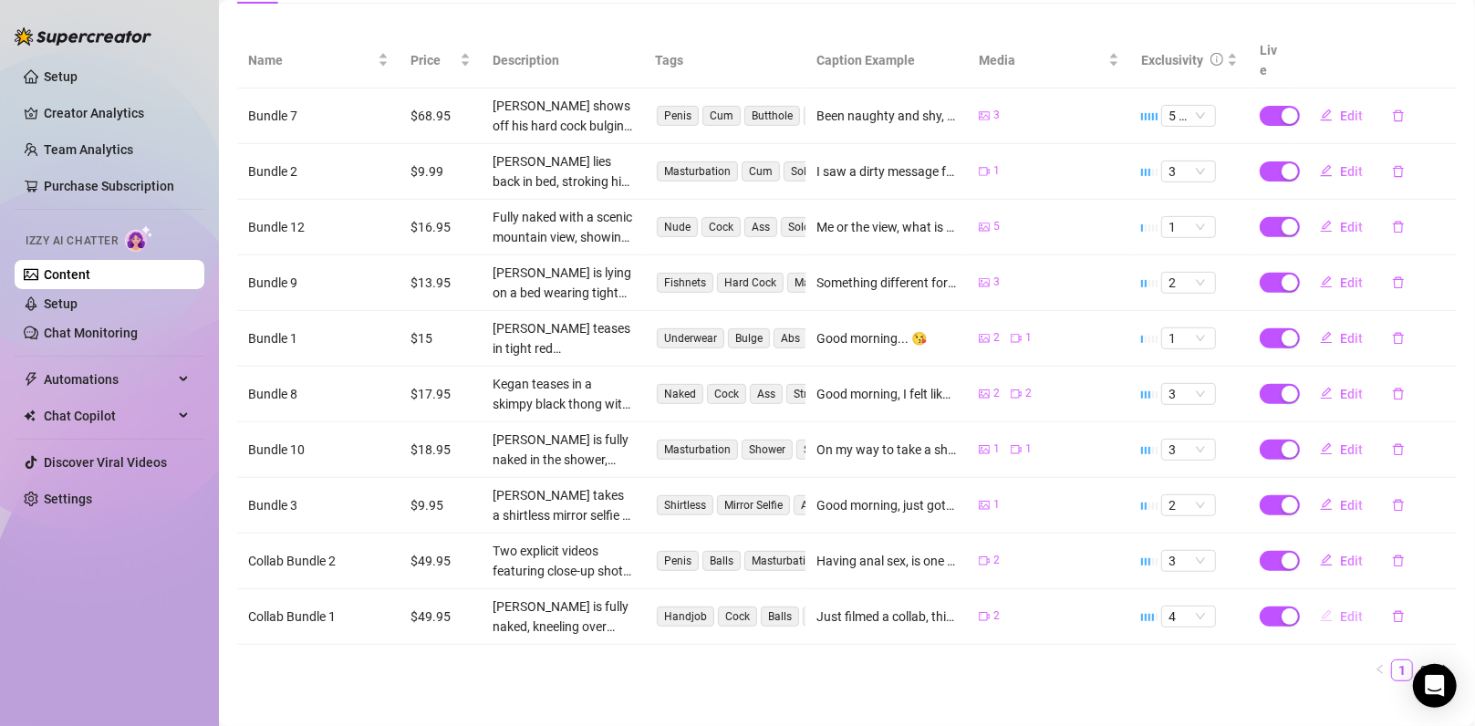
click at [1340, 609] on span "Edit" at bounding box center [1351, 616] width 23 height 15
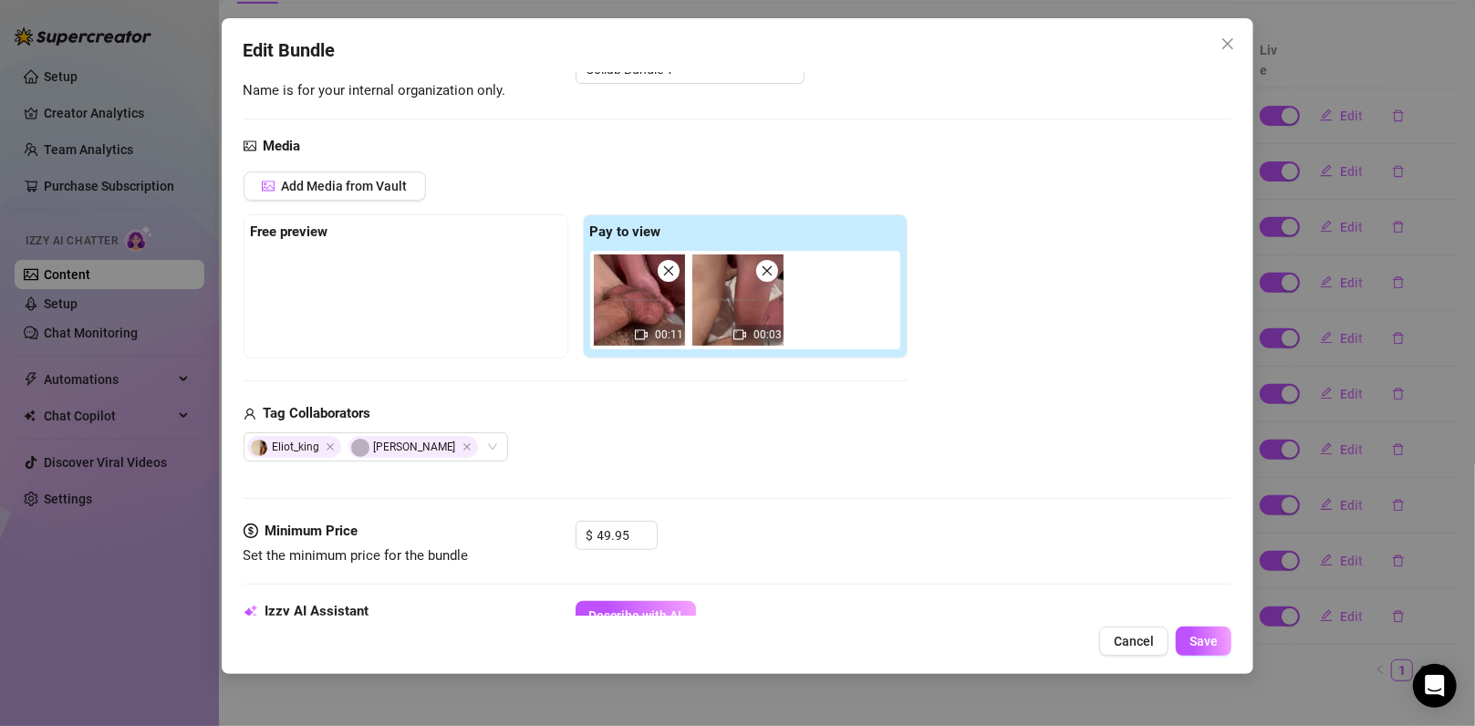
scroll to position [243, 0]
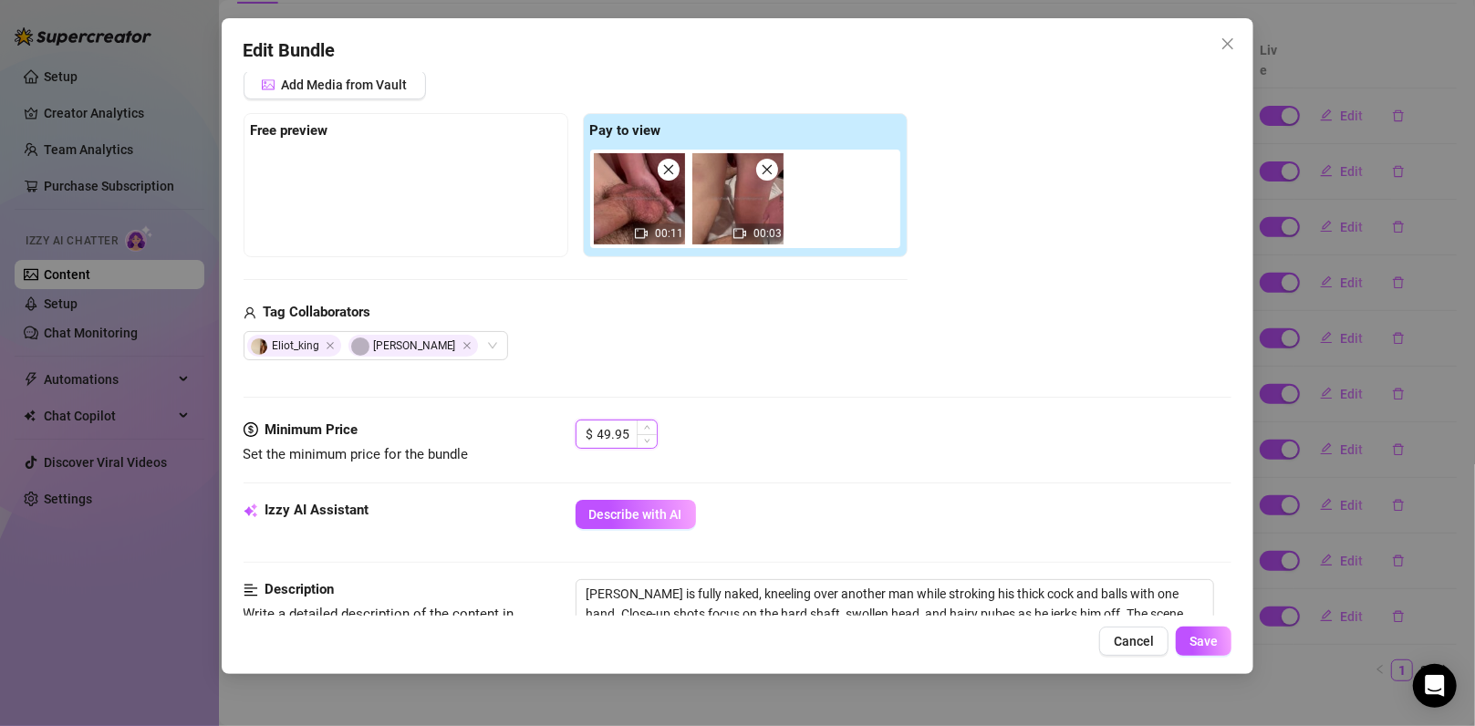
click at [605, 436] on input "49.95" at bounding box center [626, 433] width 59 height 27
click at [1210, 634] on span "Save" at bounding box center [1203, 641] width 28 height 15
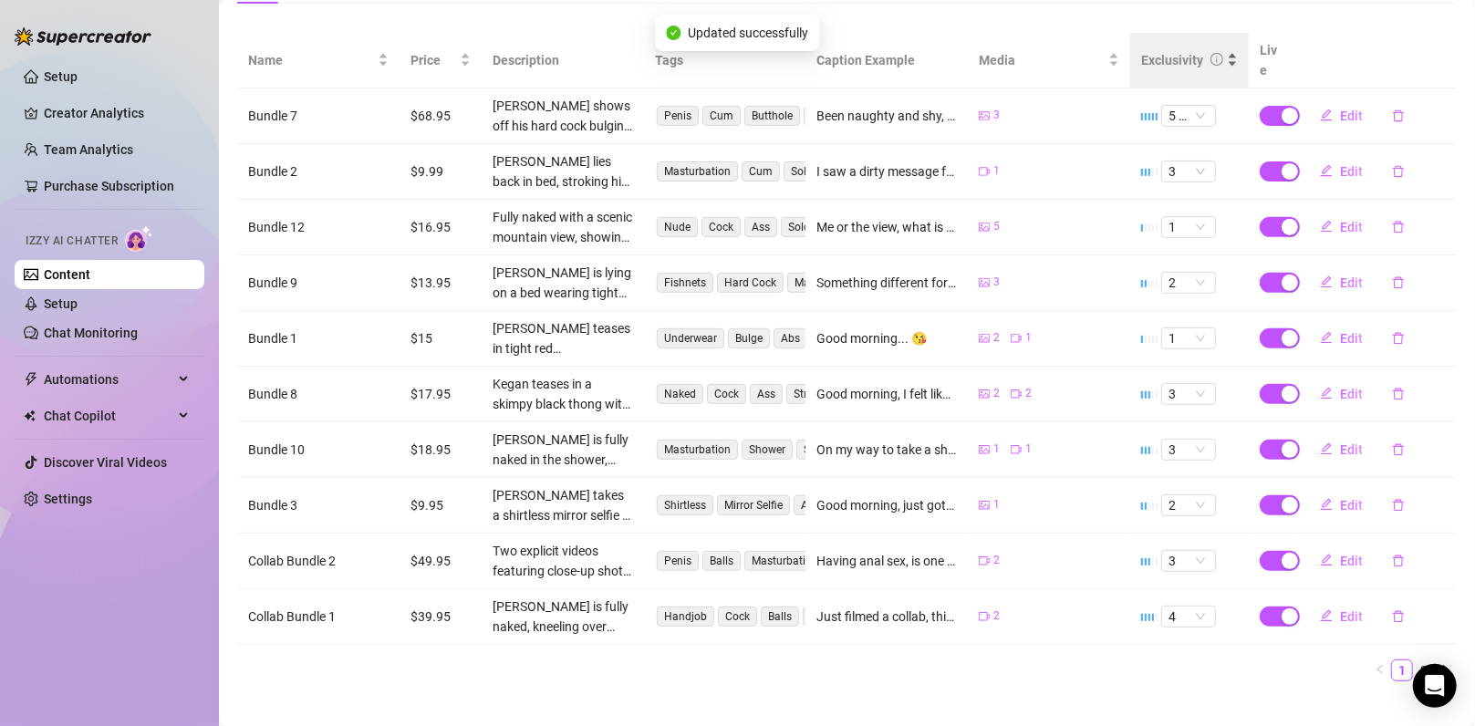
scroll to position [0, 0]
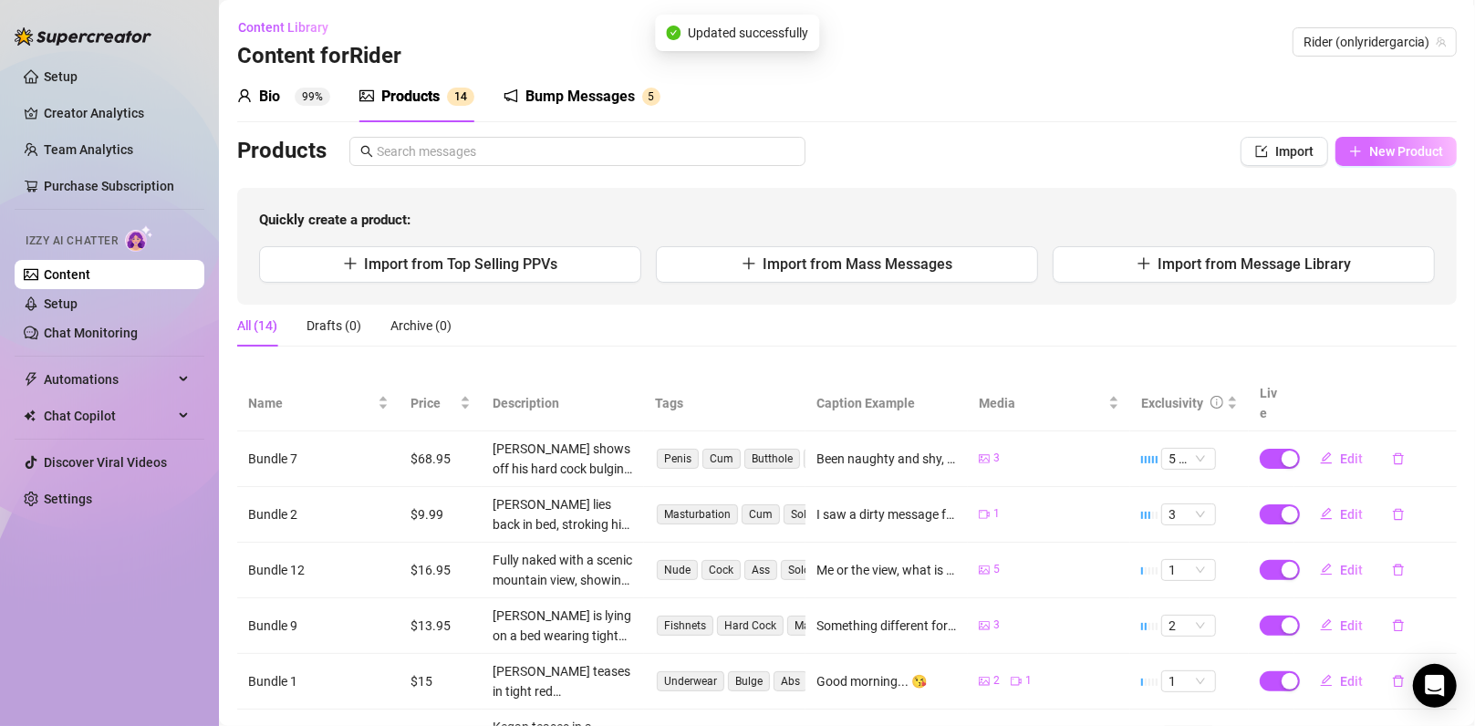
click at [1370, 148] on span "New Product" at bounding box center [1406, 151] width 74 height 15
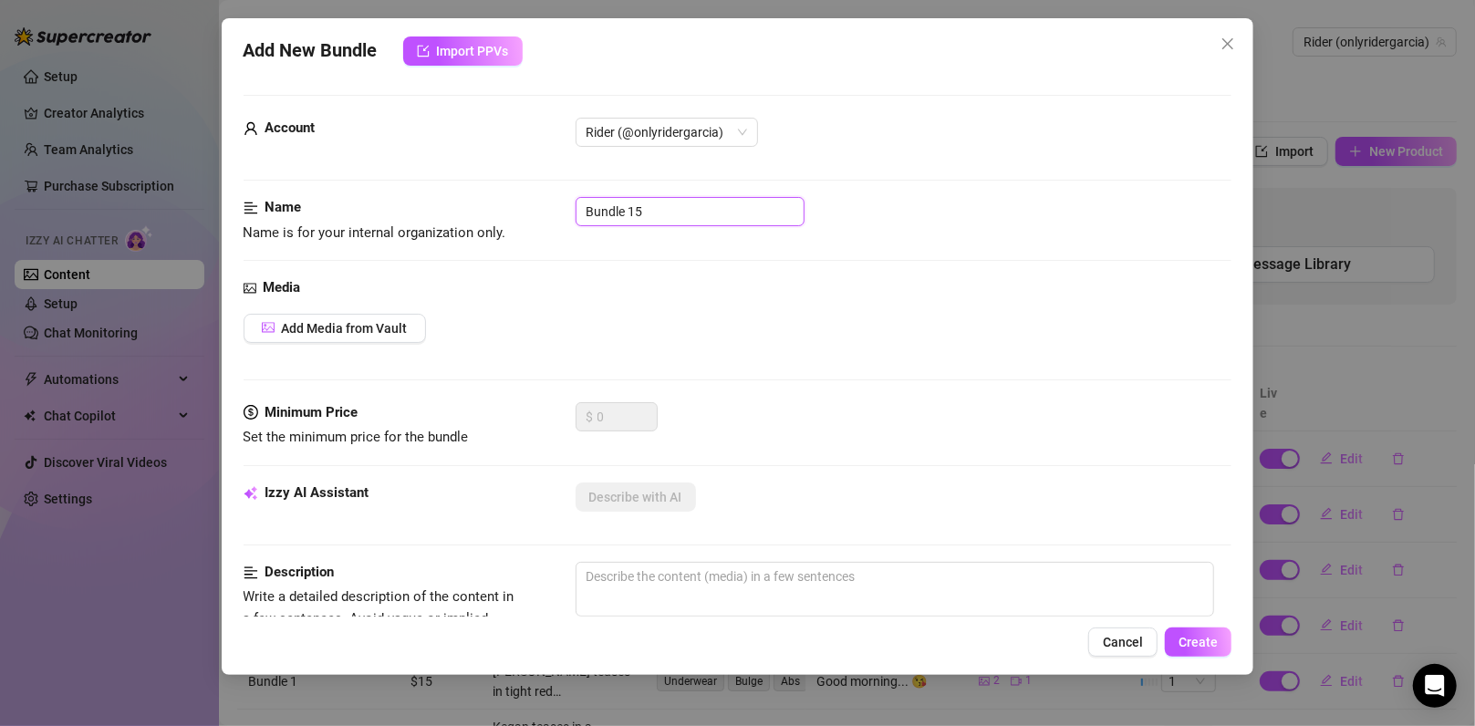
click at [668, 215] on input "Bundle 15" at bounding box center [689, 211] width 229 height 29
click at [585, 203] on input "Bundle 3" at bounding box center [689, 211] width 229 height 29
click at [355, 306] on div "Media Add Media from Vault" at bounding box center [737, 339] width 989 height 125
click at [365, 332] on span "Add Media from Vault" at bounding box center [345, 328] width 126 height 15
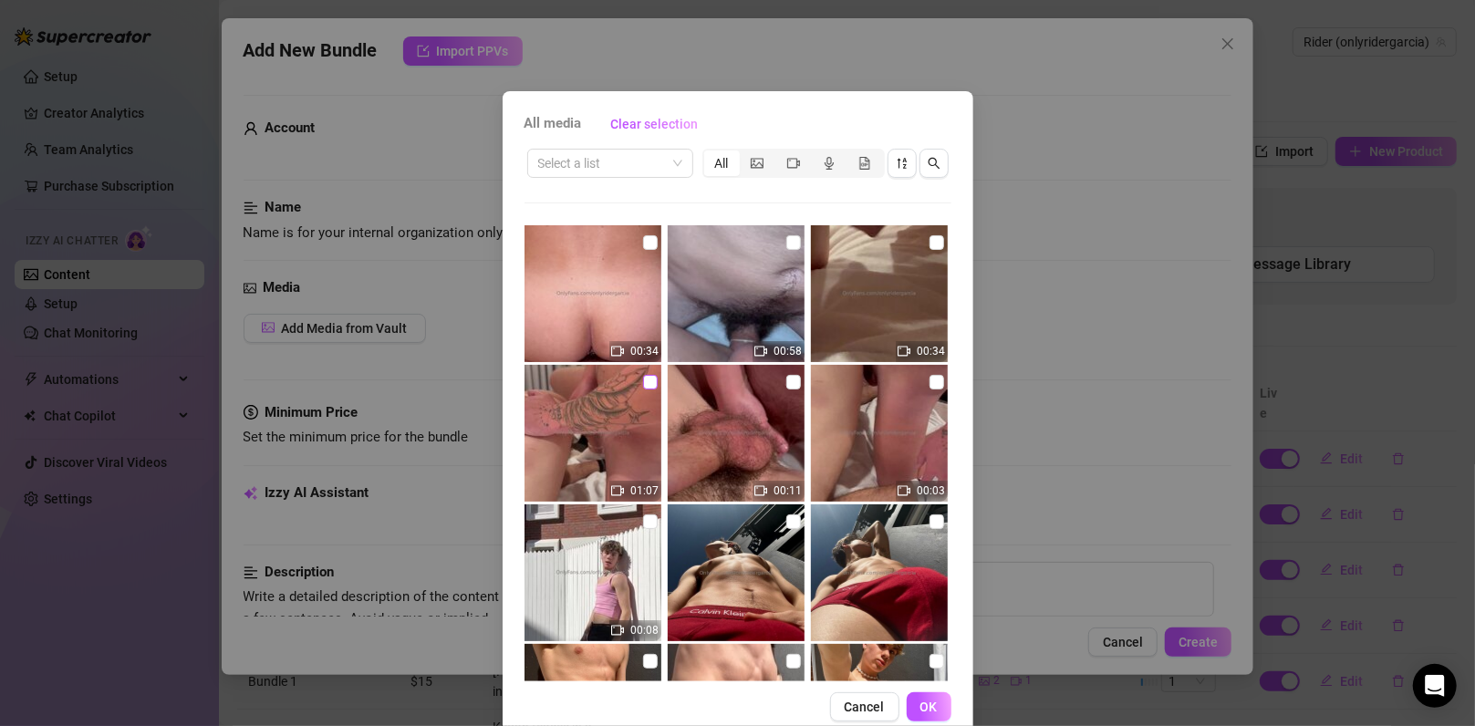
click at [643, 383] on input "checkbox" at bounding box center [650, 382] width 15 height 15
click at [929, 388] on label at bounding box center [936, 382] width 15 height 20
click at [929, 388] on input "checkbox" at bounding box center [936, 382] width 15 height 15
click at [920, 710] on span "OK" at bounding box center [928, 706] width 17 height 15
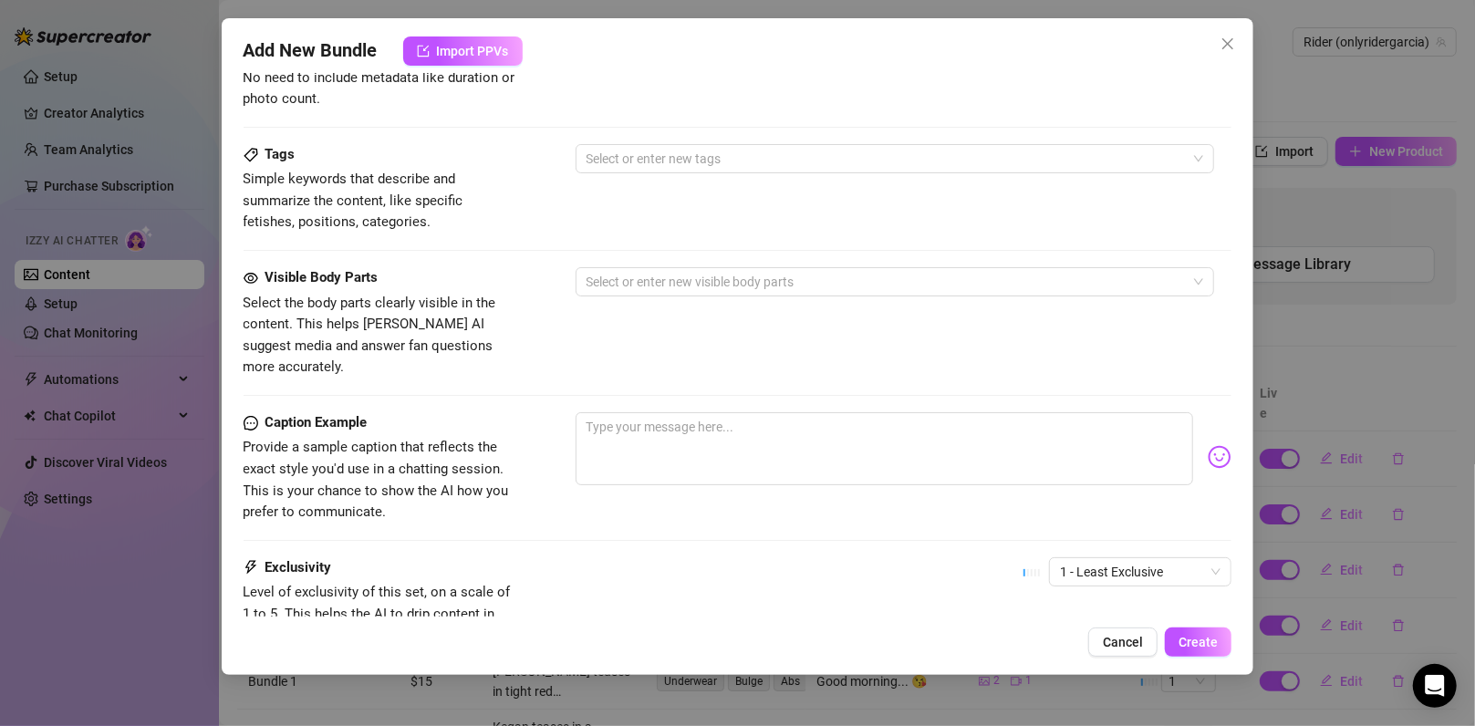
scroll to position [984, 0]
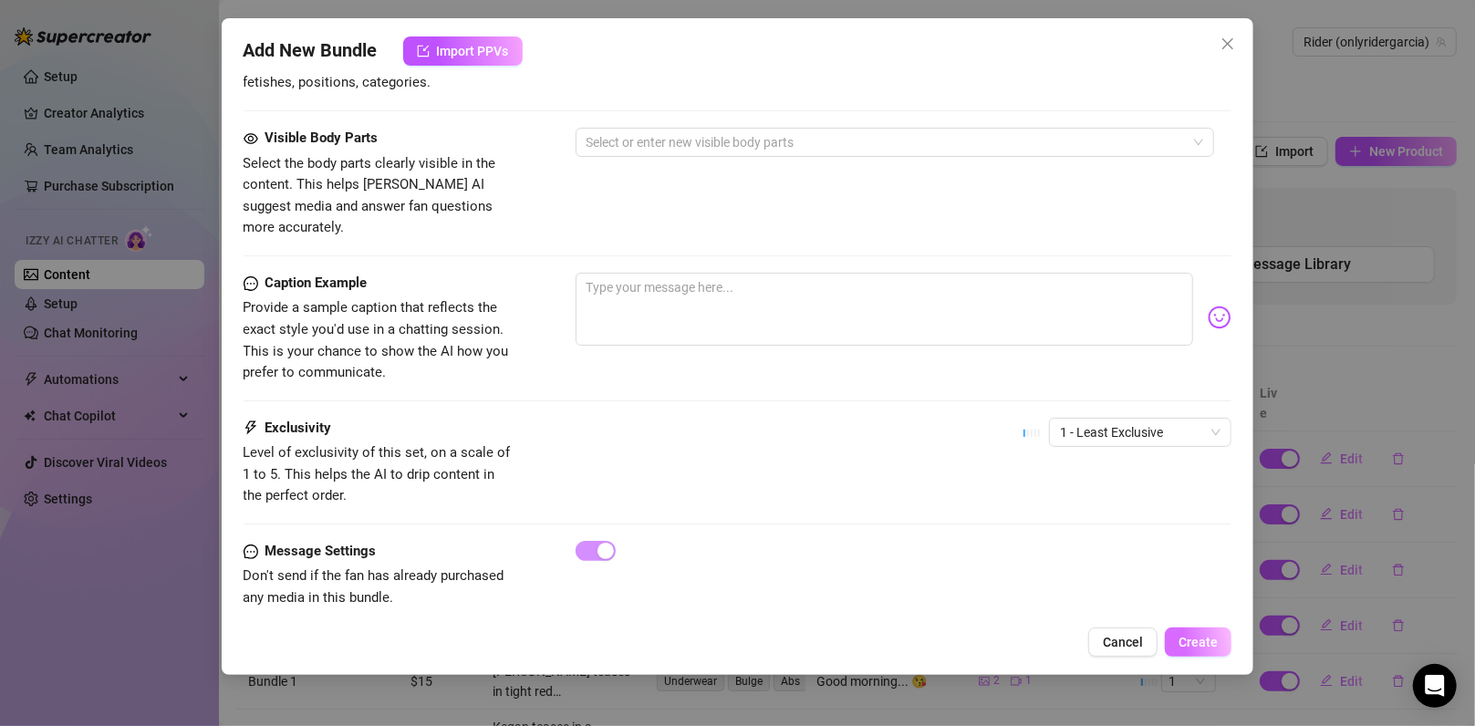
click at [1205, 631] on button "Create" at bounding box center [1198, 641] width 67 height 29
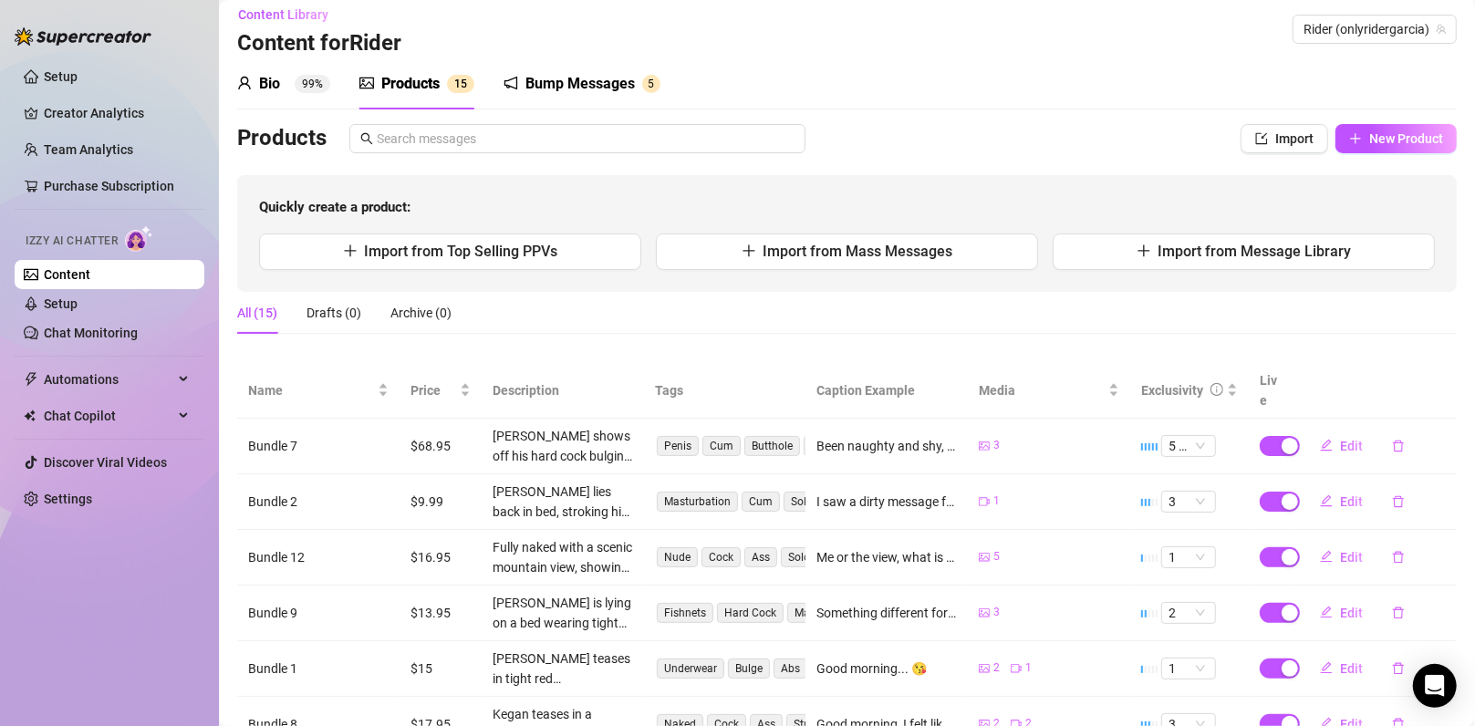
scroll to position [0, 0]
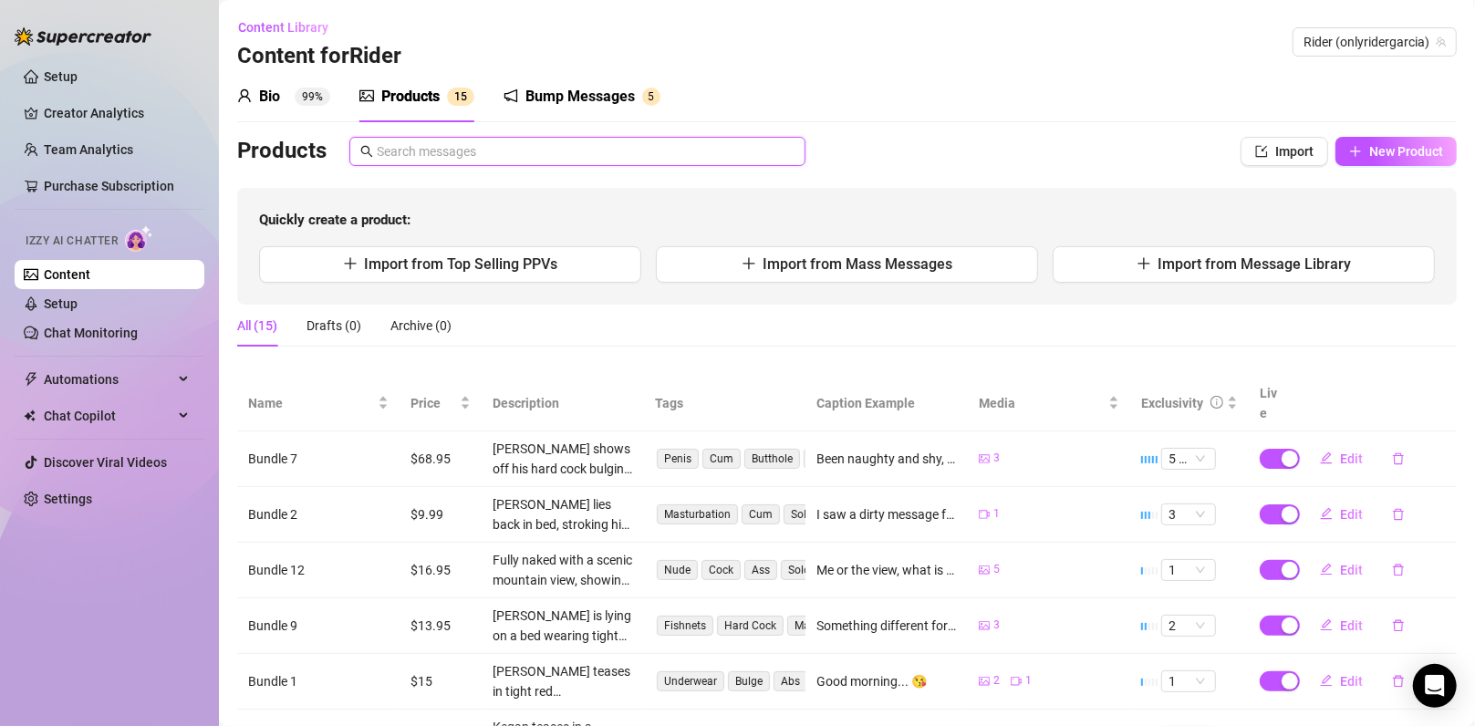
click at [543, 158] on input "text" at bounding box center [586, 151] width 418 height 20
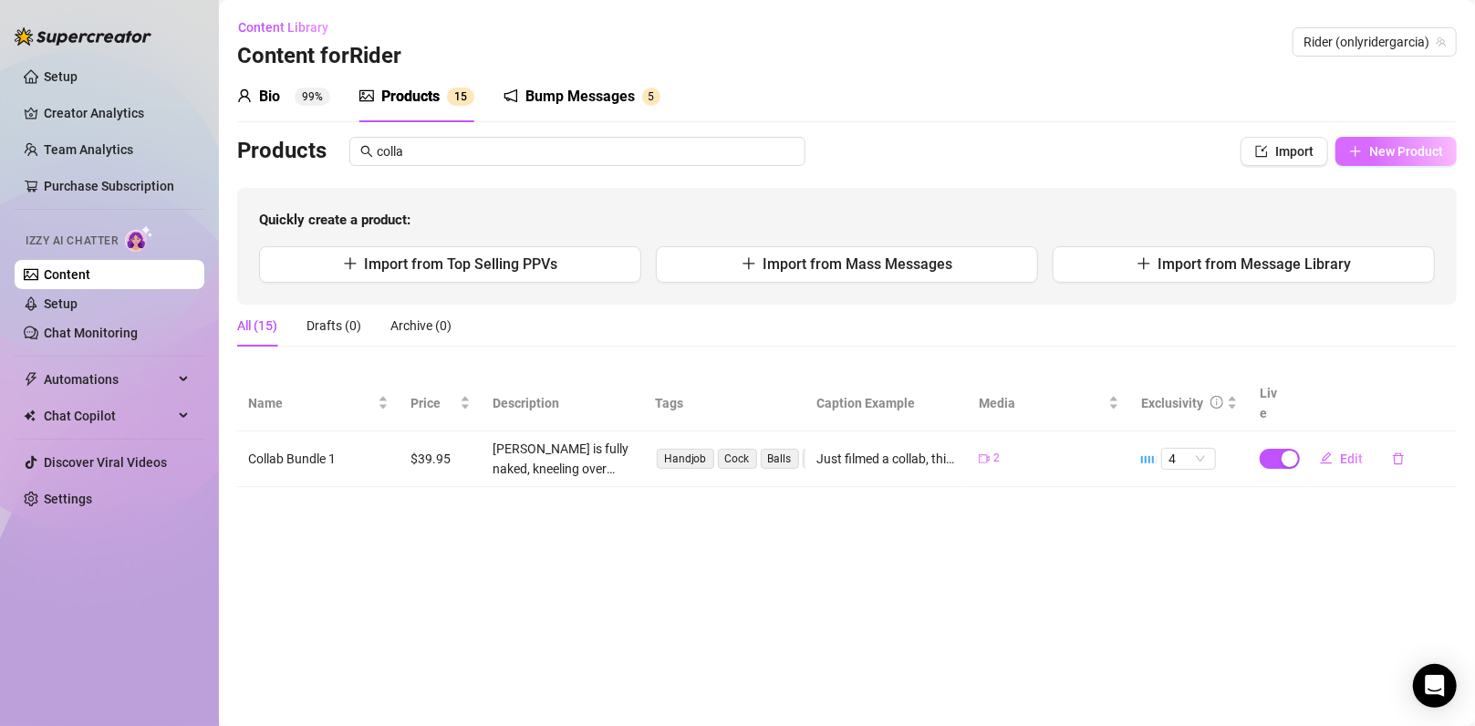
click at [1385, 153] on span "New Product" at bounding box center [1406, 151] width 74 height 15
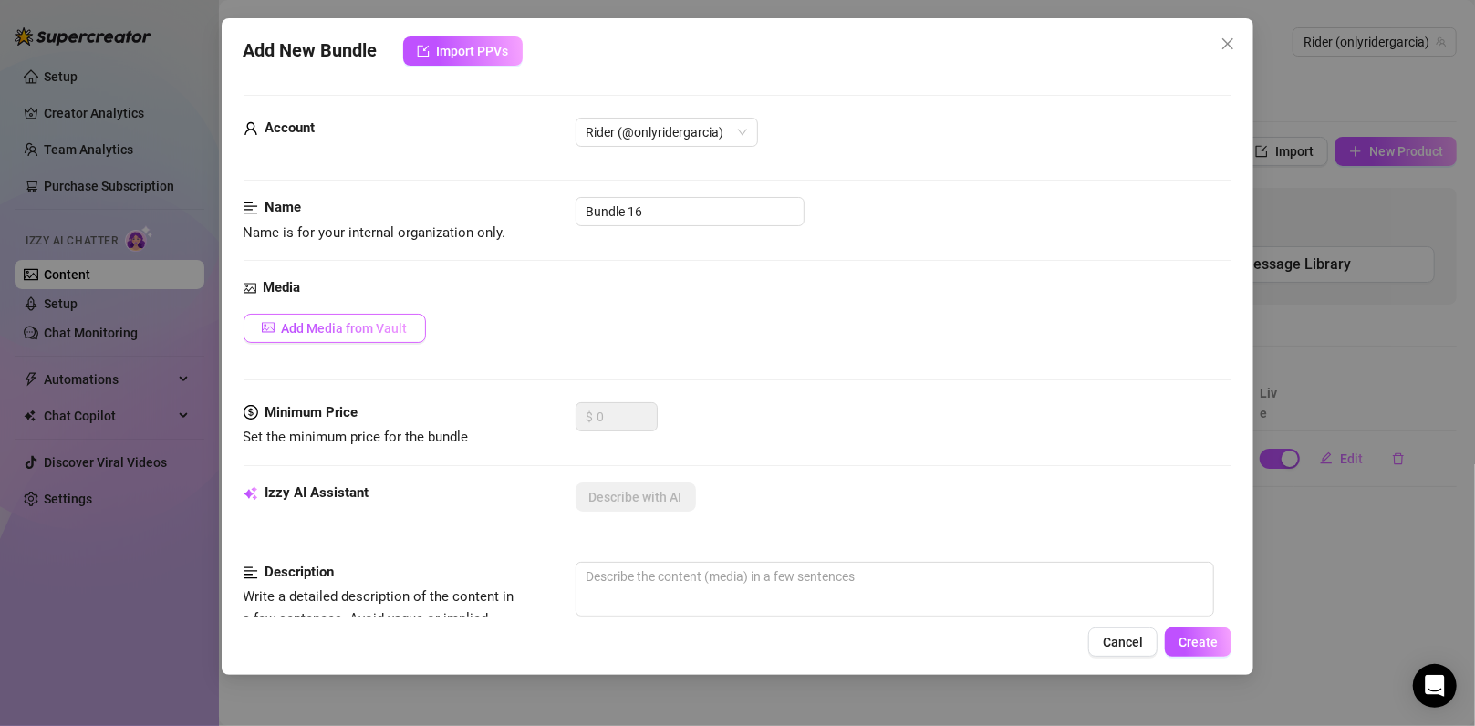
click at [337, 334] on span "Add Media from Vault" at bounding box center [345, 328] width 126 height 15
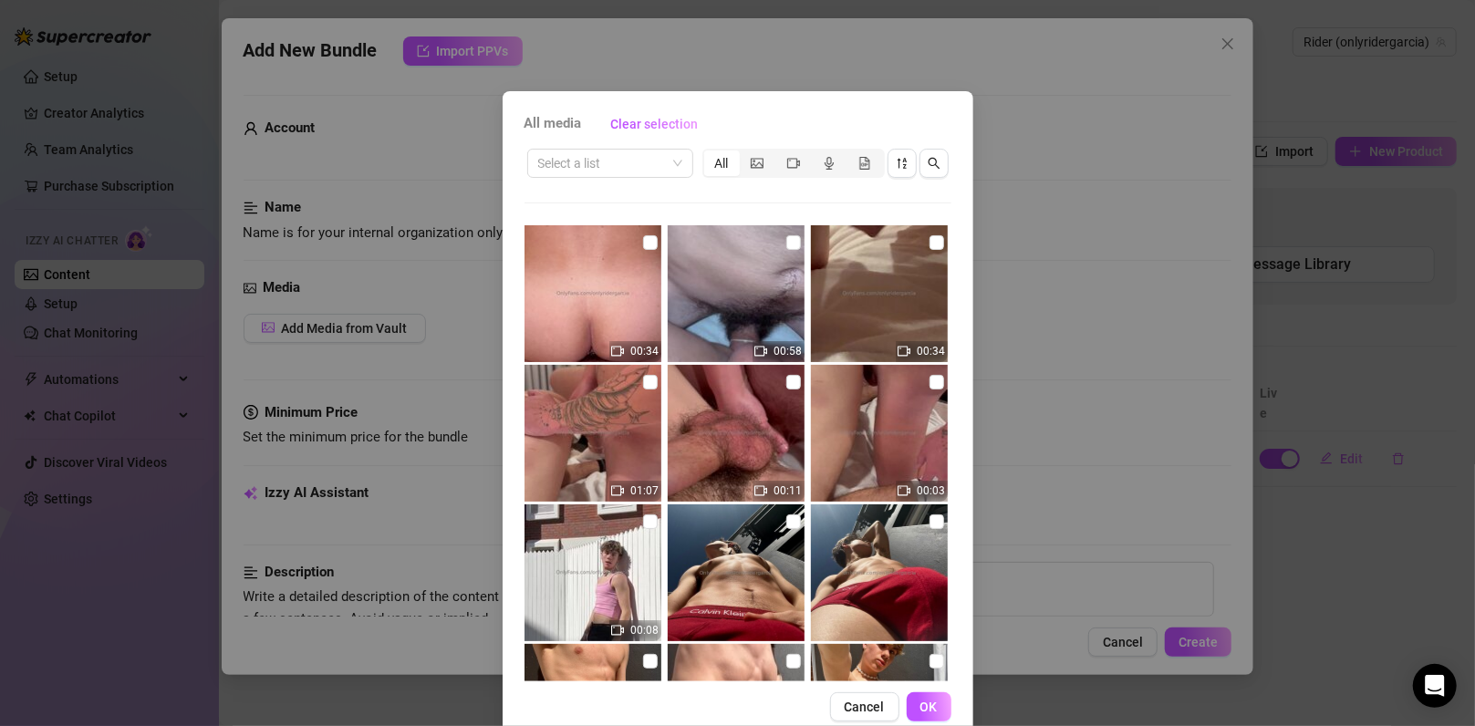
click at [1055, 408] on div "All media Clear selection Select a list All 00:34 00:58 00:34 01:07 00:11 00:03…" at bounding box center [737, 363] width 1475 height 726
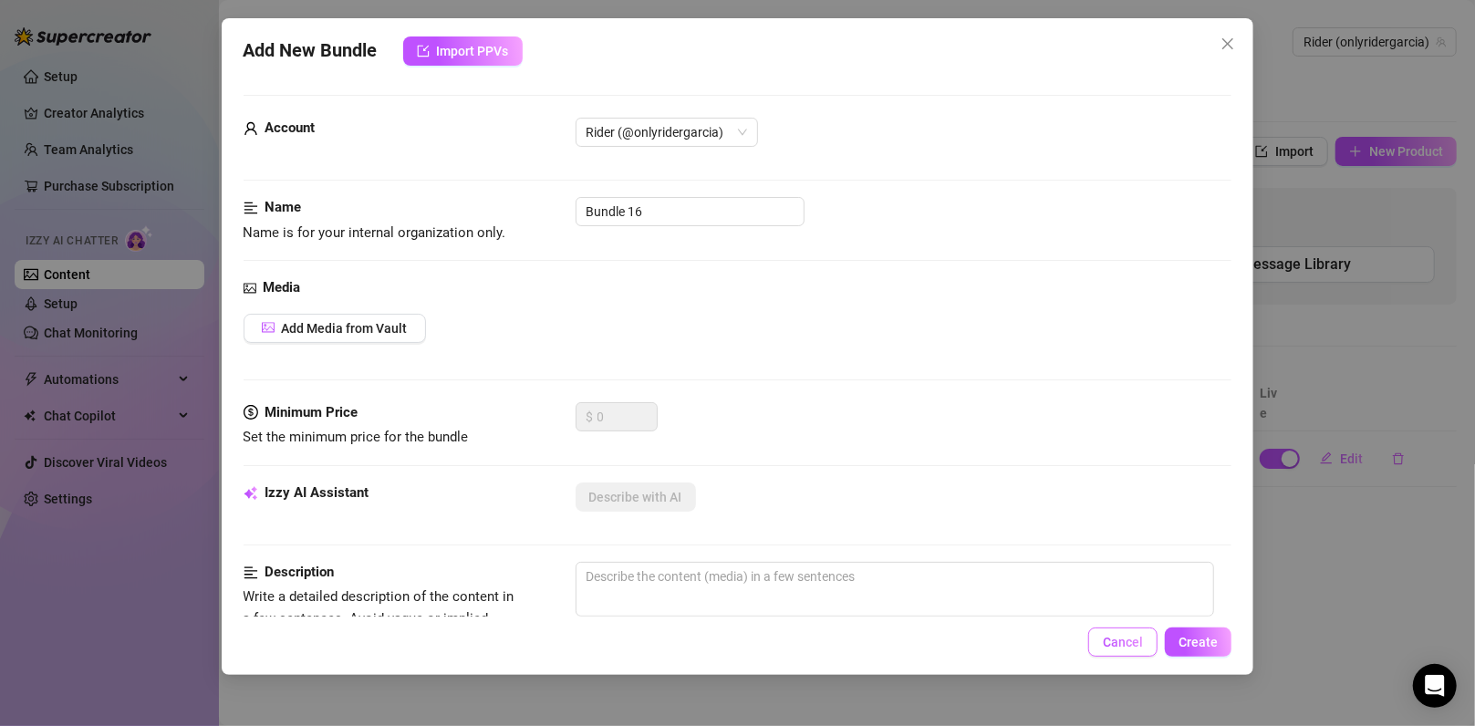
click at [1120, 649] on button "Cancel" at bounding box center [1122, 641] width 69 height 29
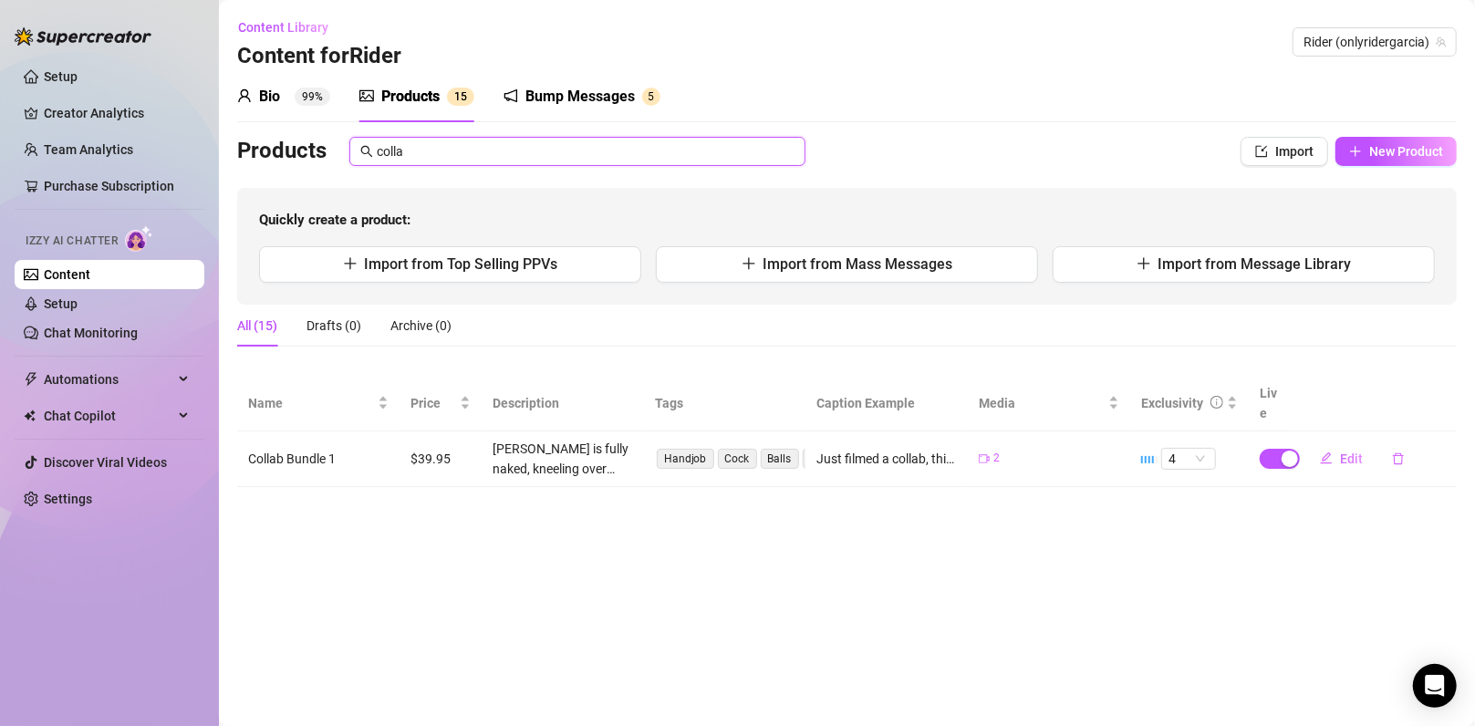
click at [526, 159] on input "colla" at bounding box center [586, 151] width 418 height 20
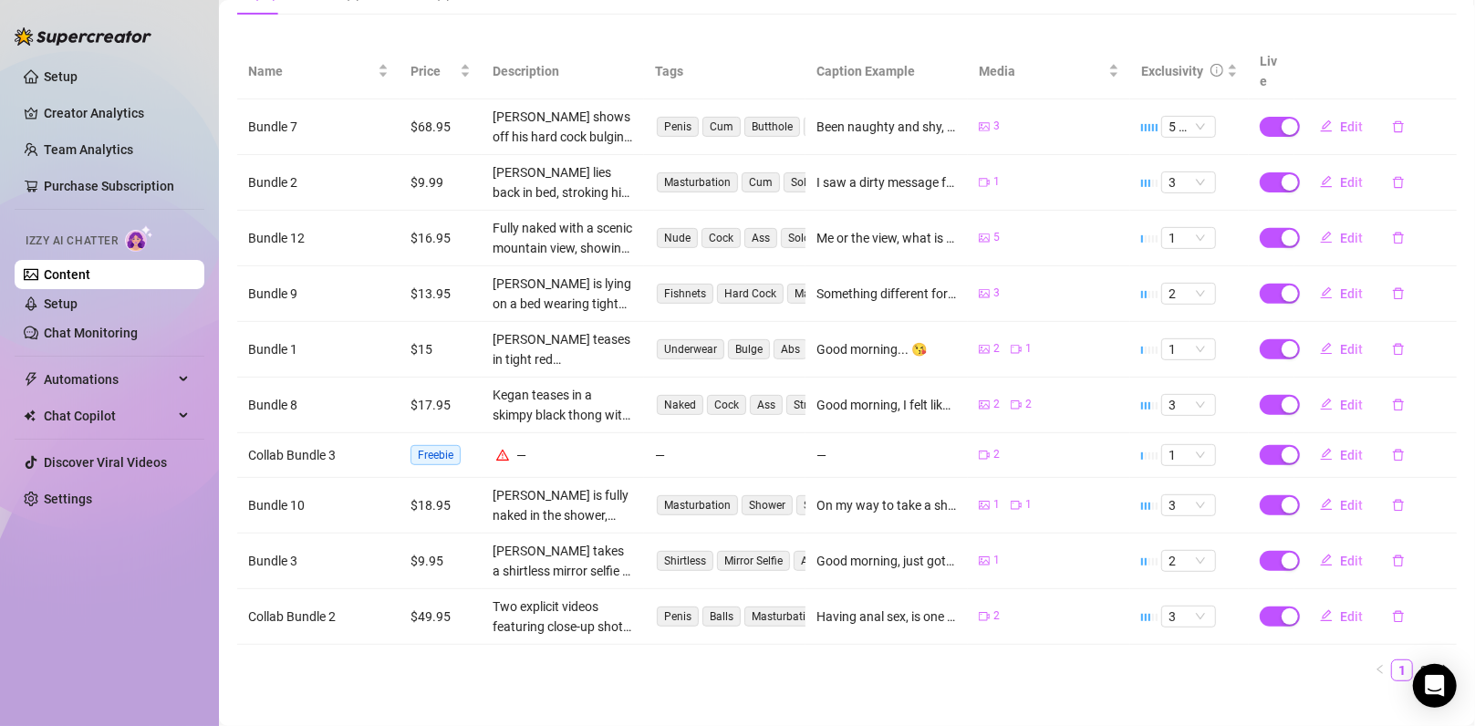
scroll to position [332, 0]
click at [1323, 440] on button "Edit" at bounding box center [1341, 454] width 72 height 29
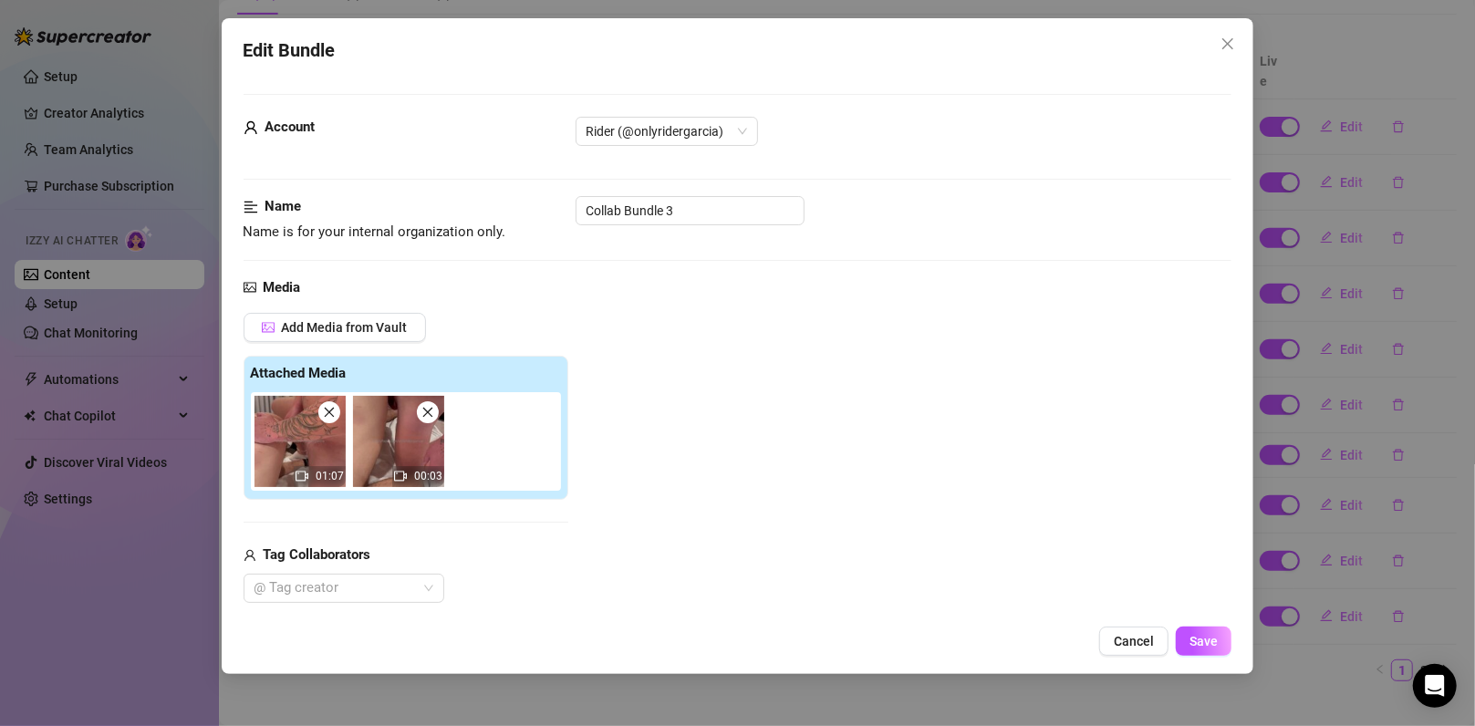
click at [428, 420] on span at bounding box center [428, 412] width 22 height 22
click at [413, 432] on div "01:07" at bounding box center [409, 441] width 317 height 98
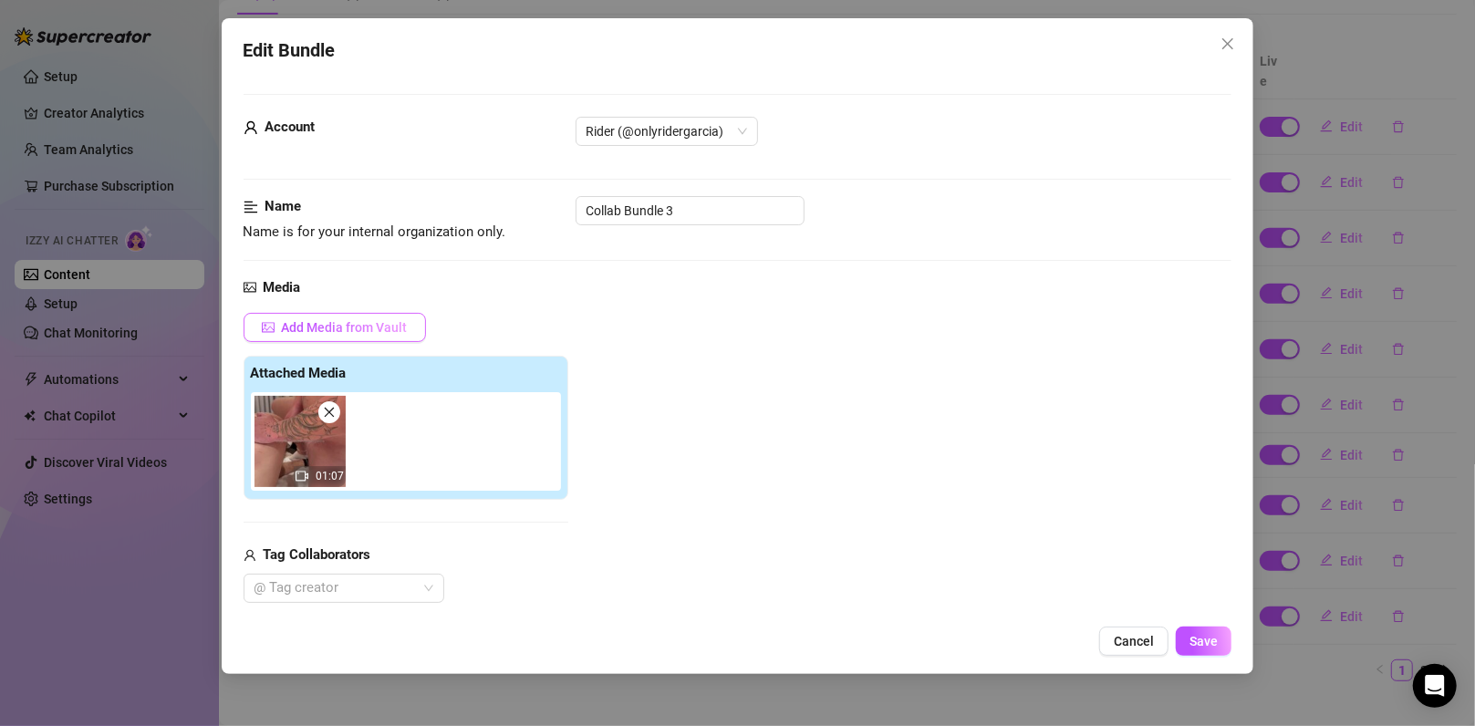
click at [363, 322] on span "Add Media from Vault" at bounding box center [345, 327] width 126 height 15
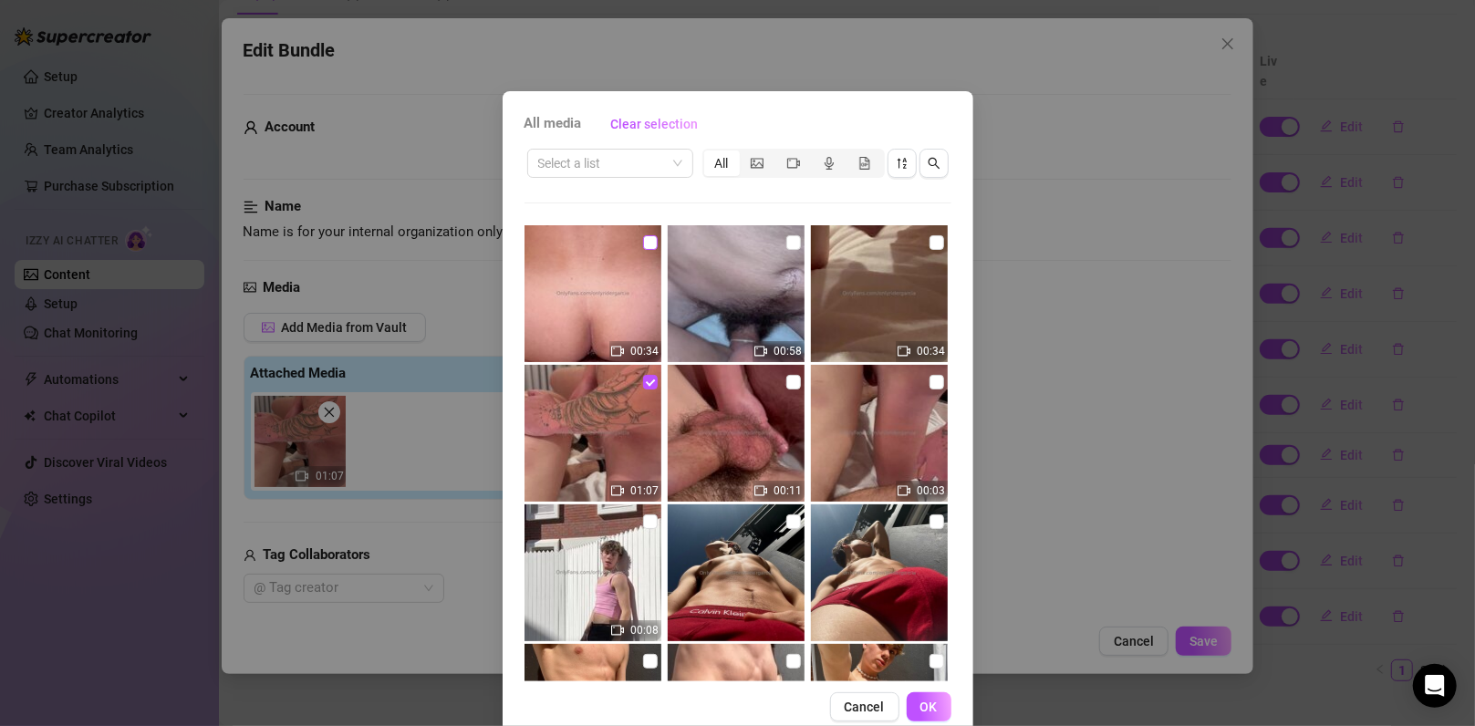
click at [643, 241] on input "checkbox" at bounding box center [650, 242] width 15 height 15
click at [910, 704] on button "OK" at bounding box center [928, 706] width 45 height 29
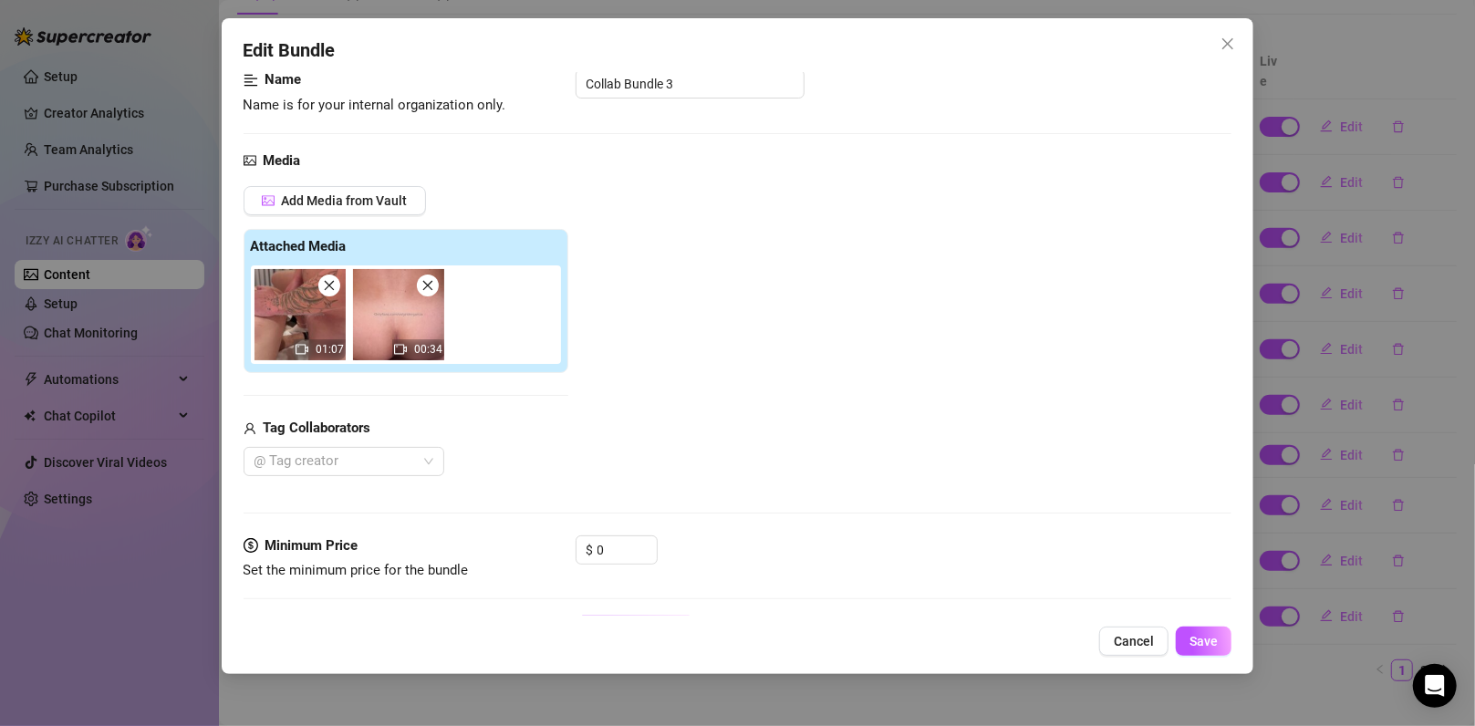
scroll to position [243, 0]
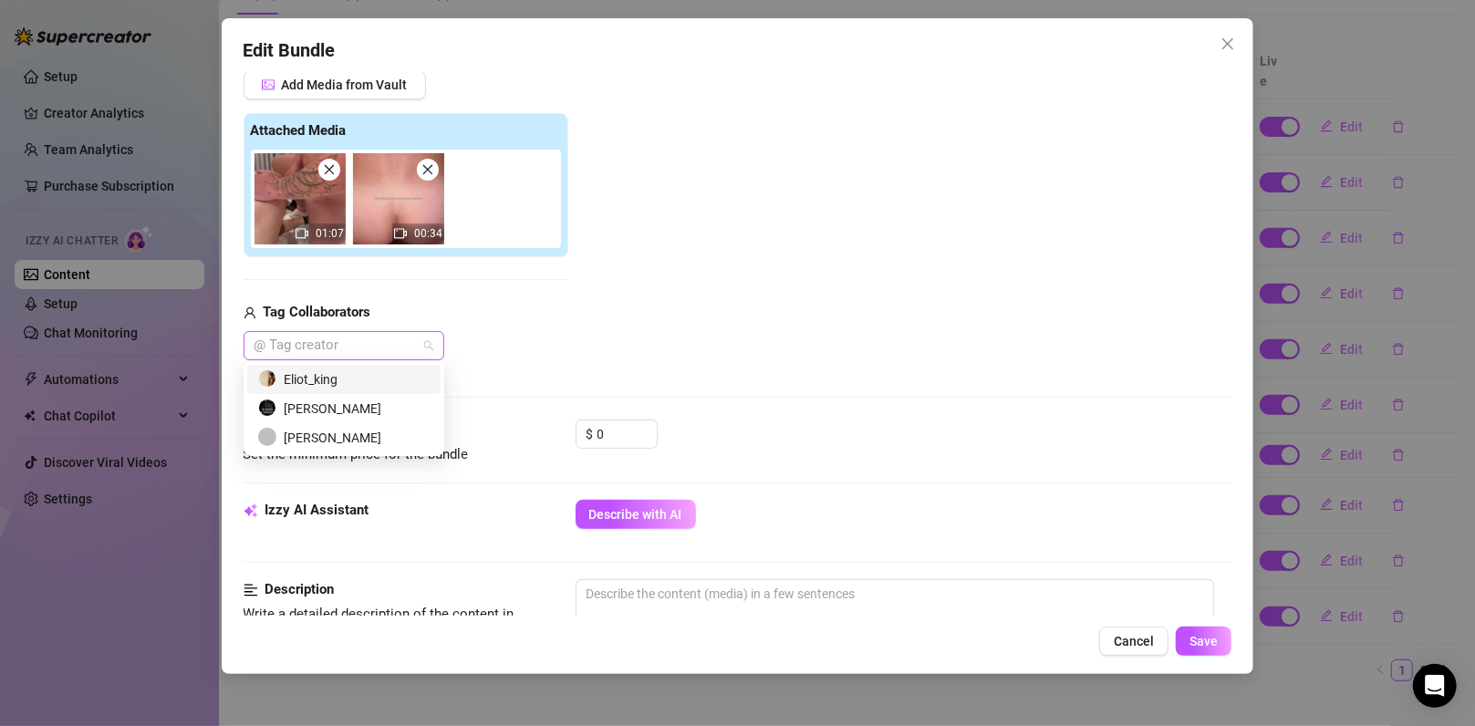
click at [336, 357] on div "@ Tag creator" at bounding box center [343, 345] width 201 height 29
click at [340, 369] on div "Eliot_king" at bounding box center [343, 379] width 171 height 20
click at [358, 439] on div "[PERSON_NAME]" at bounding box center [343, 438] width 171 height 20
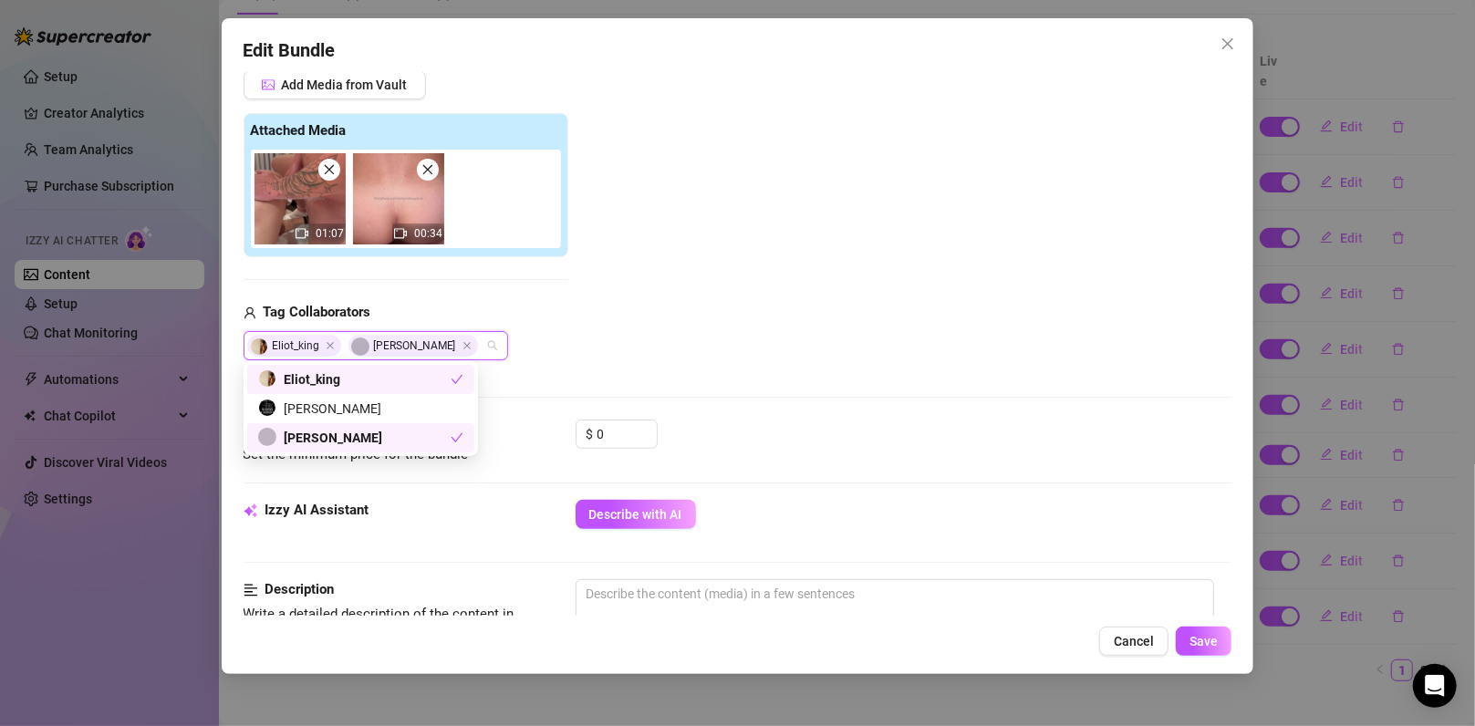
click at [738, 370] on div "Media Add Media from Vault Attached Media 01:07 00:34 Tag Collaborators [PERSON…" at bounding box center [737, 227] width 989 height 385
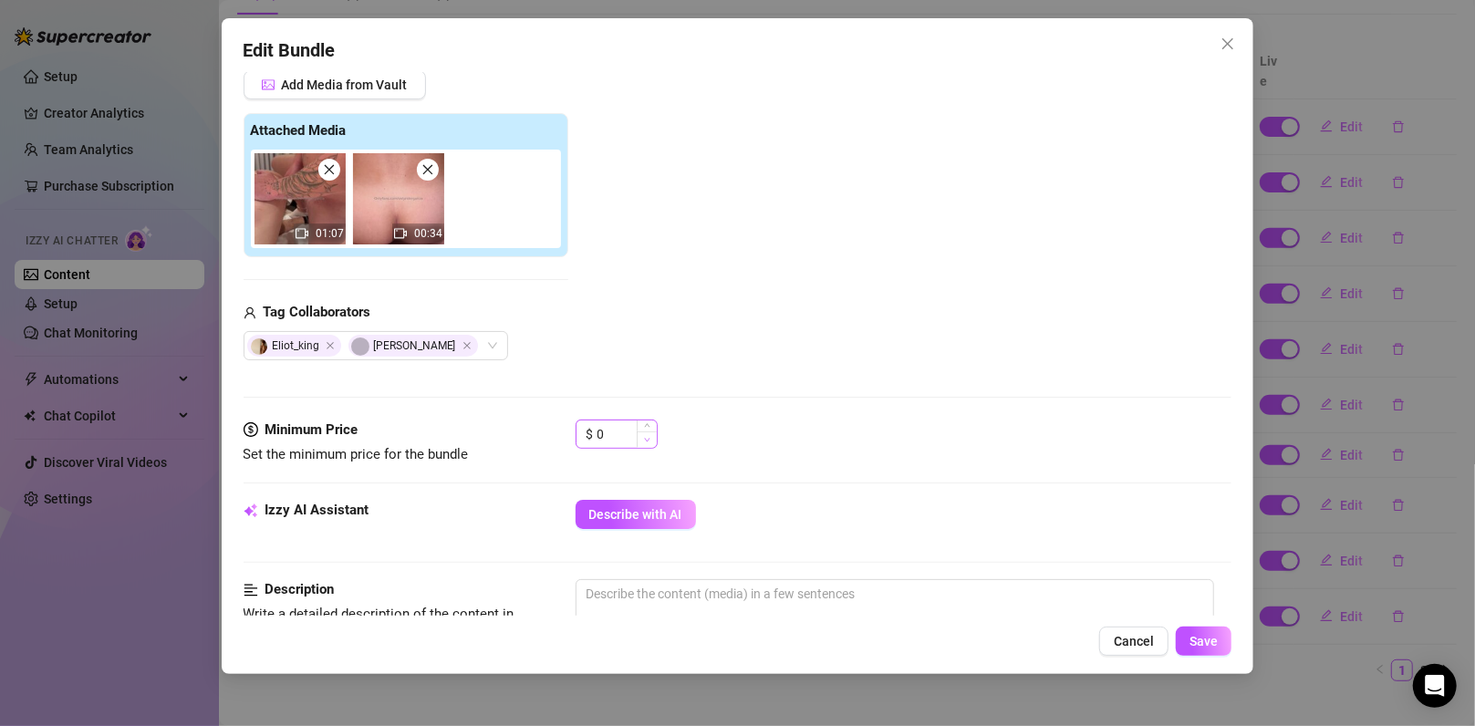
click at [637, 437] on span "Decrease Value" at bounding box center [647, 439] width 20 height 16
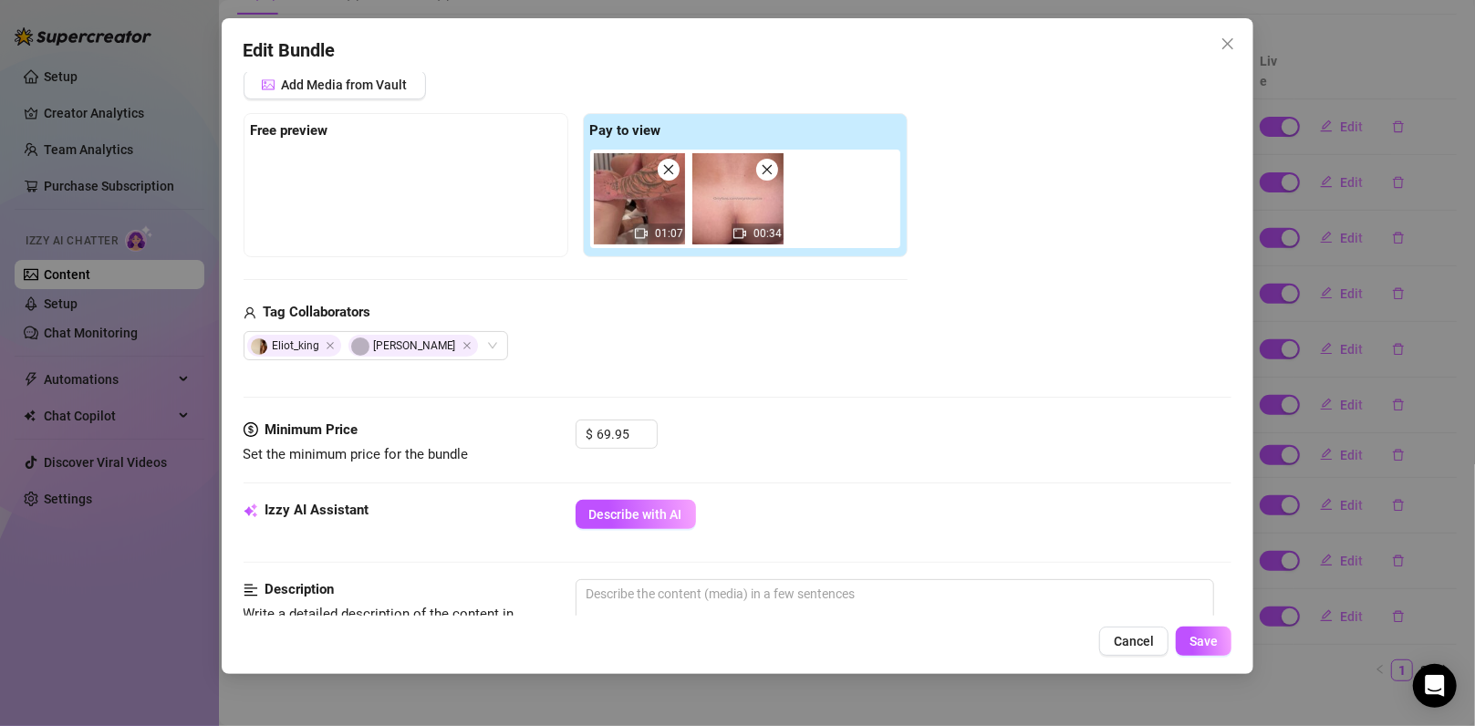
click at [886, 398] on div "Media Add Media from Vault Free preview Pay to view 01:07 00:34 Tag Collaborato…" at bounding box center [737, 227] width 989 height 385
click at [668, 494] on form "Account Rider (@onlyridergarcia) Name Name is for your internal organization on…" at bounding box center [737, 617] width 989 height 1532
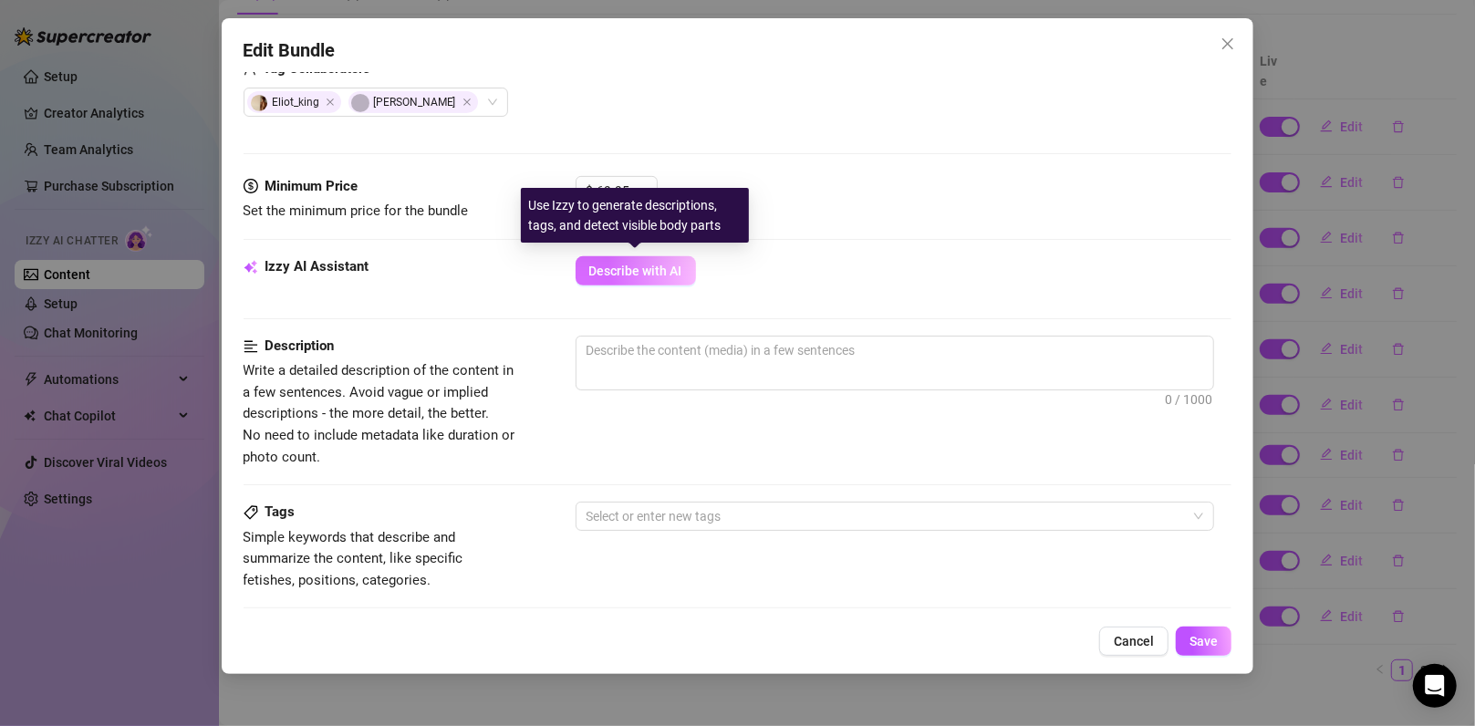
click at [665, 264] on span "Describe with AI" at bounding box center [635, 271] width 93 height 15
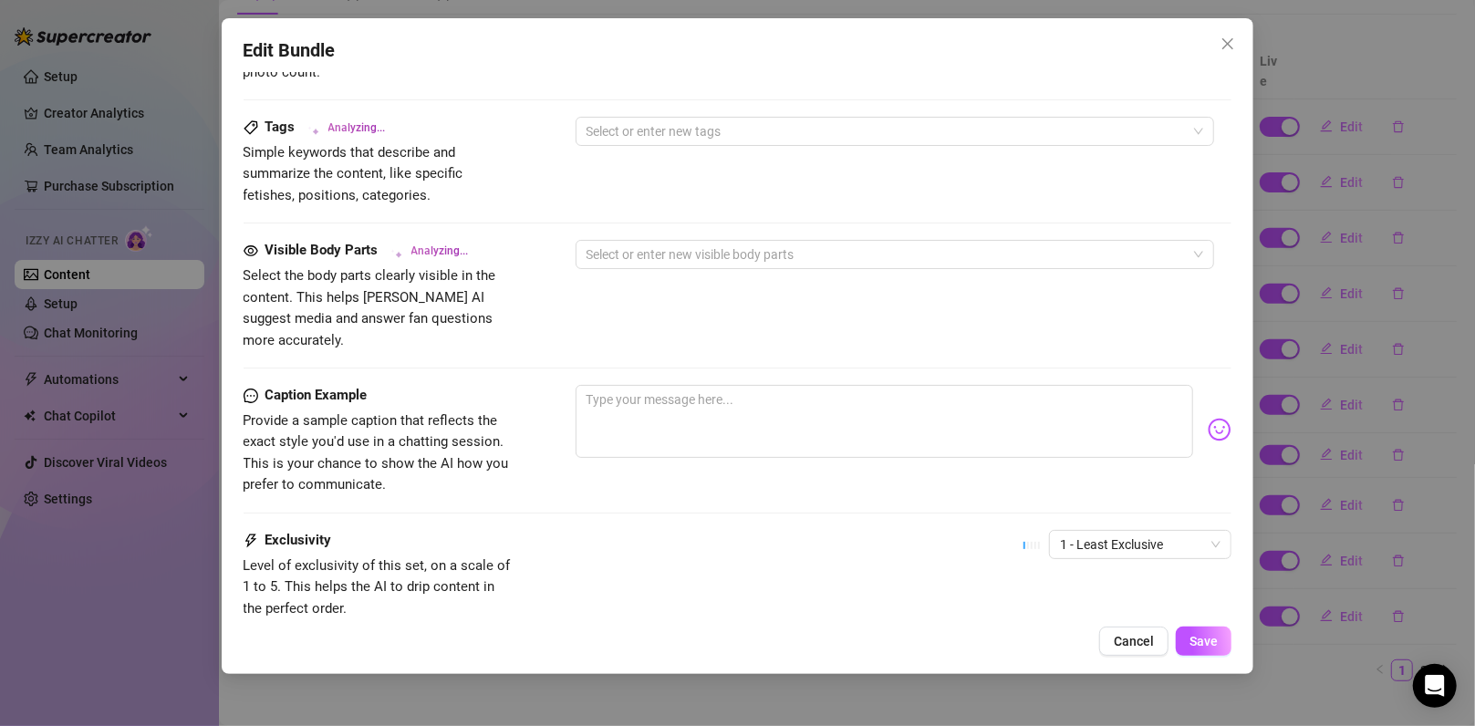
scroll to position [972, 0]
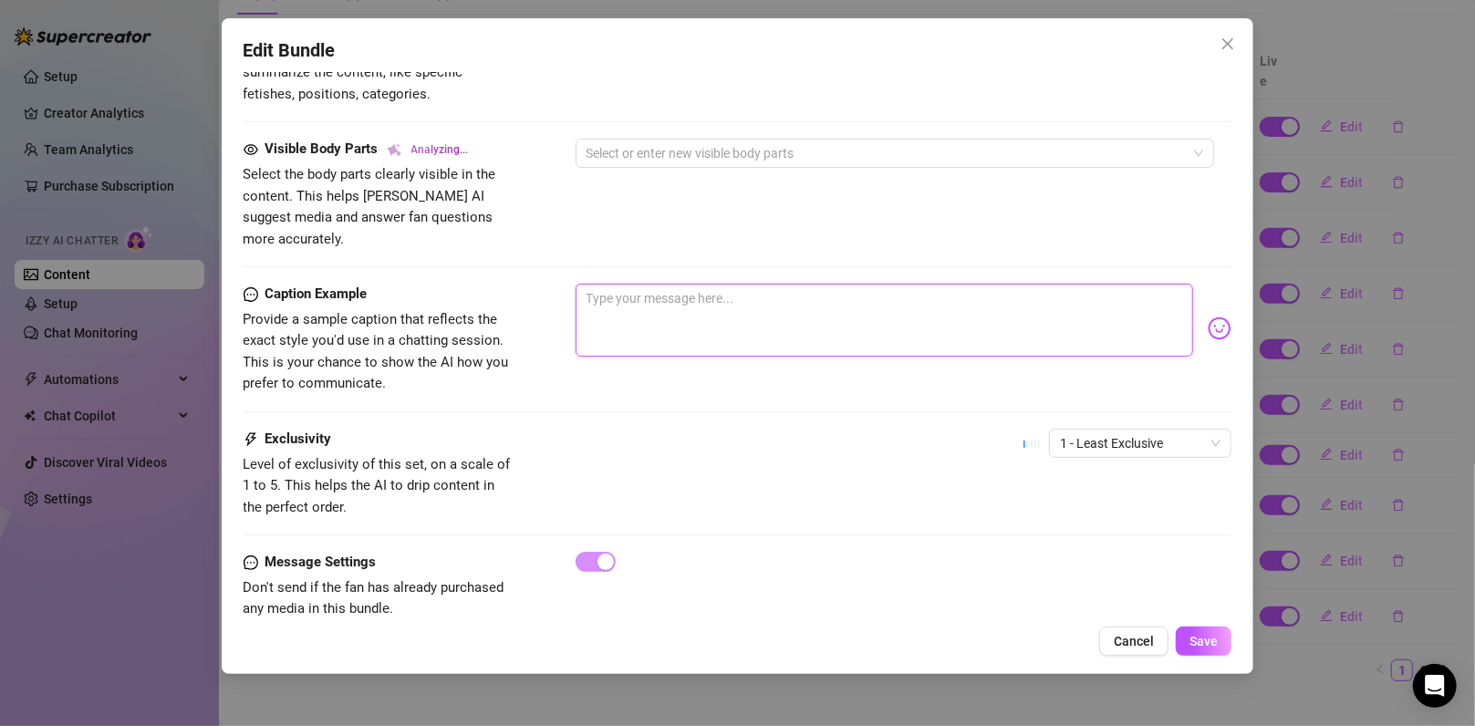
click at [769, 290] on textarea at bounding box center [884, 320] width 618 height 73
click at [844, 552] on div at bounding box center [903, 562] width 657 height 20
click at [1167, 430] on span "1 - Least Exclusive" at bounding box center [1140, 443] width 161 height 27
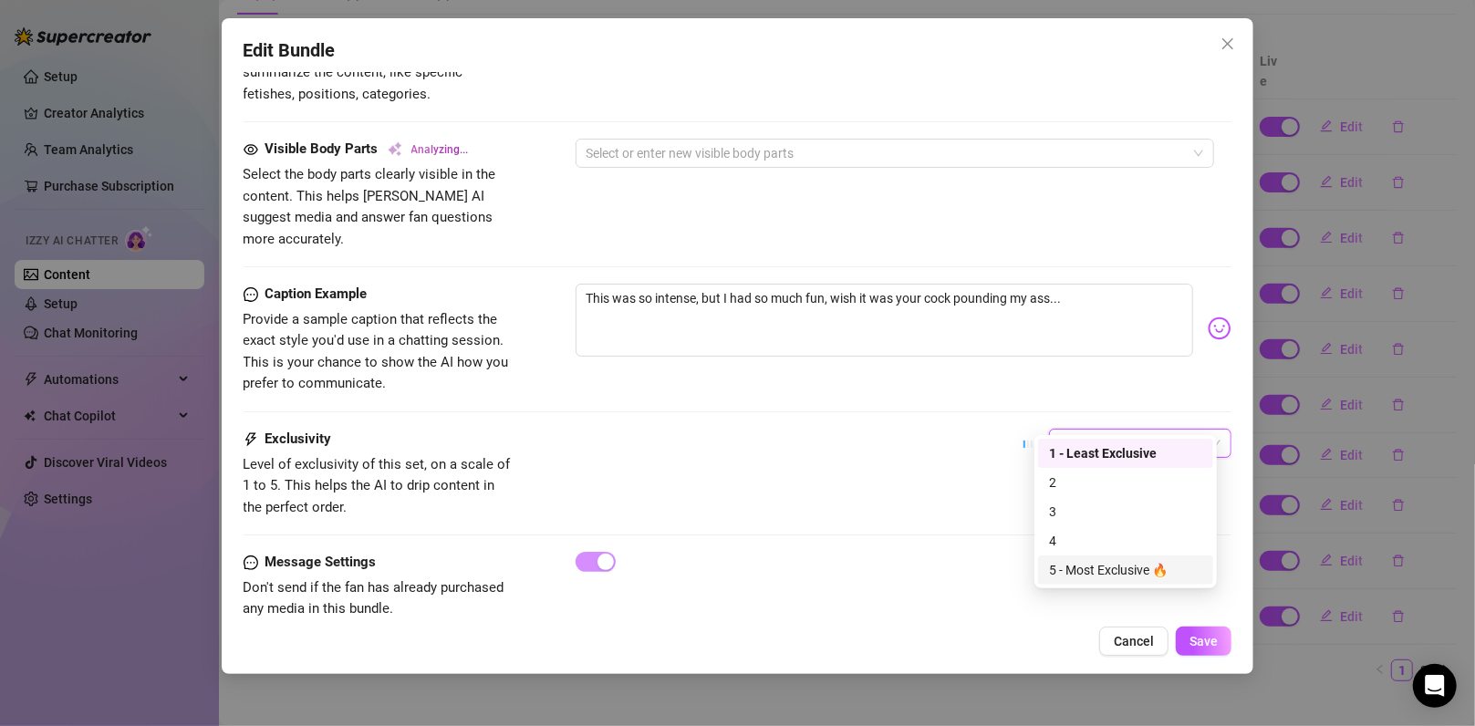
click at [1121, 569] on div "5 - Most Exclusive 🔥" at bounding box center [1125, 570] width 153 height 20
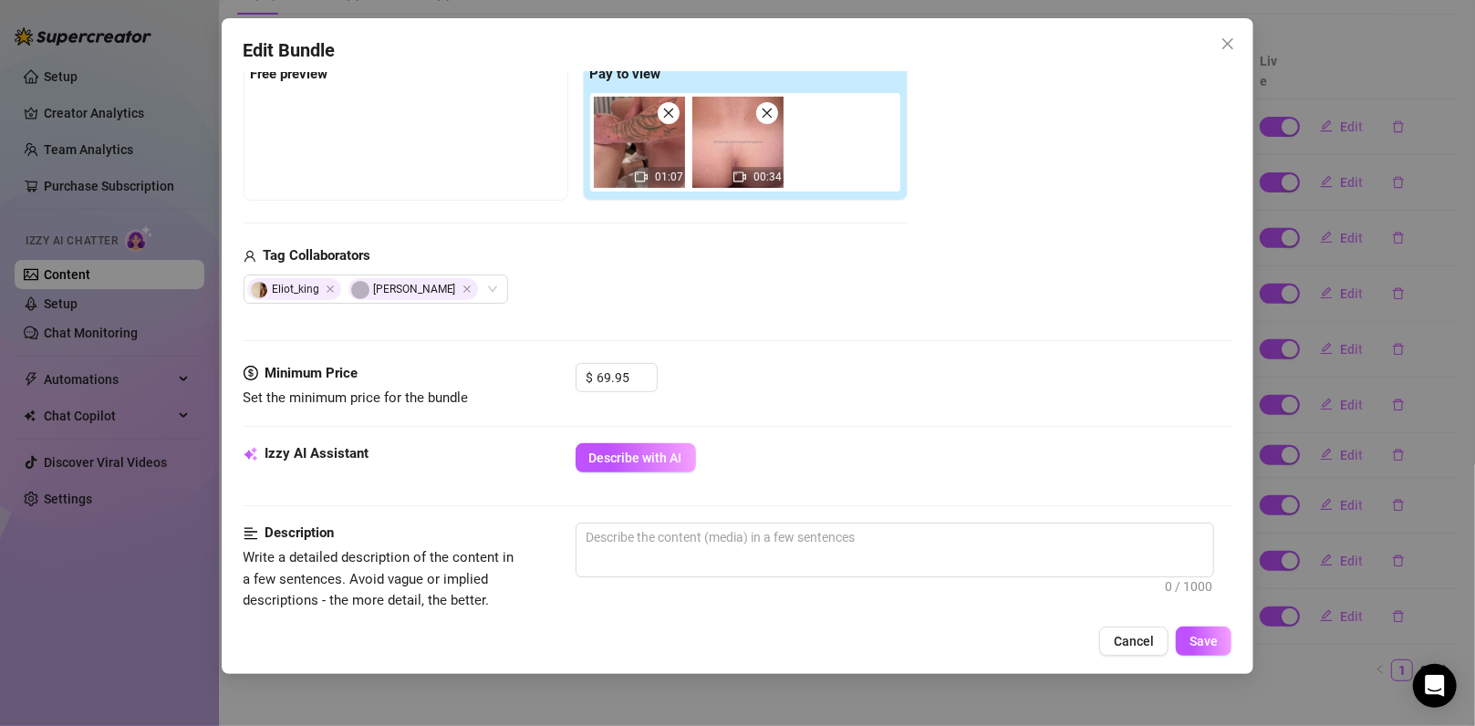
scroll to position [254, 0]
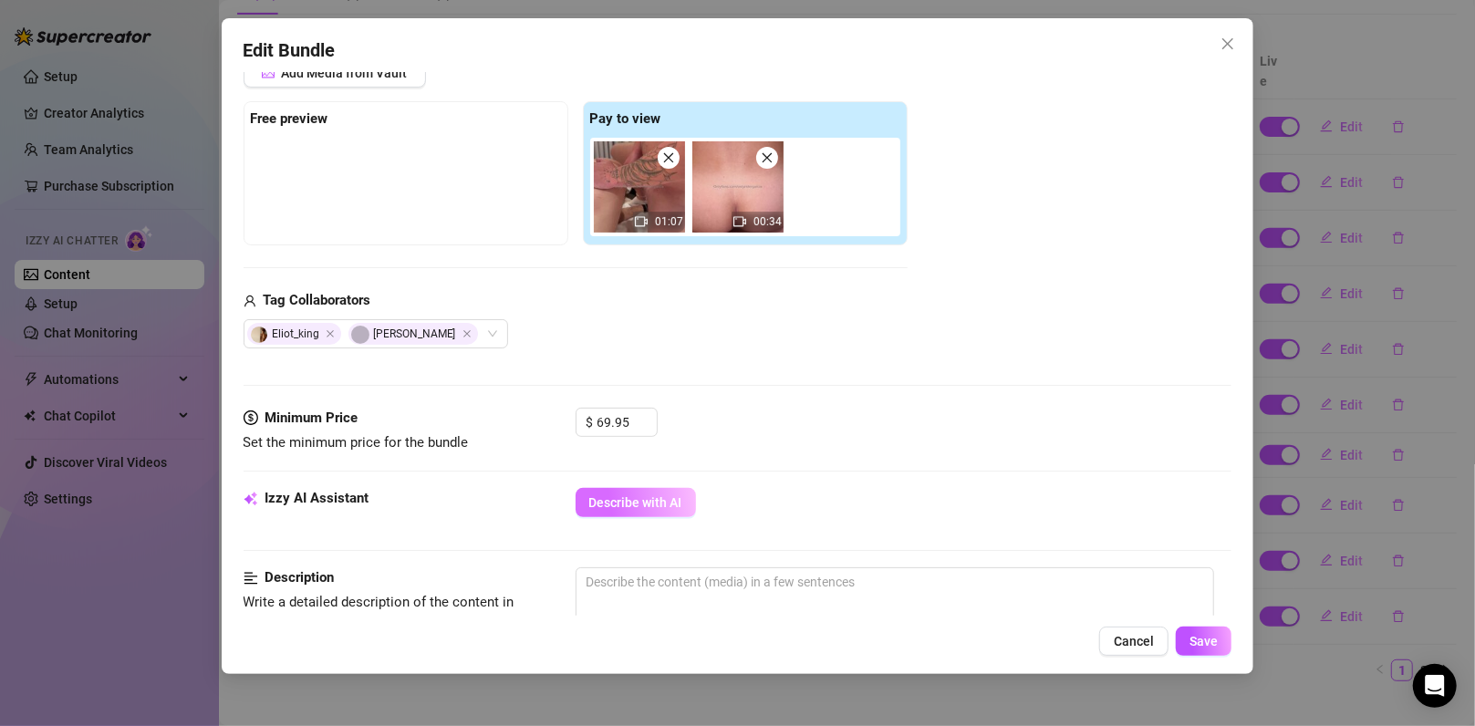
click at [633, 496] on span "Describe with AI" at bounding box center [635, 502] width 93 height 15
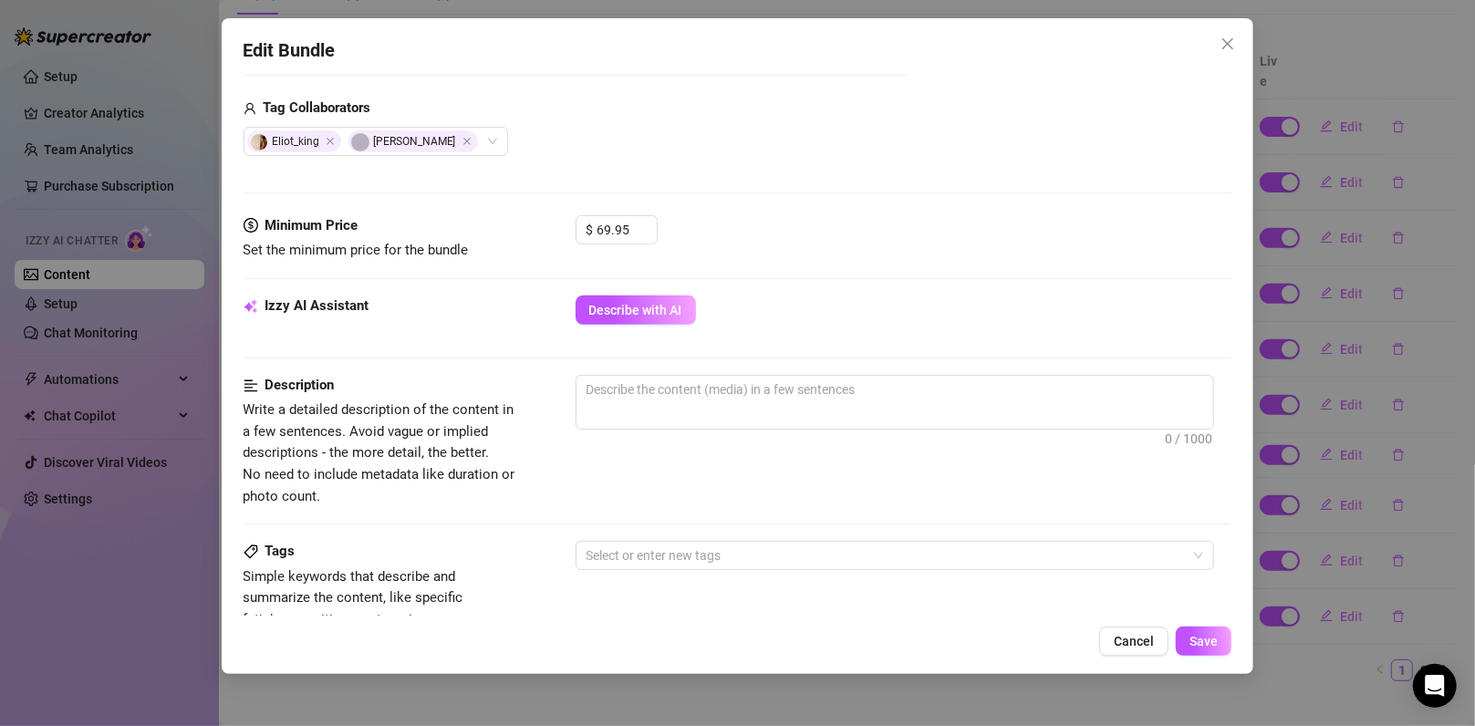
scroll to position [498, 0]
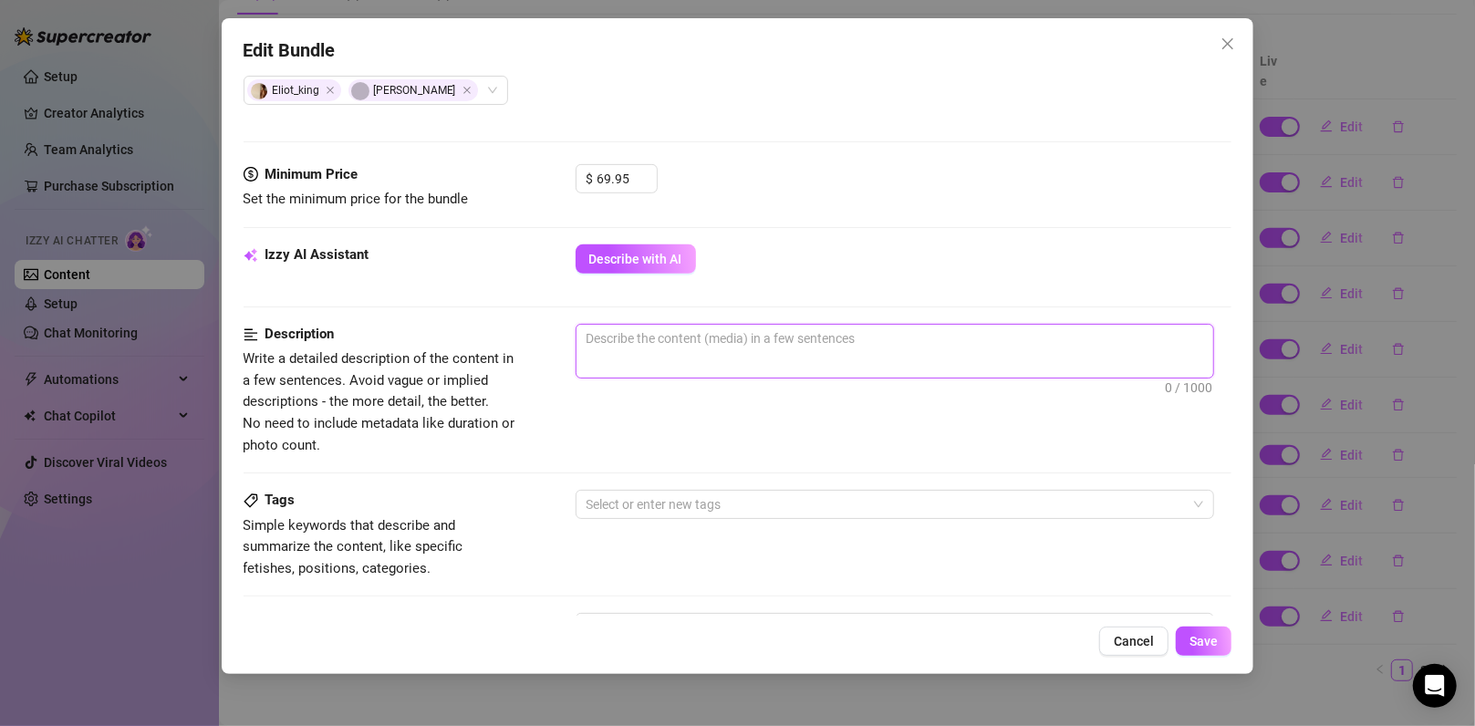
click at [712, 339] on textarea at bounding box center [894, 338] width 637 height 27
click at [586, 335] on textarea "Rider on his knees, having anal sex with another guy, collab, he is moaning and" at bounding box center [894, 338] width 637 height 27
click at [1124, 337] on textarea "2 videos of Rider on his knees, having anal sex with another guy, collab, he is…" at bounding box center [894, 338] width 637 height 27
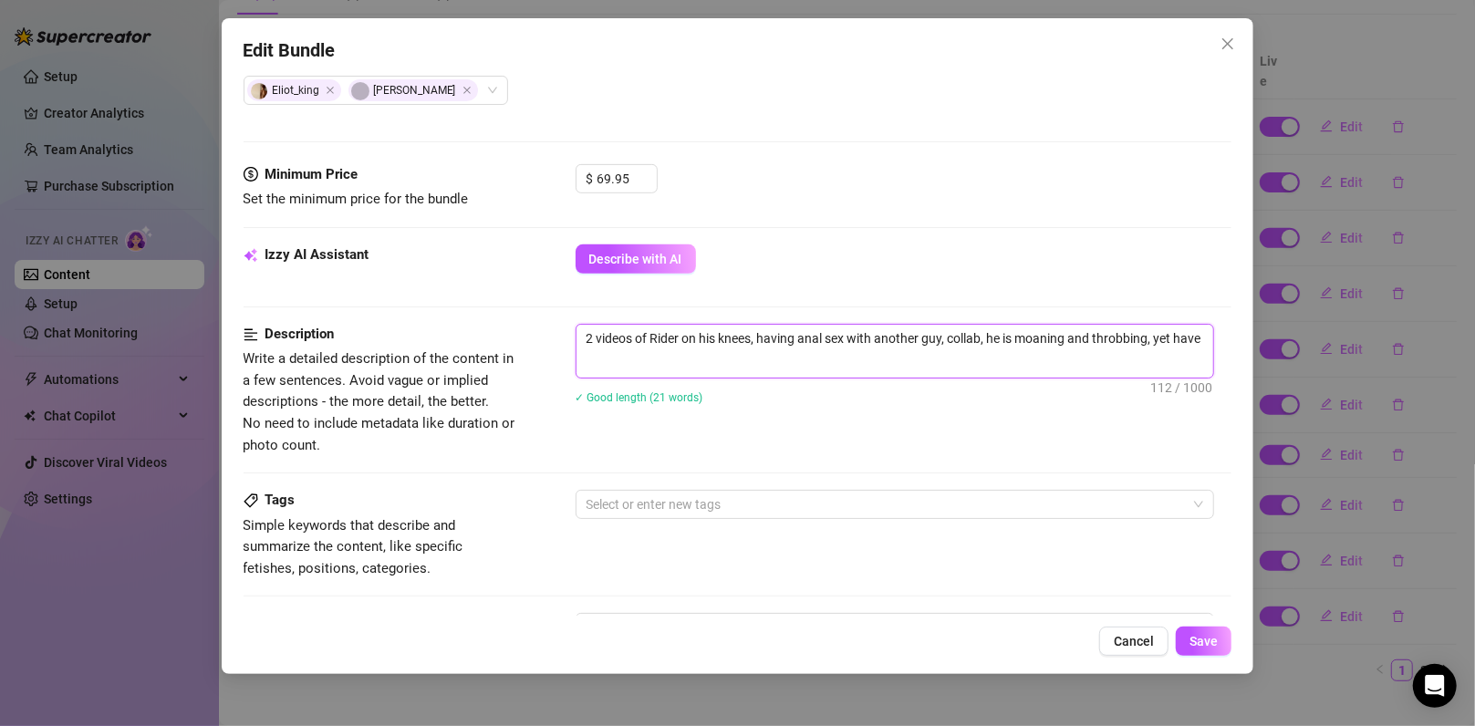
scroll to position [0, 0]
click at [714, 357] on textarea "2 videos of Rider on his knees, having anal sex with another guy, collab, he is…" at bounding box center [894, 348] width 637 height 47
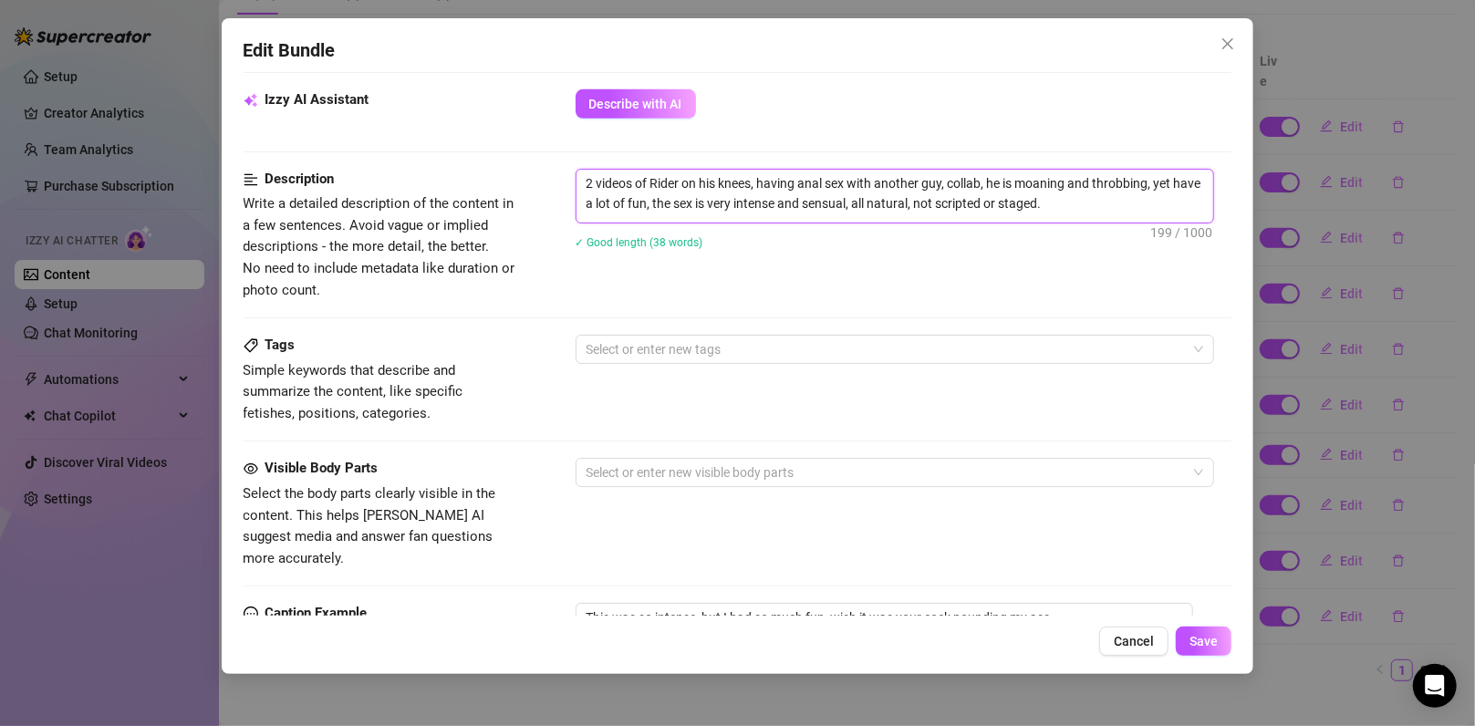
scroll to position [741, 0]
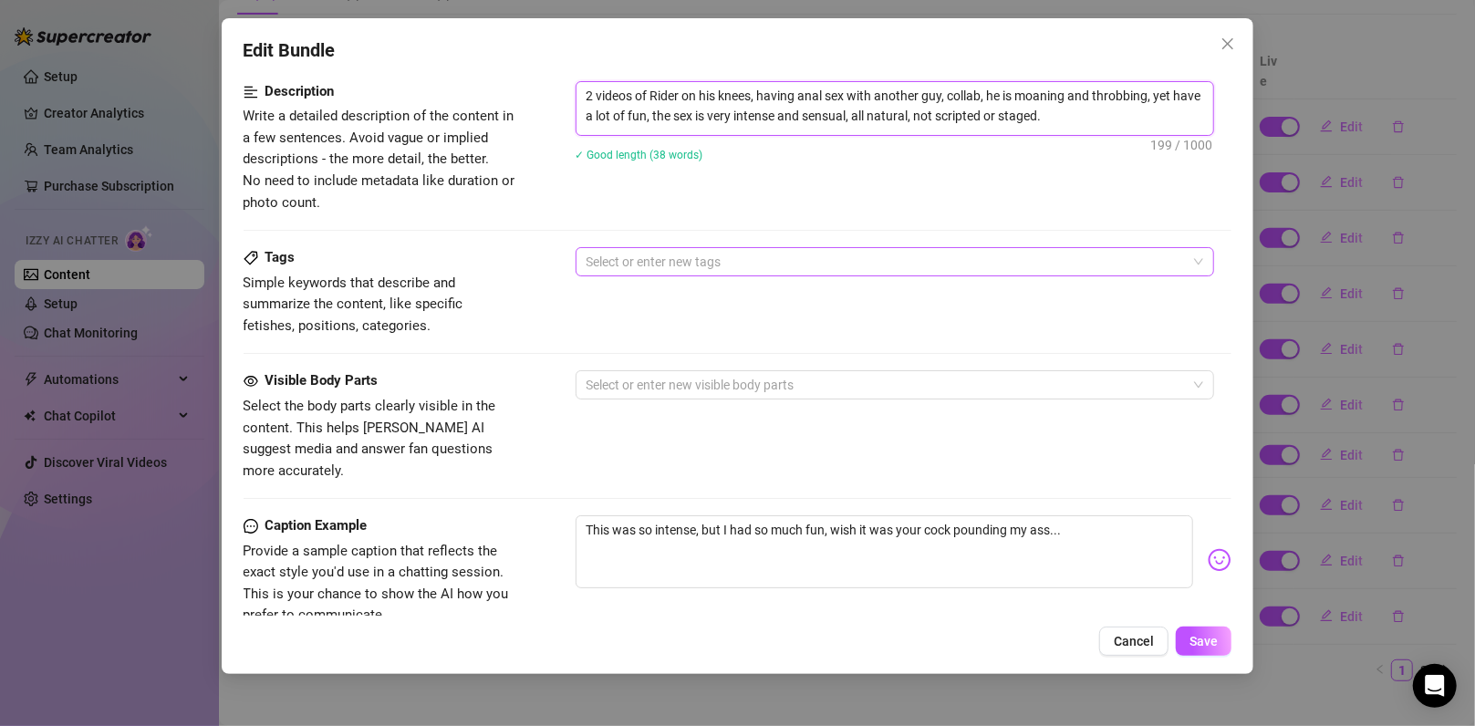
click at [692, 259] on div at bounding box center [885, 262] width 612 height 26
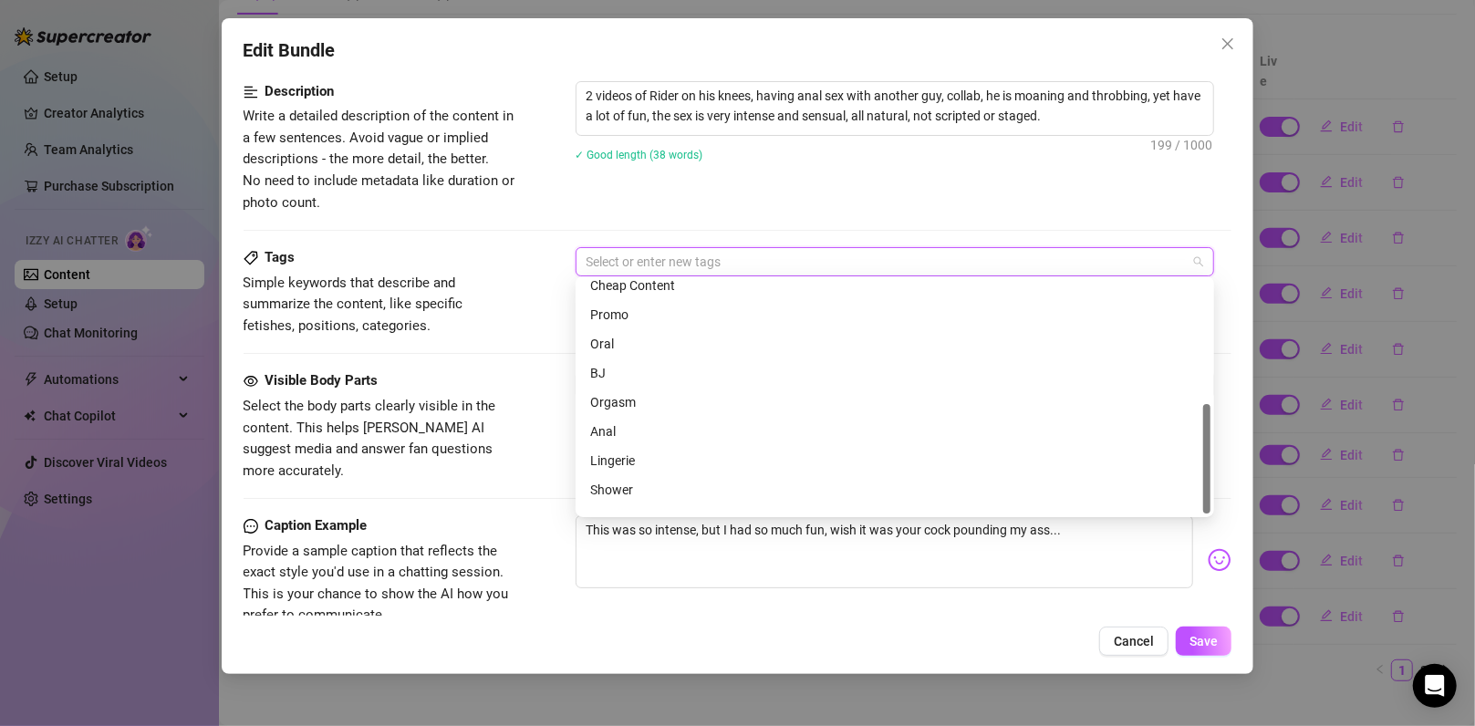
scroll to position [263, 0]
click at [672, 411] on div "Anal" at bounding box center [894, 411] width 609 height 20
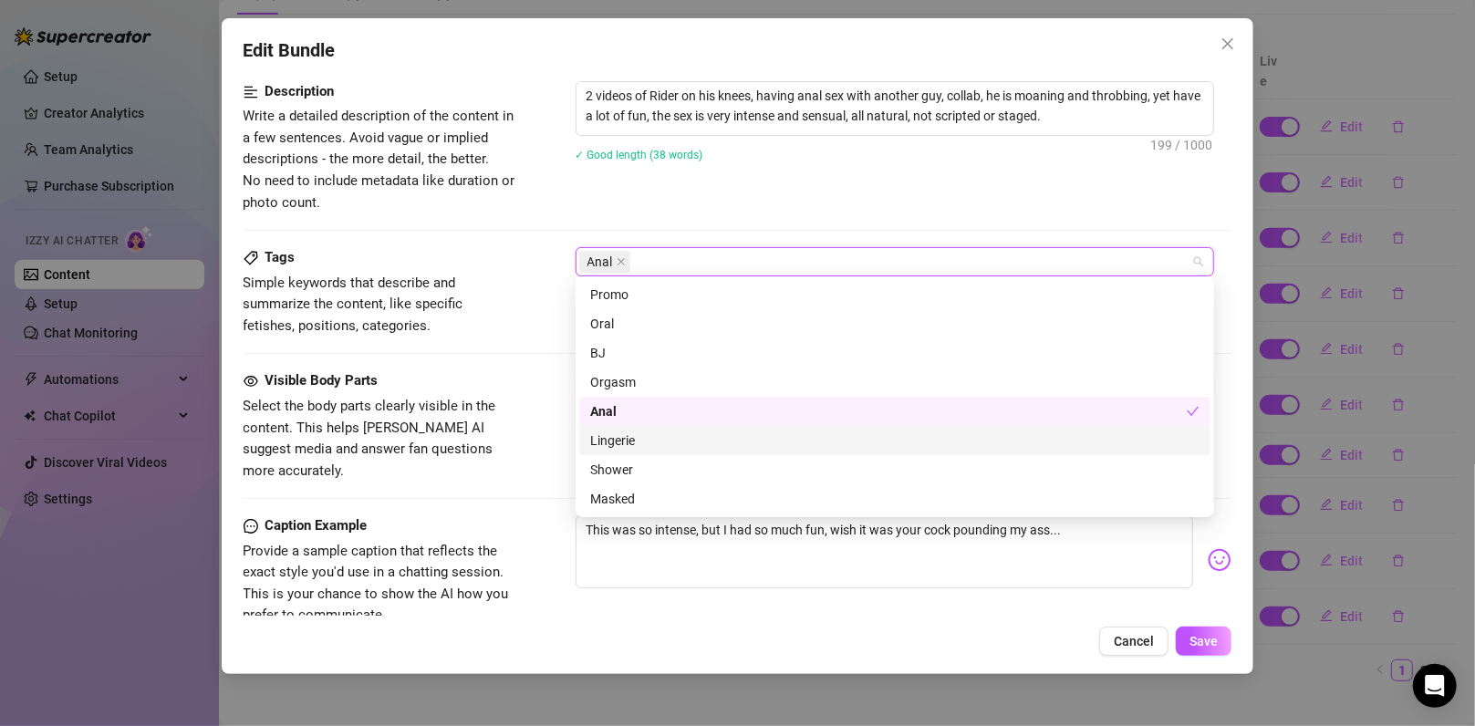
scroll to position [0, 0]
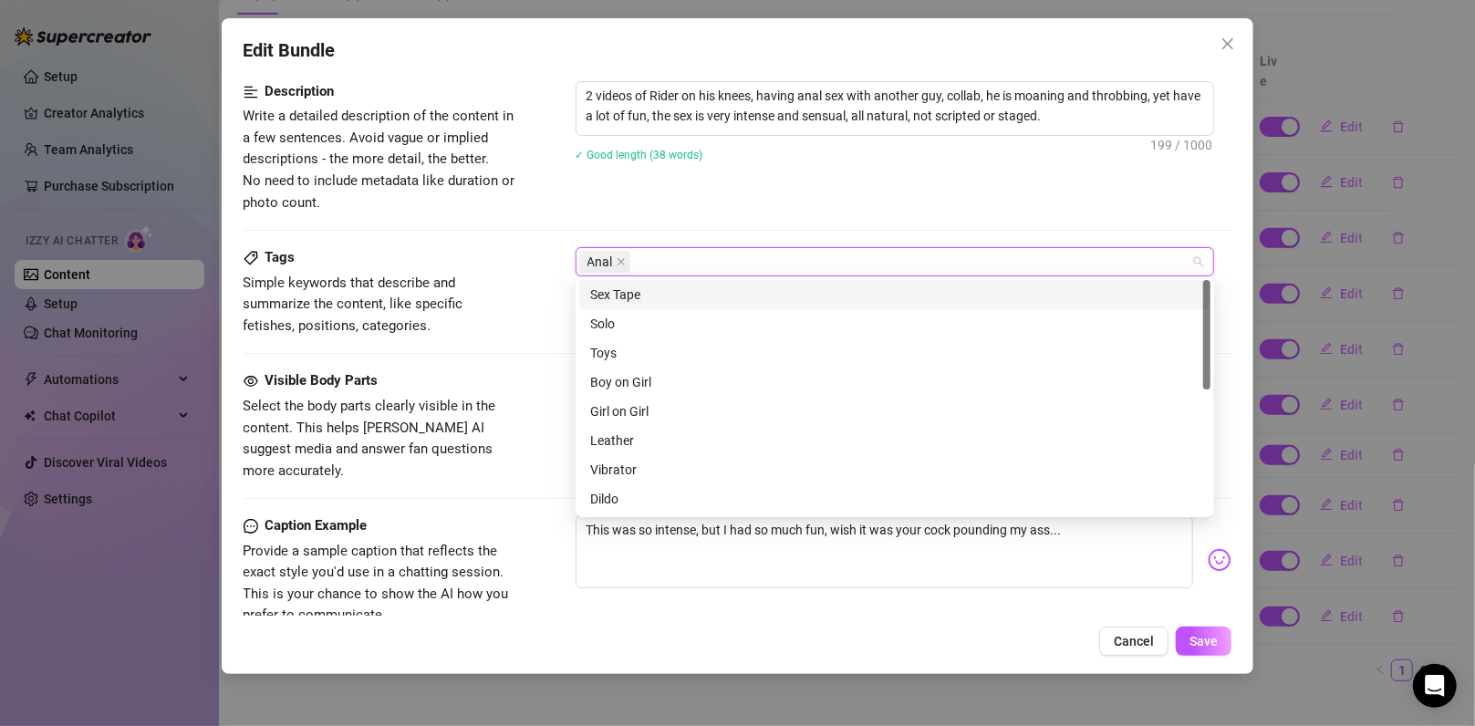
click at [672, 285] on div "Sex Tape" at bounding box center [894, 295] width 609 height 20
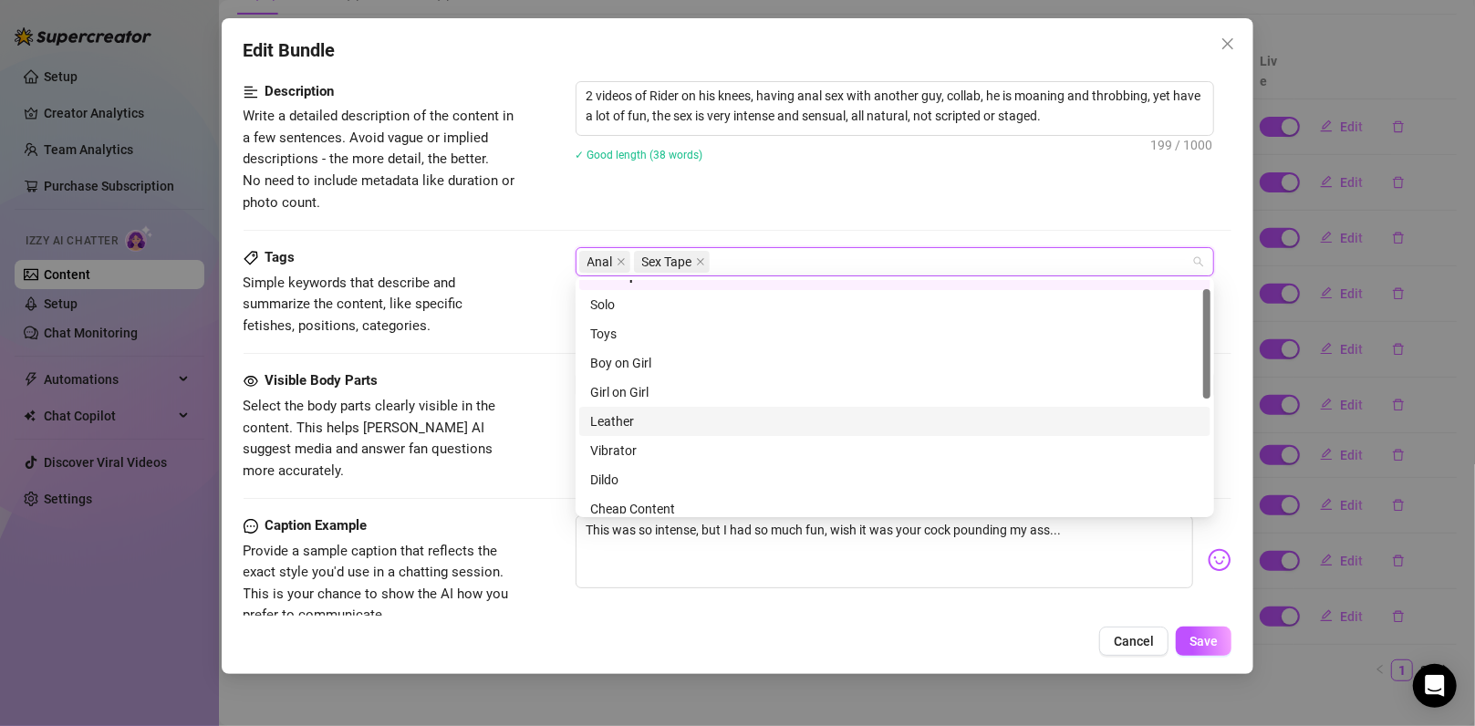
scroll to position [263, 0]
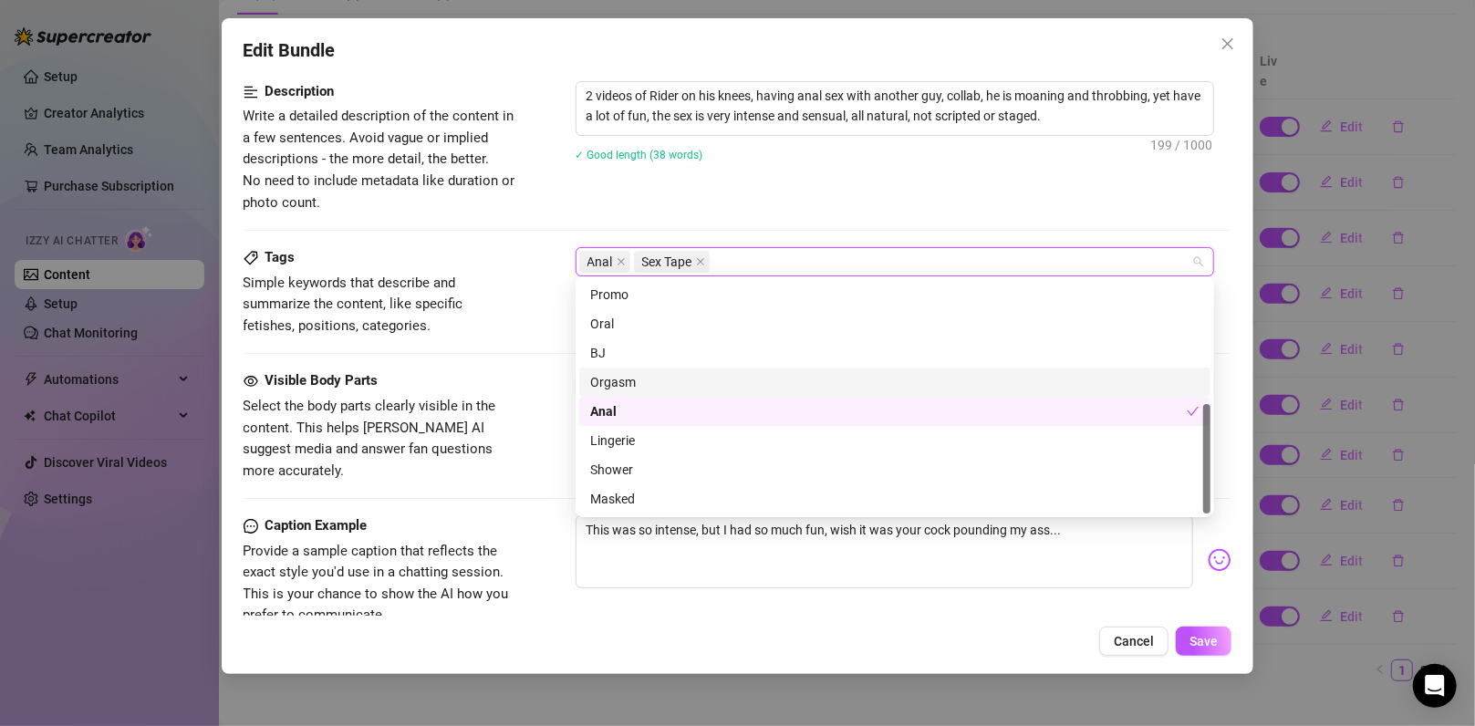
click at [647, 385] on div "Orgasm" at bounding box center [894, 382] width 609 height 20
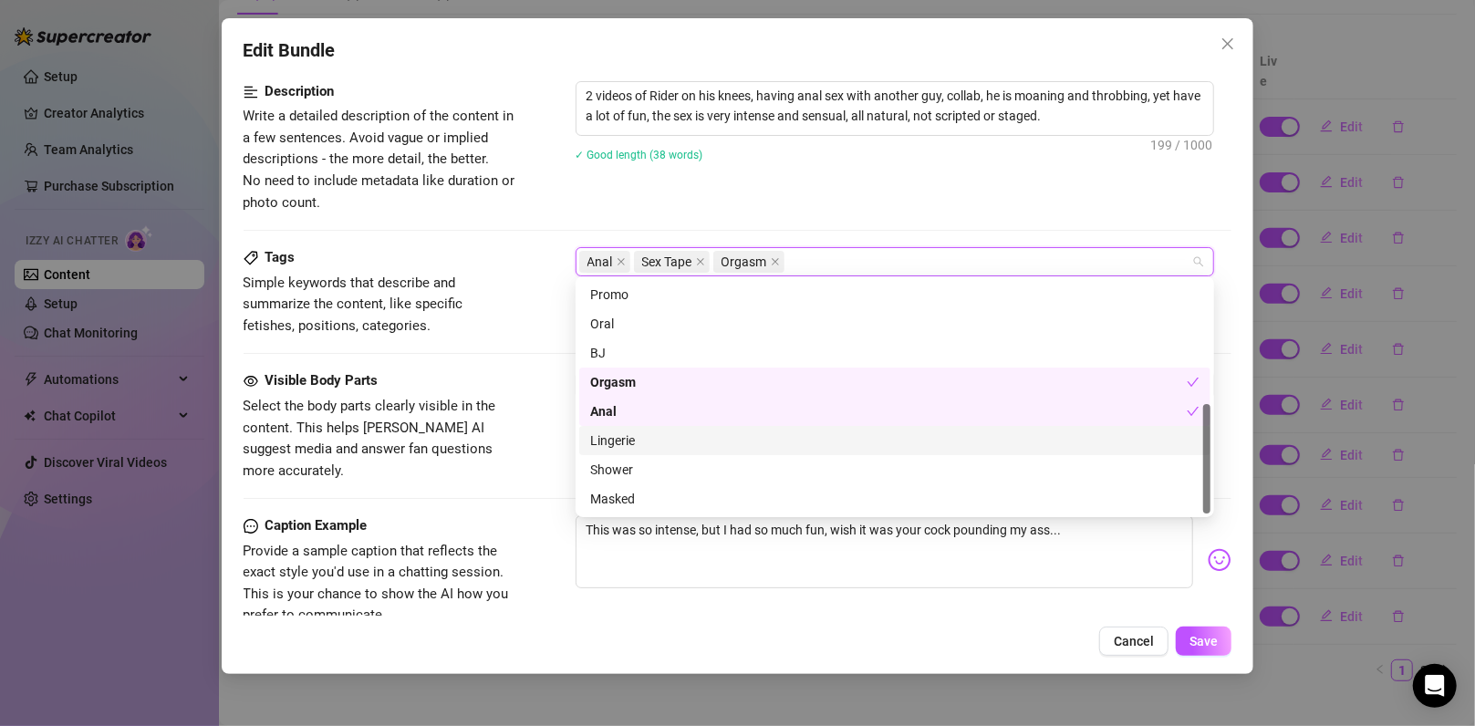
drag, startPoint x: 1203, startPoint y: 433, endPoint x: 1199, endPoint y: 463, distance: 30.3
click at [1199, 463] on div "Cheap Content Promo Oral BJ Orgasm Anal Lingerie Shower Masked" at bounding box center [894, 396] width 631 height 233
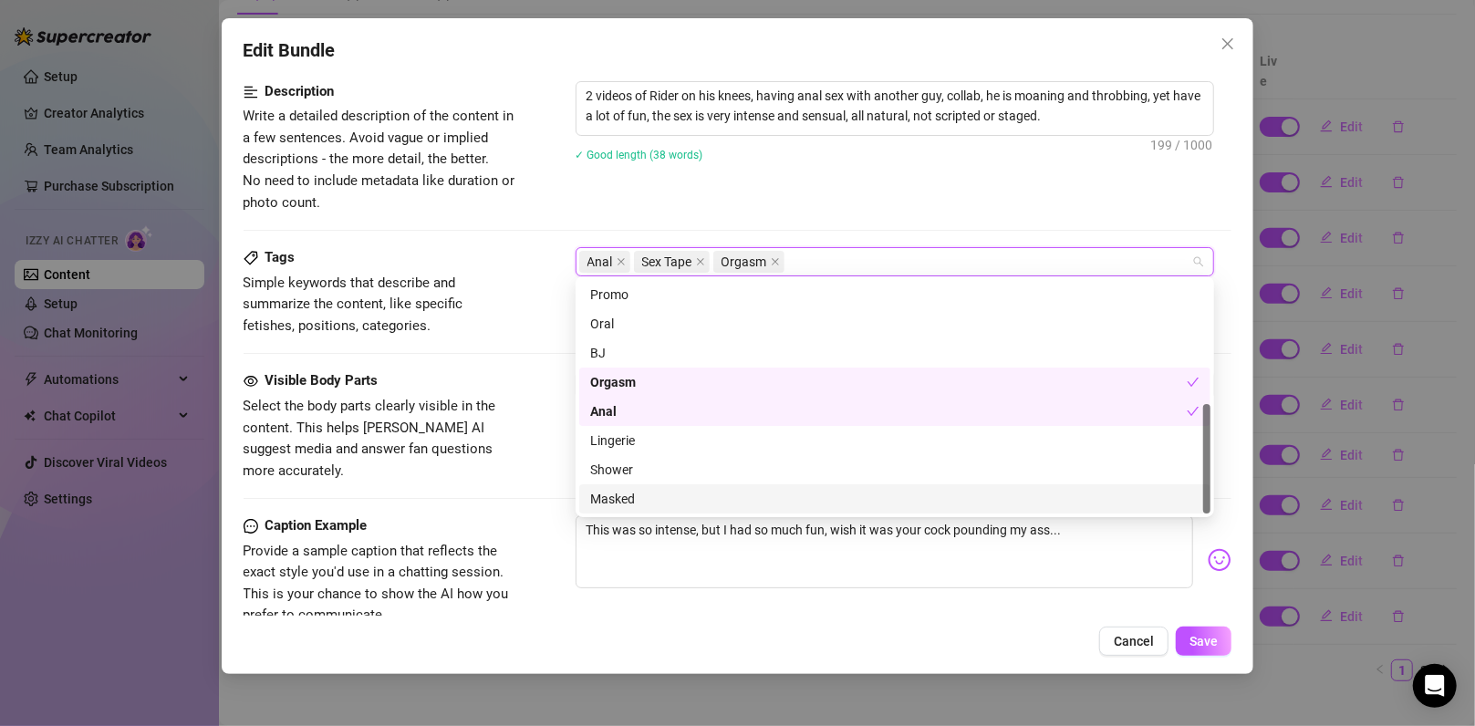
click at [927, 576] on div "This was so intense, but I had so much fun, wish it was your cock pounding my a…" at bounding box center [903, 559] width 657 height 89
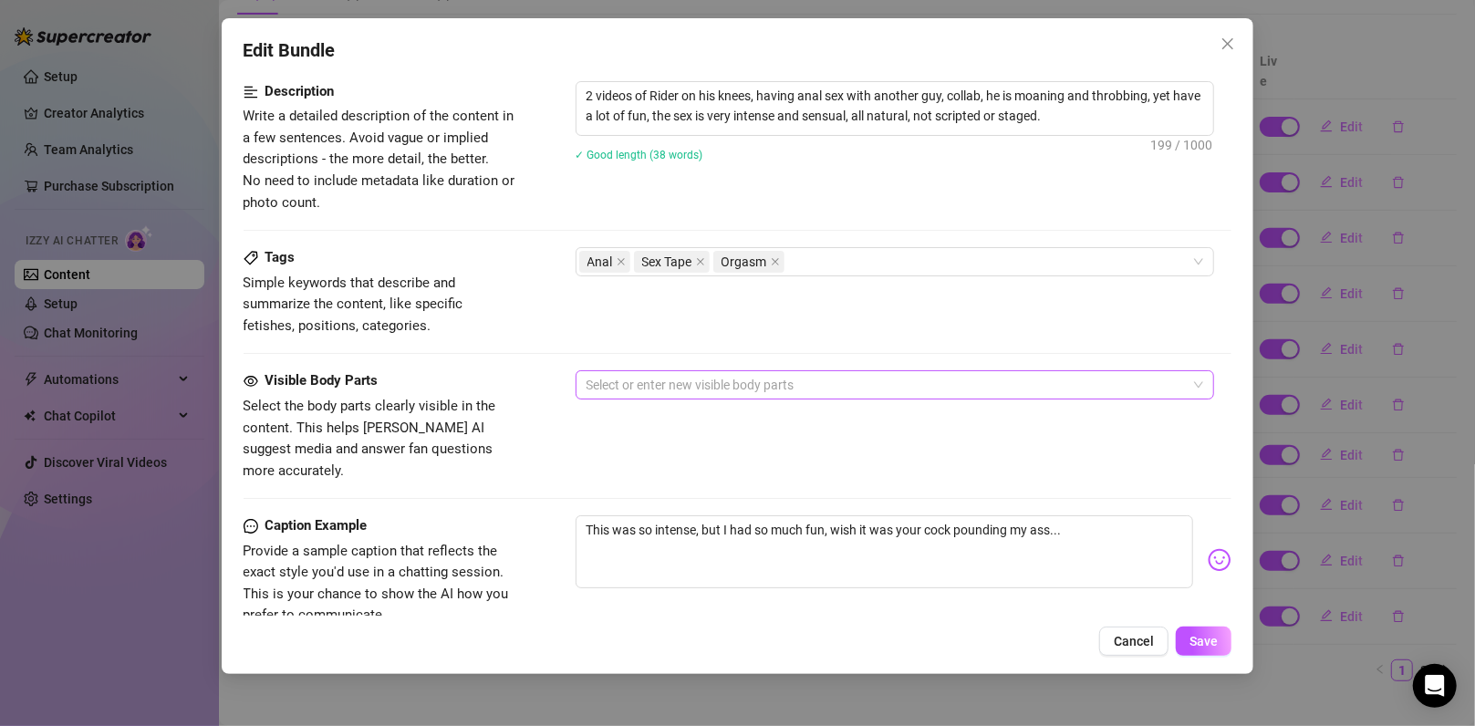
click at [692, 374] on div at bounding box center [885, 385] width 612 height 26
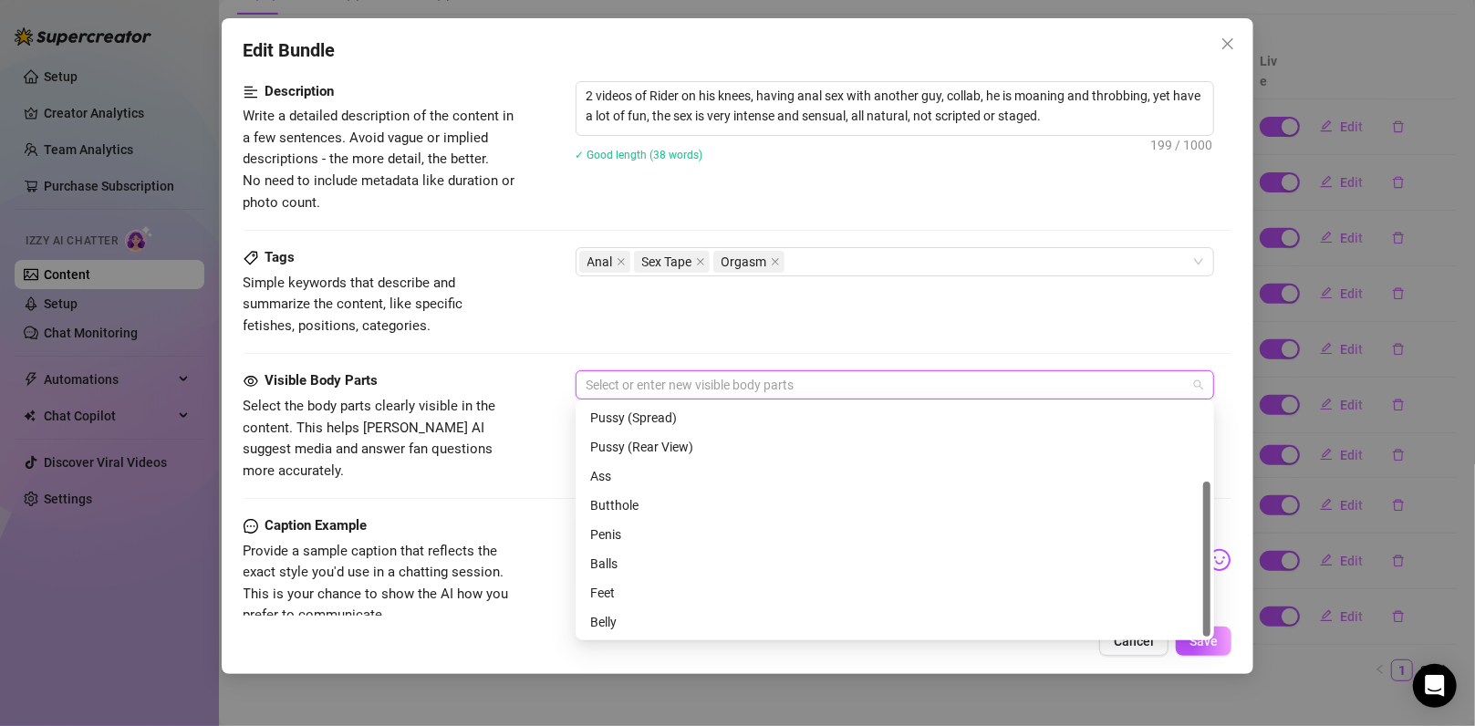
scroll to position [0, 0]
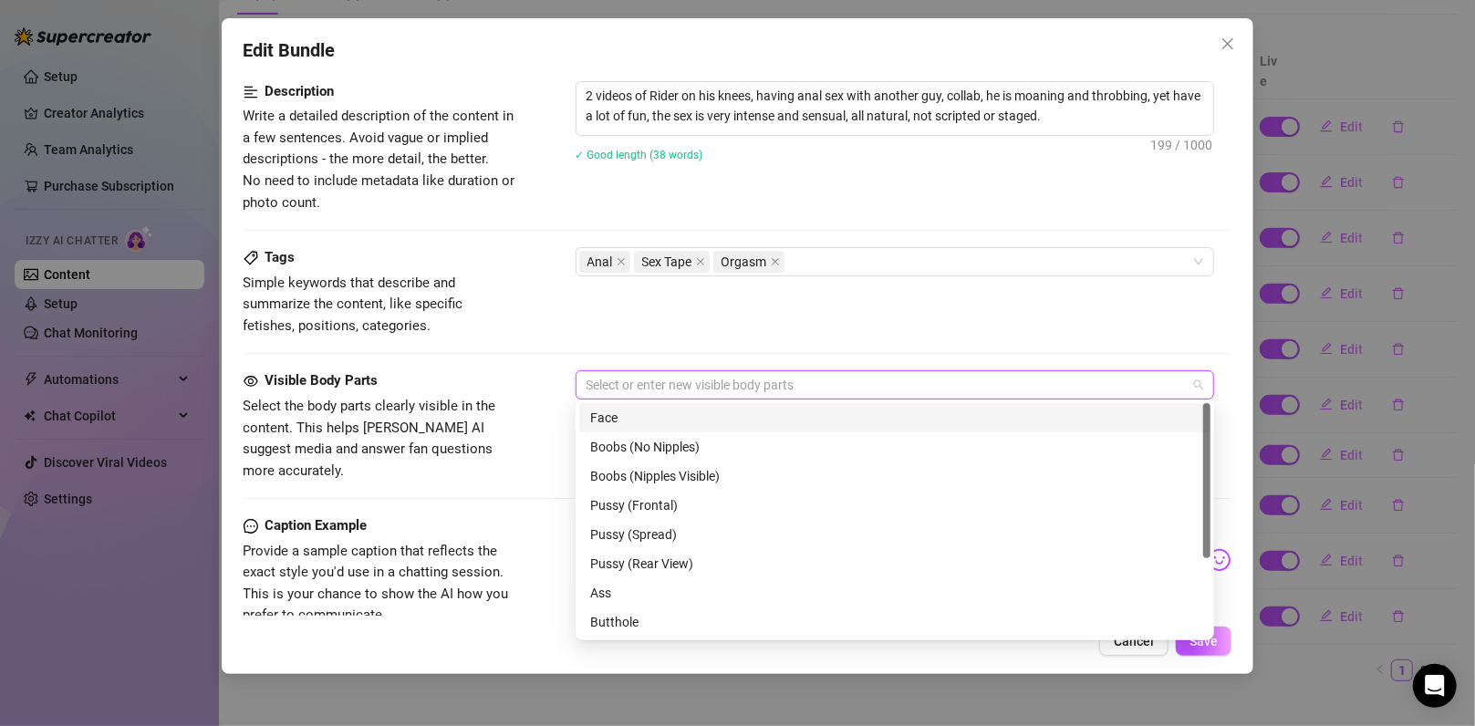
click at [661, 416] on div "Face" at bounding box center [894, 418] width 609 height 20
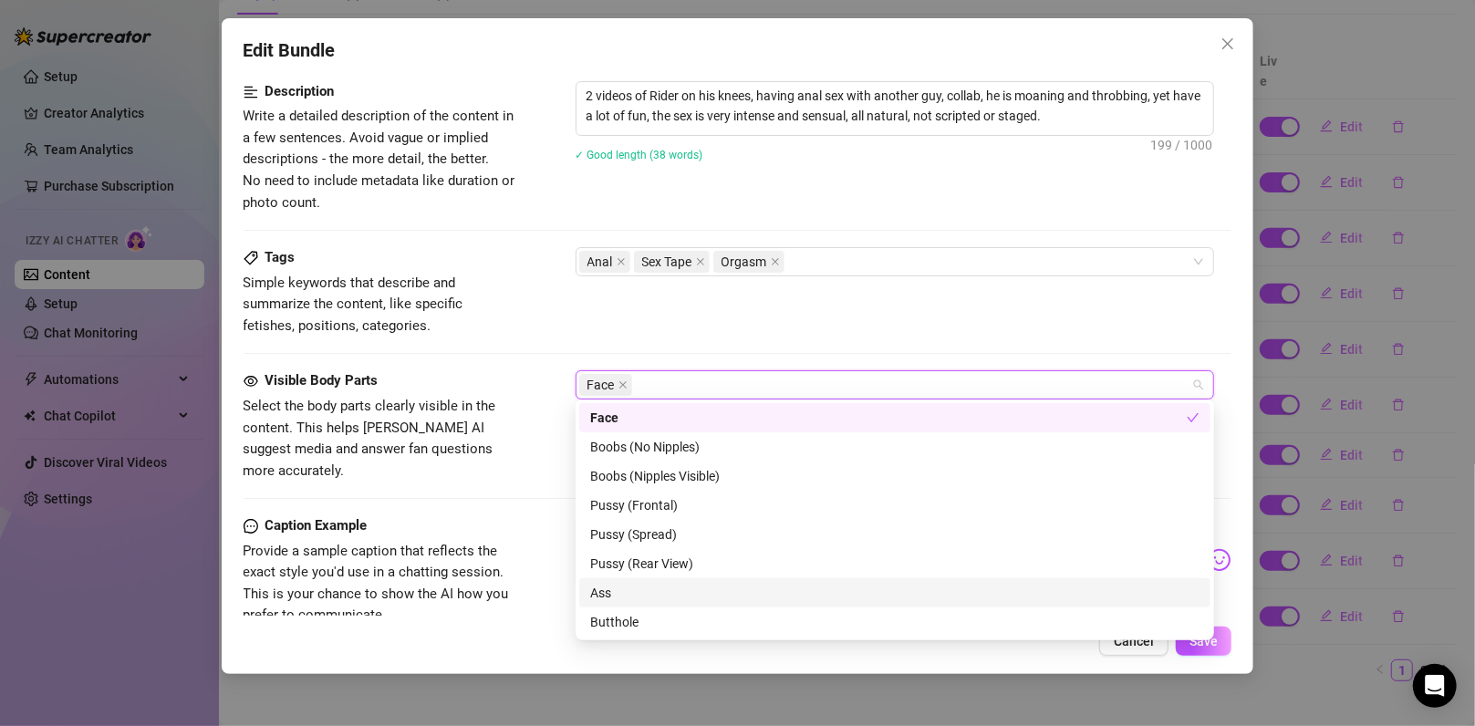
click at [687, 589] on div "Ass" at bounding box center [894, 593] width 609 height 20
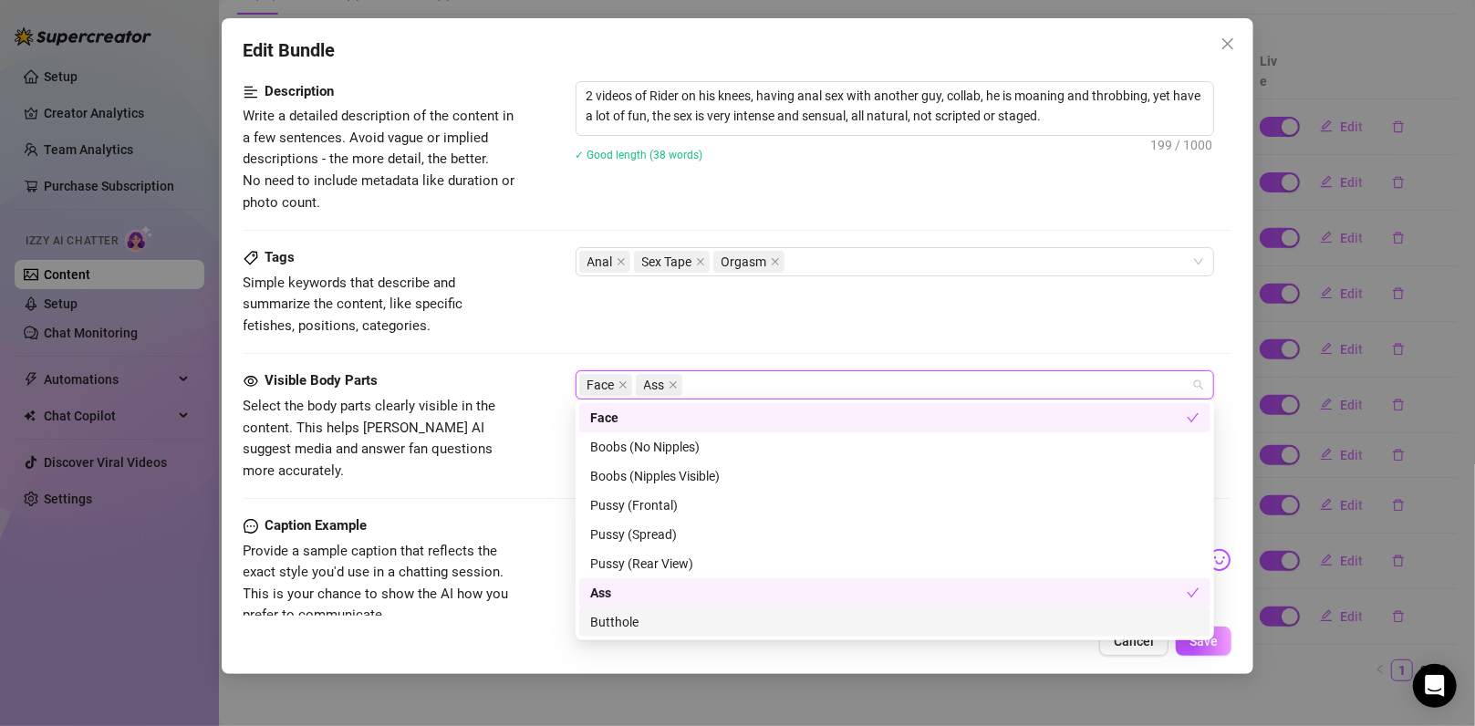
click at [658, 618] on div "Butthole" at bounding box center [894, 622] width 609 height 20
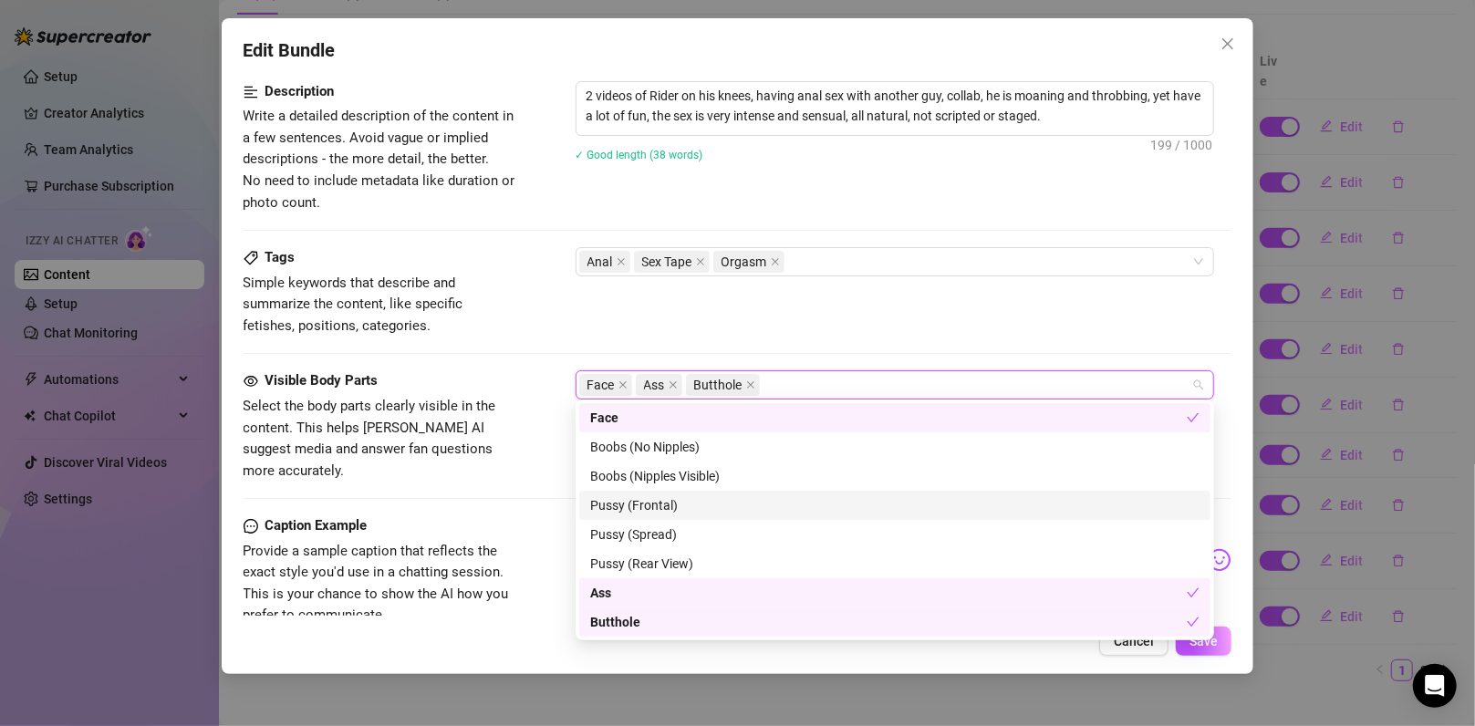
scroll to position [117, 0]
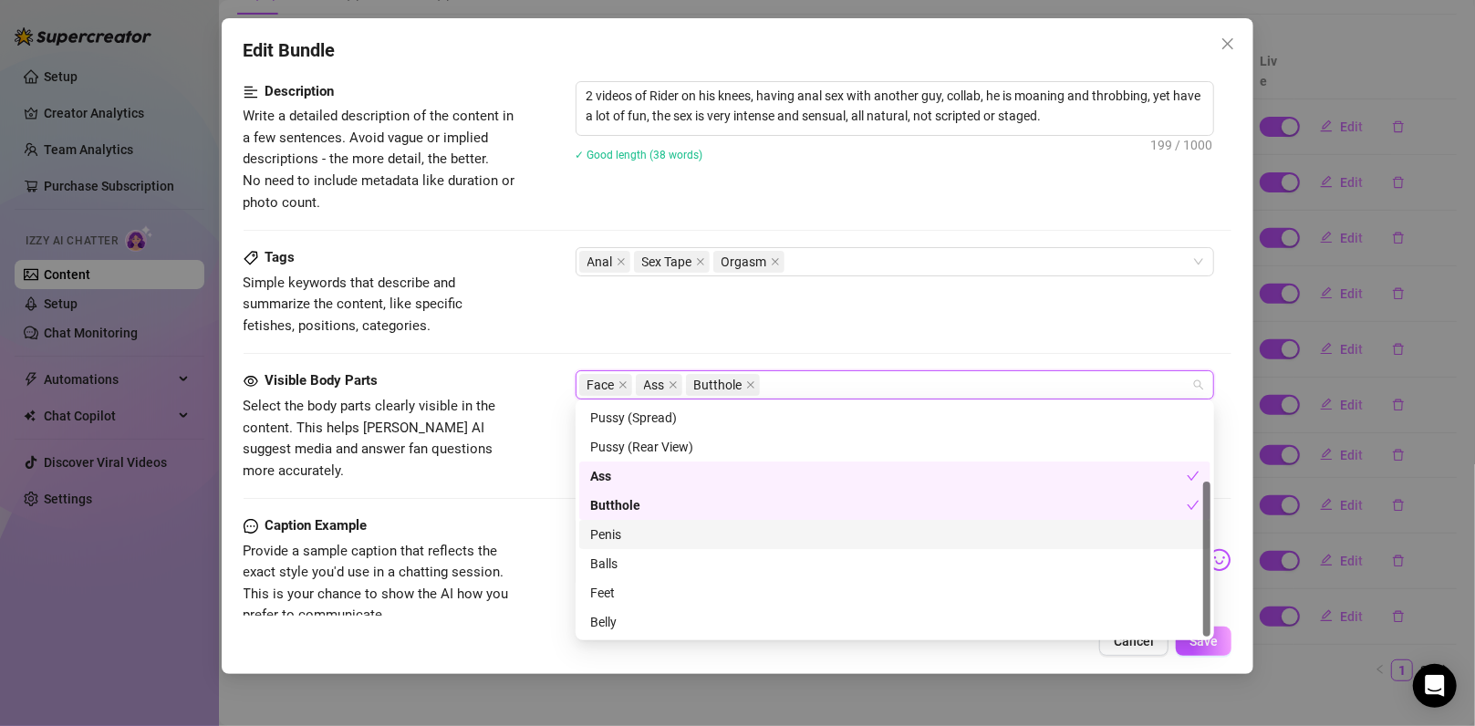
click at [684, 538] on div "Penis" at bounding box center [894, 534] width 609 height 20
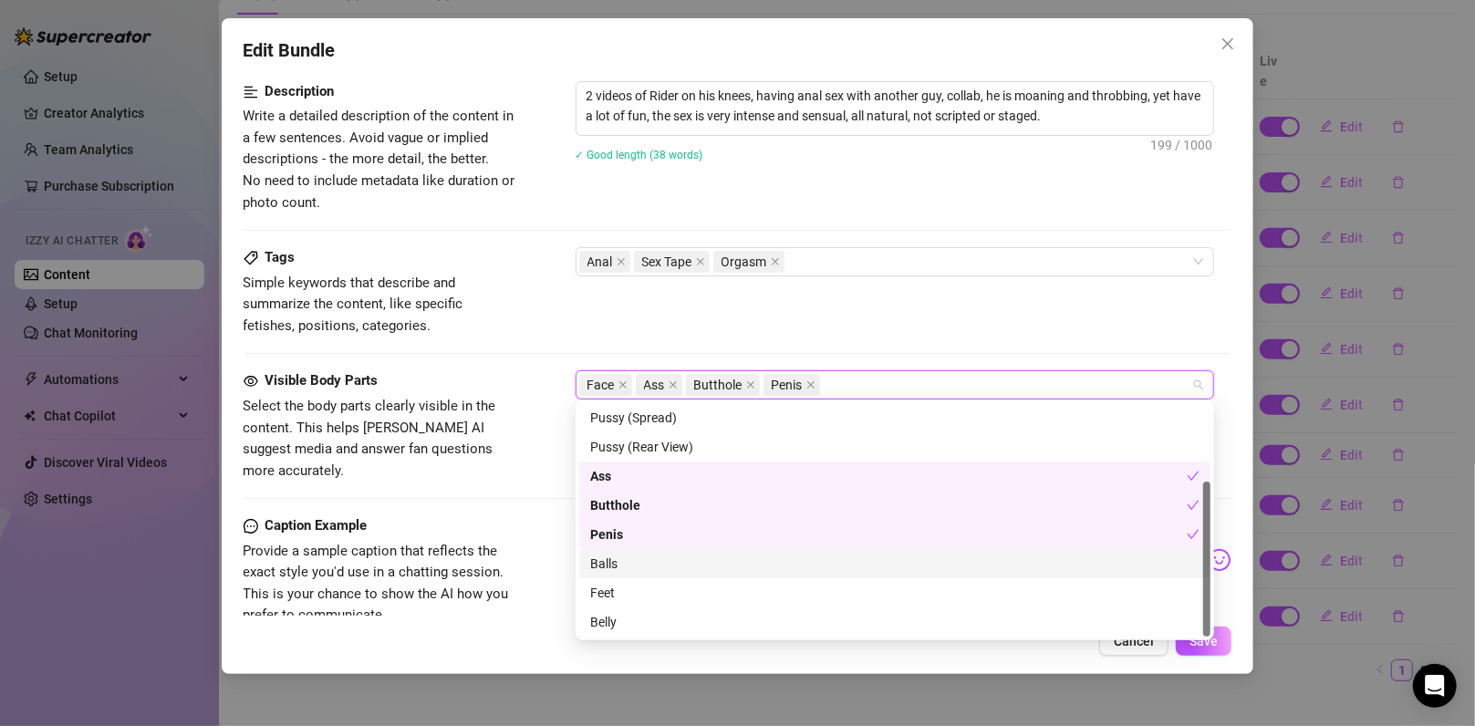
click at [670, 558] on div "Balls" at bounding box center [894, 564] width 609 height 20
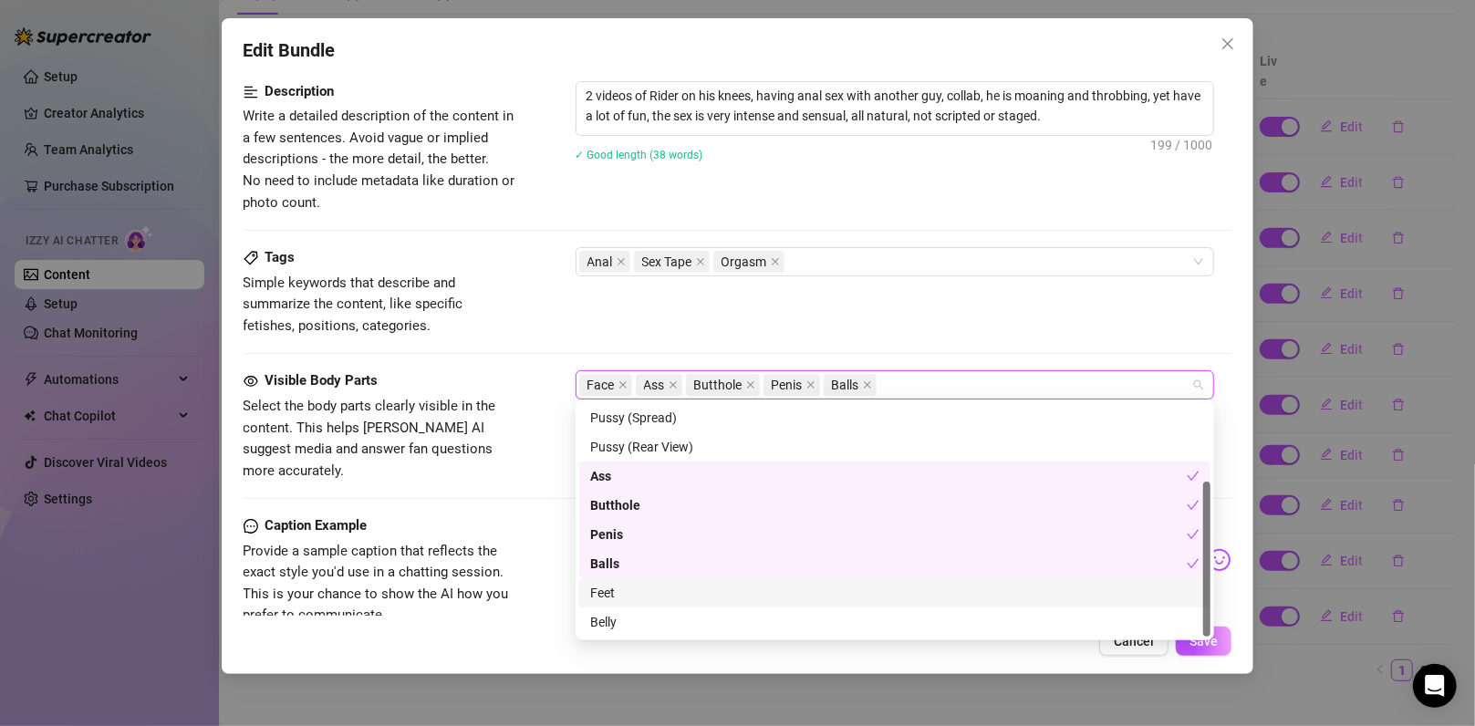
click at [643, 606] on div "Feet" at bounding box center [894, 592] width 631 height 29
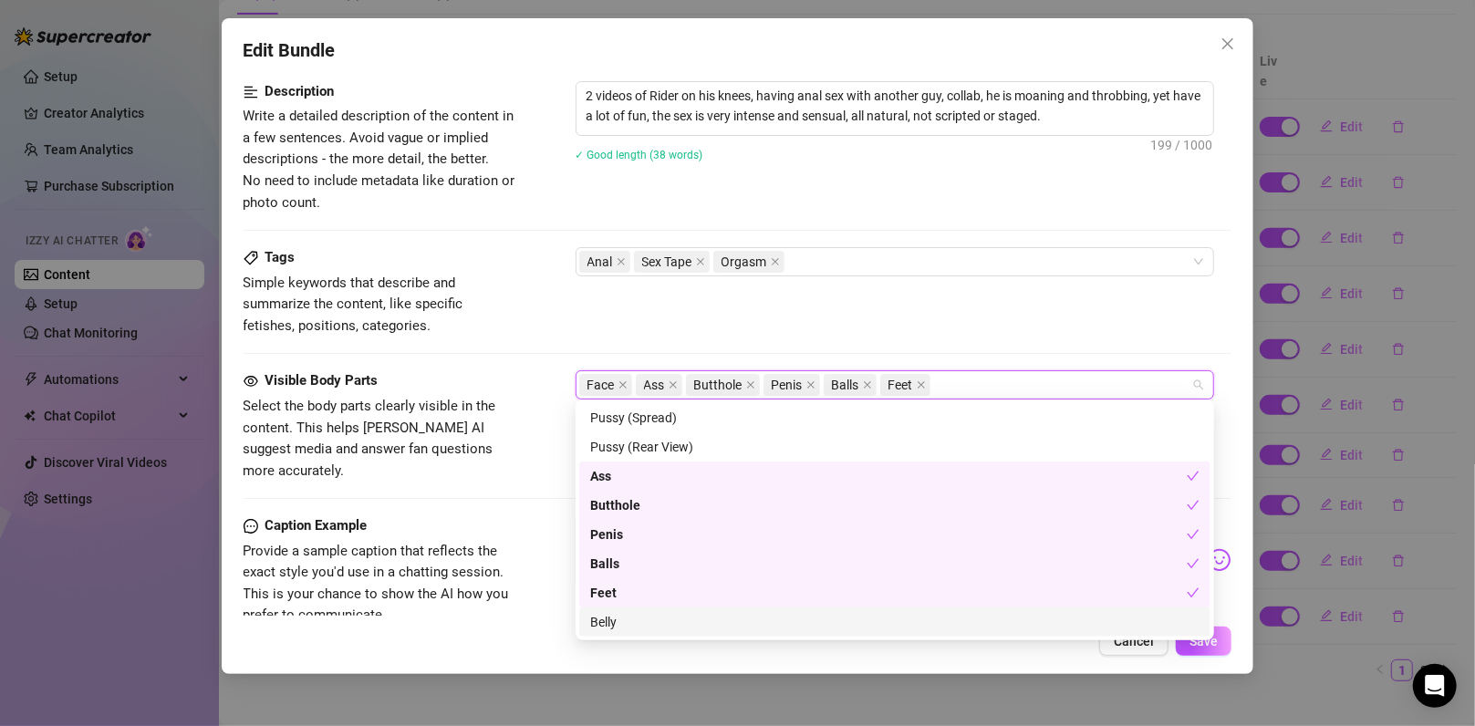
click at [643, 632] on div "Belly" at bounding box center [894, 621] width 631 height 29
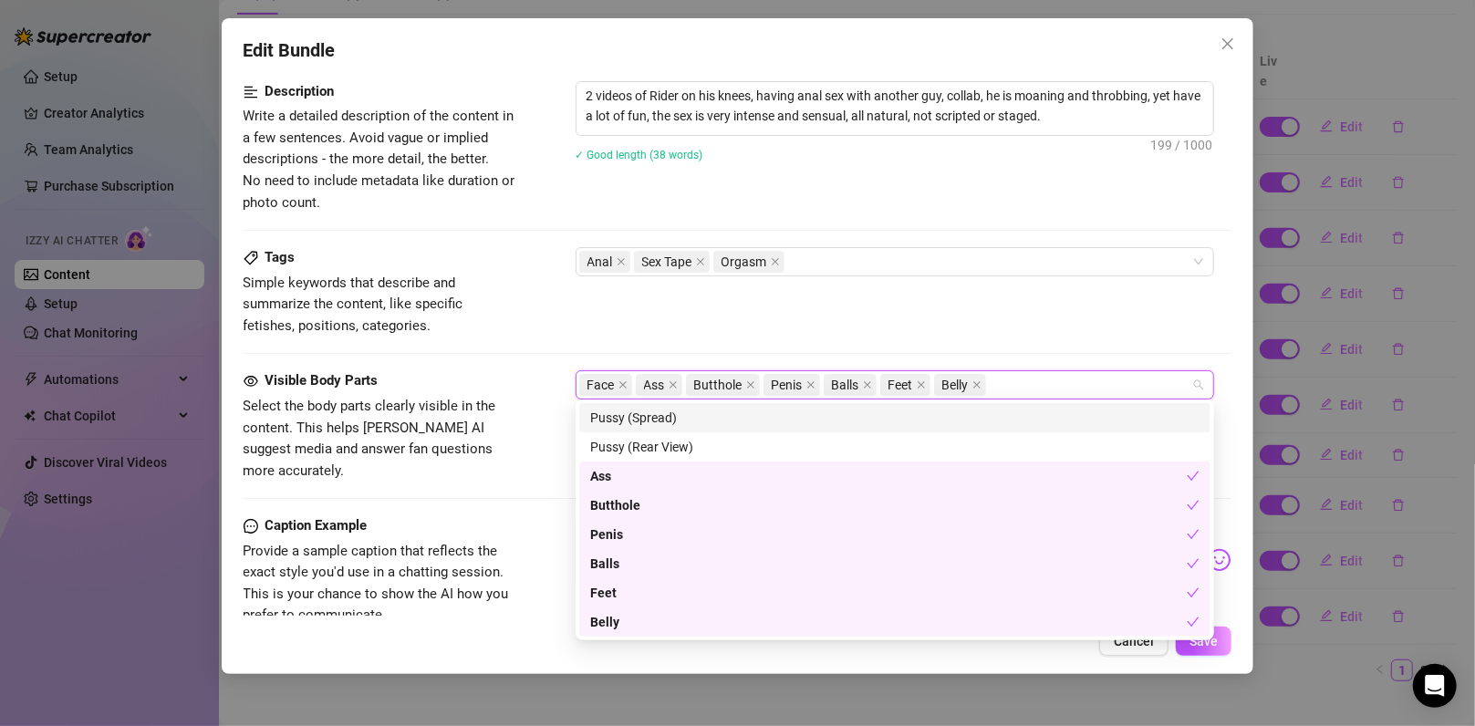
click at [1011, 230] on div at bounding box center [737, 230] width 989 height 1
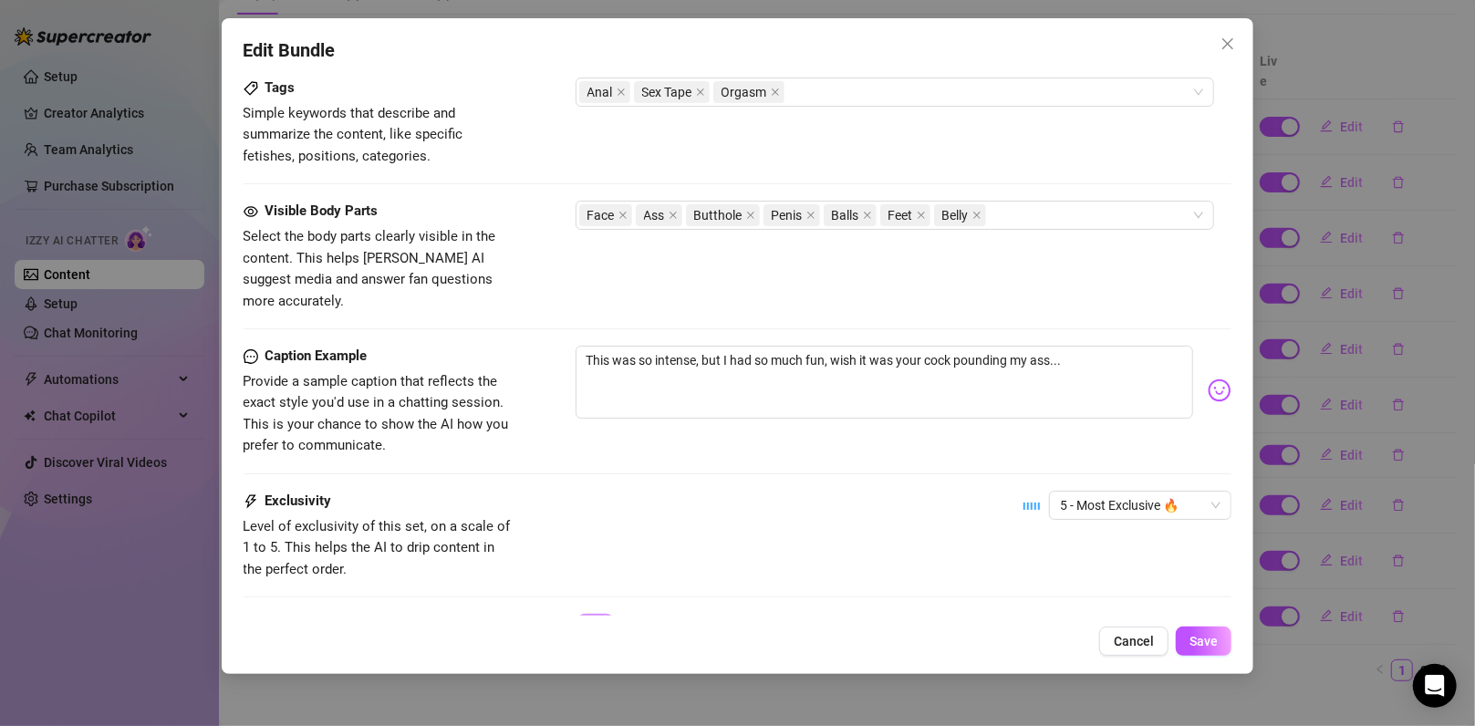
scroll to position [984, 0]
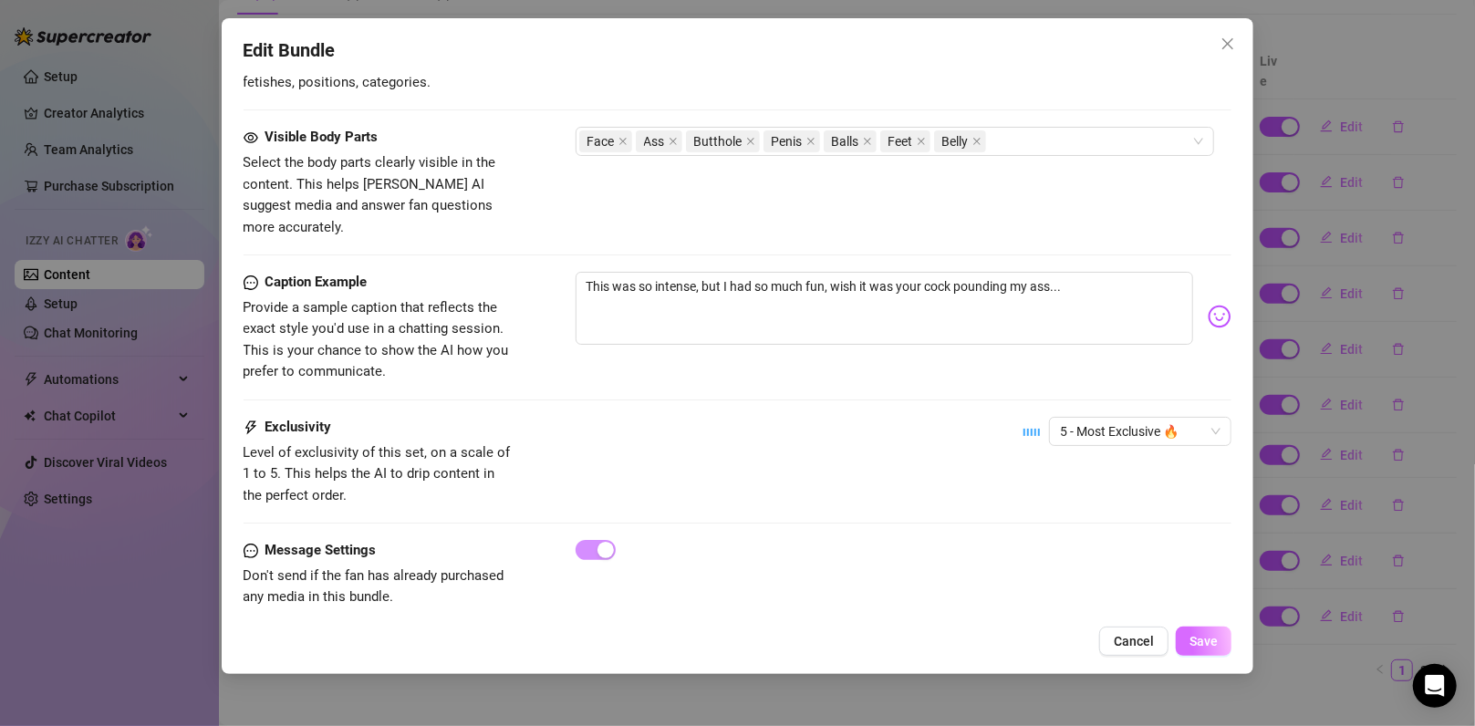
click at [1209, 639] on span "Save" at bounding box center [1203, 641] width 28 height 15
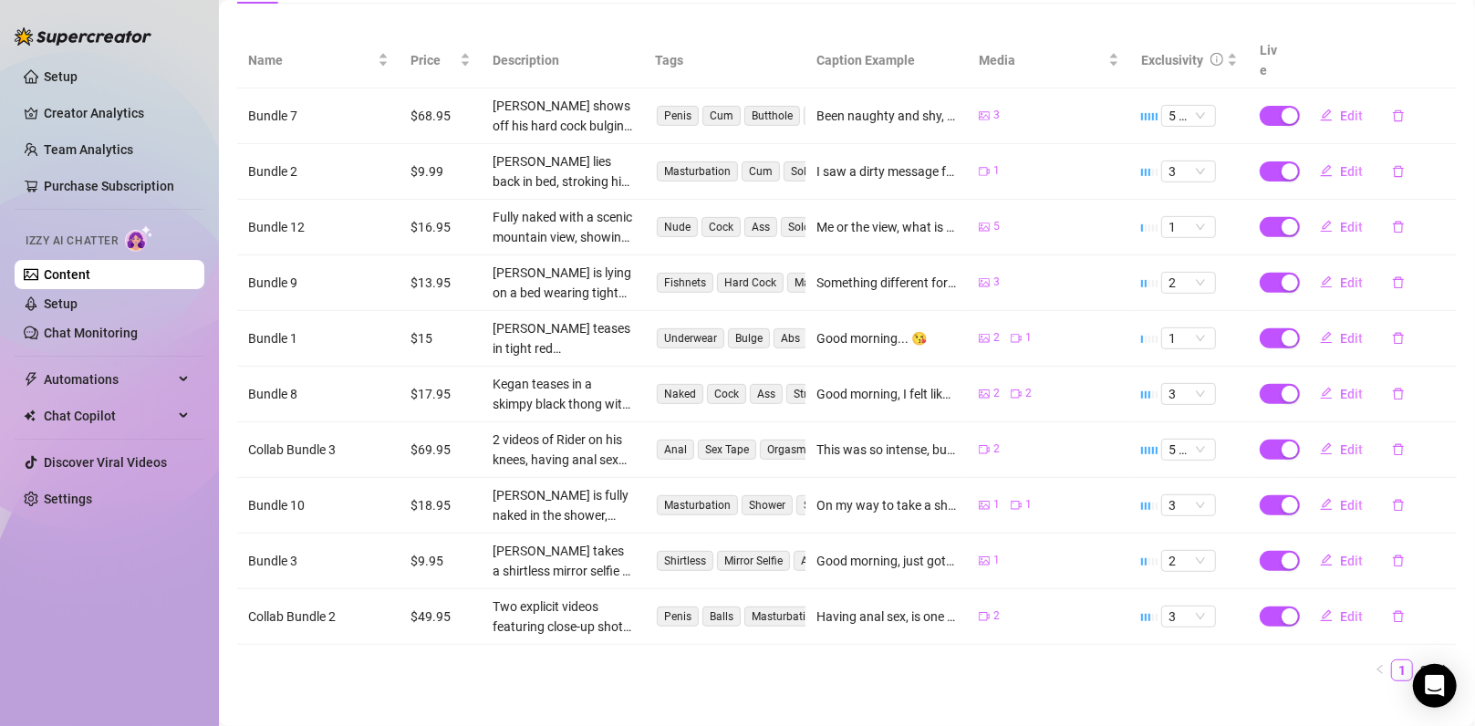
scroll to position [100, 0]
